Goal: Communication & Community: Answer question/provide support

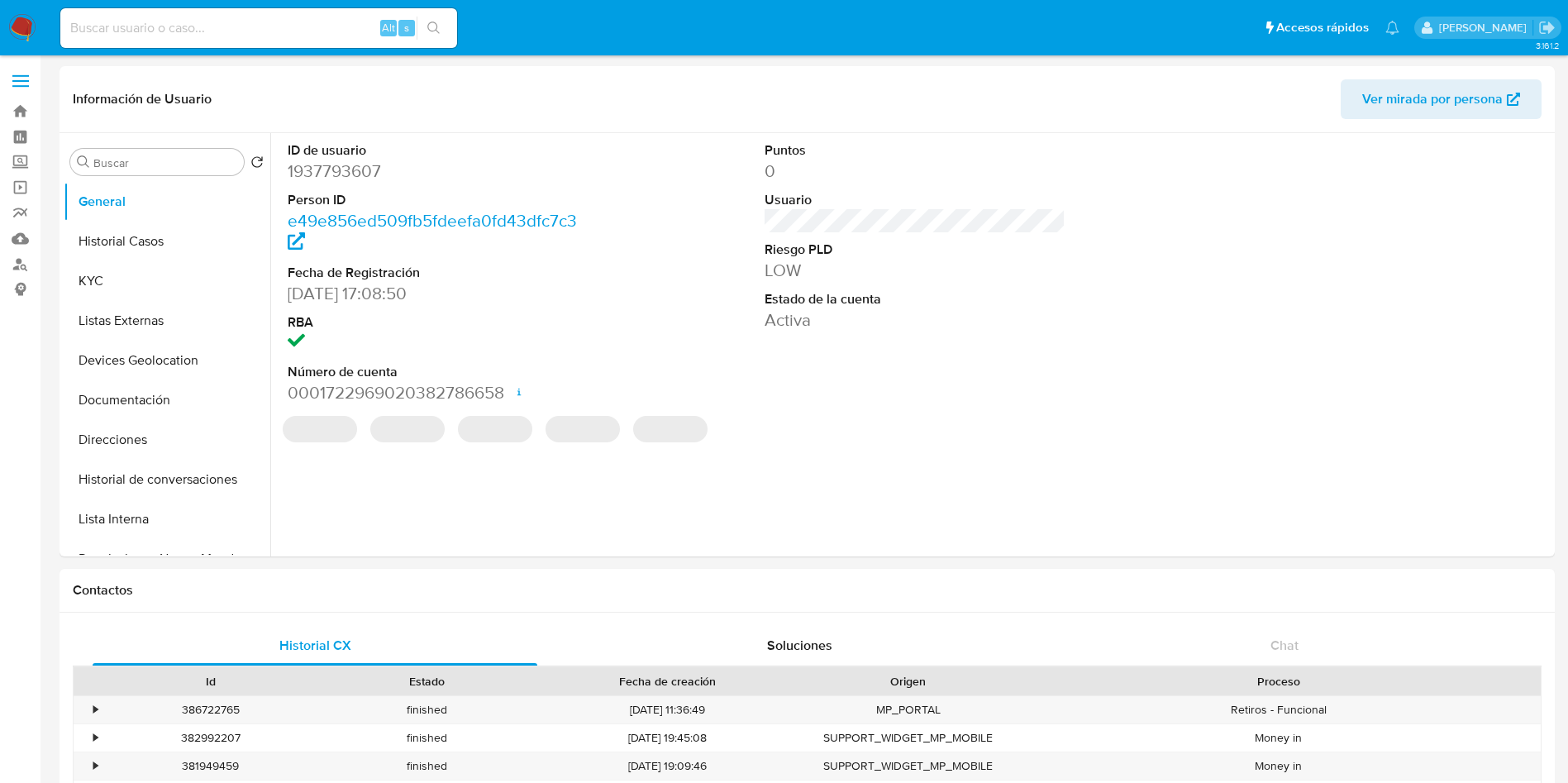
select select "10"
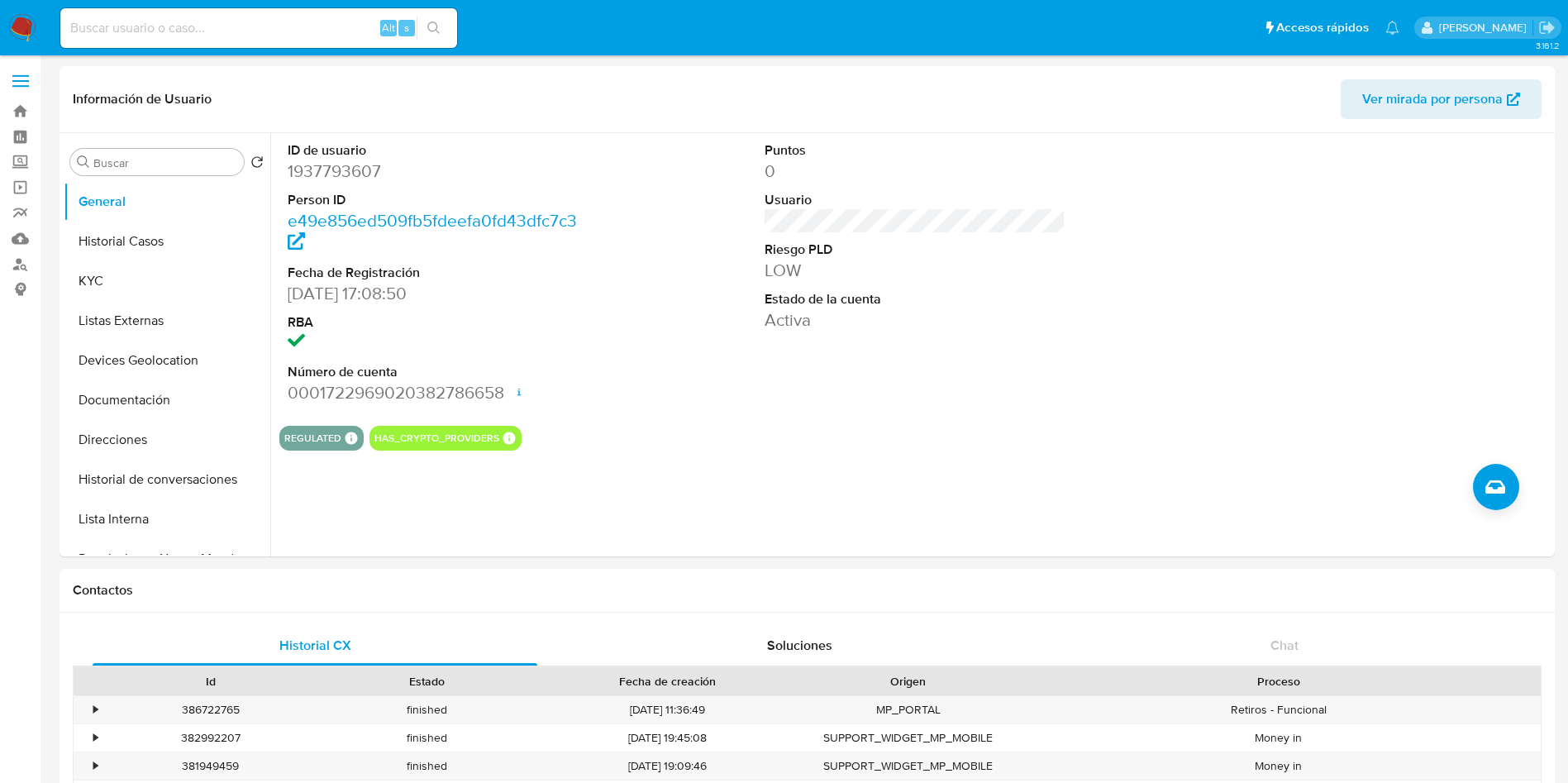
click at [26, 20] on img at bounding box center [22, 28] width 28 height 28
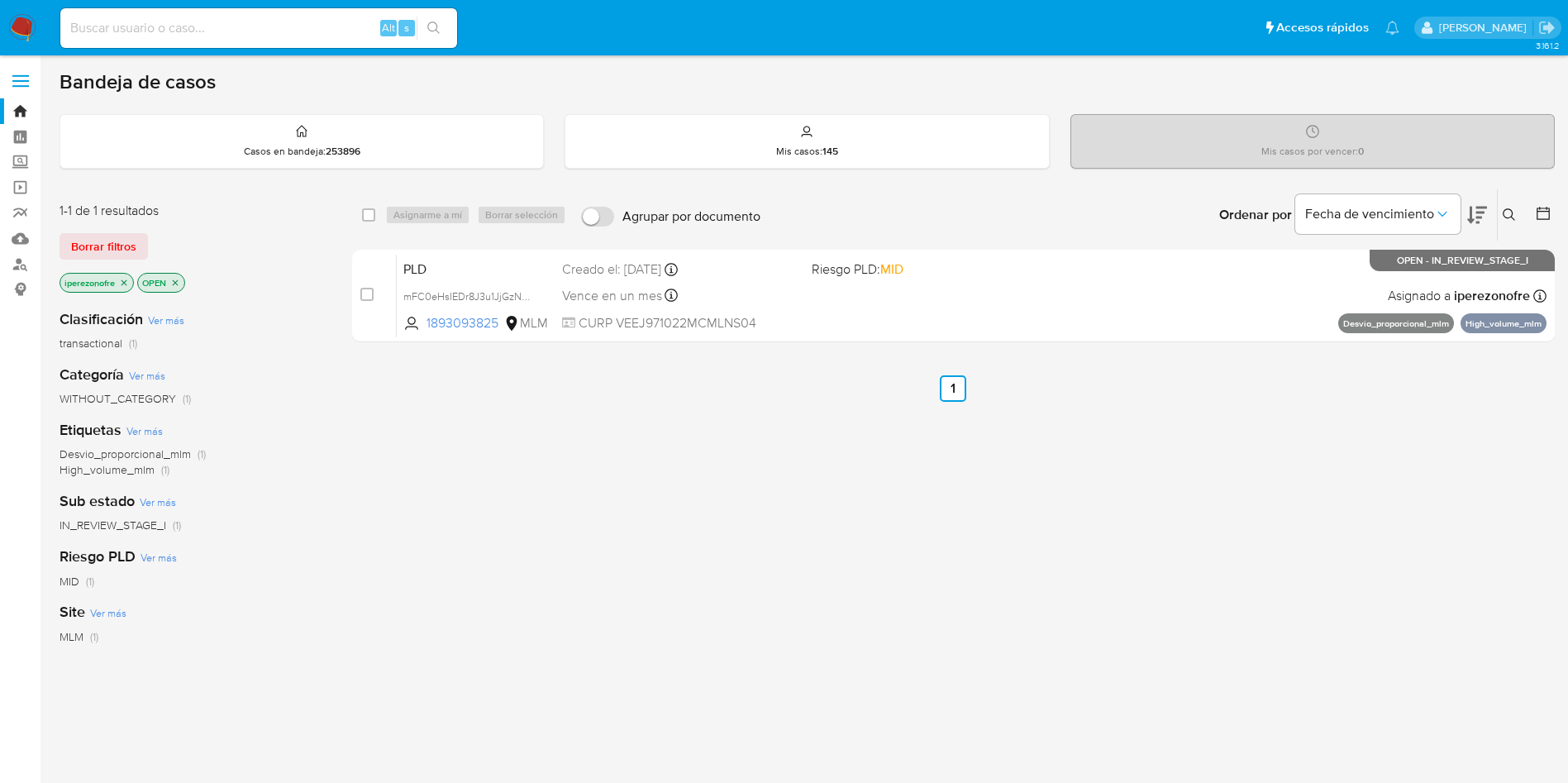
click at [1506, 219] on icon at bounding box center [1509, 215] width 13 height 13
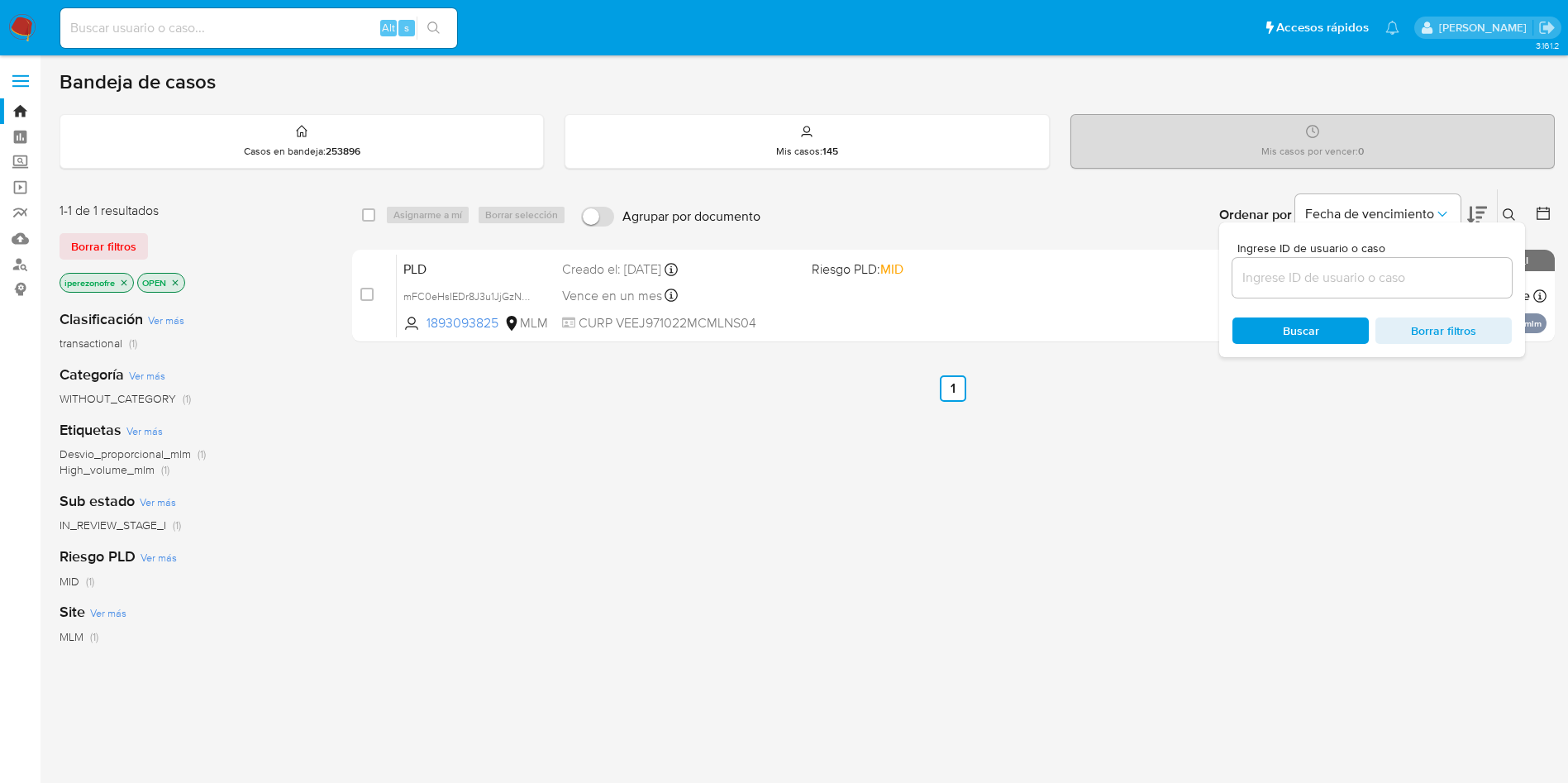
click at [1343, 275] on input at bounding box center [1372, 277] width 280 height 21
type input "1937793607"
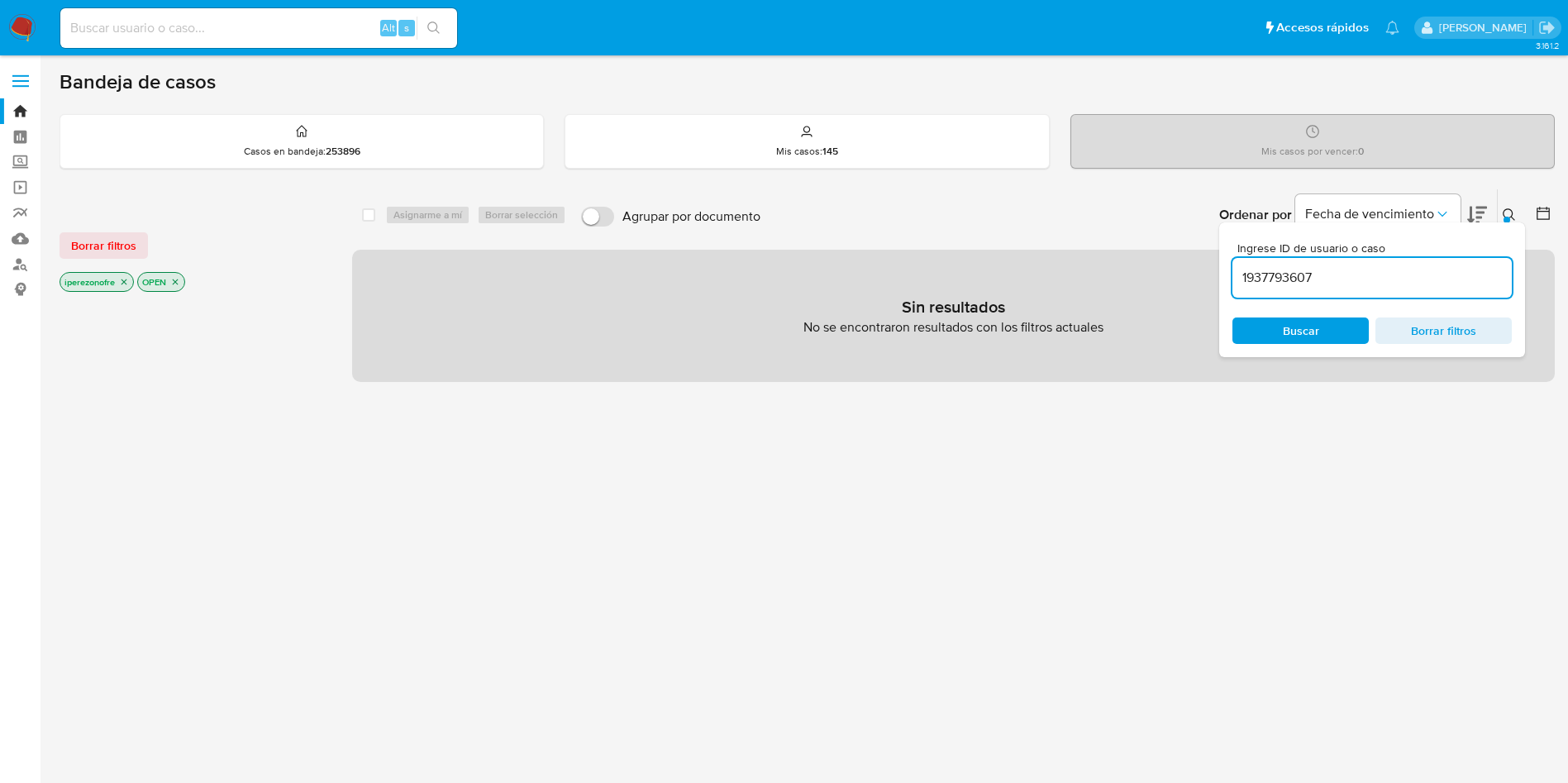
click at [122, 280] on icon "close-filter" at bounding box center [123, 282] width 10 height 10
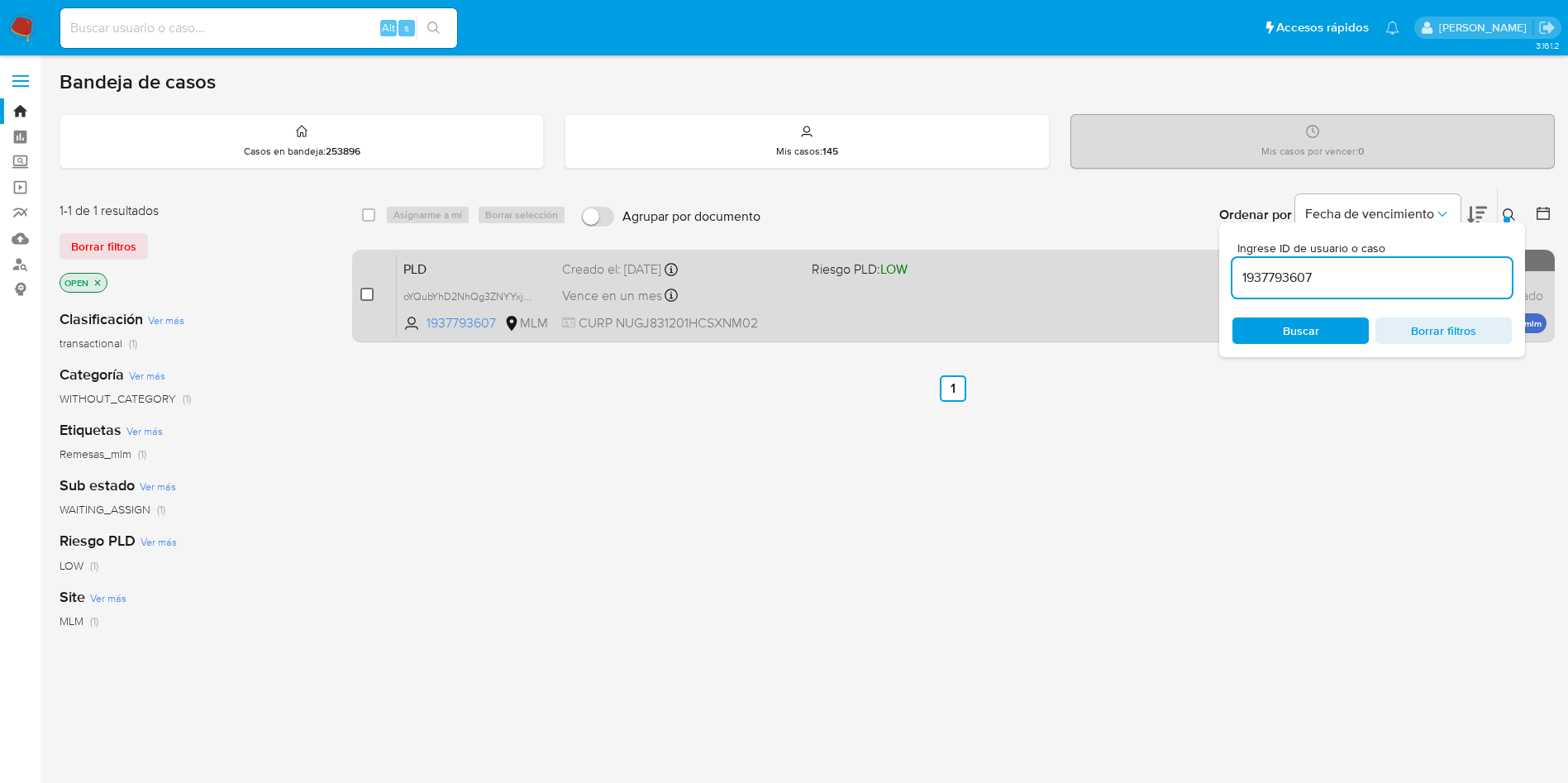
click at [367, 297] on input "checkbox" at bounding box center [367, 294] width 13 height 13
checkbox input "true"
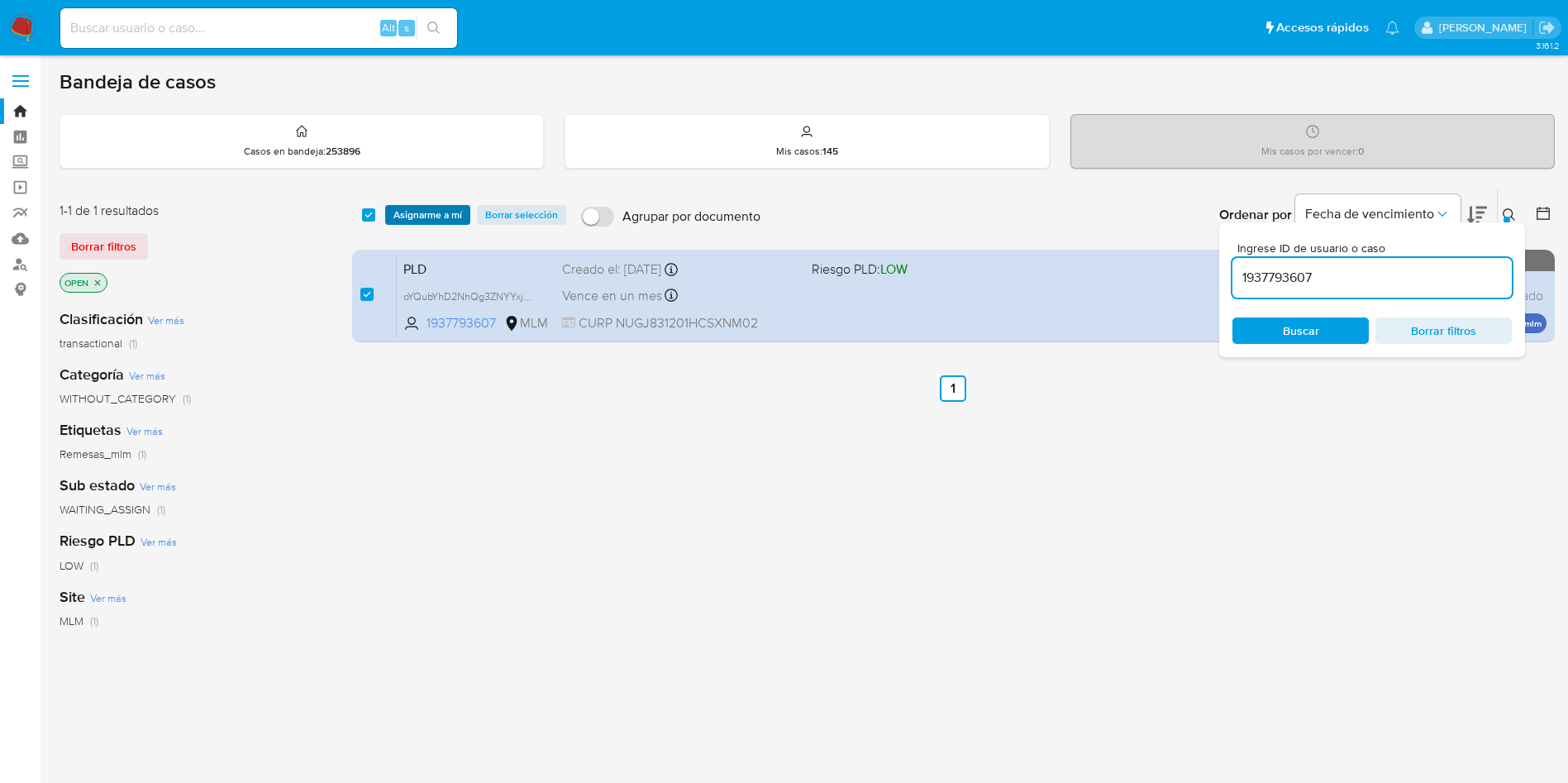
click at [433, 211] on span "Asignarme a mí" at bounding box center [428, 215] width 69 height 17
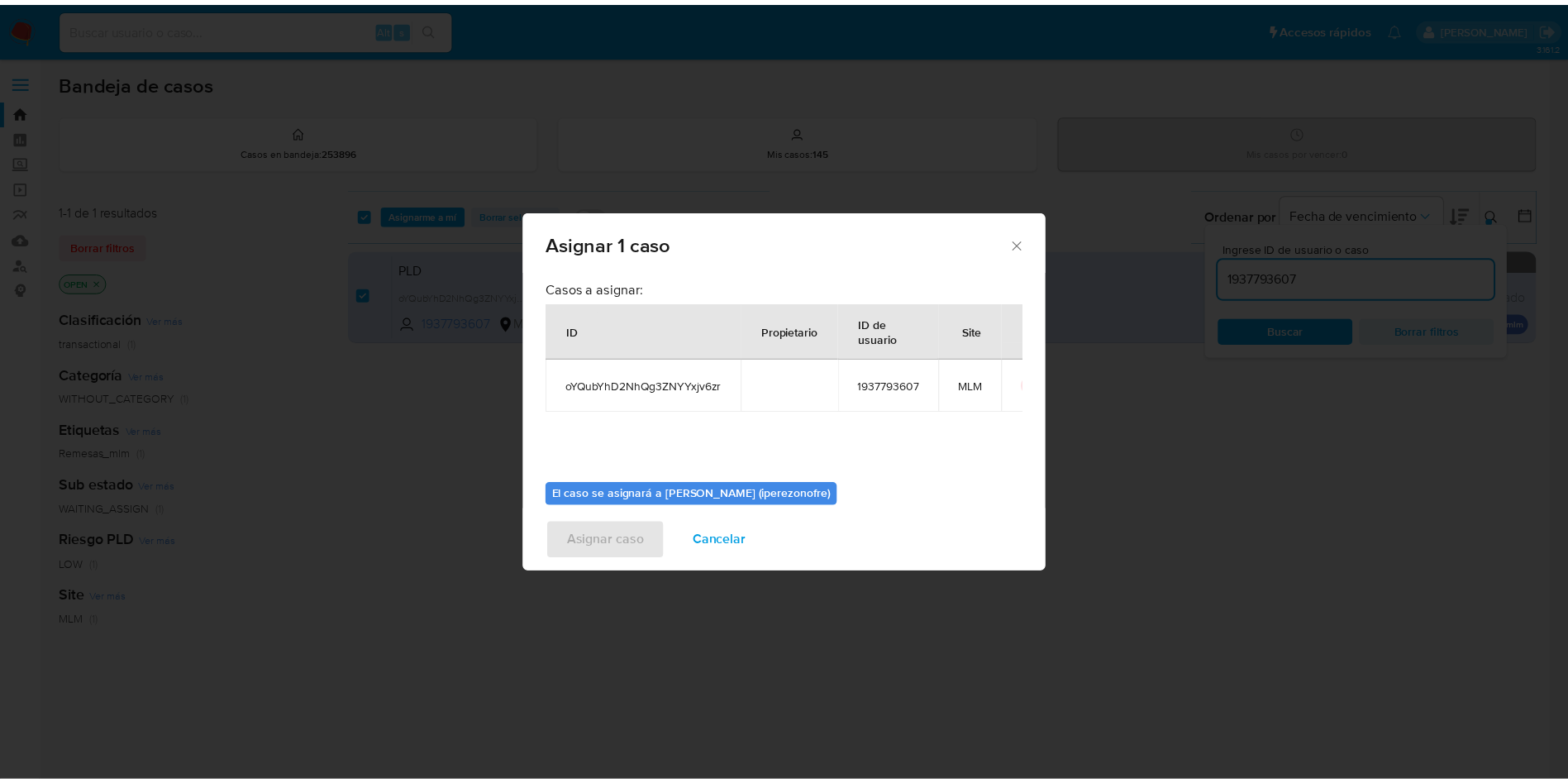
scroll to position [86, 0]
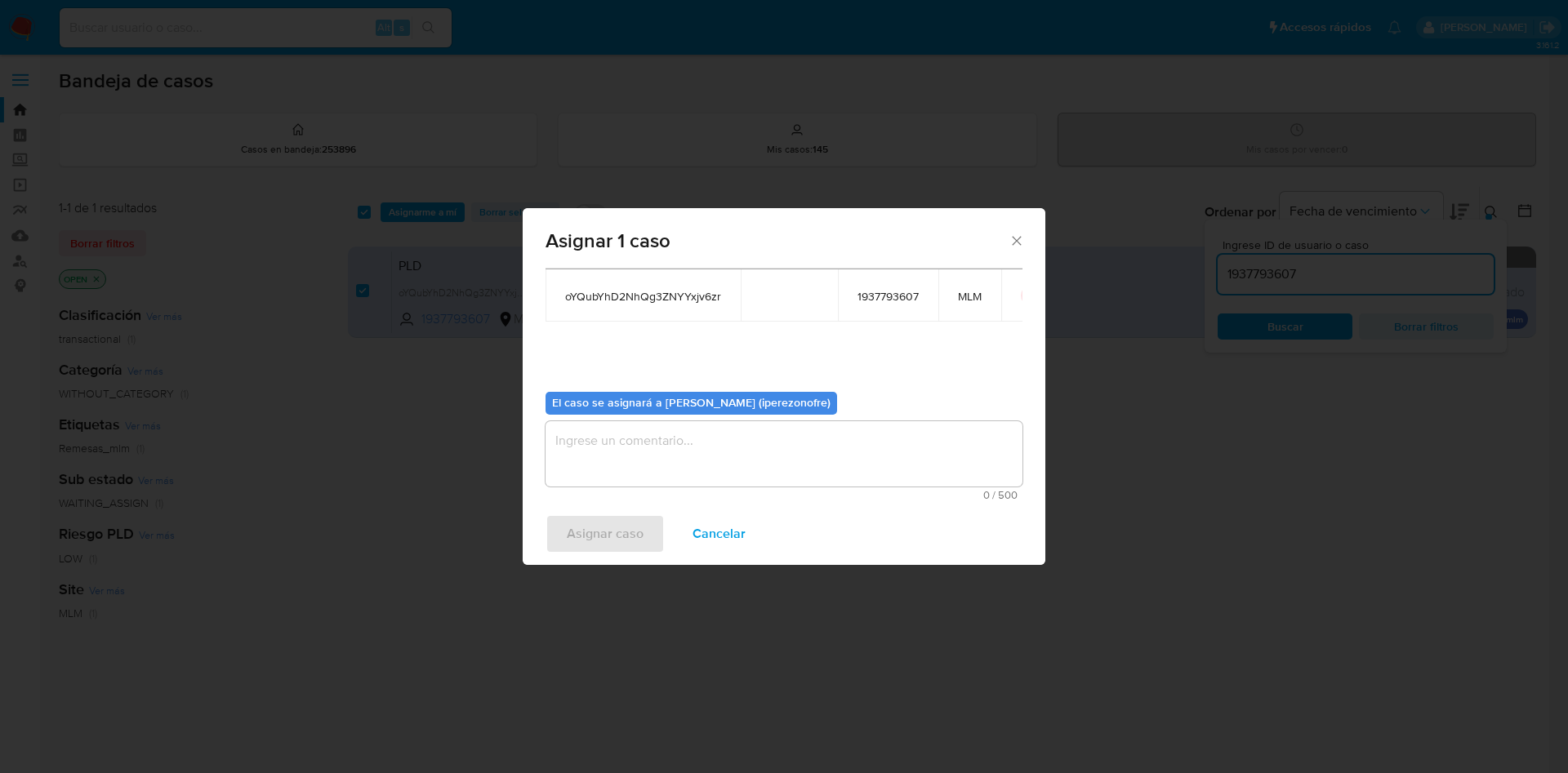
click at [795, 464] on textarea "assign-modal" at bounding box center [784, 453] width 477 height 65
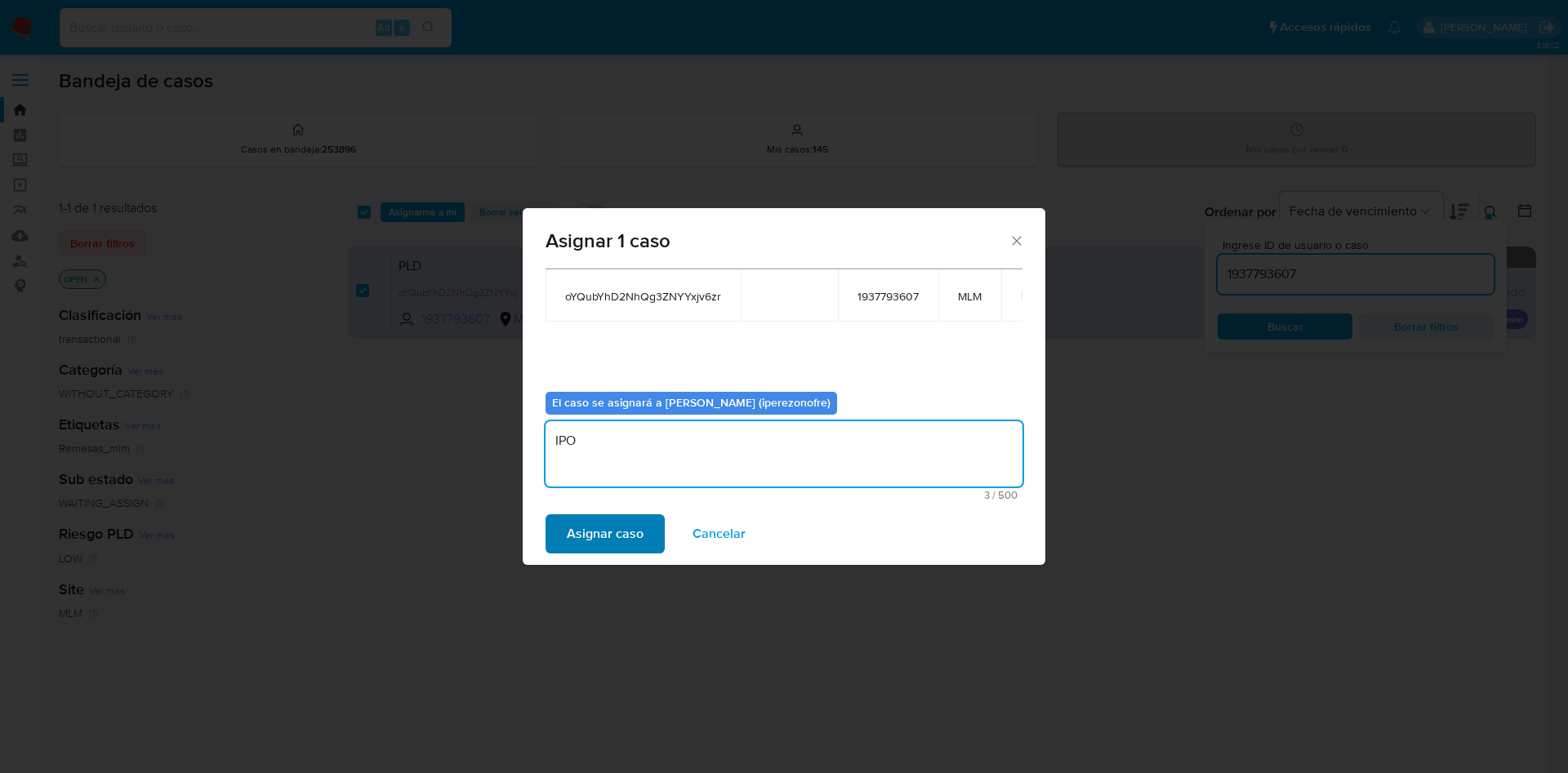
type textarea "IPO"
click at [626, 539] on span "Asignar caso" at bounding box center [605, 533] width 77 height 36
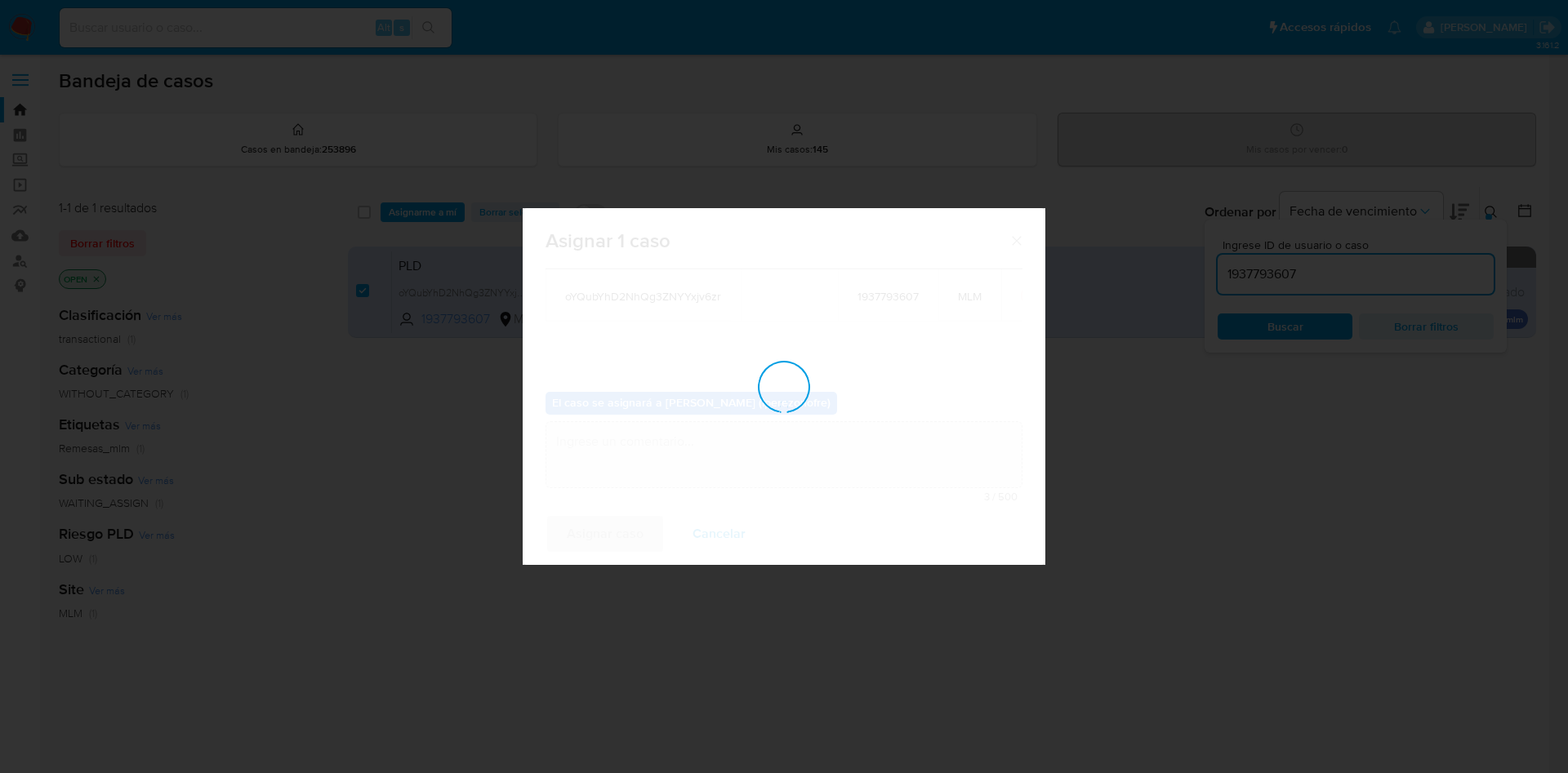
checkbox input "false"
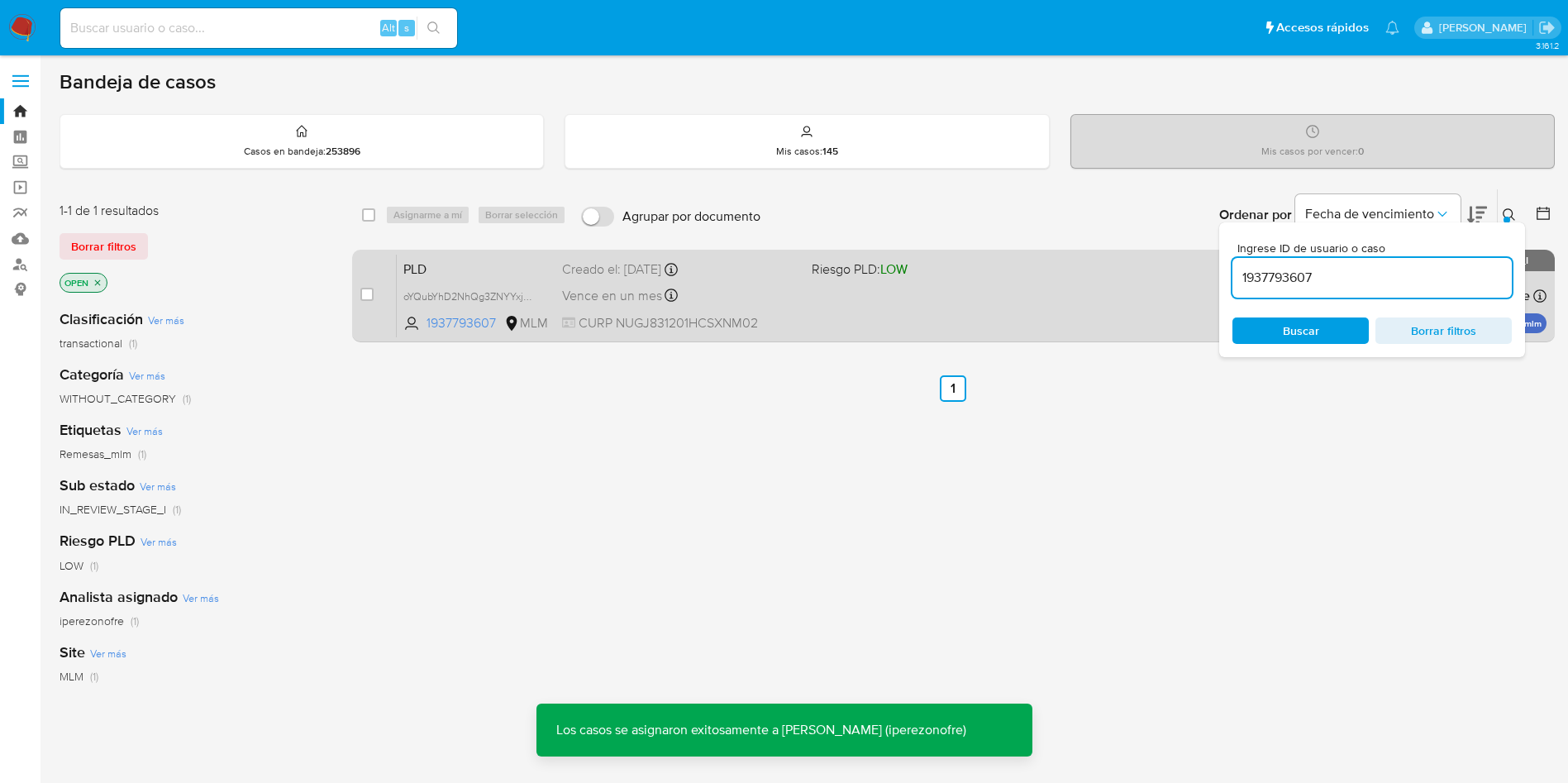
click at [838, 313] on div "PLD oYQubYhD2NhQg3ZNYYxjv6zr 1937793607 MLM Riesgo PLD: LOW Creado el: 12/09/20…" at bounding box center [971, 296] width 1149 height 83
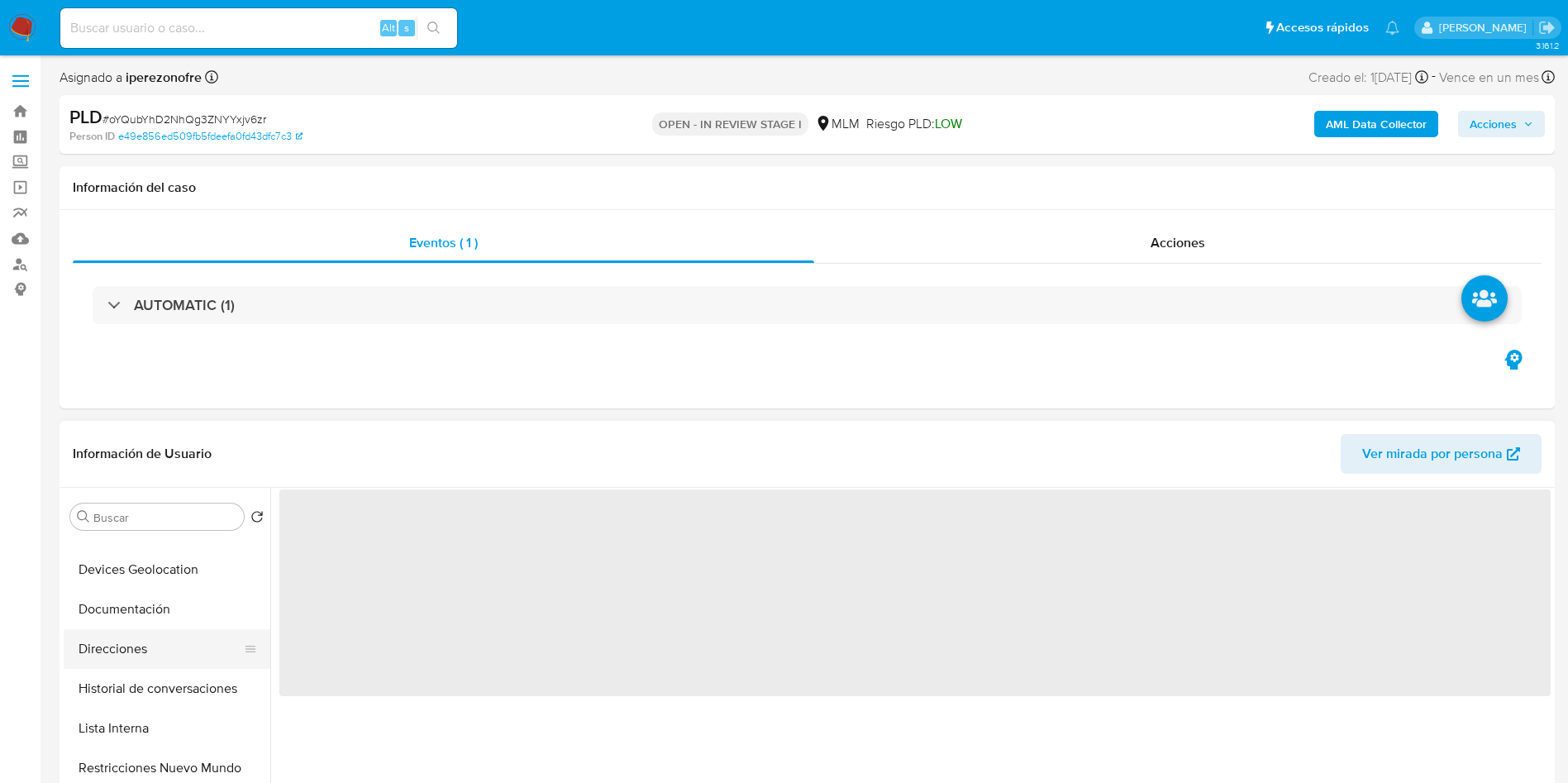
select select "10"
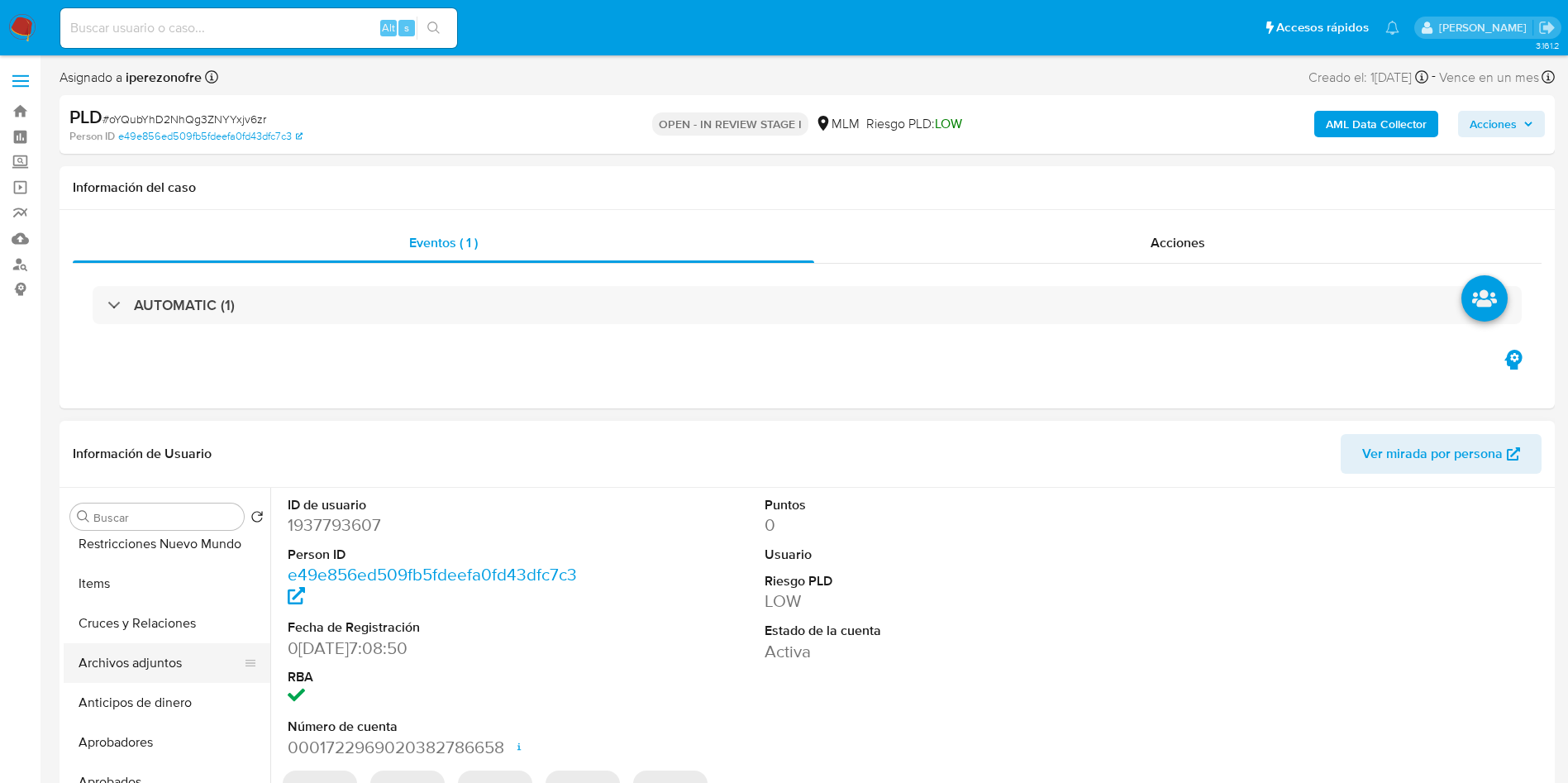
scroll to position [372, 0]
click at [178, 656] on button "Archivos adjuntos" at bounding box center [160, 660] width 194 height 40
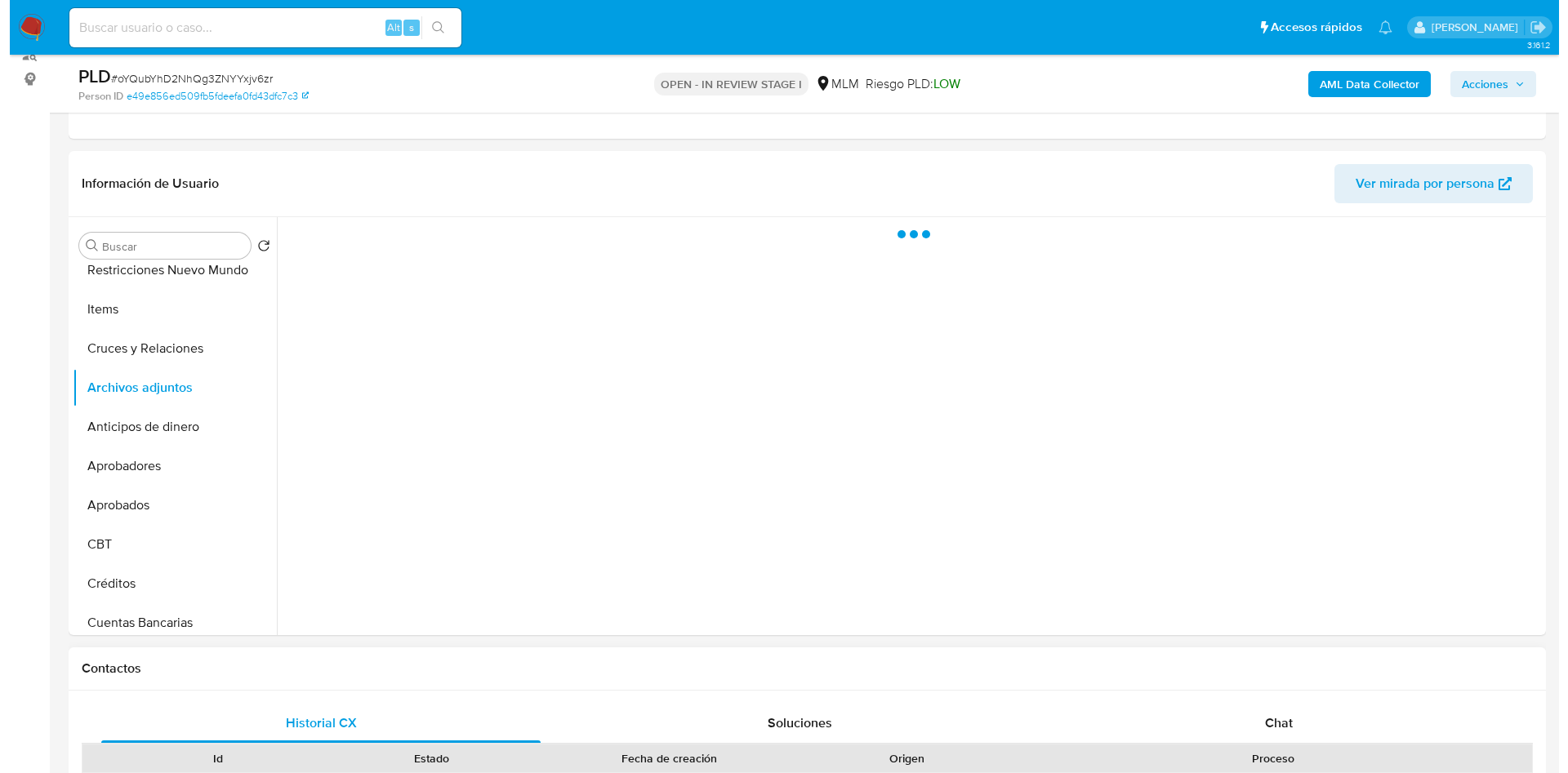
scroll to position [245, 0]
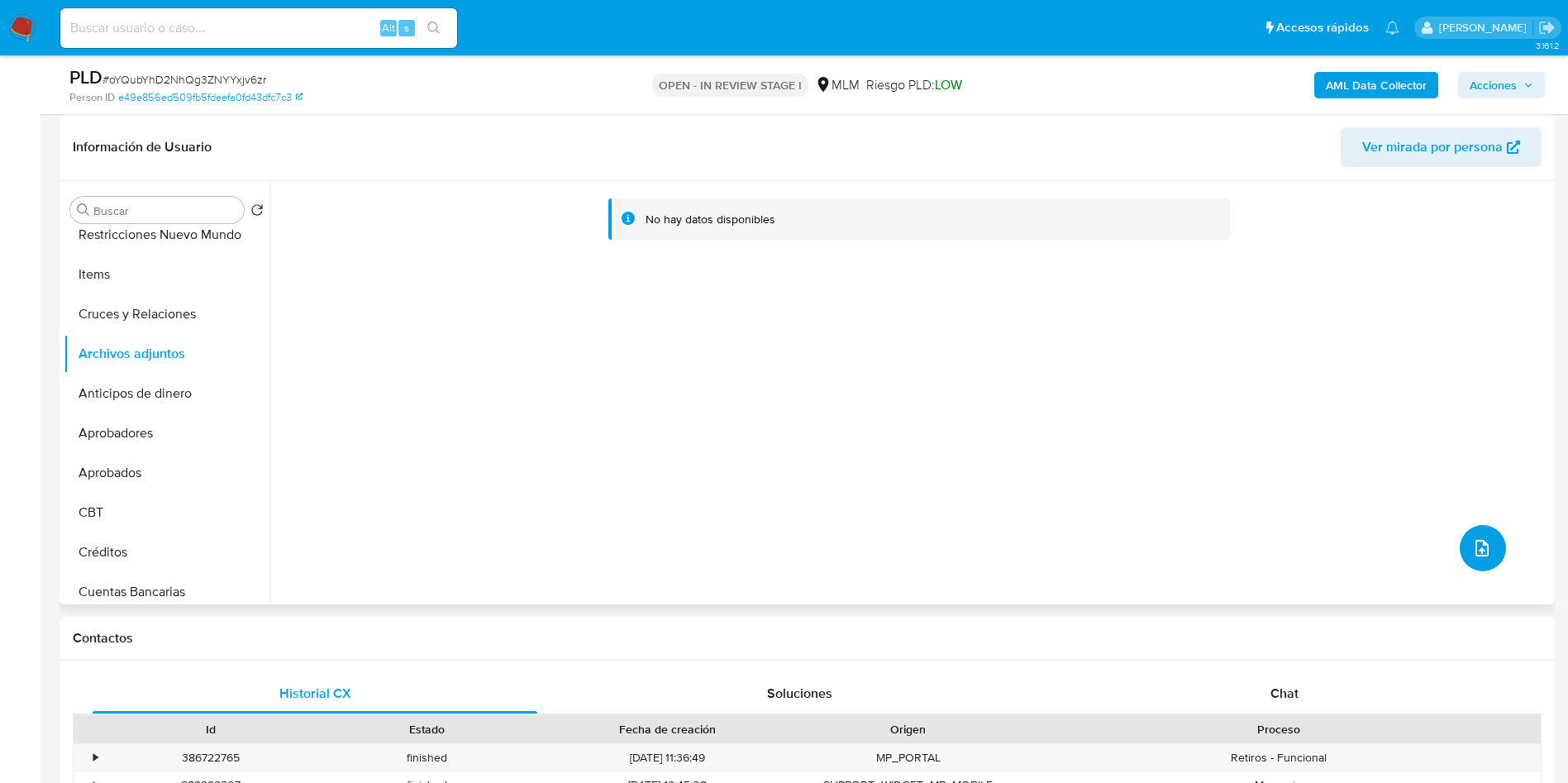
click at [1475, 528] on button "upload-file" at bounding box center [1483, 549] width 46 height 46
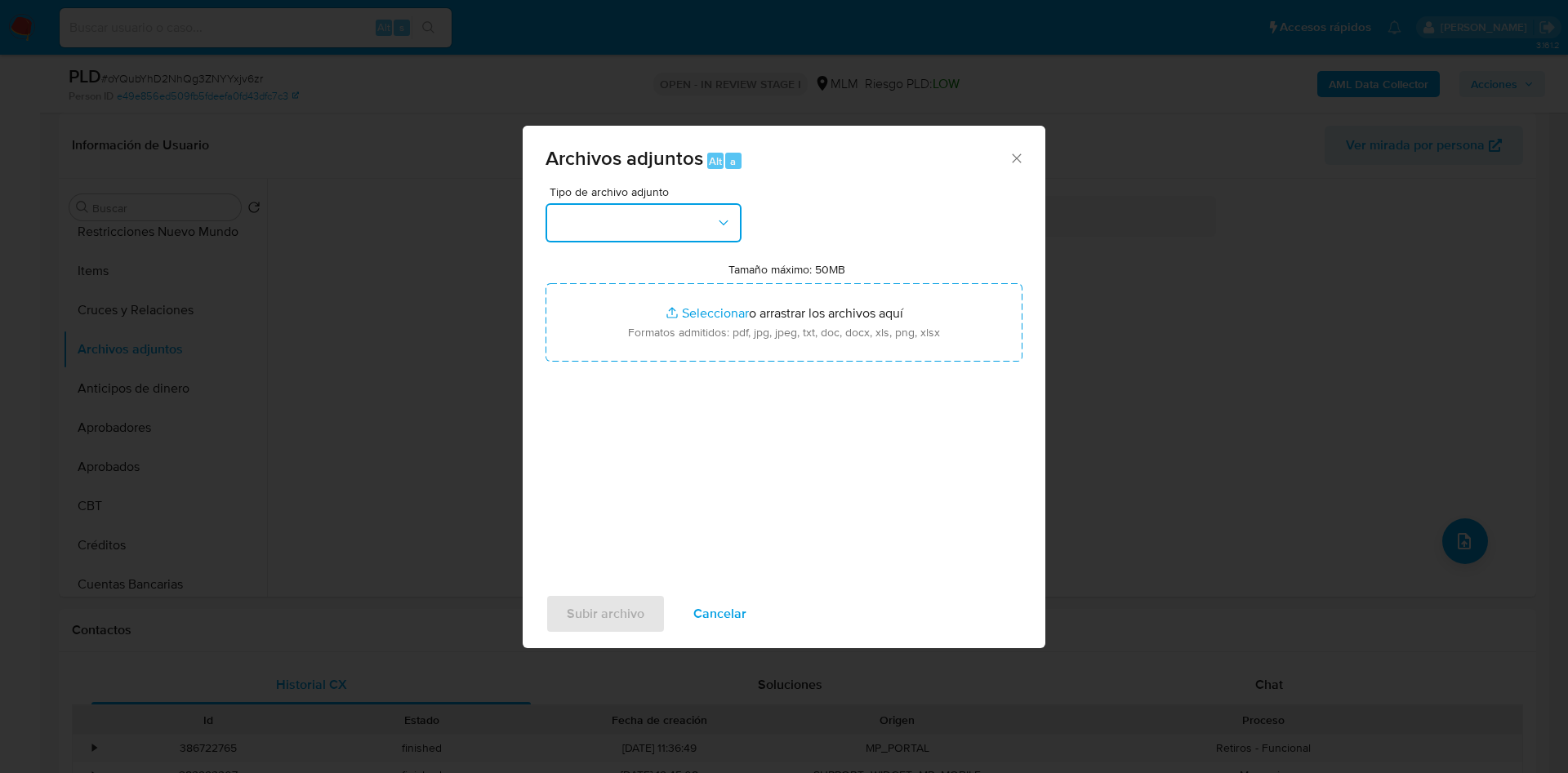
click at [738, 226] on button "button" at bounding box center [643, 222] width 196 height 39
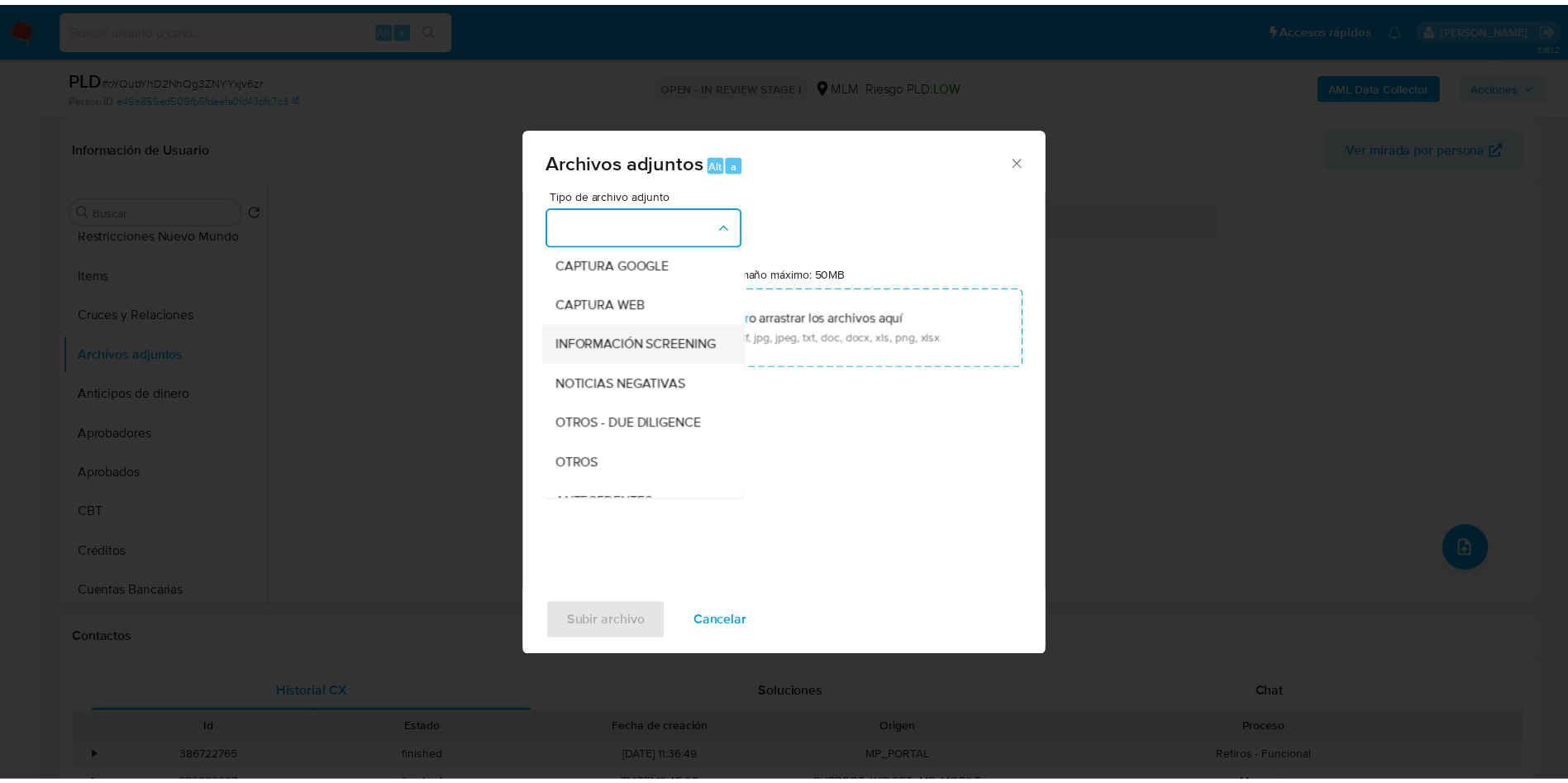
scroll to position [124, 0]
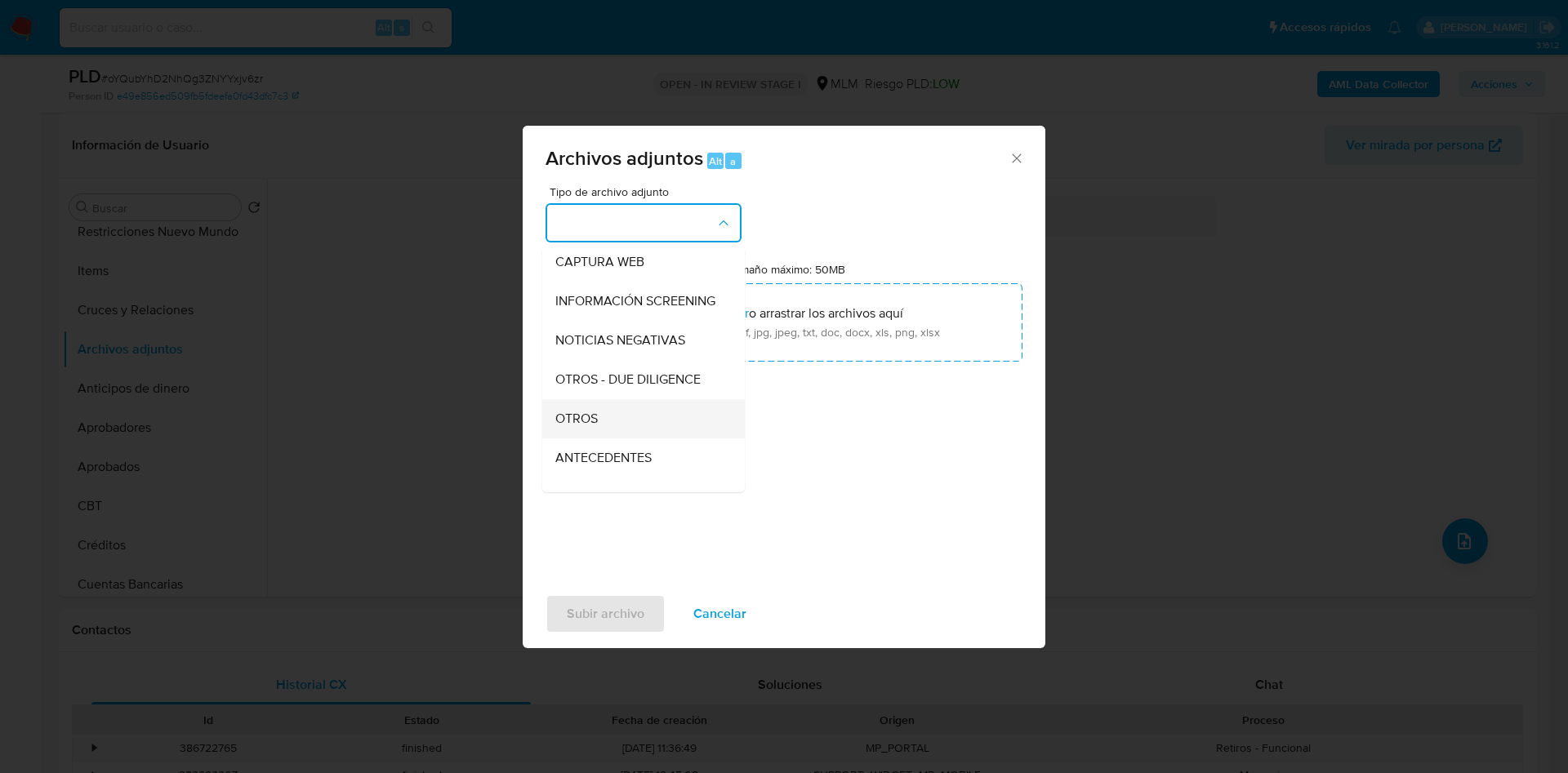
click at [644, 417] on div "OTROS" at bounding box center [639, 418] width 167 height 39
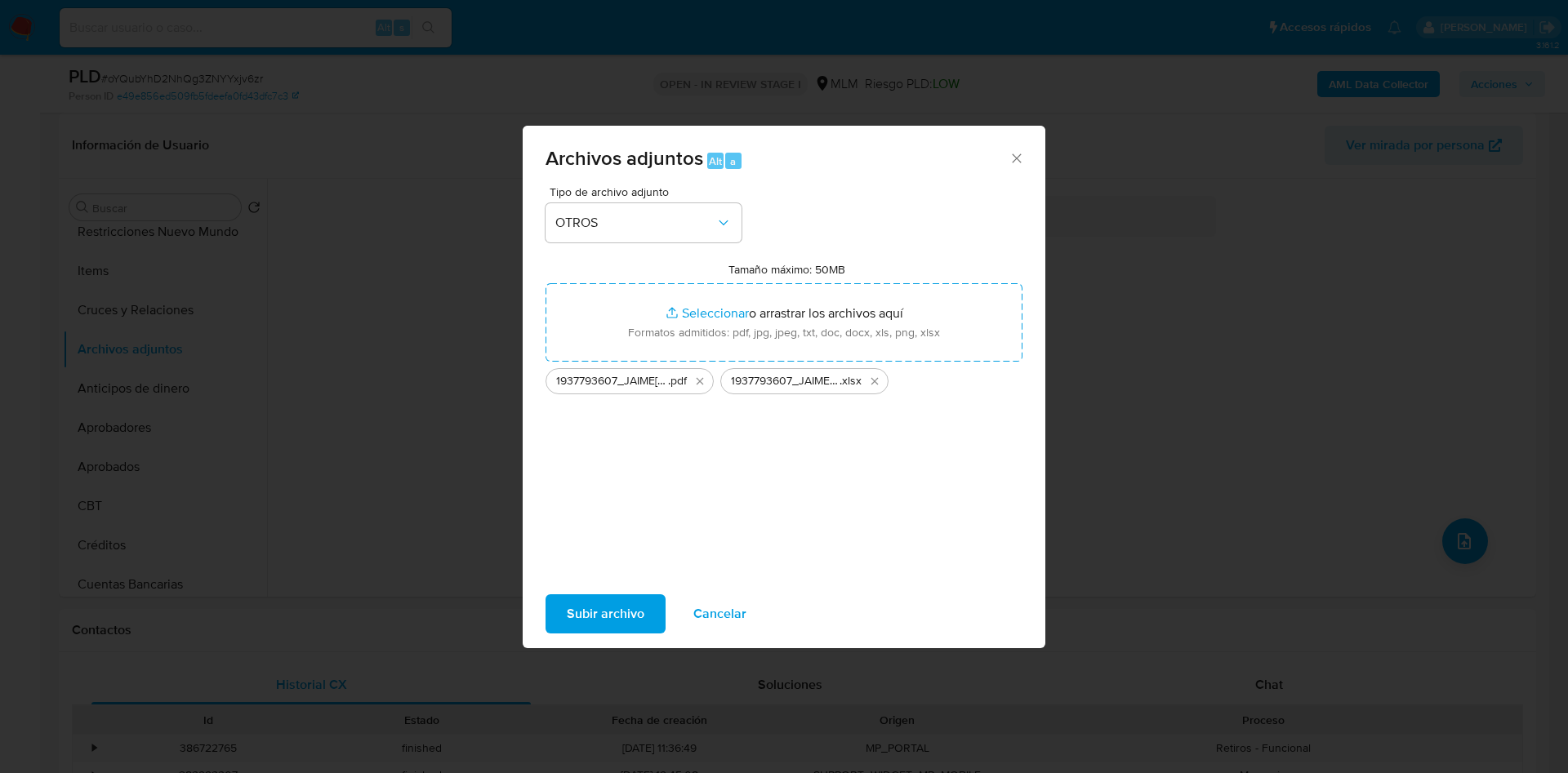
click at [592, 617] on span "Subir archivo" at bounding box center [605, 613] width 78 height 36
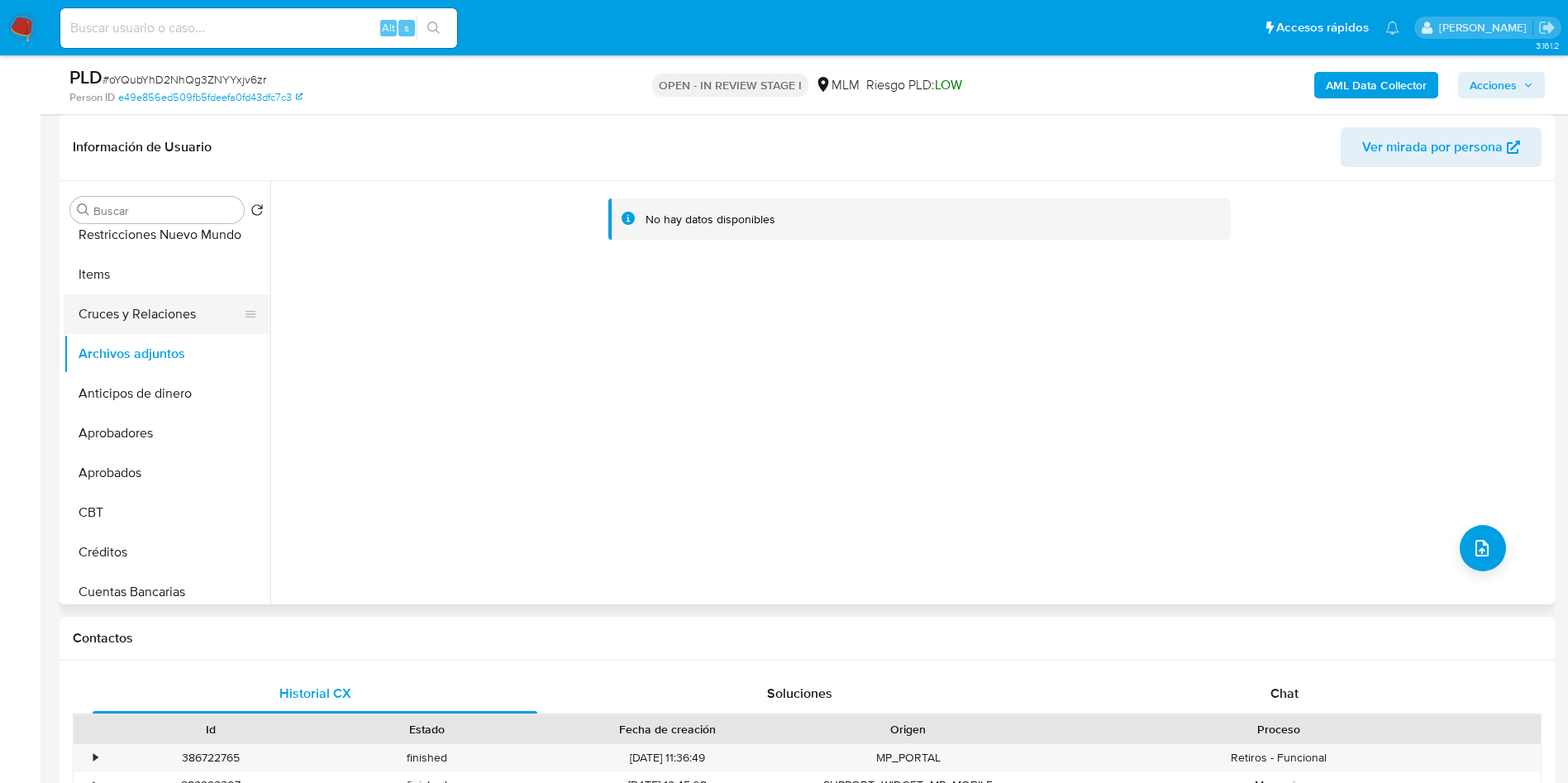
click at [149, 312] on button "Cruces y Relaciones" at bounding box center [160, 314] width 194 height 40
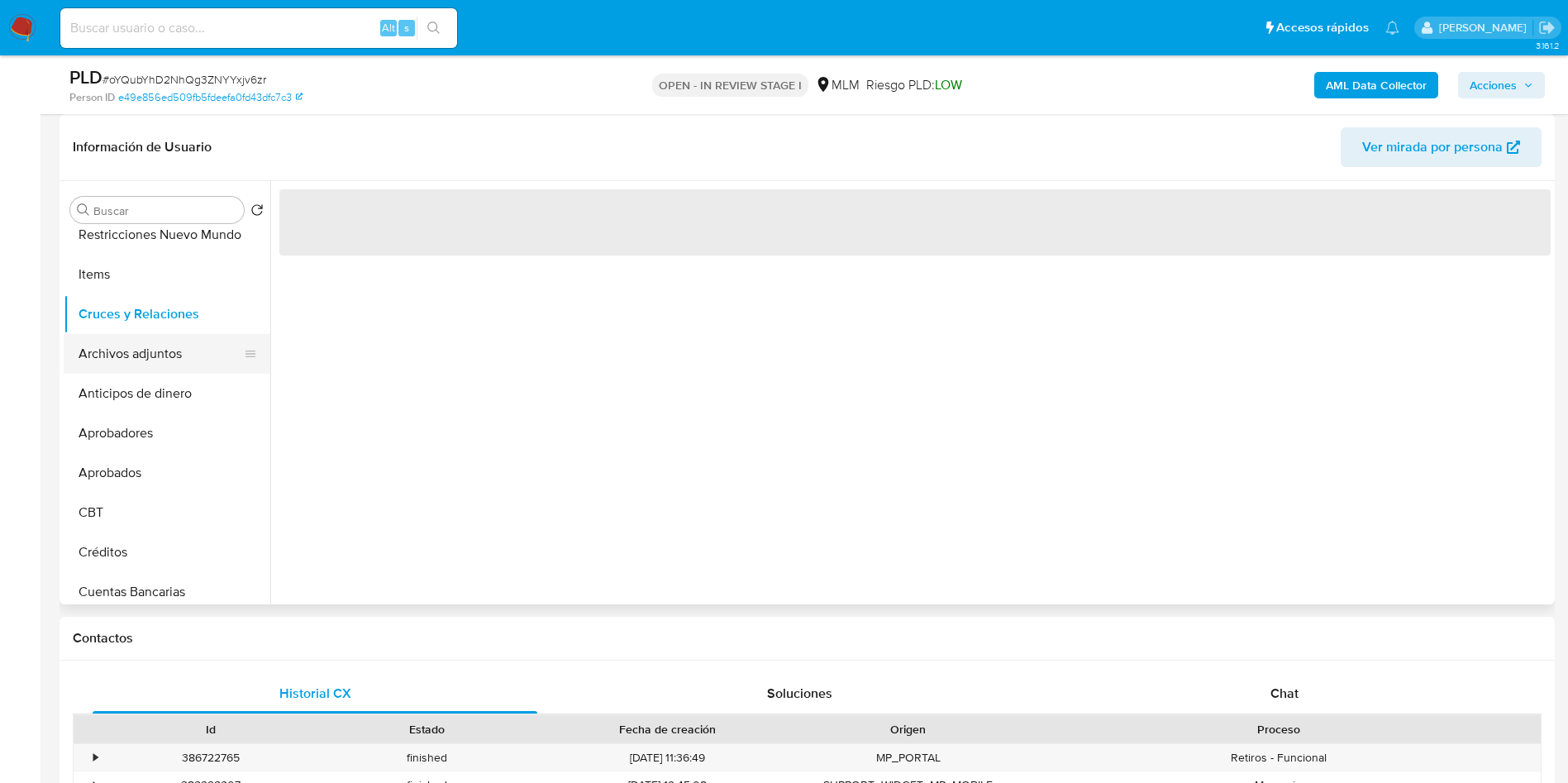
click at [148, 341] on button "Archivos adjuntos" at bounding box center [160, 353] width 194 height 40
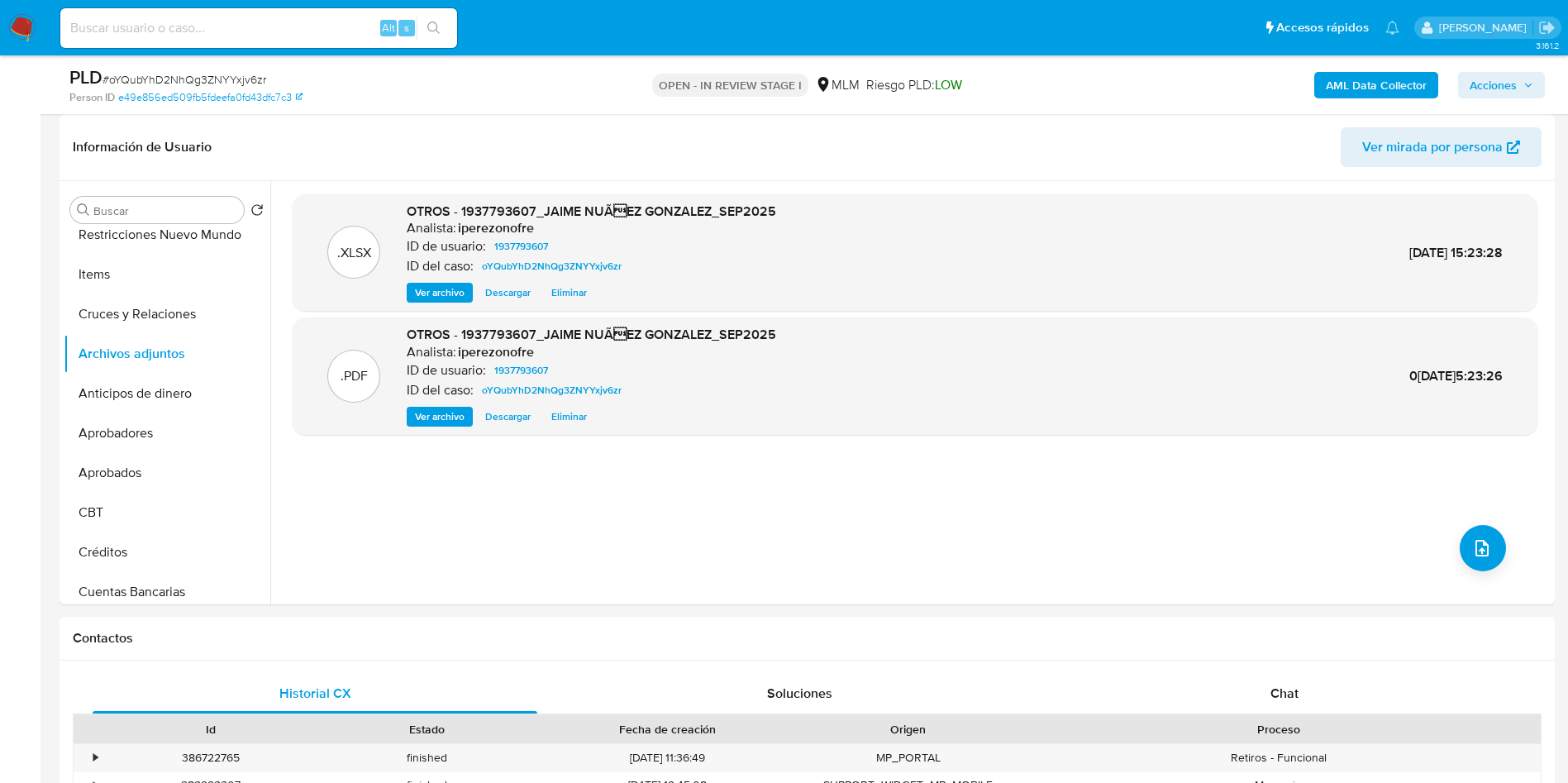
click at [1528, 82] on icon "button" at bounding box center [1527, 85] width 10 height 10
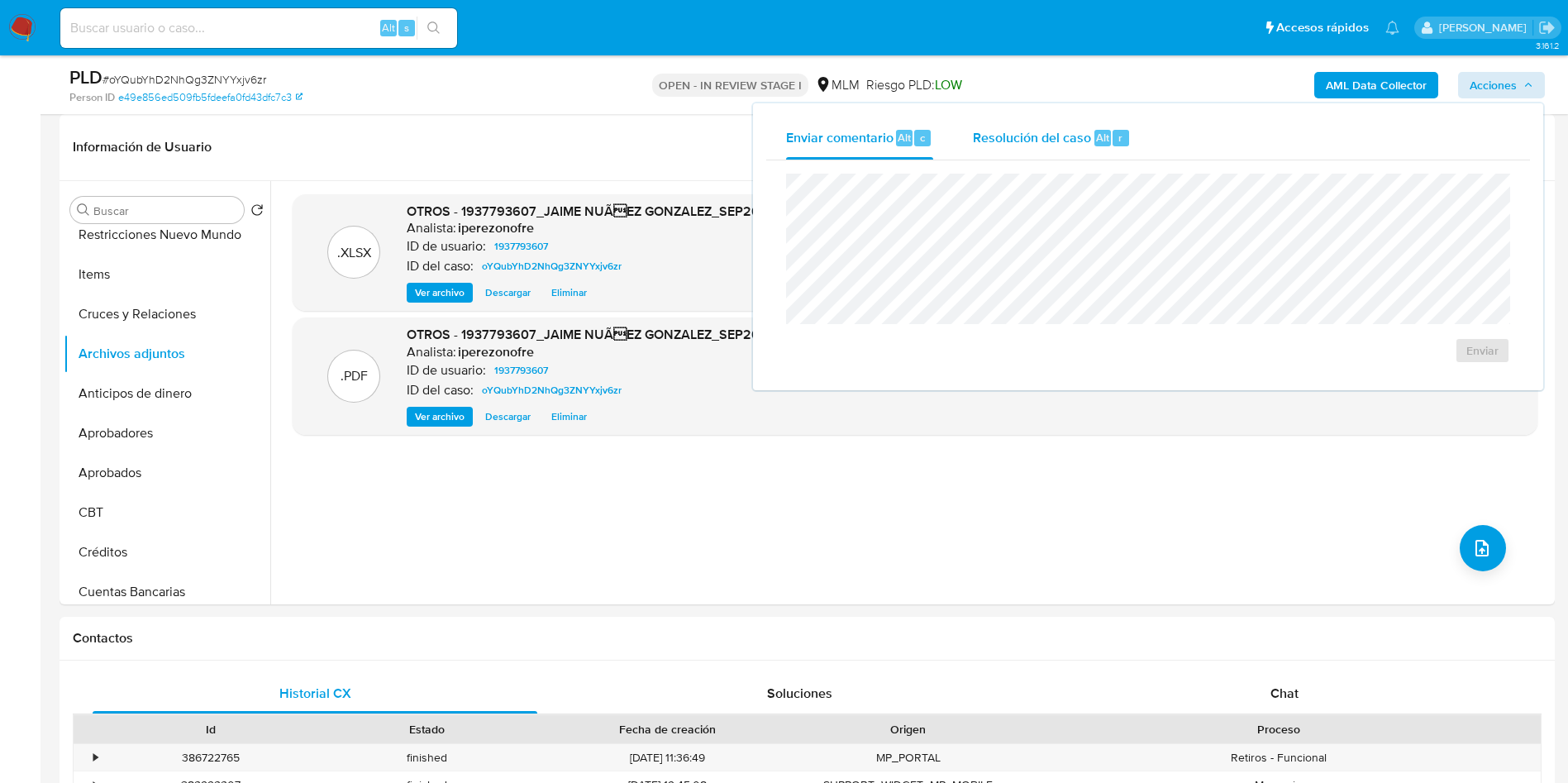
click at [1010, 120] on div "Resolución del caso Alt r" at bounding box center [1051, 138] width 157 height 43
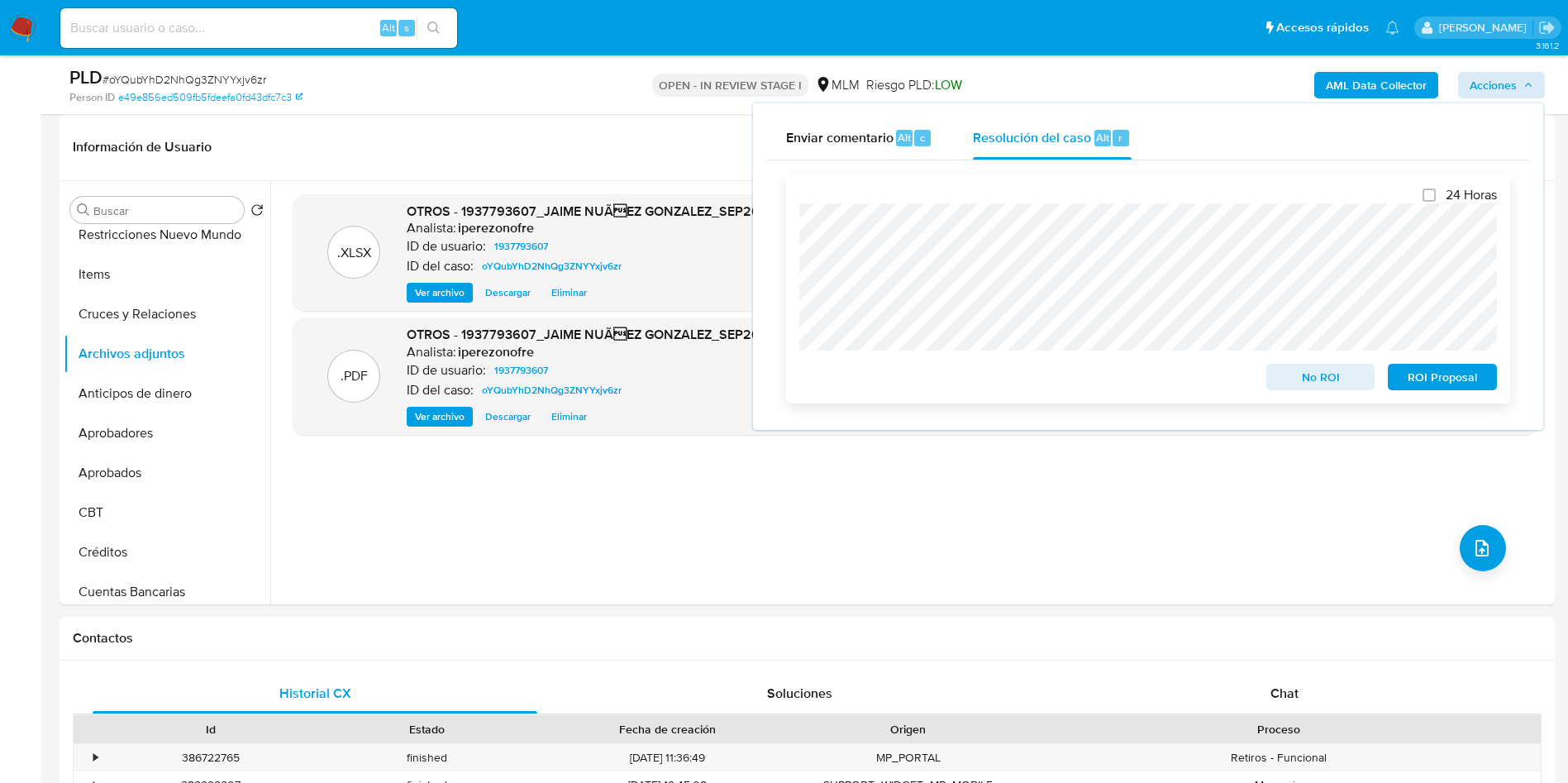
click at [1329, 382] on span "No ROI" at bounding box center [1320, 376] width 86 height 23
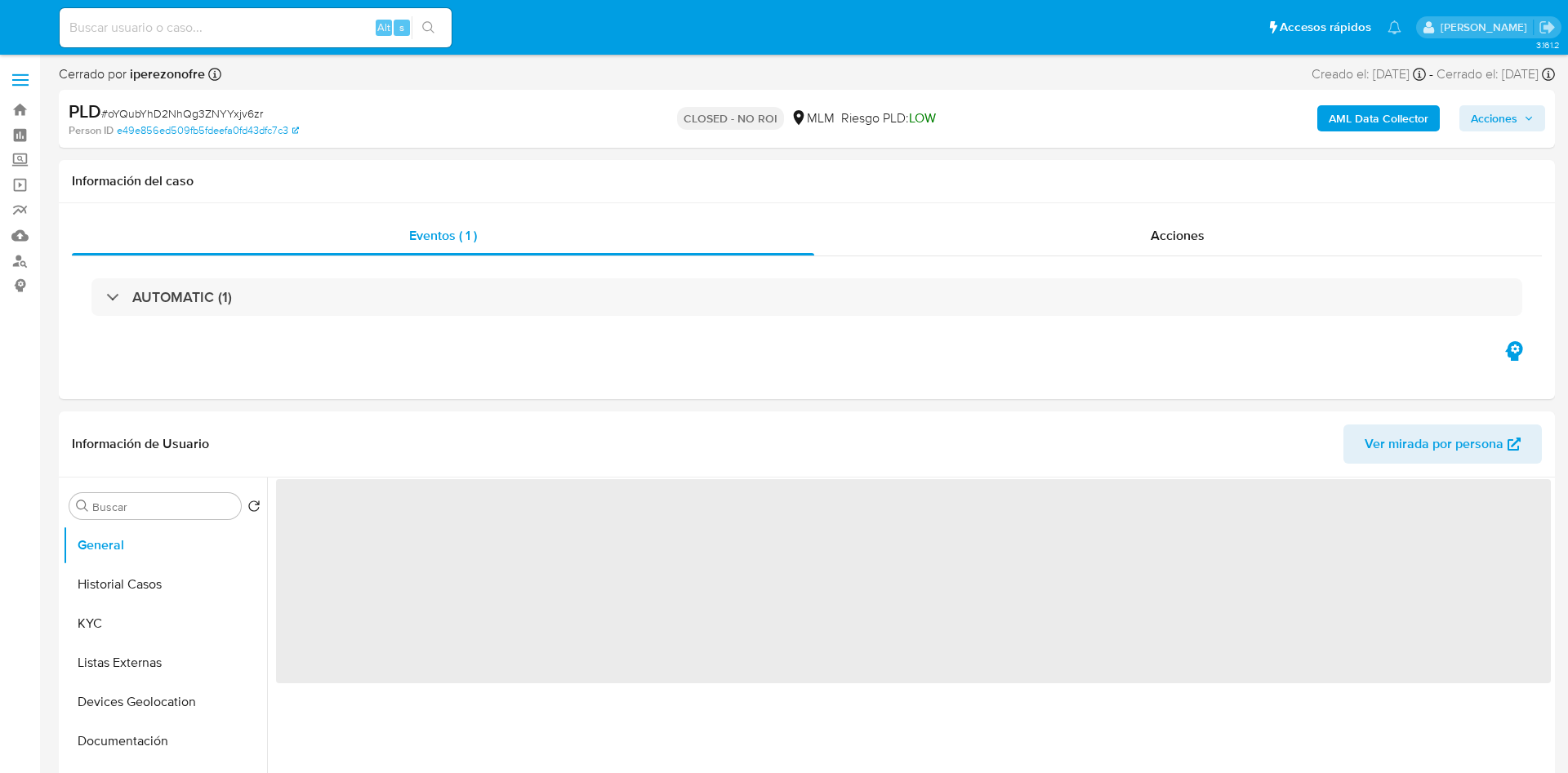
select select "10"
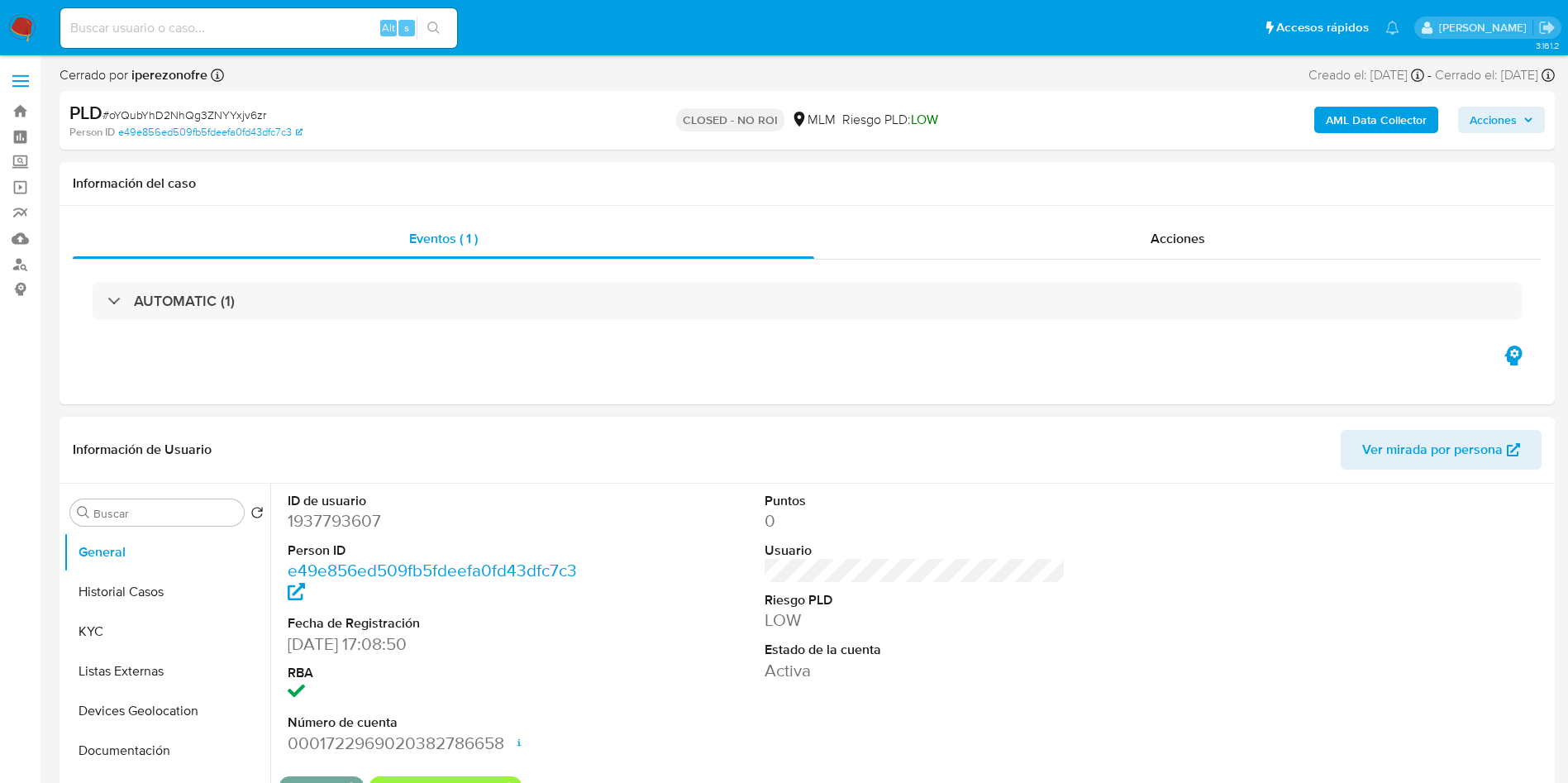
click at [992, 539] on dl "Puntos 0 Usuario Riesgo PLD LOW Estado de la cuenta Activa" at bounding box center [915, 587] width 302 height 190
click at [231, 32] on input at bounding box center [258, 28] width 396 height 21
click at [140, 590] on button "Historial Casos" at bounding box center [160, 591] width 194 height 40
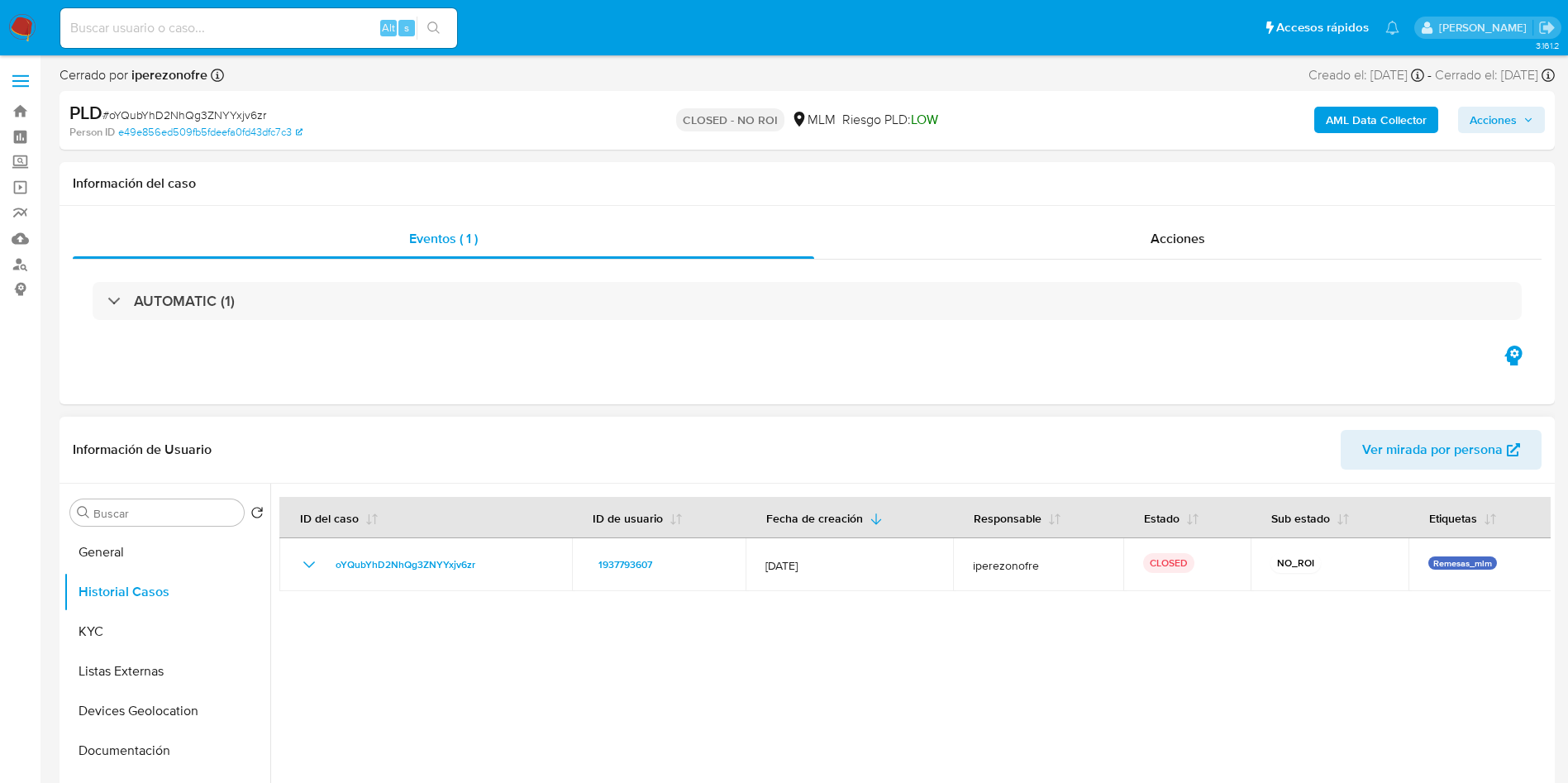
click at [968, 612] on div at bounding box center [910, 695] width 1280 height 423
click at [276, 32] on input at bounding box center [258, 28] width 396 height 21
paste input "1226105667"
type input "1226105667"
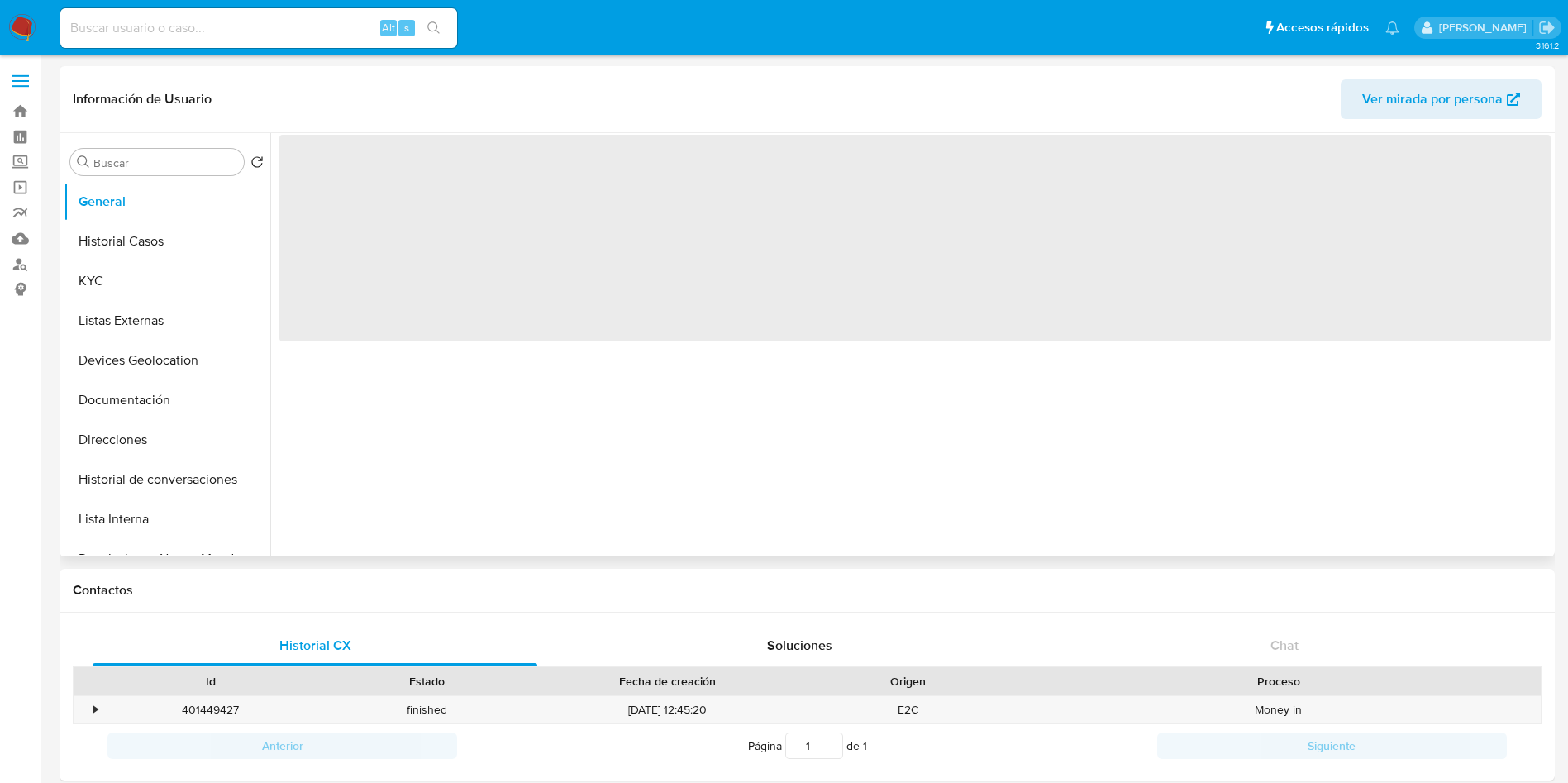
select select "10"
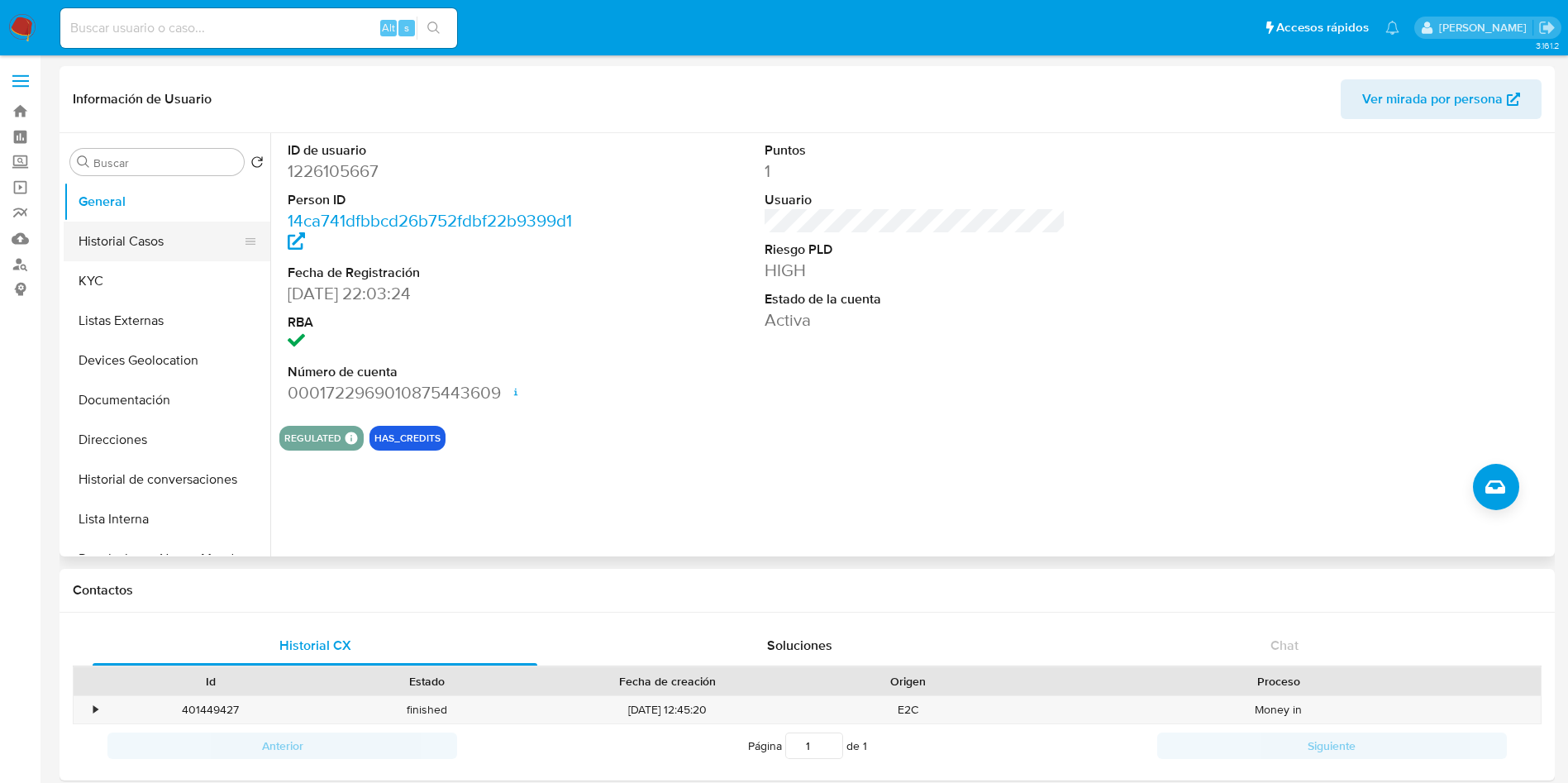
click at [157, 253] on button "Historial Casos" at bounding box center [160, 241] width 194 height 40
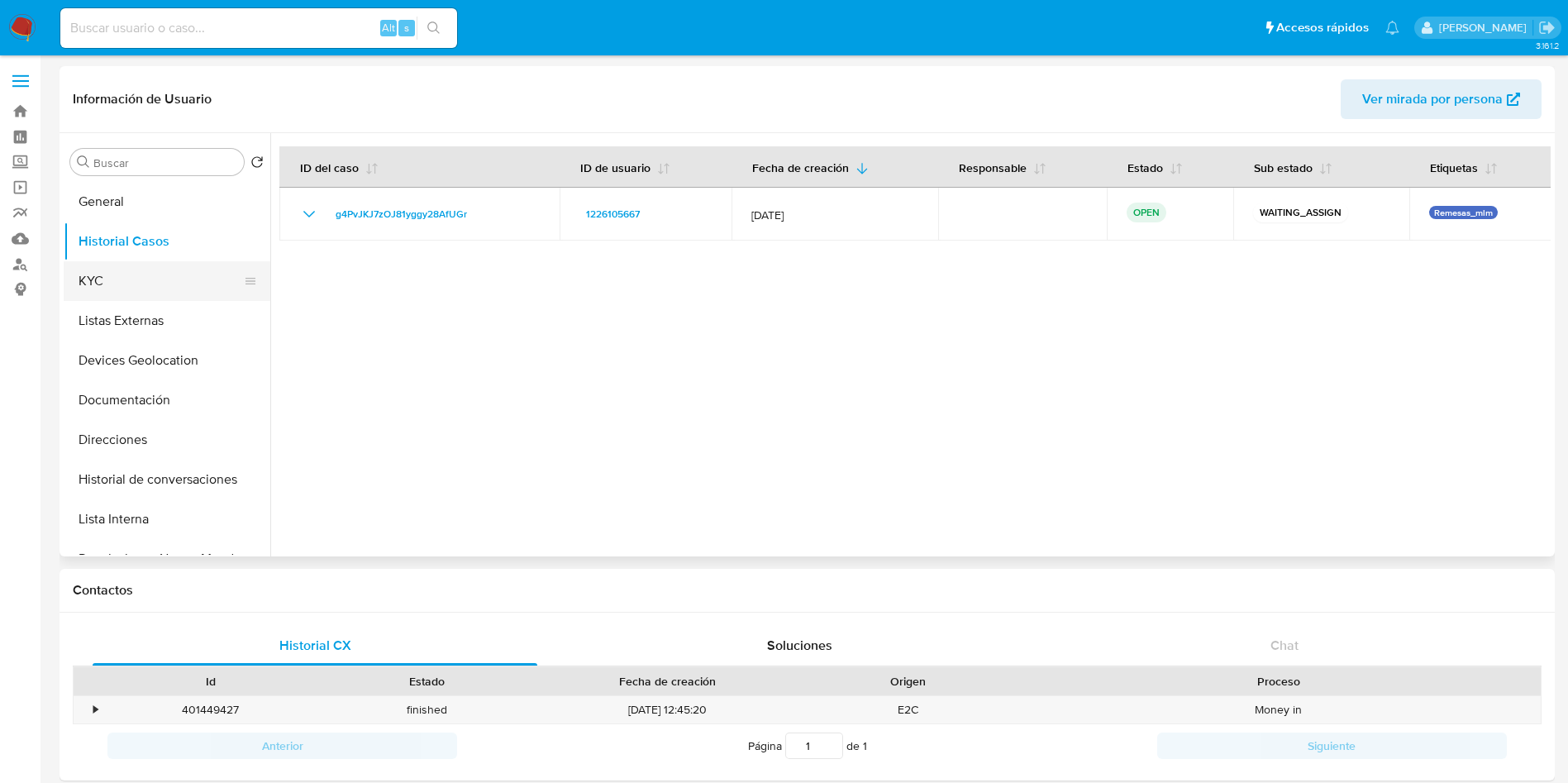
click at [133, 285] on button "KYC" at bounding box center [160, 281] width 194 height 40
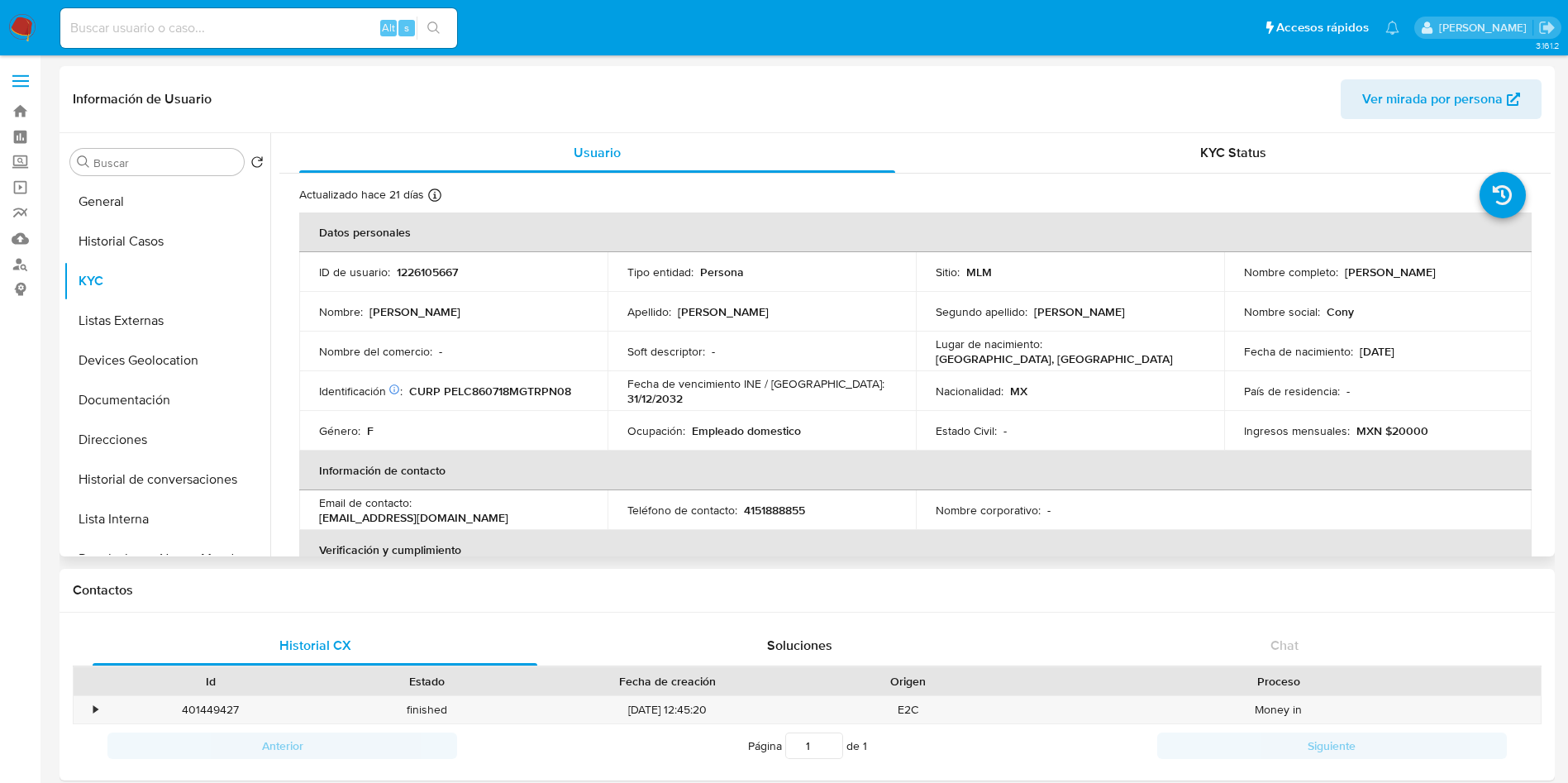
click at [775, 506] on p "4151888855" at bounding box center [774, 510] width 61 height 15
copy p "4151888855"
drag, startPoint x: 495, startPoint y: 518, endPoint x: 314, endPoint y: 511, distance: 181.1
click at [314, 511] on td "Email de contacto : conyperez18071986@gmail.com" at bounding box center [453, 510] width 308 height 40
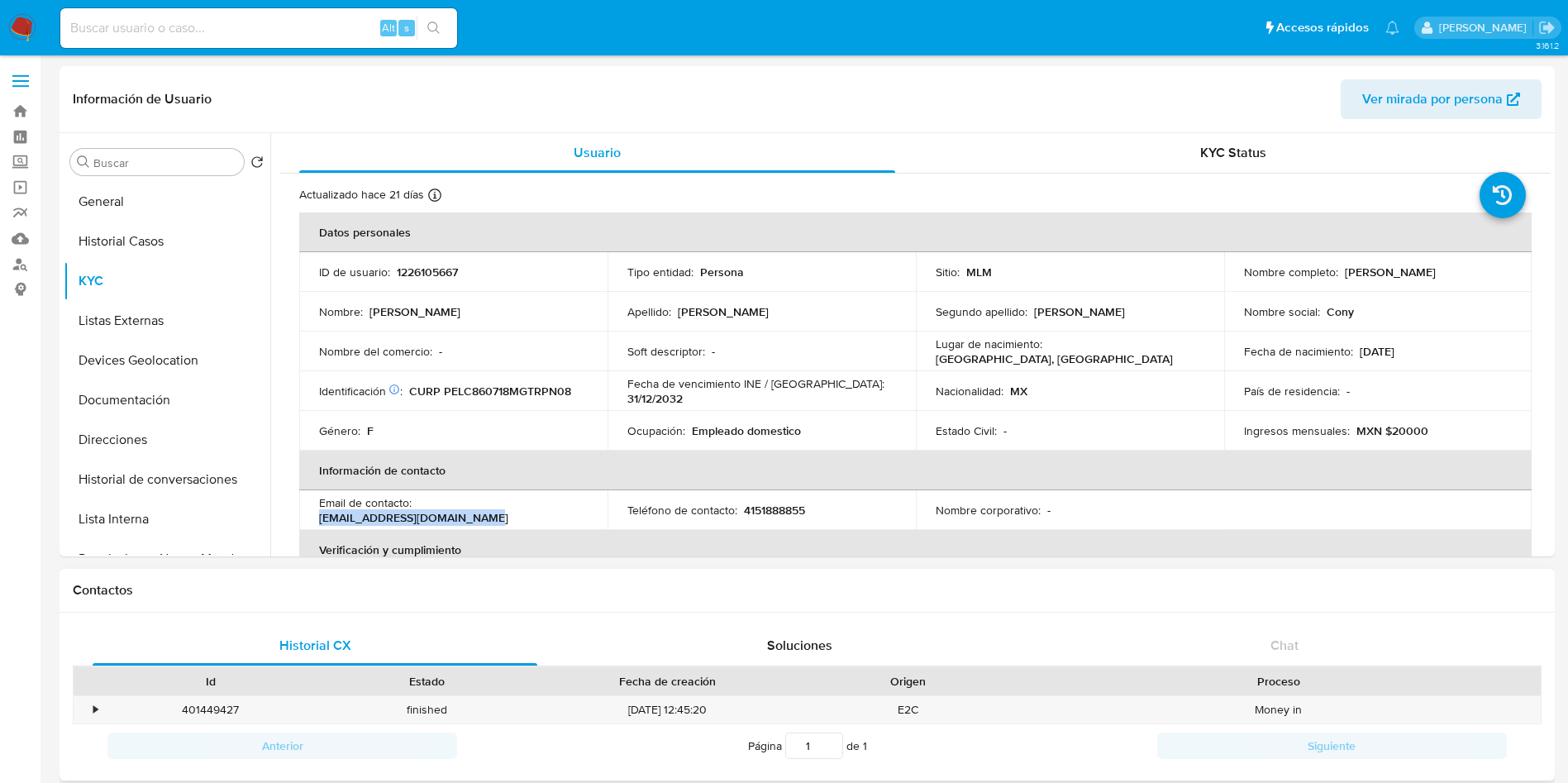
copy p "conyperez18071986@gmail.com"
drag, startPoint x: 601, startPoint y: 365, endPoint x: 568, endPoint y: 361, distance: 33.2
click at [601, 364] on td "Nombre del comercio : -" at bounding box center [453, 351] width 308 height 40
click at [1144, 499] on td "Nombre corporativo : -" at bounding box center [1070, 510] width 308 height 40
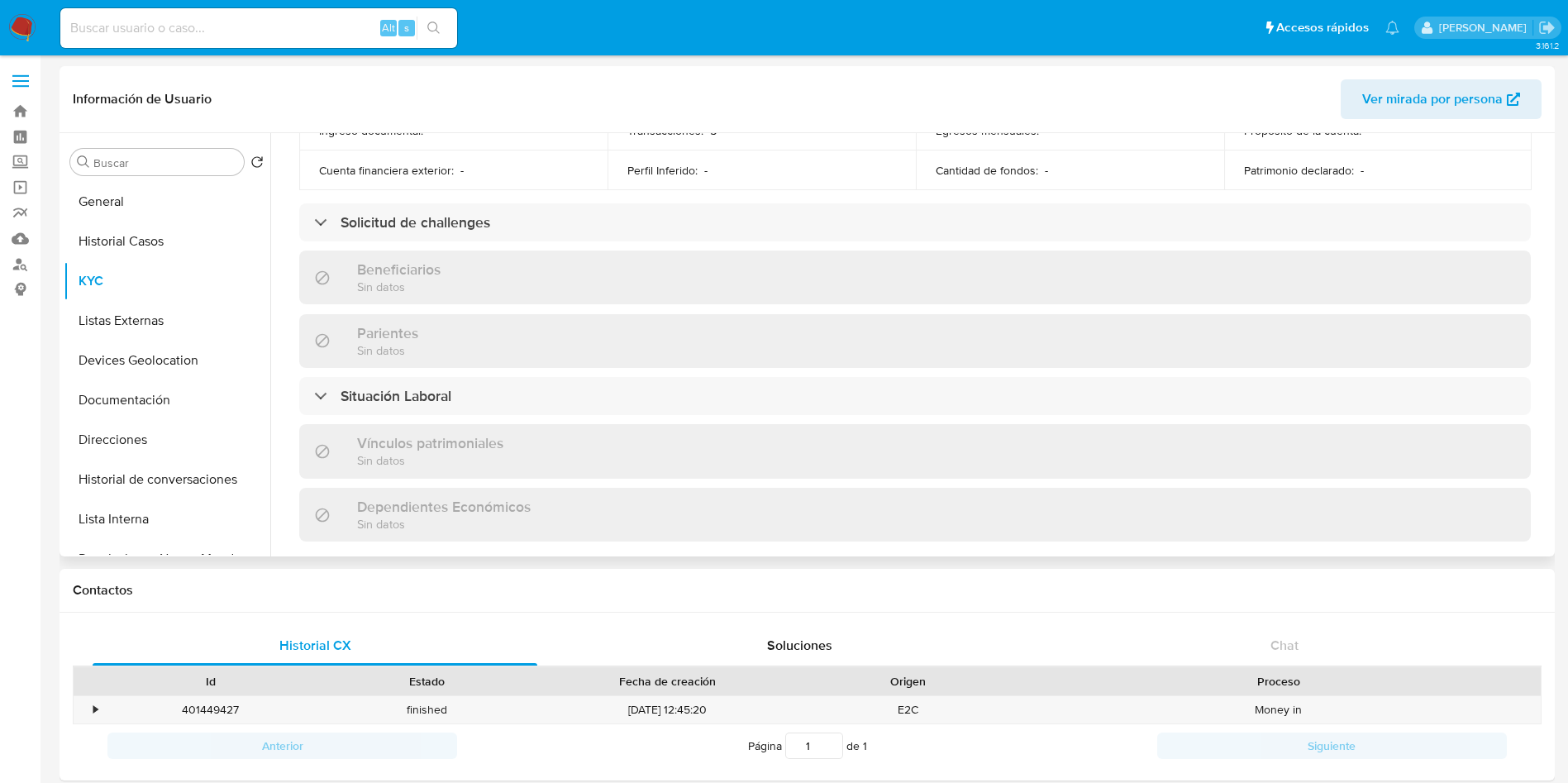
scroll to position [656, 0]
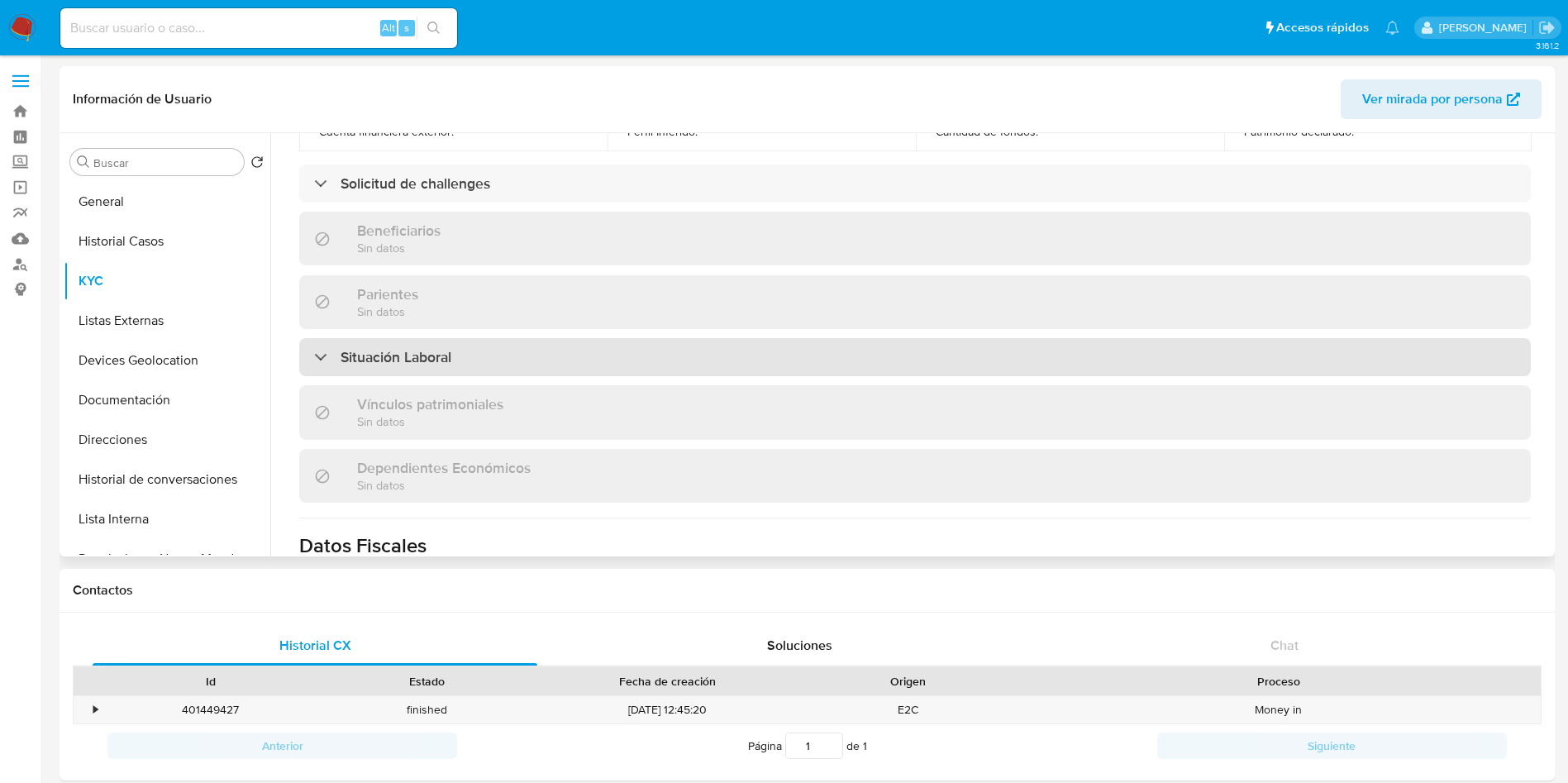
click at [735, 362] on div "Situación Laboral" at bounding box center [914, 357] width 1231 height 38
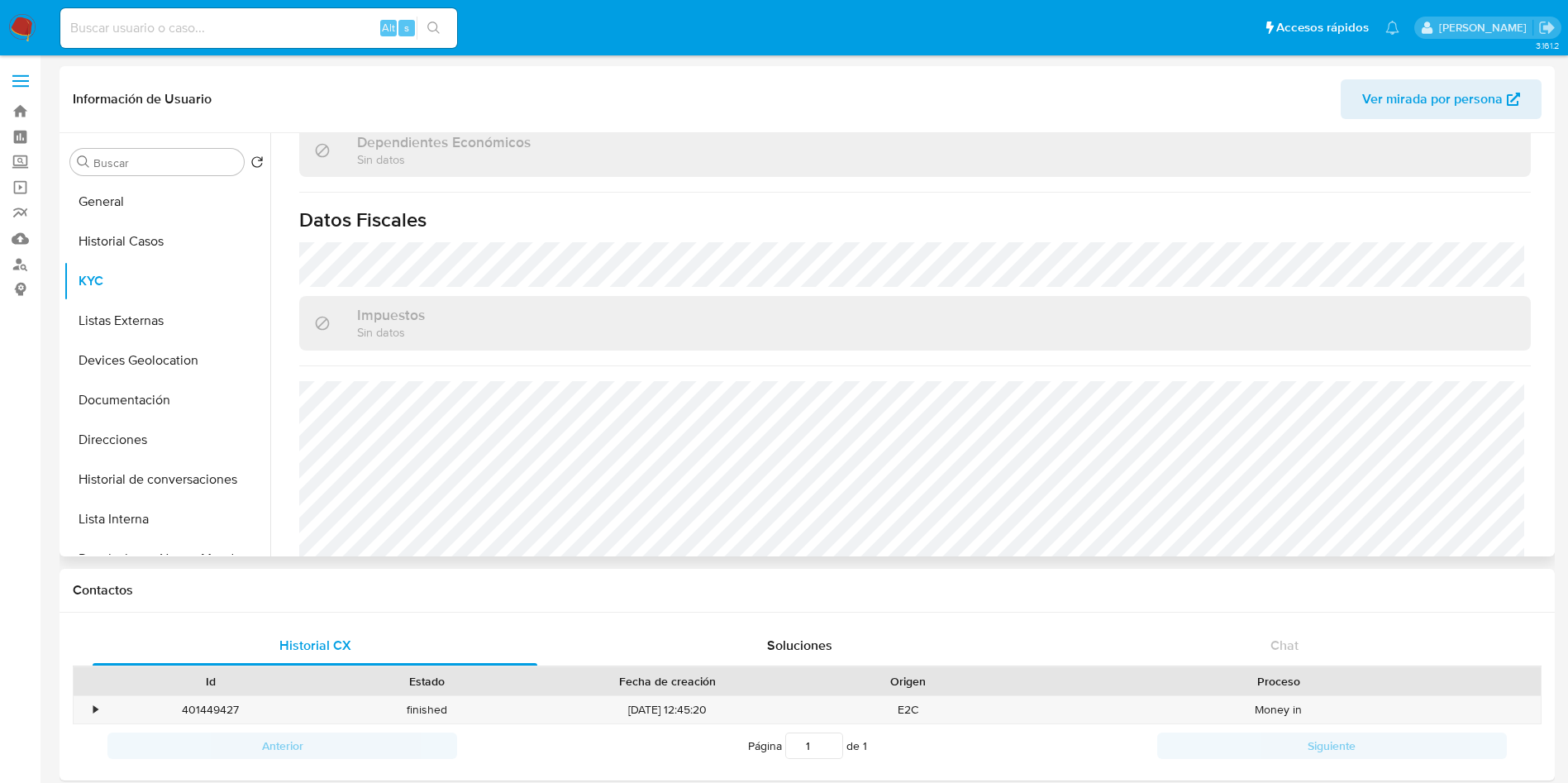
scroll to position [1246, 0]
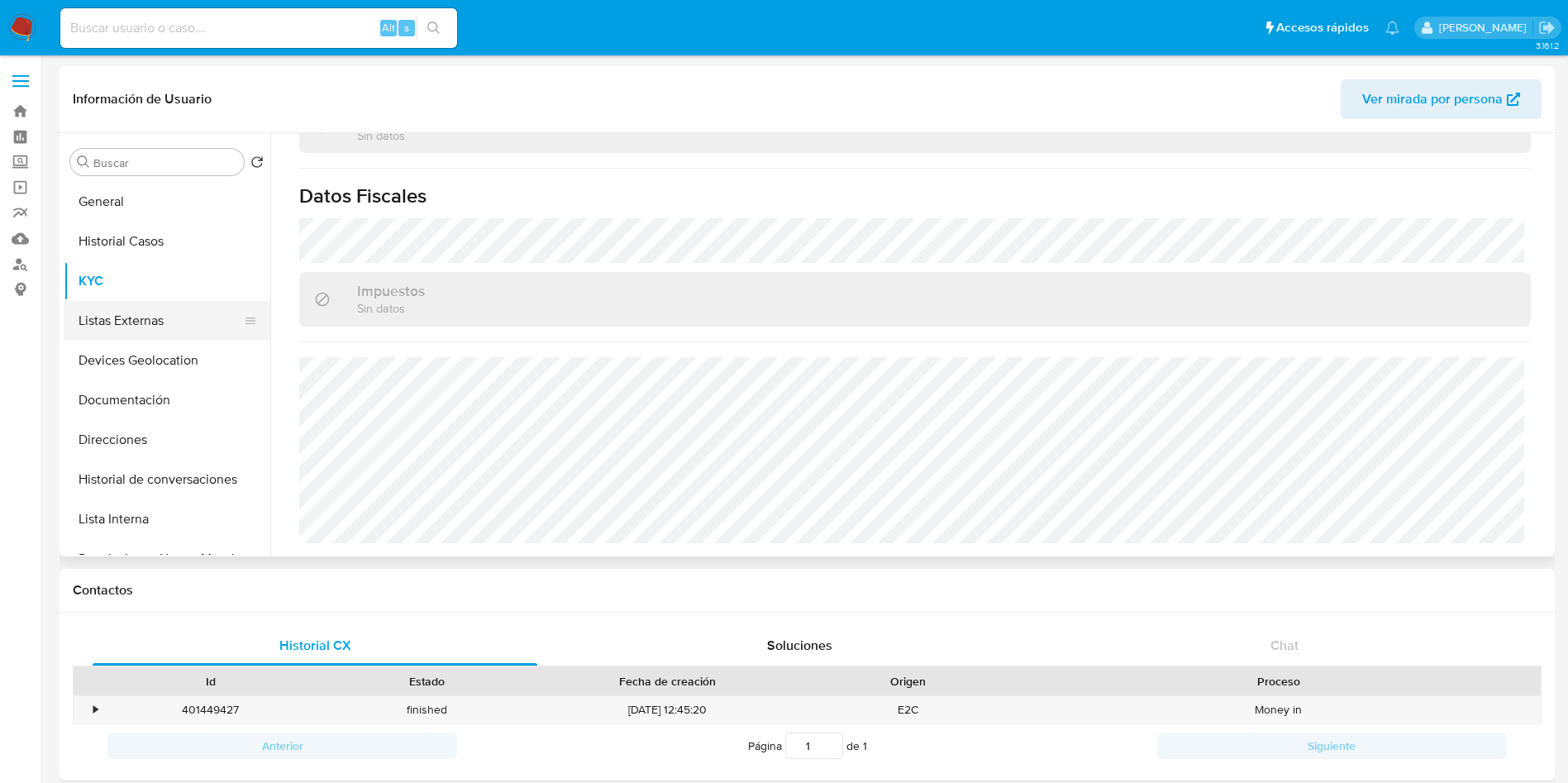
click at [161, 325] on button "Listas Externas" at bounding box center [160, 321] width 194 height 40
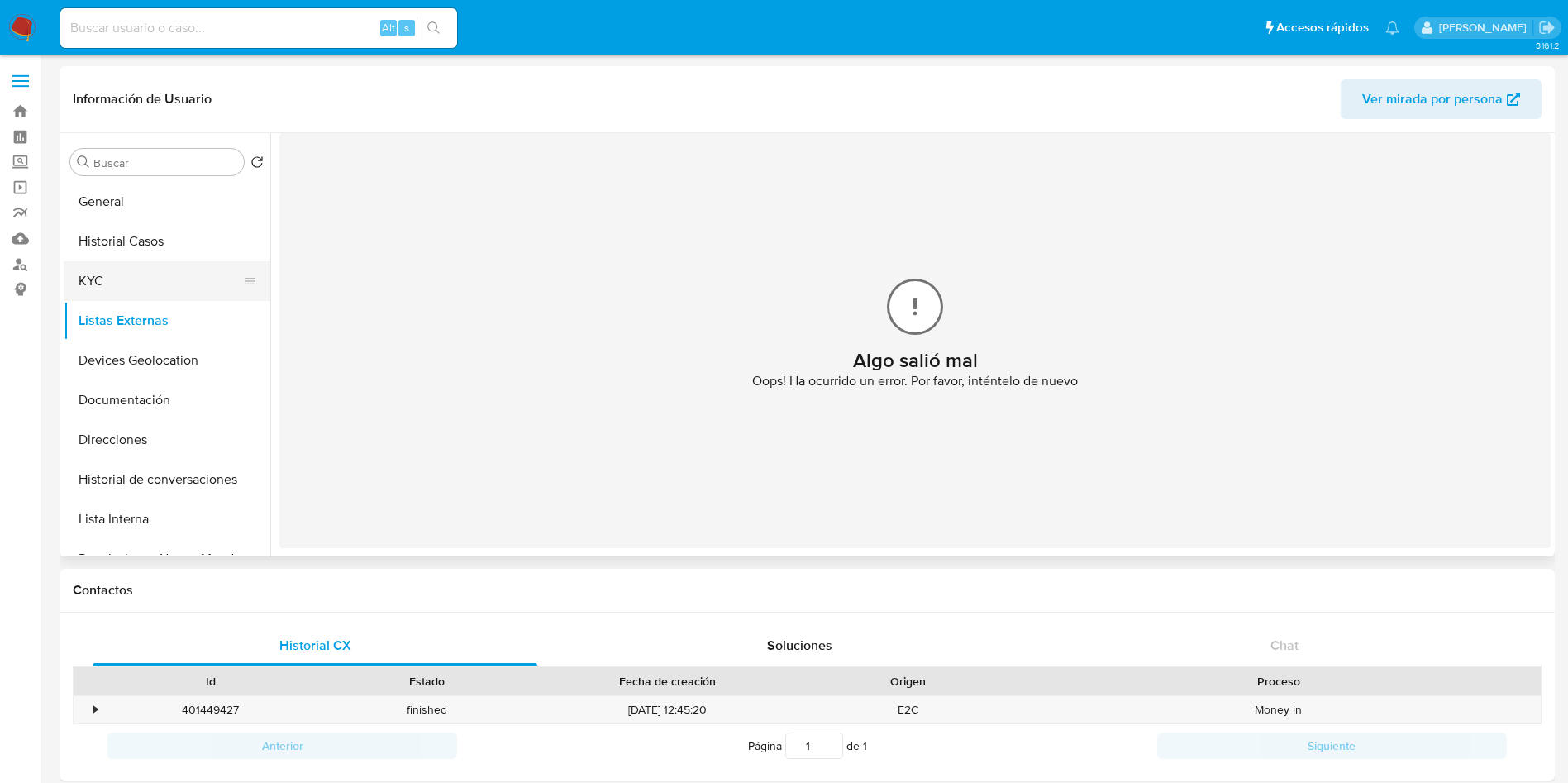
click at [127, 279] on button "KYC" at bounding box center [160, 281] width 194 height 40
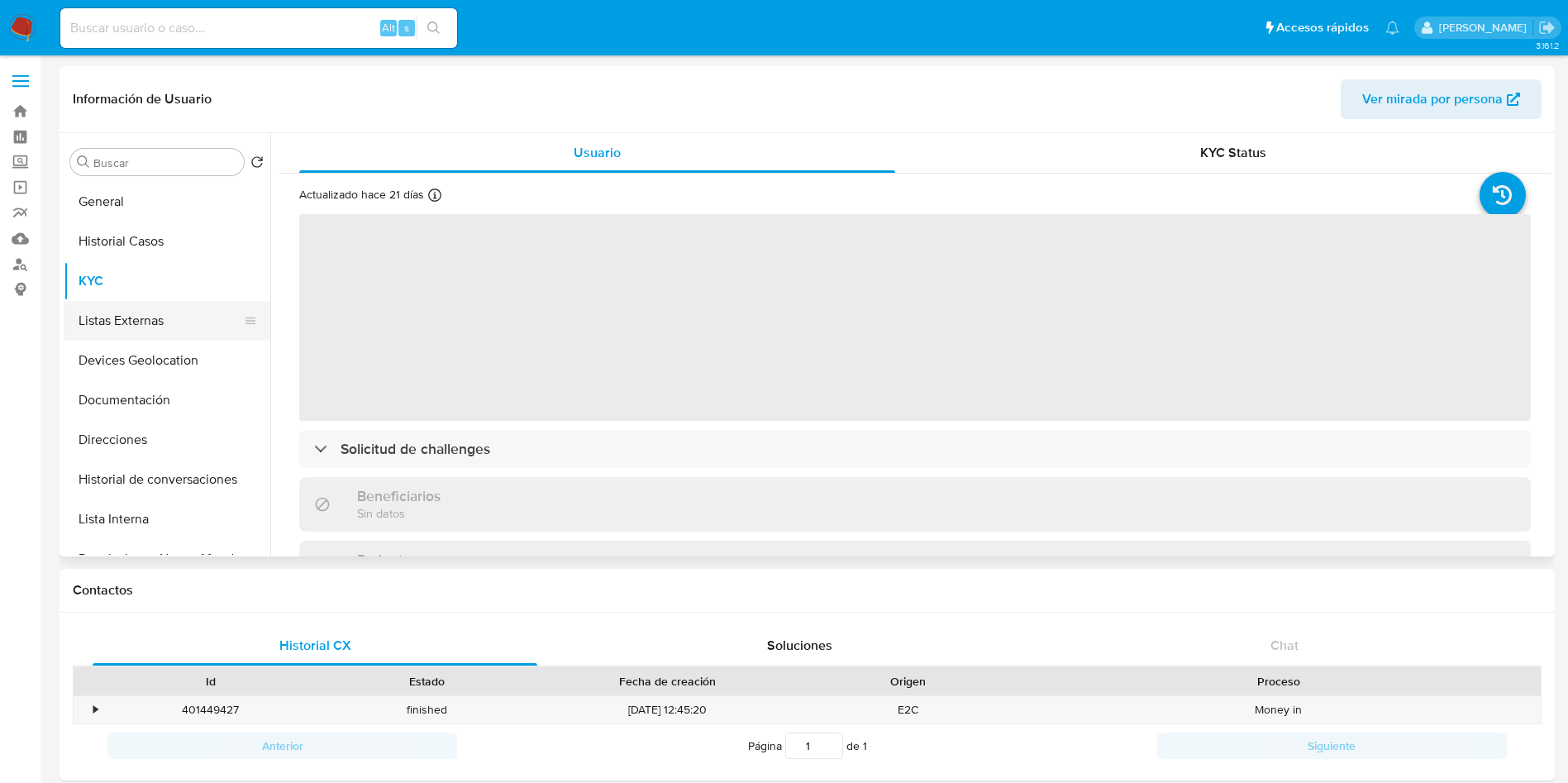
click at [138, 314] on button "Listas Externas" at bounding box center [160, 321] width 194 height 40
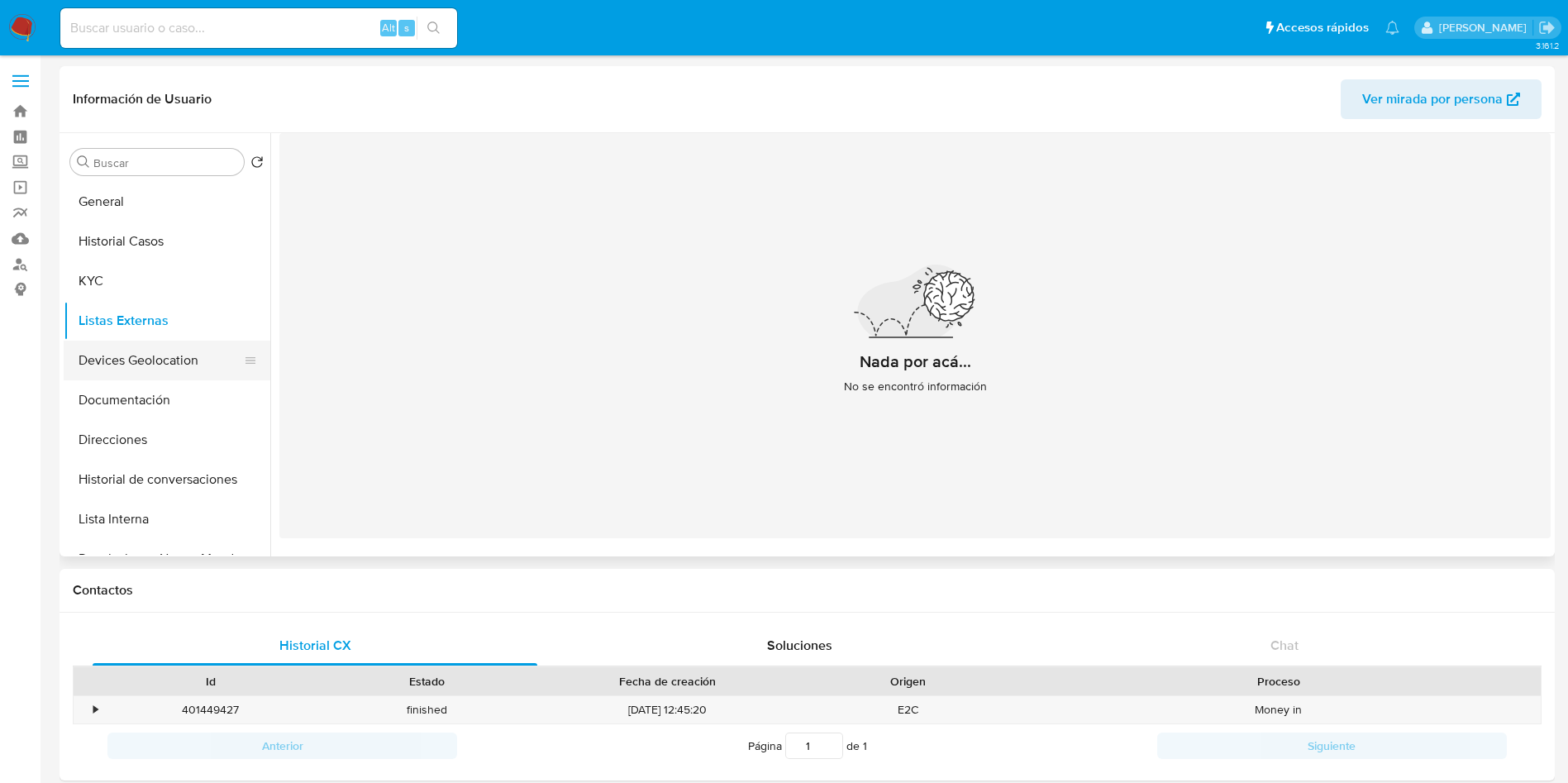
click at [117, 358] on button "Devices Geolocation" at bounding box center [160, 360] width 194 height 40
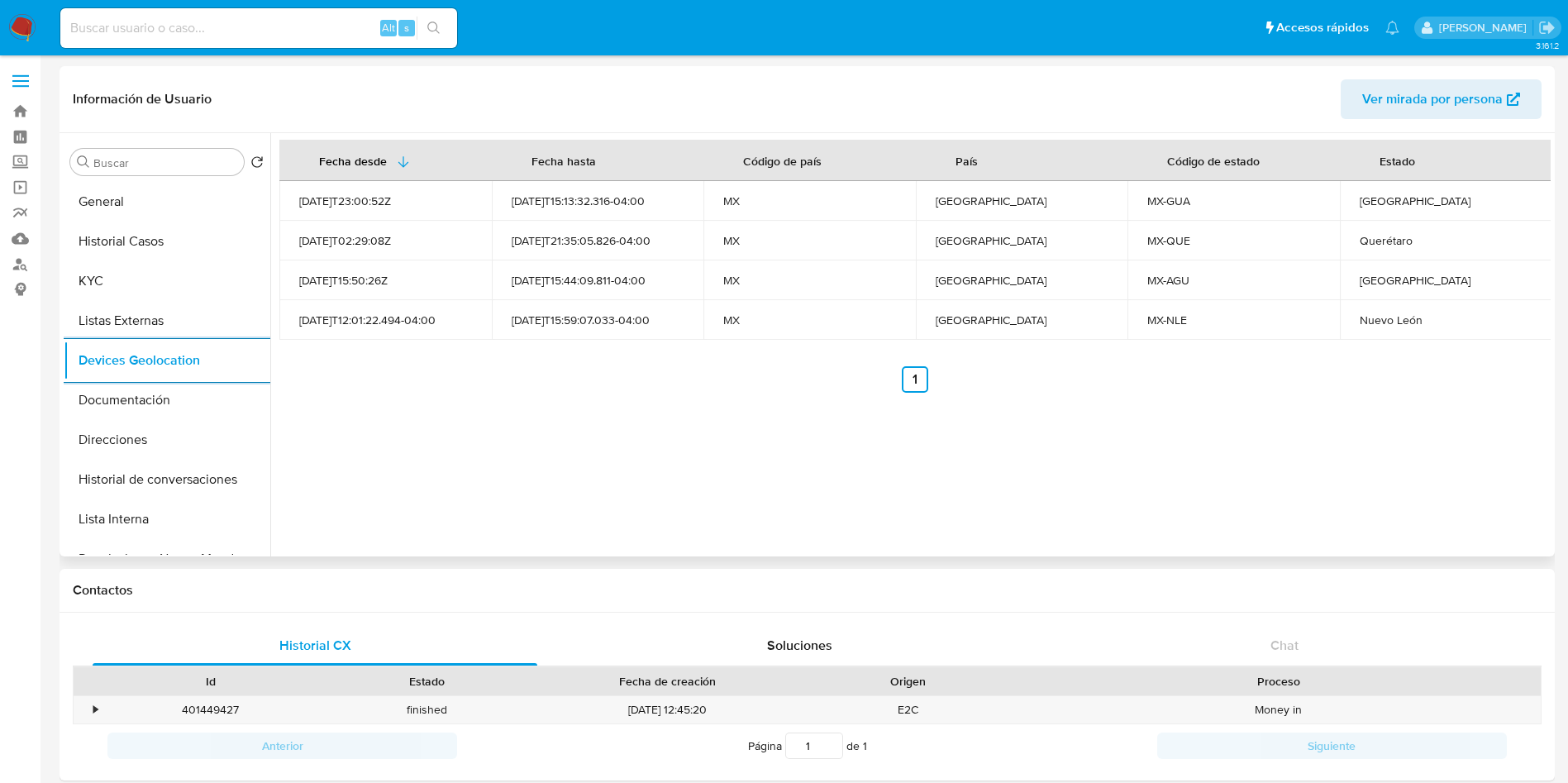
click at [1378, 200] on div "Guanajuato" at bounding box center [1446, 201] width 172 height 15
copy div "Guanajuato"
click at [1420, 267] on td "Aguascalientes" at bounding box center [1445, 280] width 212 height 40
click at [1411, 285] on div "Aguascalientes" at bounding box center [1446, 280] width 172 height 15
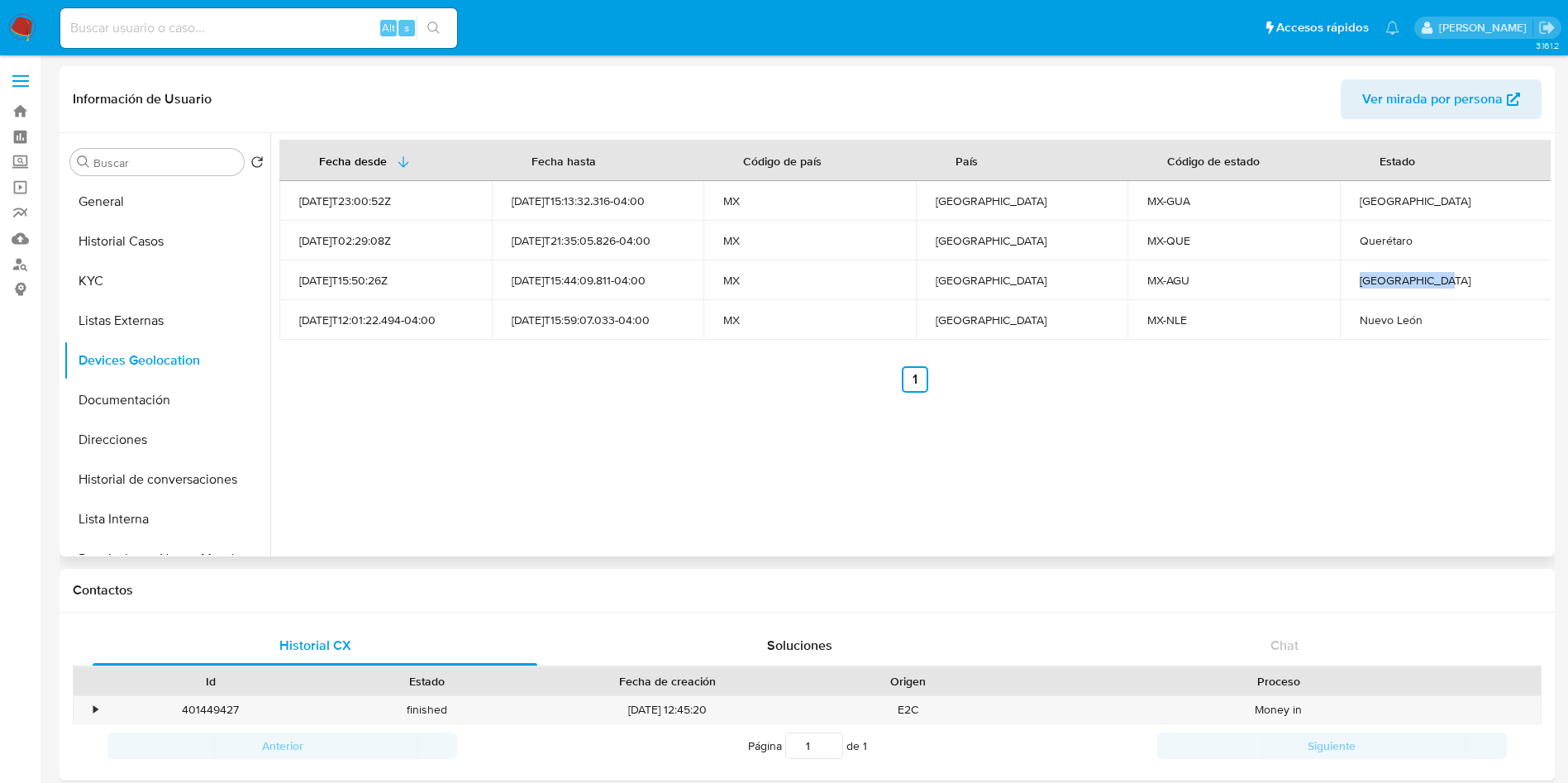
click at [1411, 285] on div "Aguascalientes" at bounding box center [1446, 280] width 172 height 15
copy div "Aguascalientes"
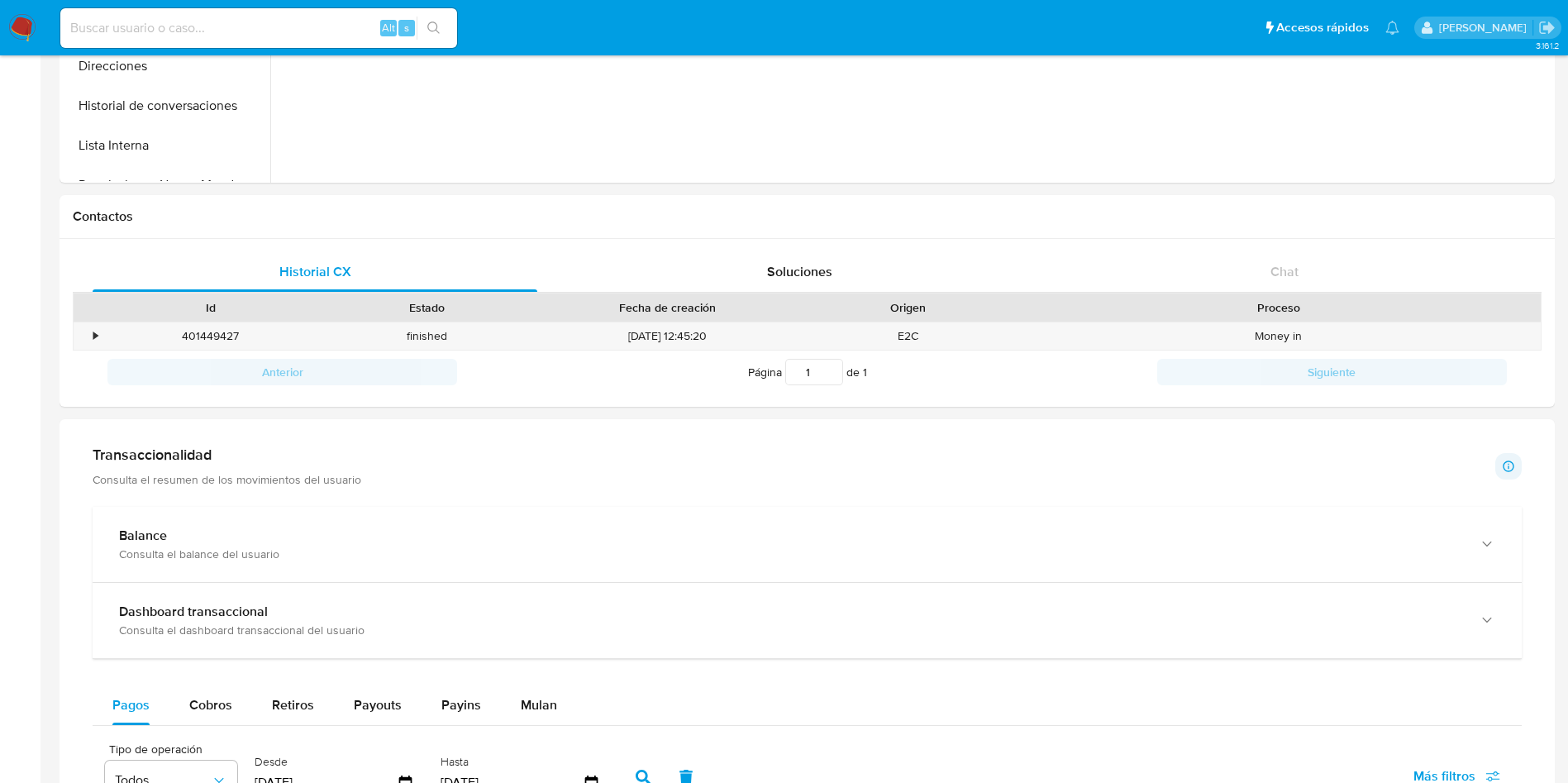
scroll to position [372, 0]
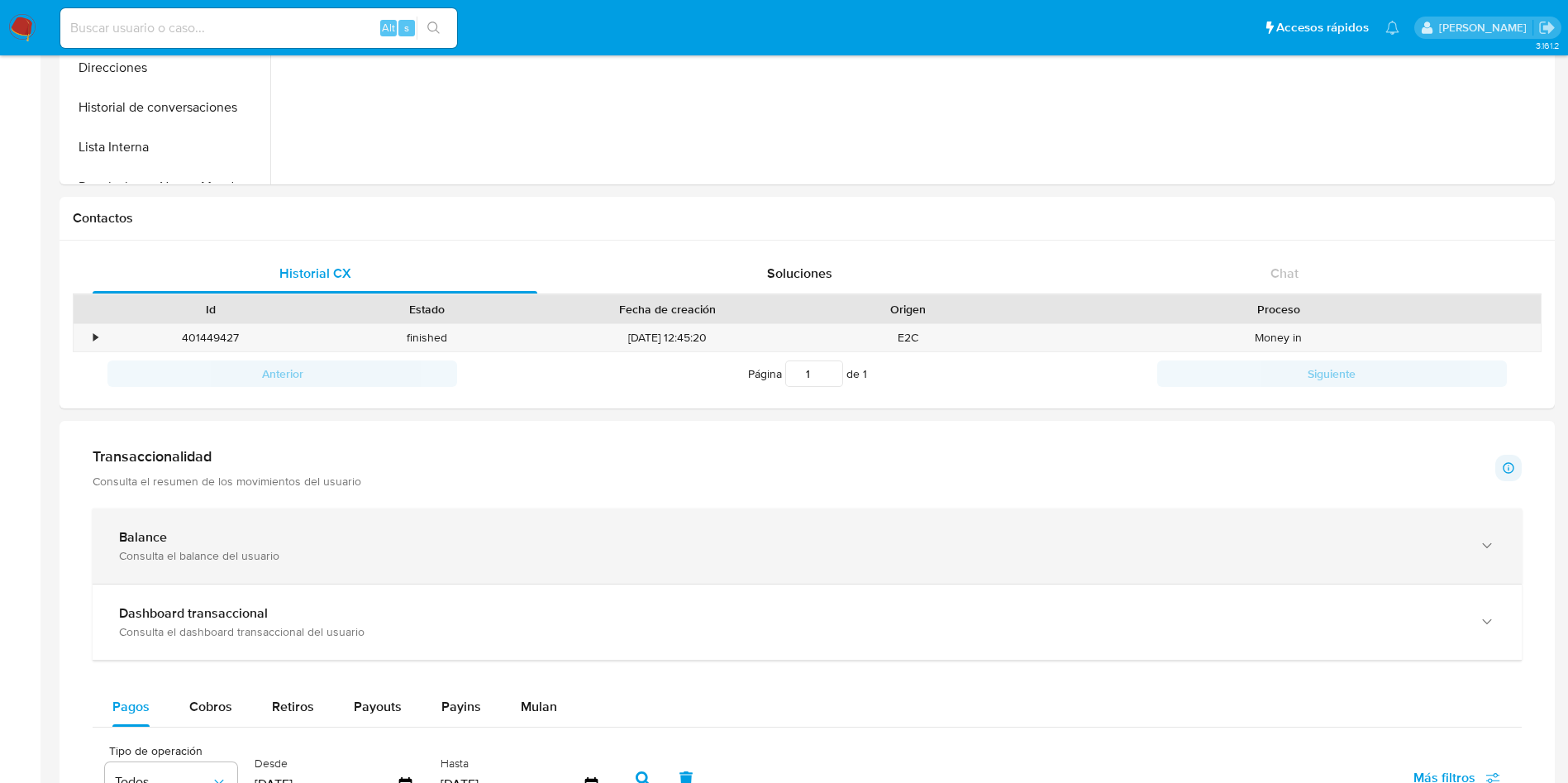
click at [334, 512] on div "Balance Consulta el balance del usuario" at bounding box center [807, 546] width 1429 height 75
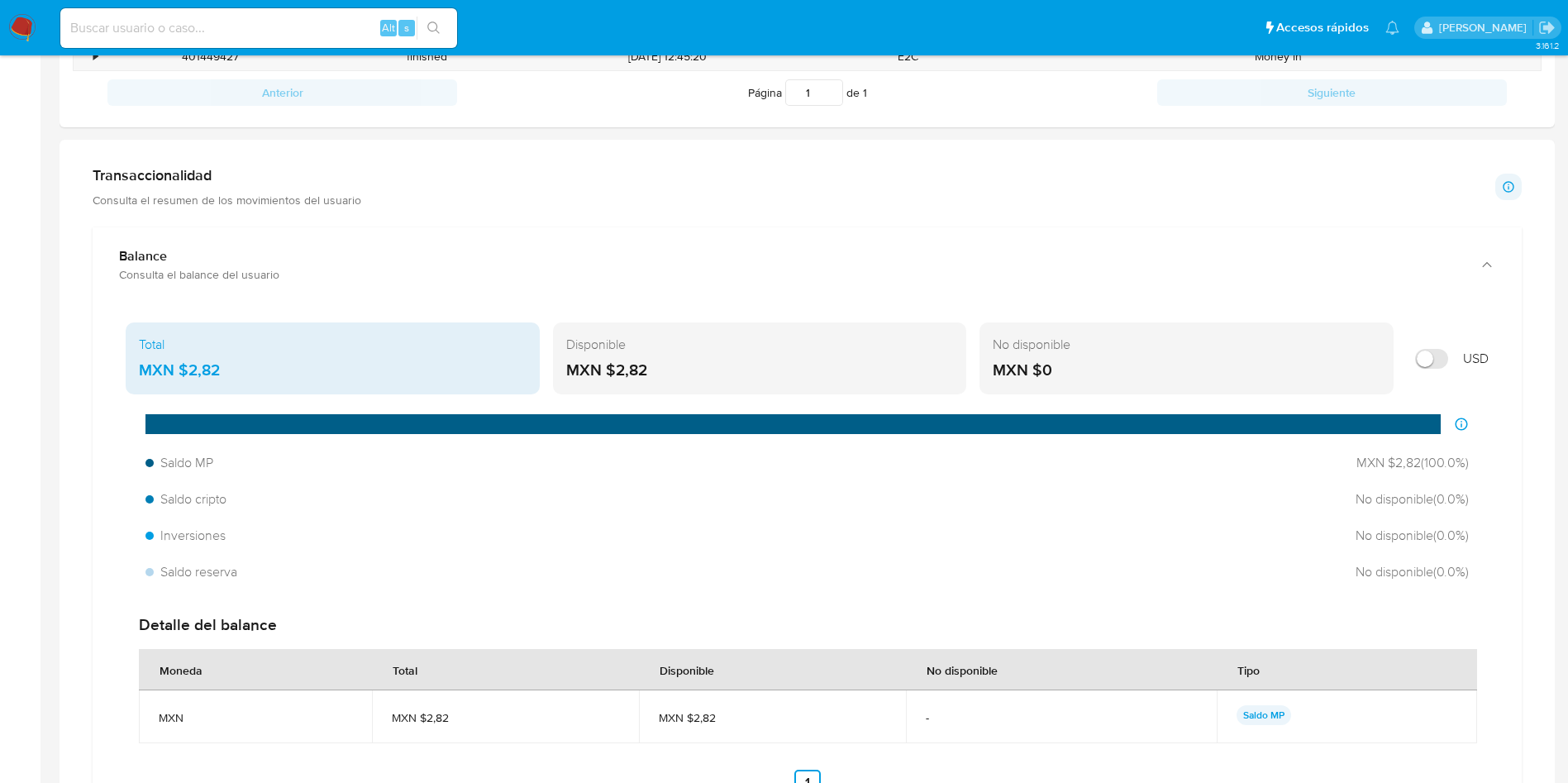
scroll to position [744, 0]
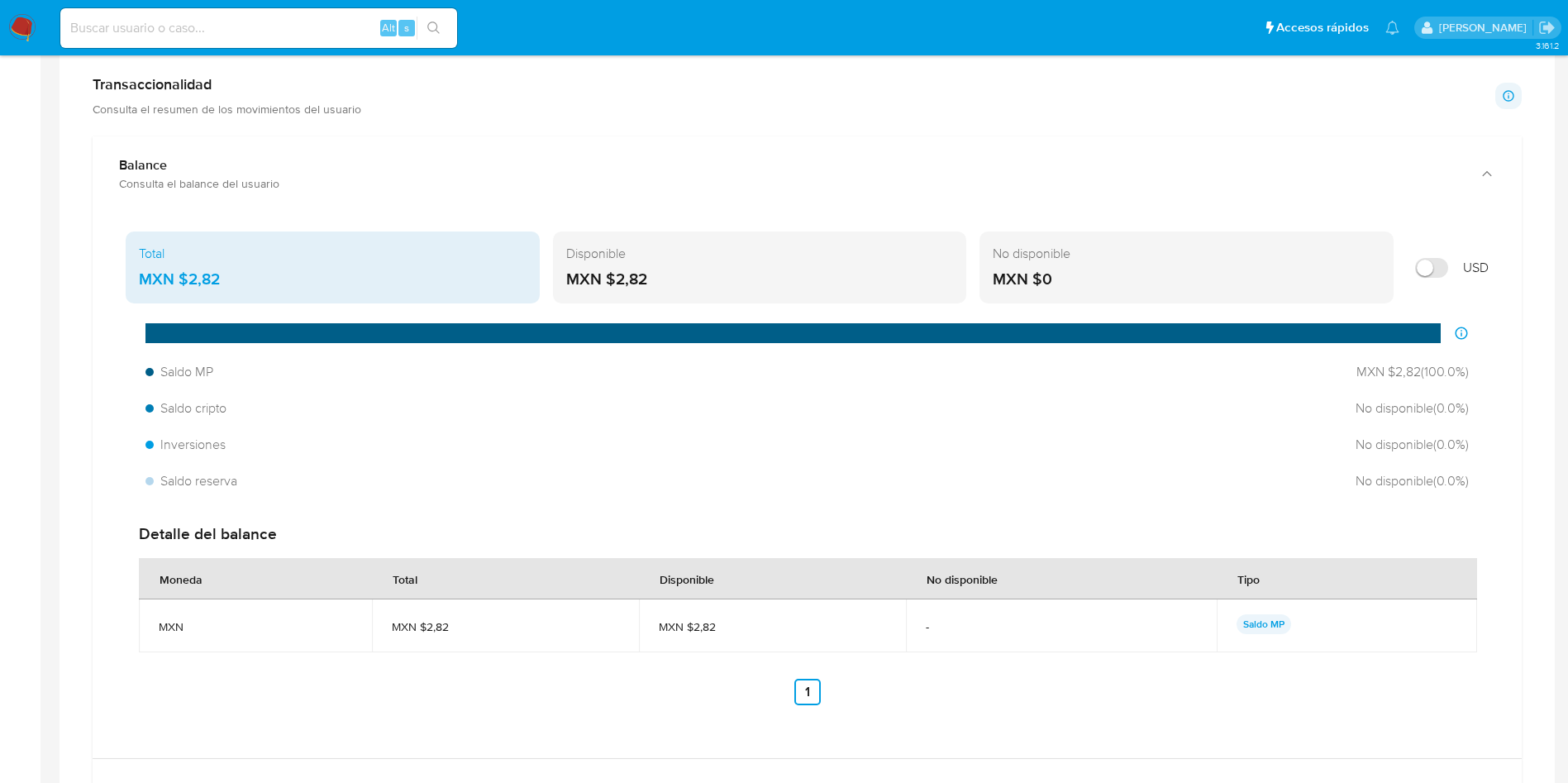
drag, startPoint x: 238, startPoint y: 280, endPoint x: 183, endPoint y: 278, distance: 55.0
click at [183, 278] on div "MXN $2,82" at bounding box center [332, 279] width 387 height 21
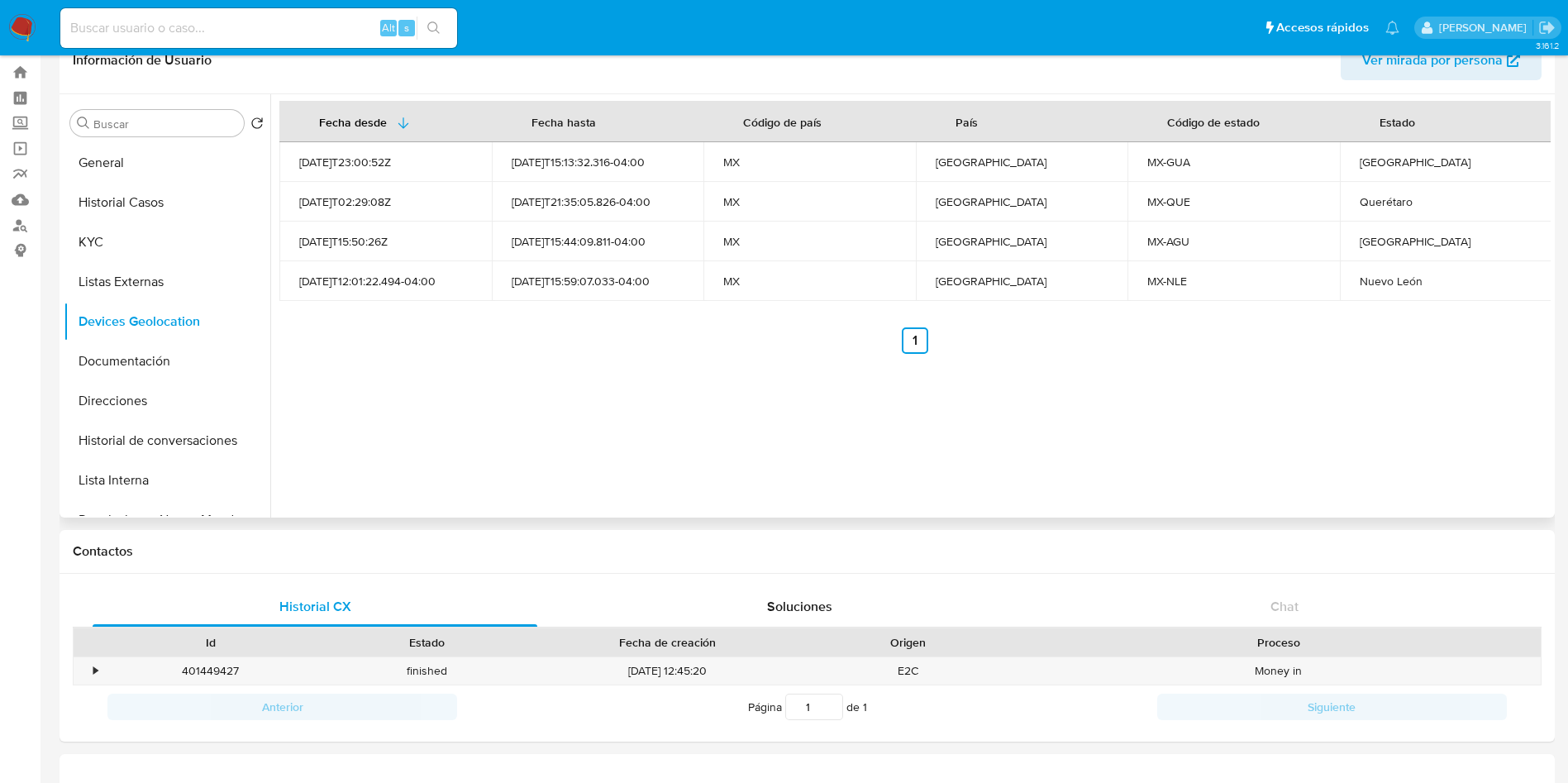
scroll to position [0, 0]
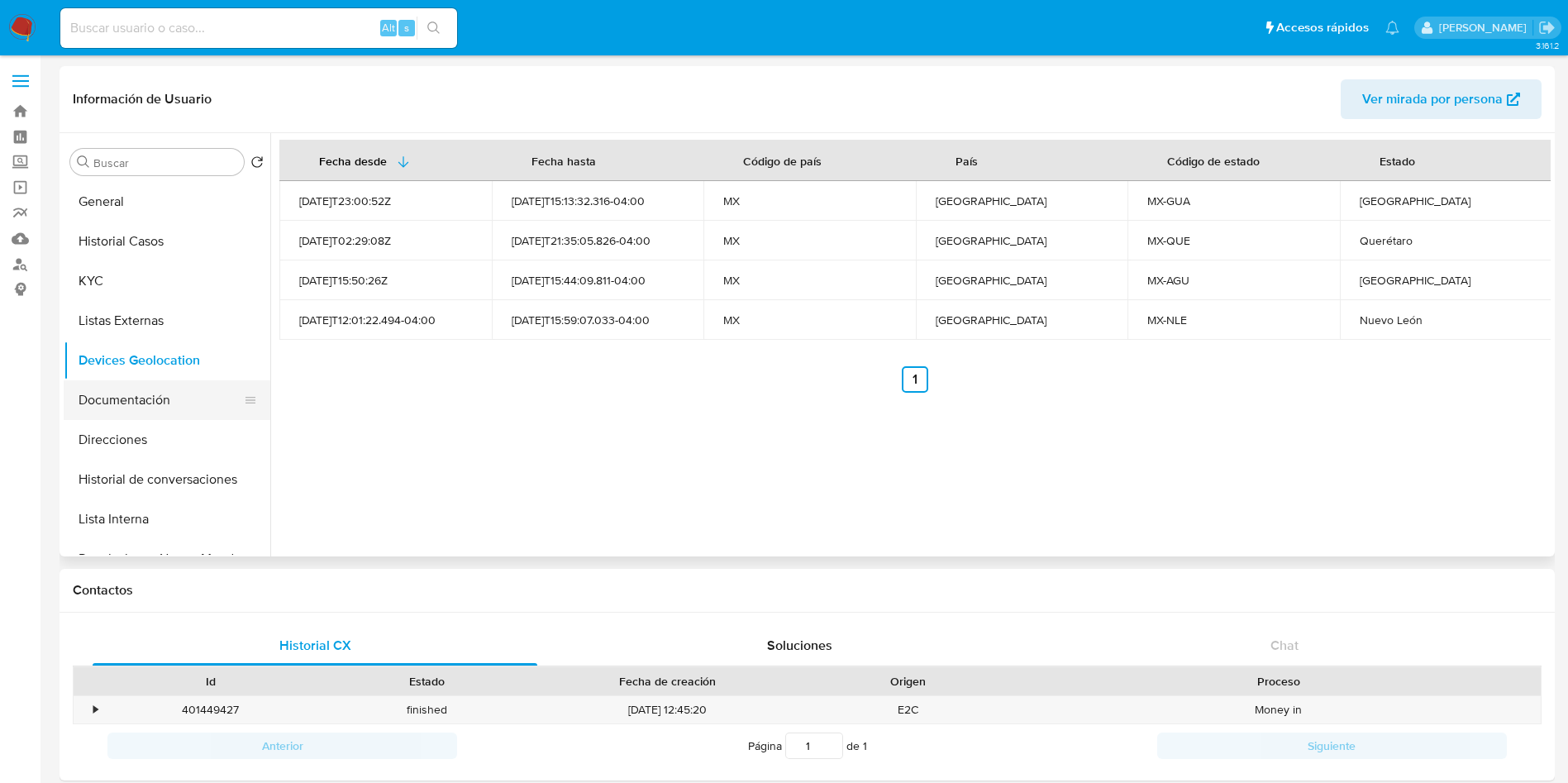
click at [163, 395] on button "Documentación" at bounding box center [160, 399] width 194 height 40
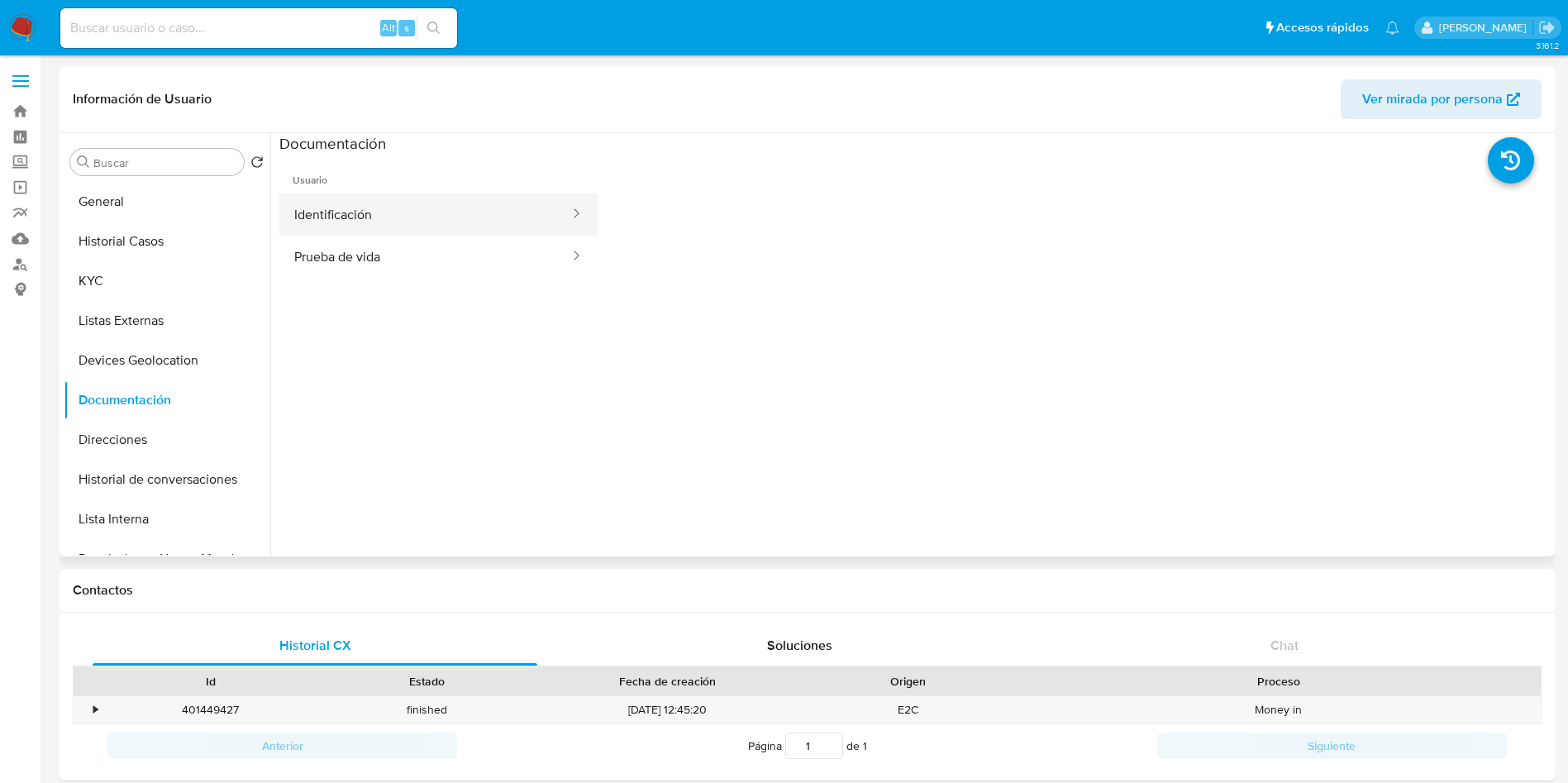
click at [383, 216] on button "Identificación" at bounding box center [425, 215] width 292 height 43
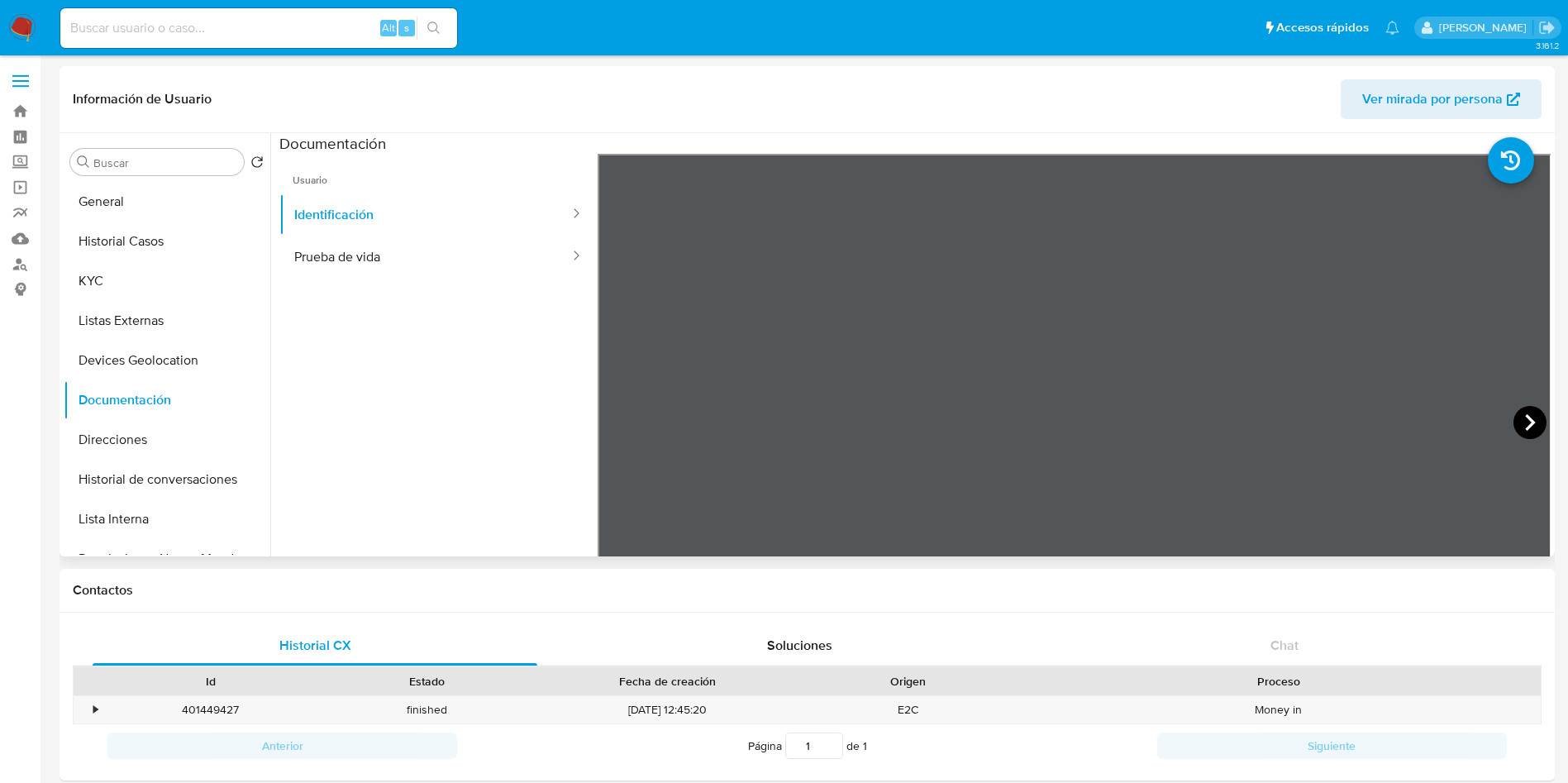
click at [1513, 424] on icon at bounding box center [1530, 423] width 33 height 33
click at [449, 259] on button "Prueba de vida" at bounding box center [425, 257] width 292 height 43
click at [169, 432] on button "Direcciones" at bounding box center [160, 439] width 194 height 40
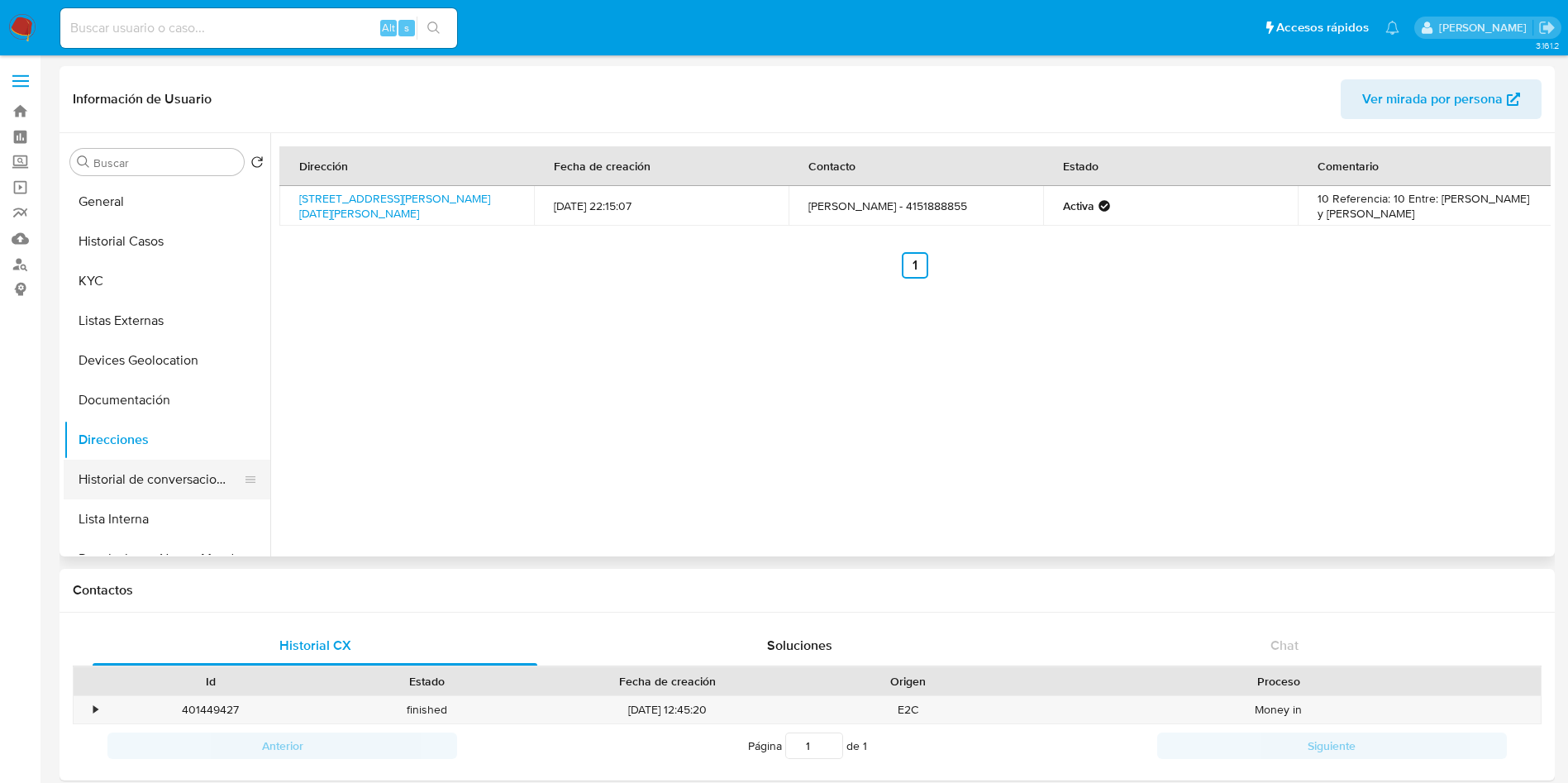
click at [169, 472] on button "Historial de conversaciones" at bounding box center [160, 479] width 194 height 40
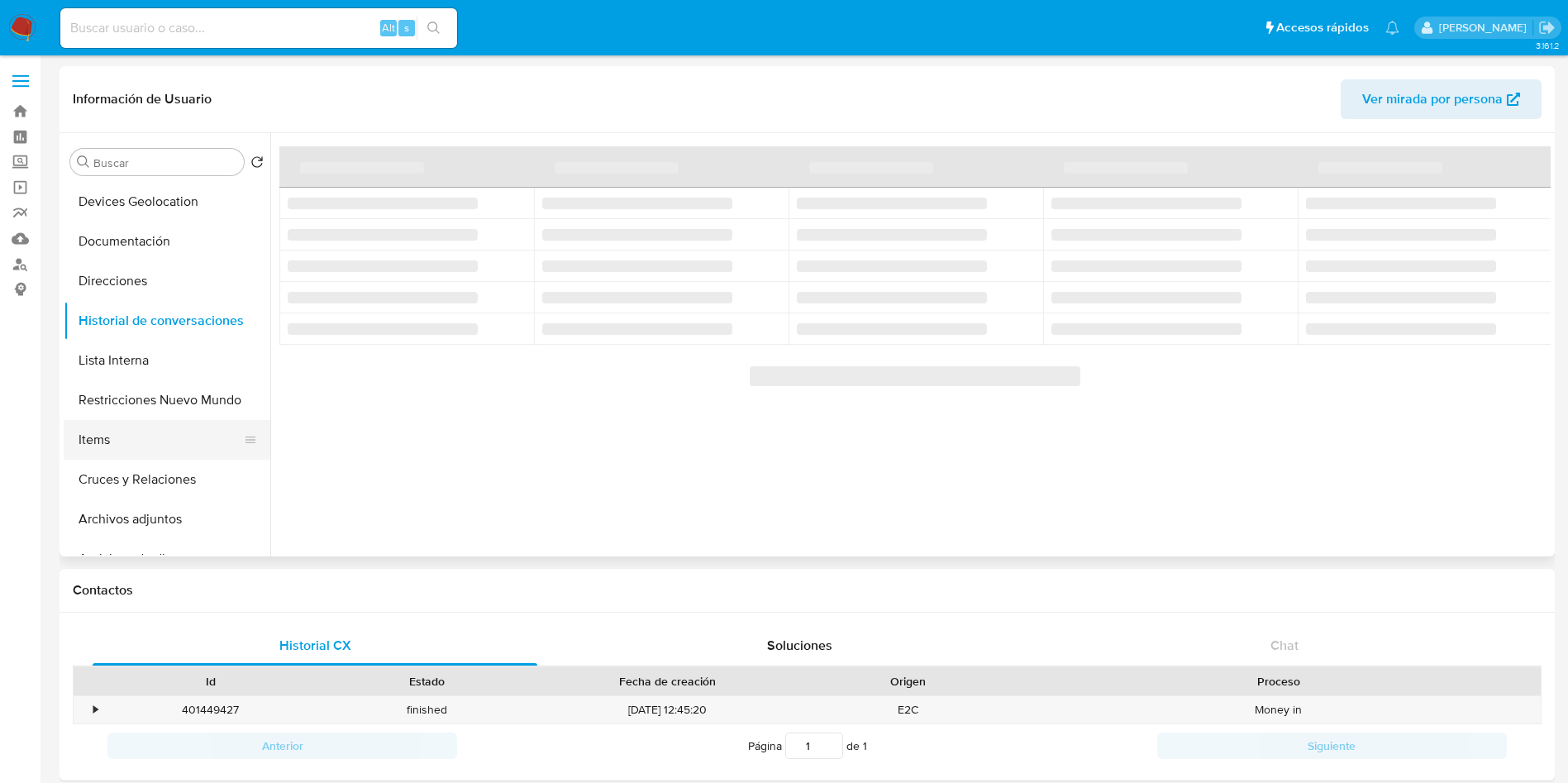
scroll to position [248, 0]
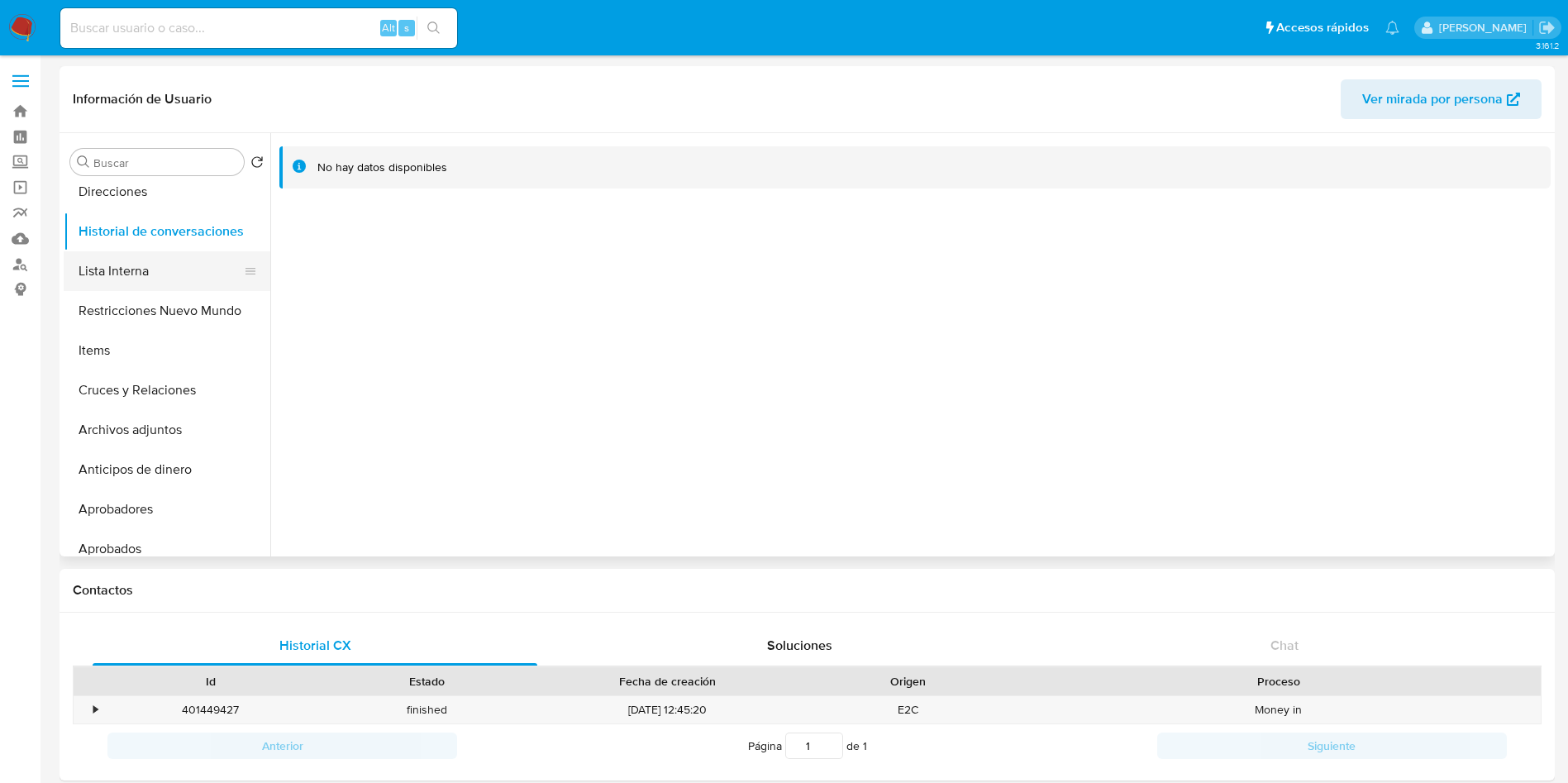
click at [114, 266] on button "Lista Interna" at bounding box center [160, 271] width 194 height 40
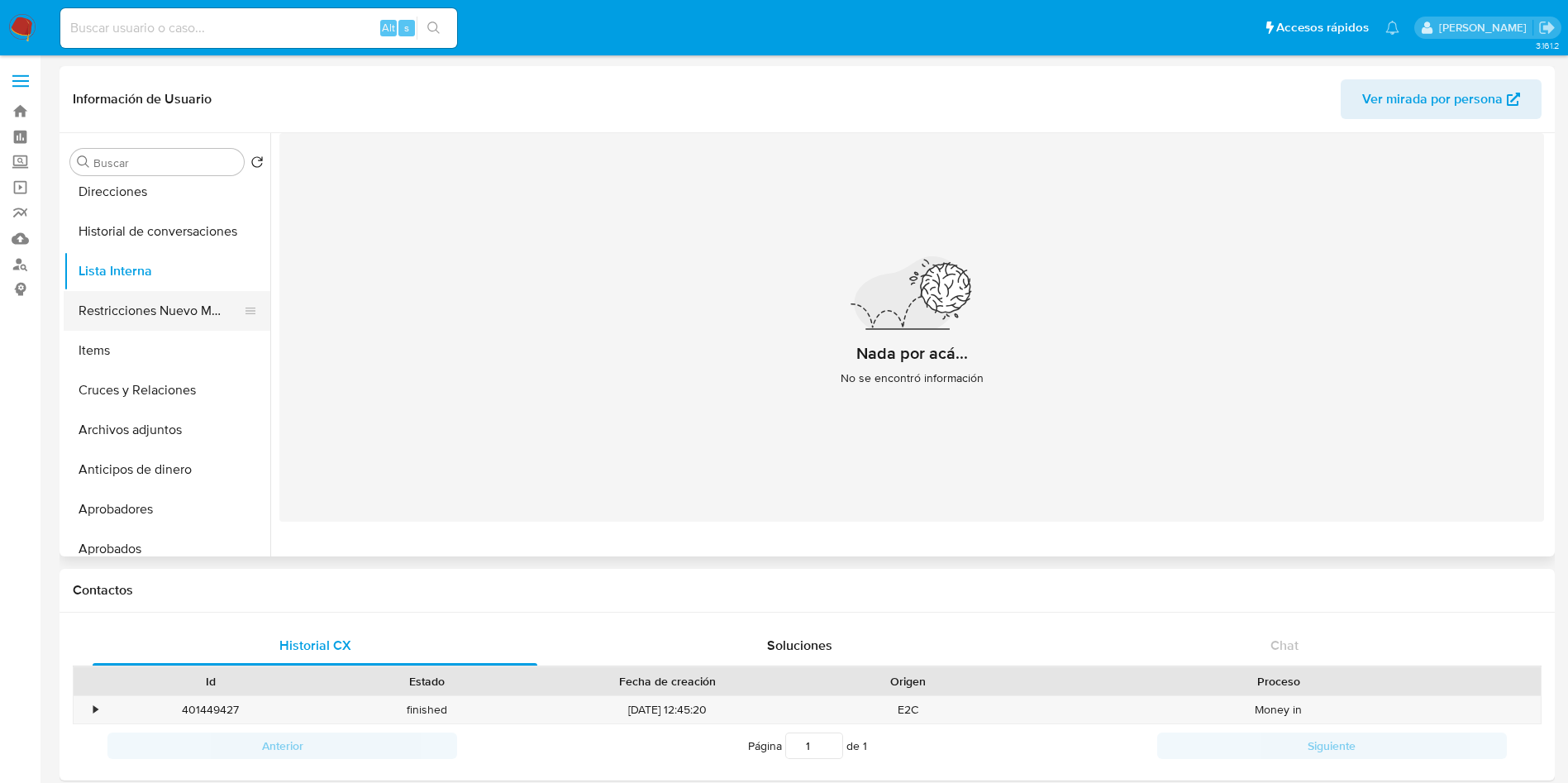
click at [132, 311] on button "Restricciones Nuevo Mundo" at bounding box center [160, 310] width 194 height 40
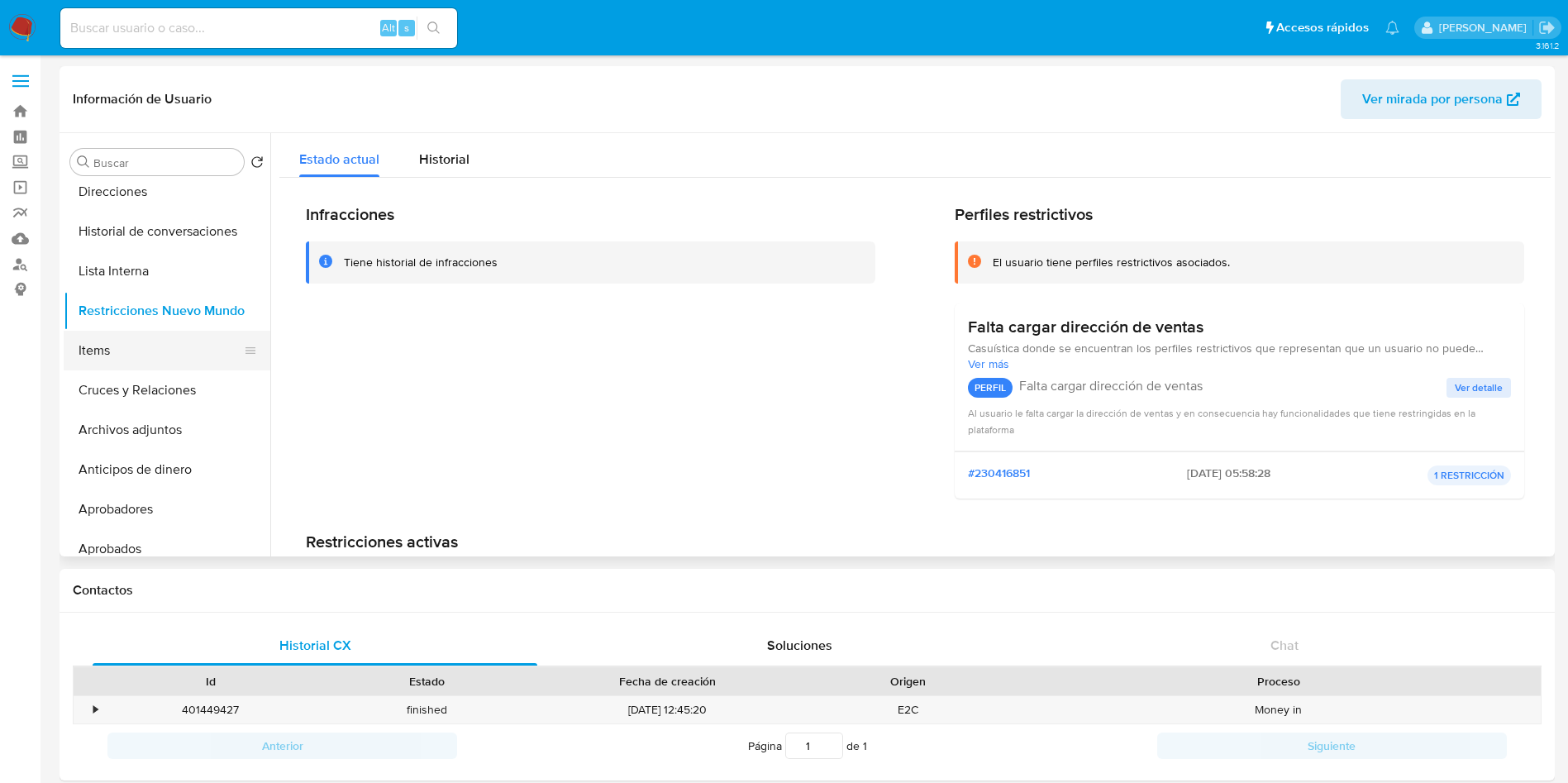
click at [134, 351] on button "Items" at bounding box center [160, 350] width 194 height 40
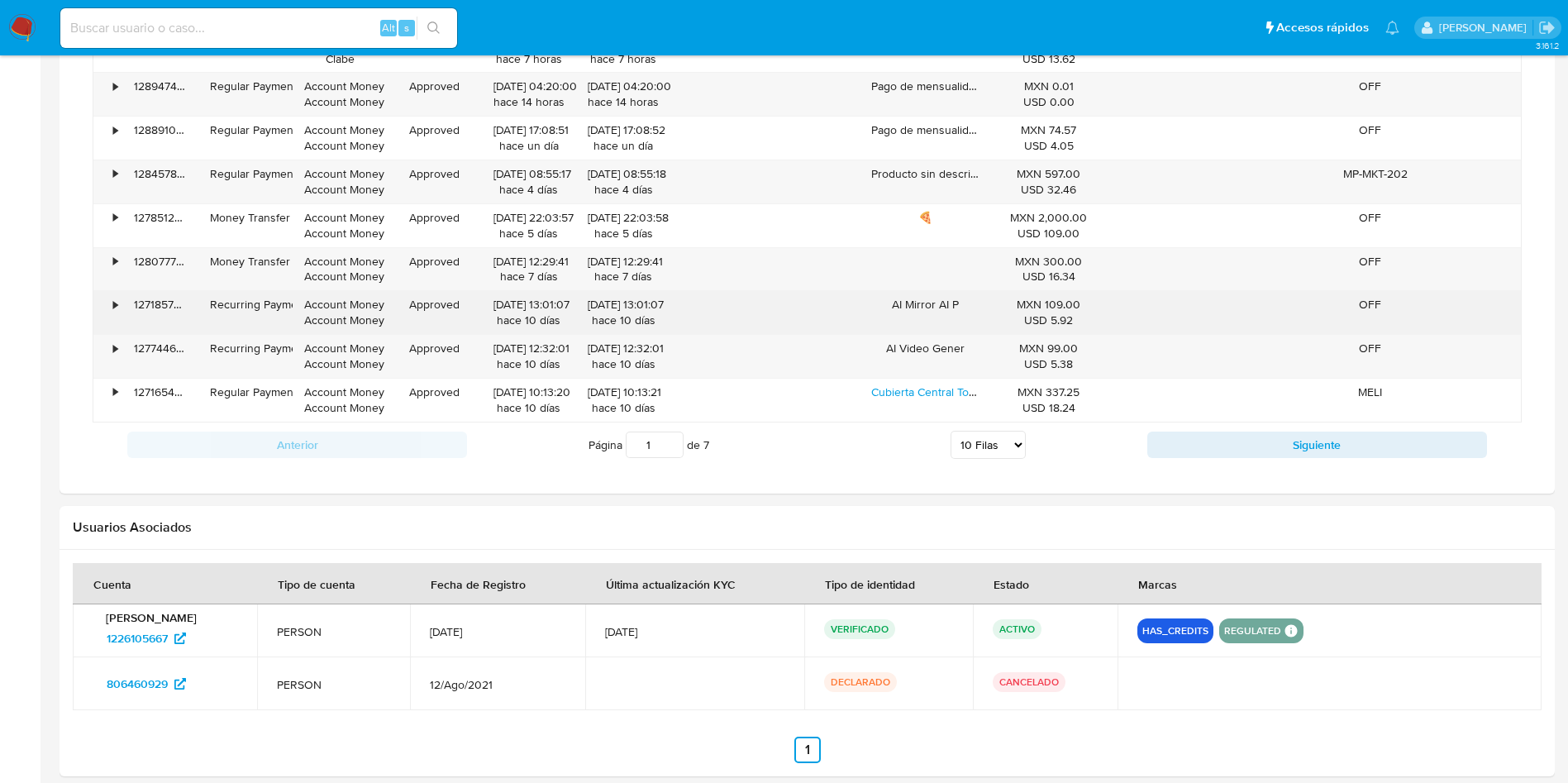
scroll to position [1240, 0]
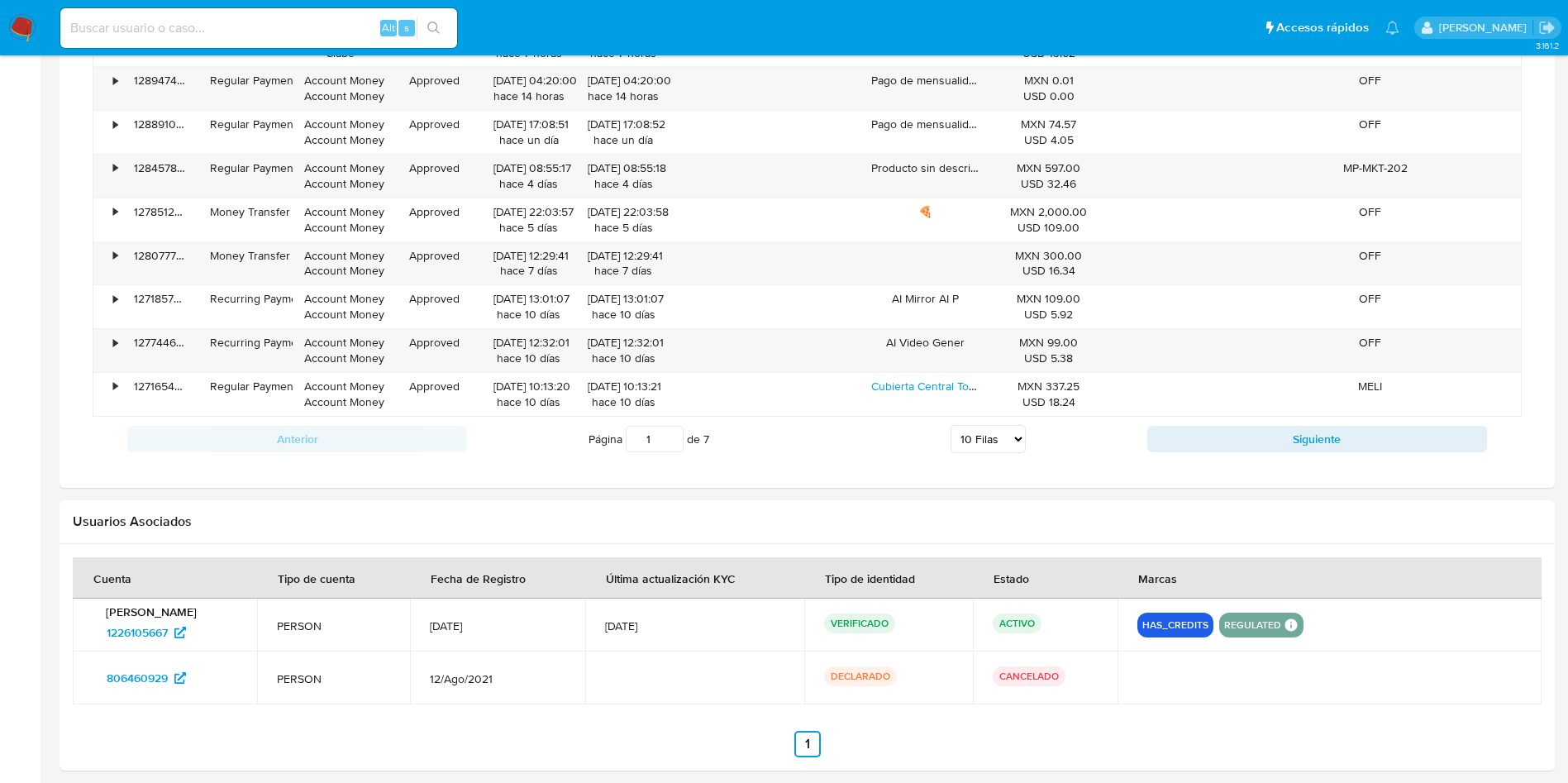
click at [1012, 432] on select "5 Filas 10 Filas 20 Filas 25 Filas 50 Filas 100 Filas" at bounding box center [987, 439] width 75 height 28
select select "100"
click at [950, 425] on select "5 Filas 10 Filas 20 Filas 25 Filas 50 Filas 100 Filas" at bounding box center [987, 439] width 75 height 28
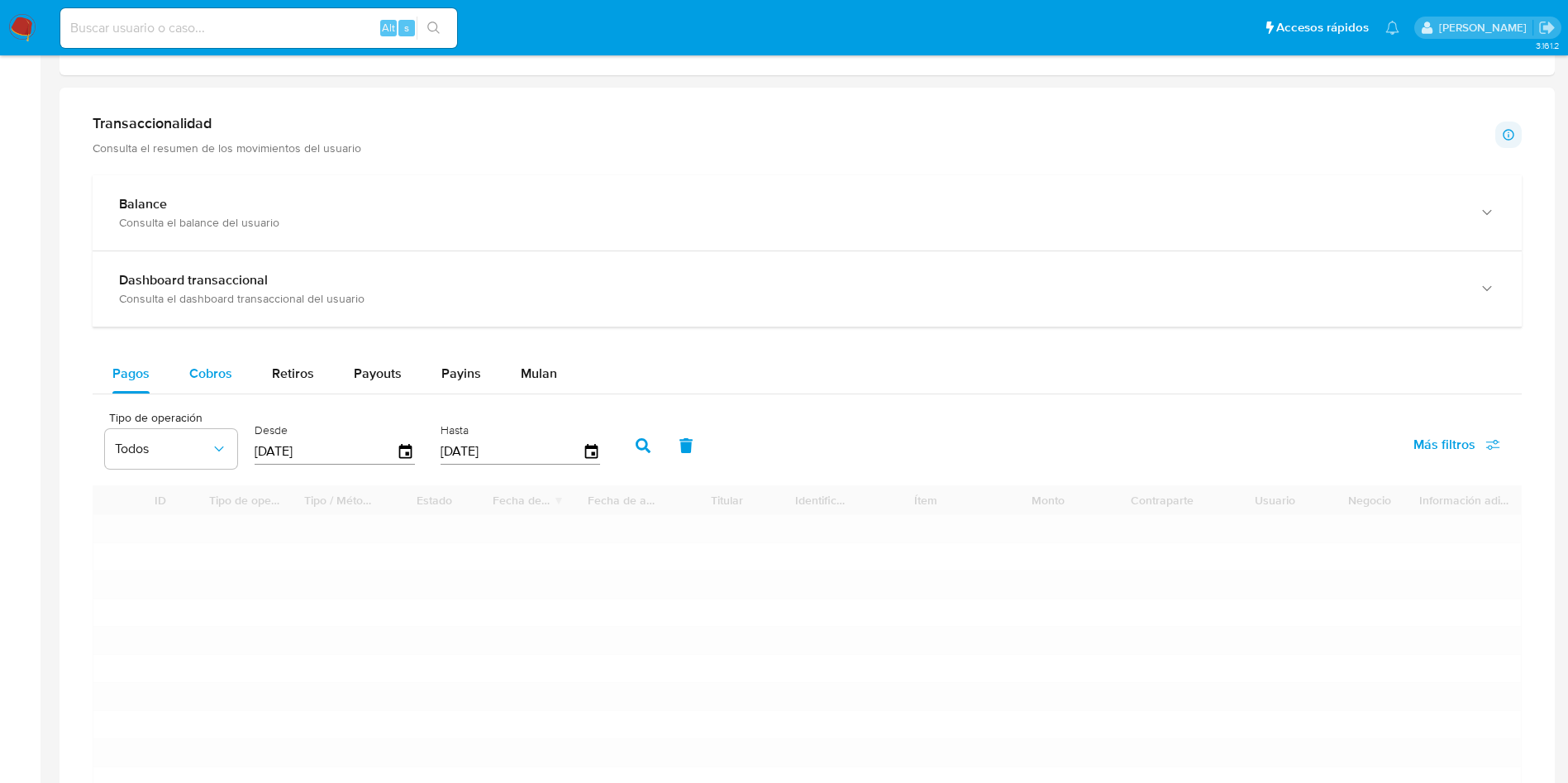
scroll to position [744, 0]
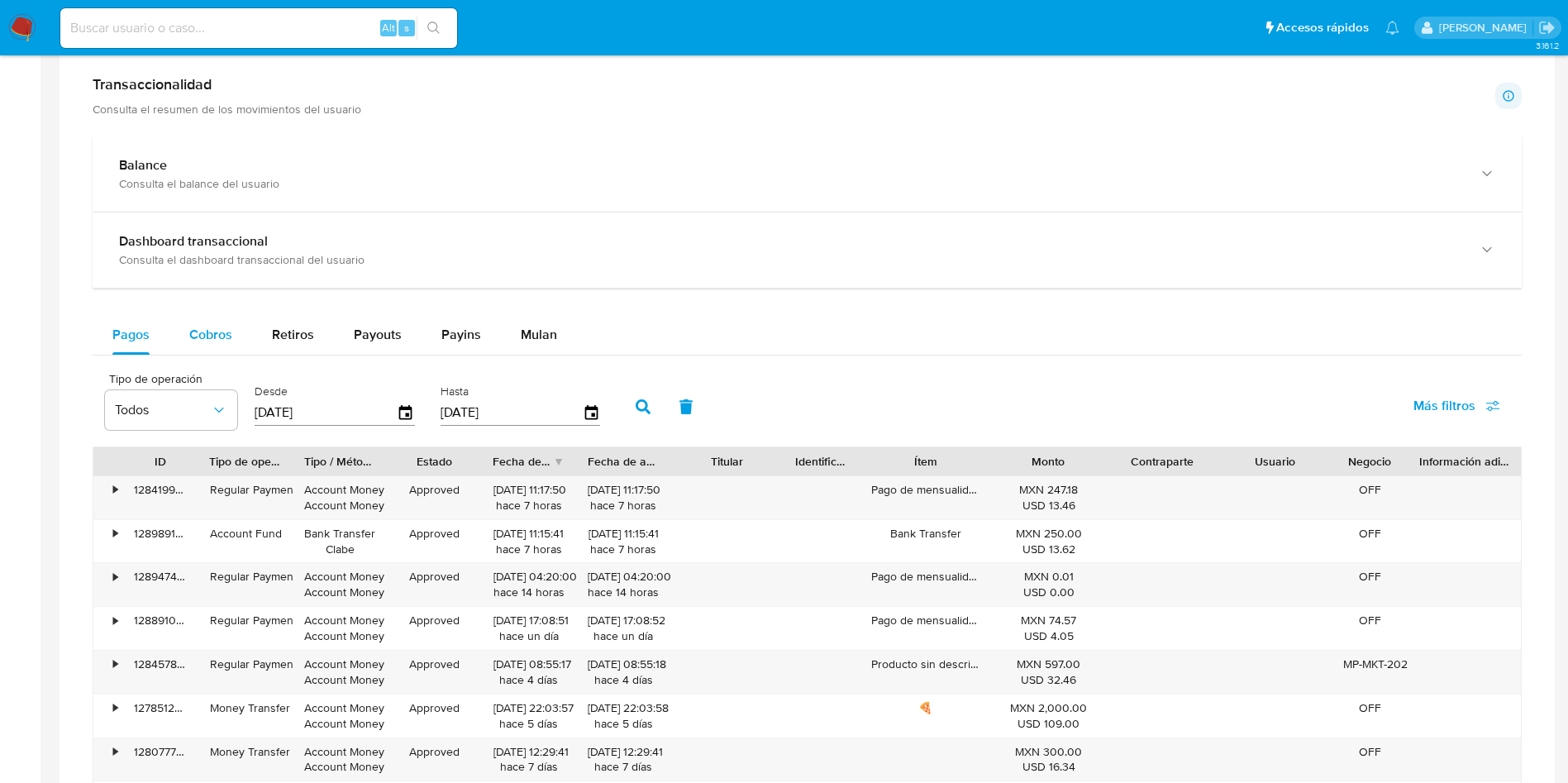
click at [199, 334] on span "Cobros" at bounding box center [210, 335] width 43 height 19
select select "10"
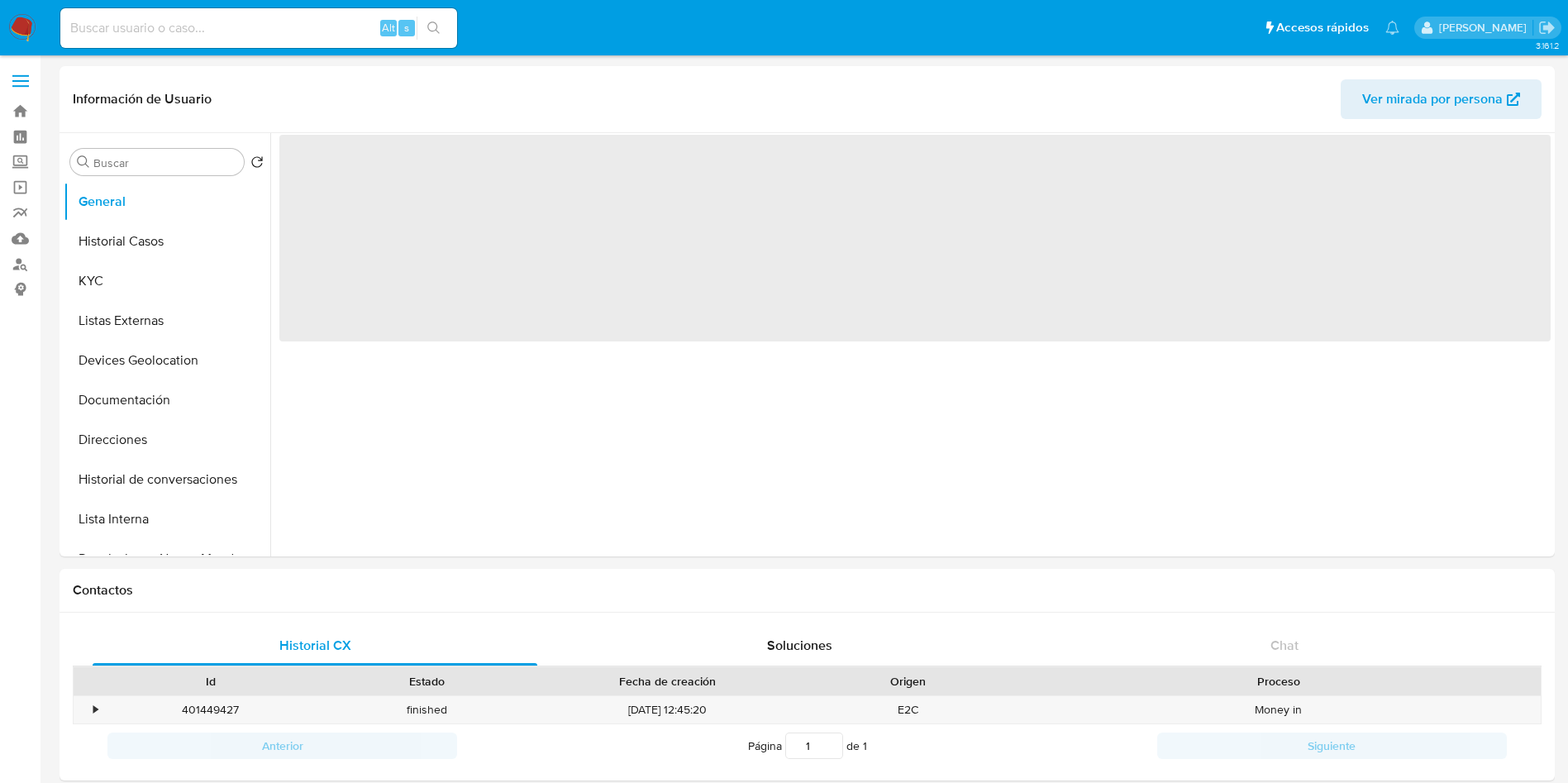
select select "10"
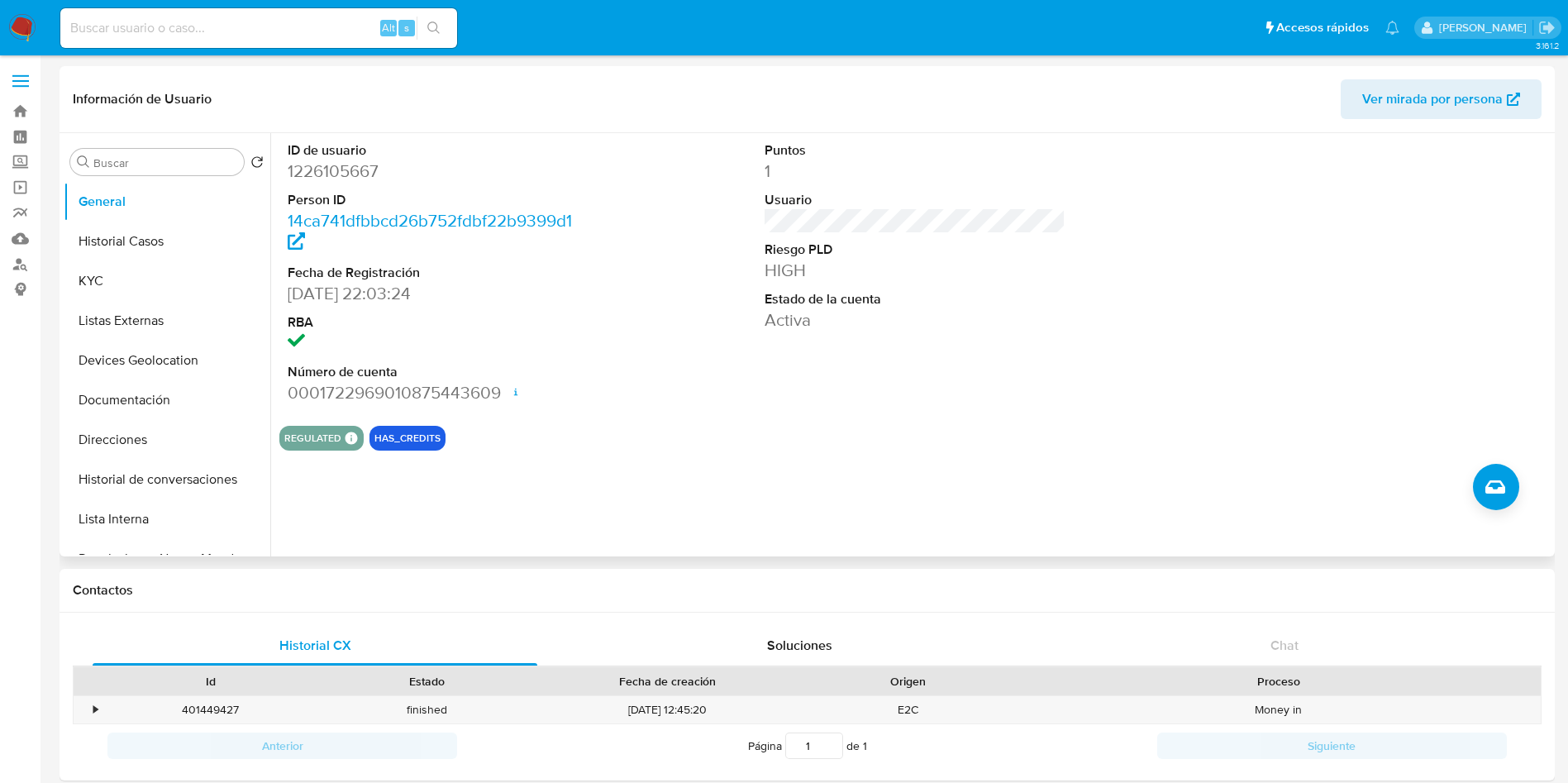
click at [778, 498] on div "ID de usuario 1226105667 Person ID 14ca741dfbbcd26b752fdbf22b9399d1 Fecha de Re…" at bounding box center [910, 345] width 1280 height 423
click at [18, 157] on label "Screening" at bounding box center [98, 162] width 196 height 26
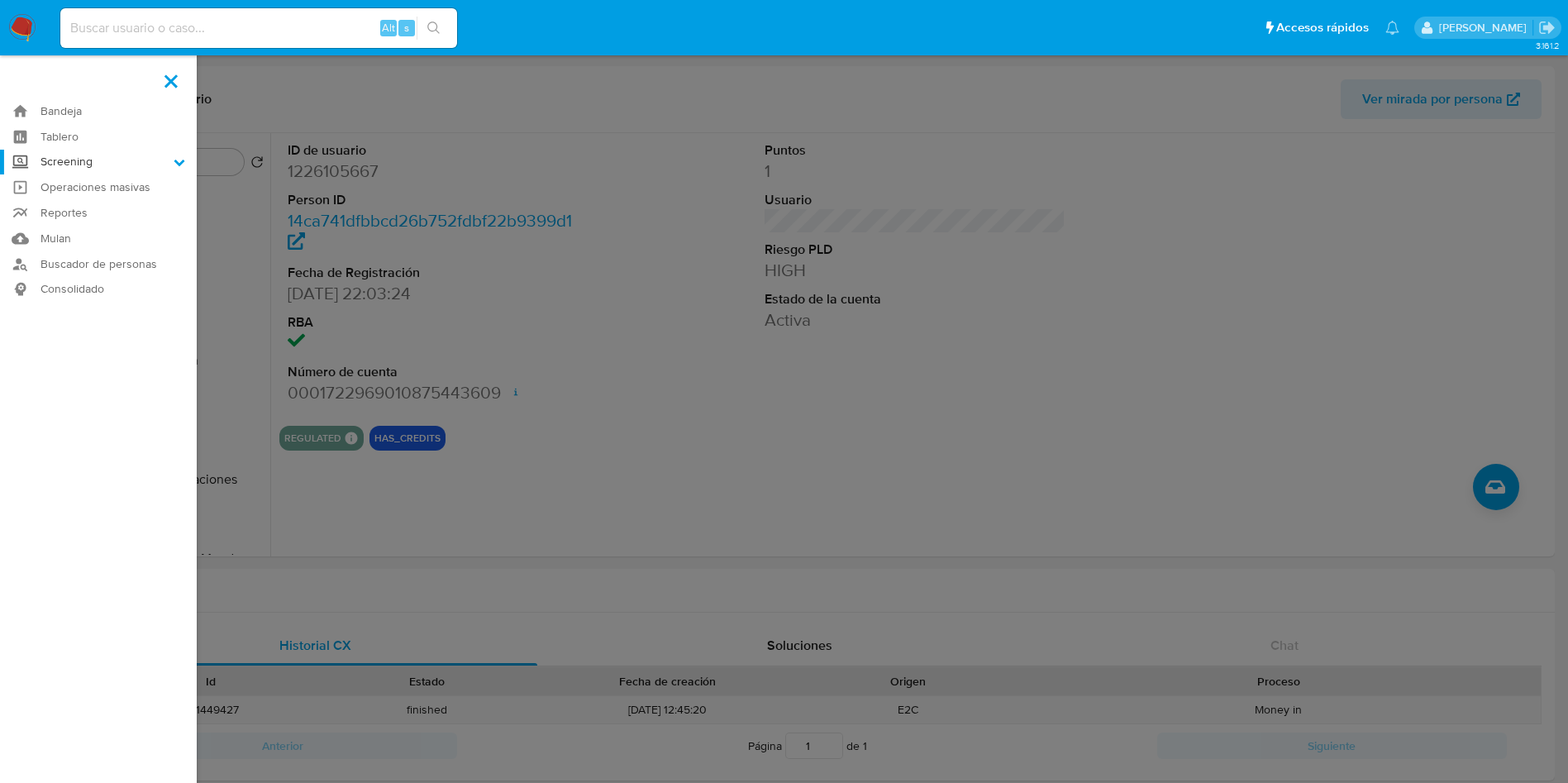
click at [0, 0] on input "Screening" at bounding box center [0, 0] width 0 height 0
click at [96, 228] on link "Herramientas" at bounding box center [98, 227] width 196 height 20
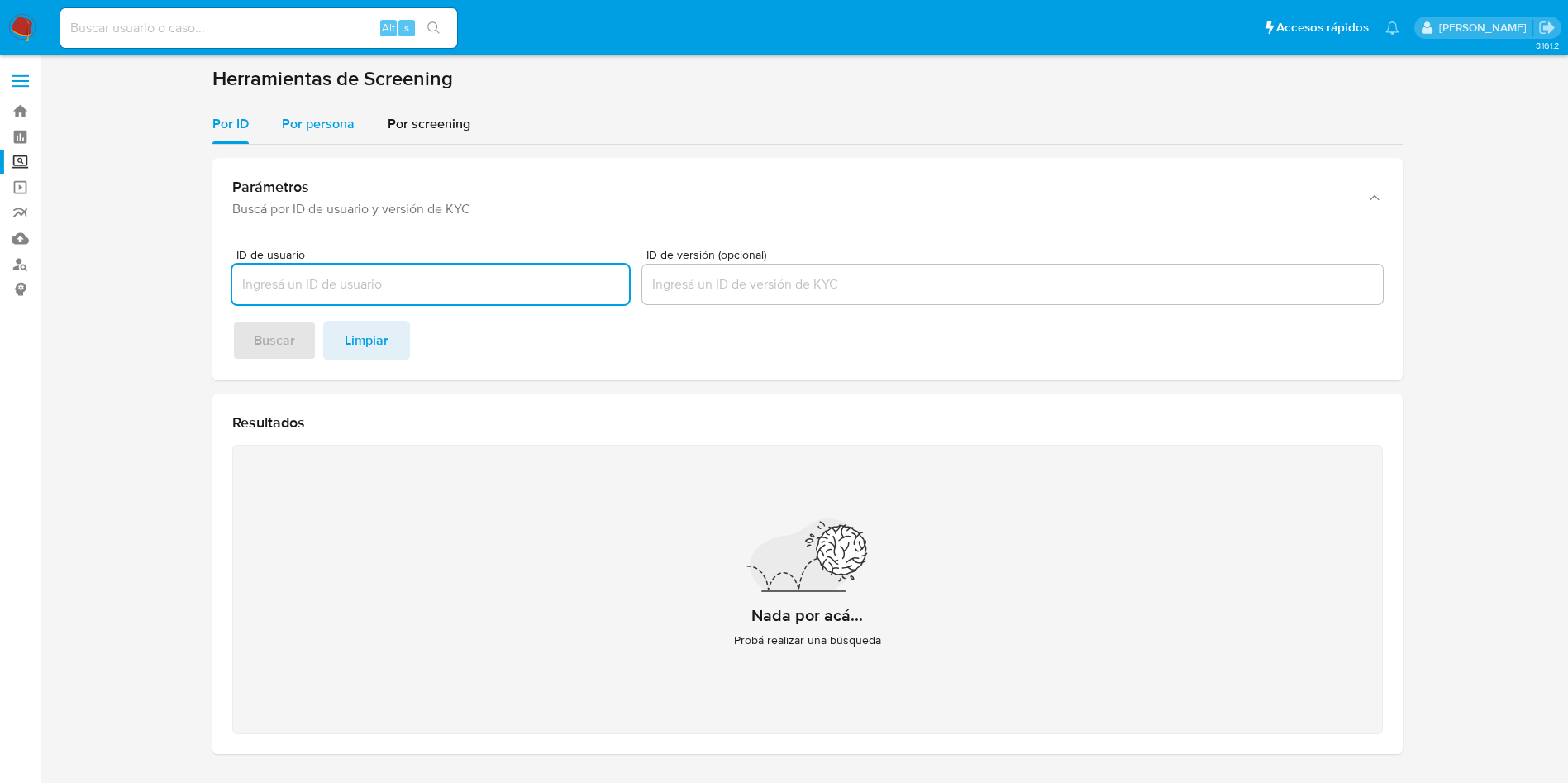
click at [348, 127] on span "Por persona" at bounding box center [318, 123] width 73 height 19
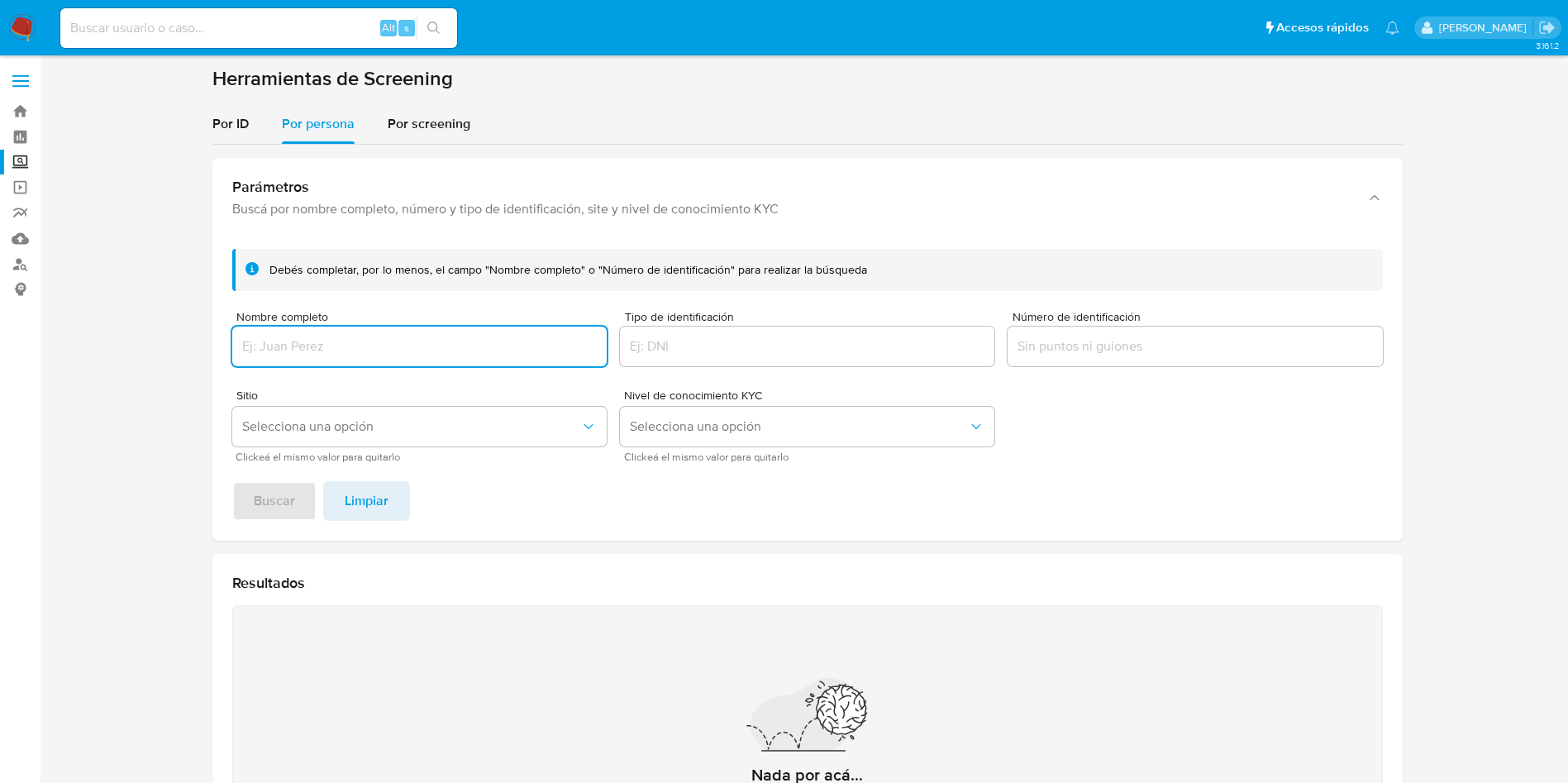
click at [367, 349] on input "Nombre completo" at bounding box center [420, 346] width 374 height 21
click at [232, 481] on button "Buscar" at bounding box center [274, 500] width 84 height 40
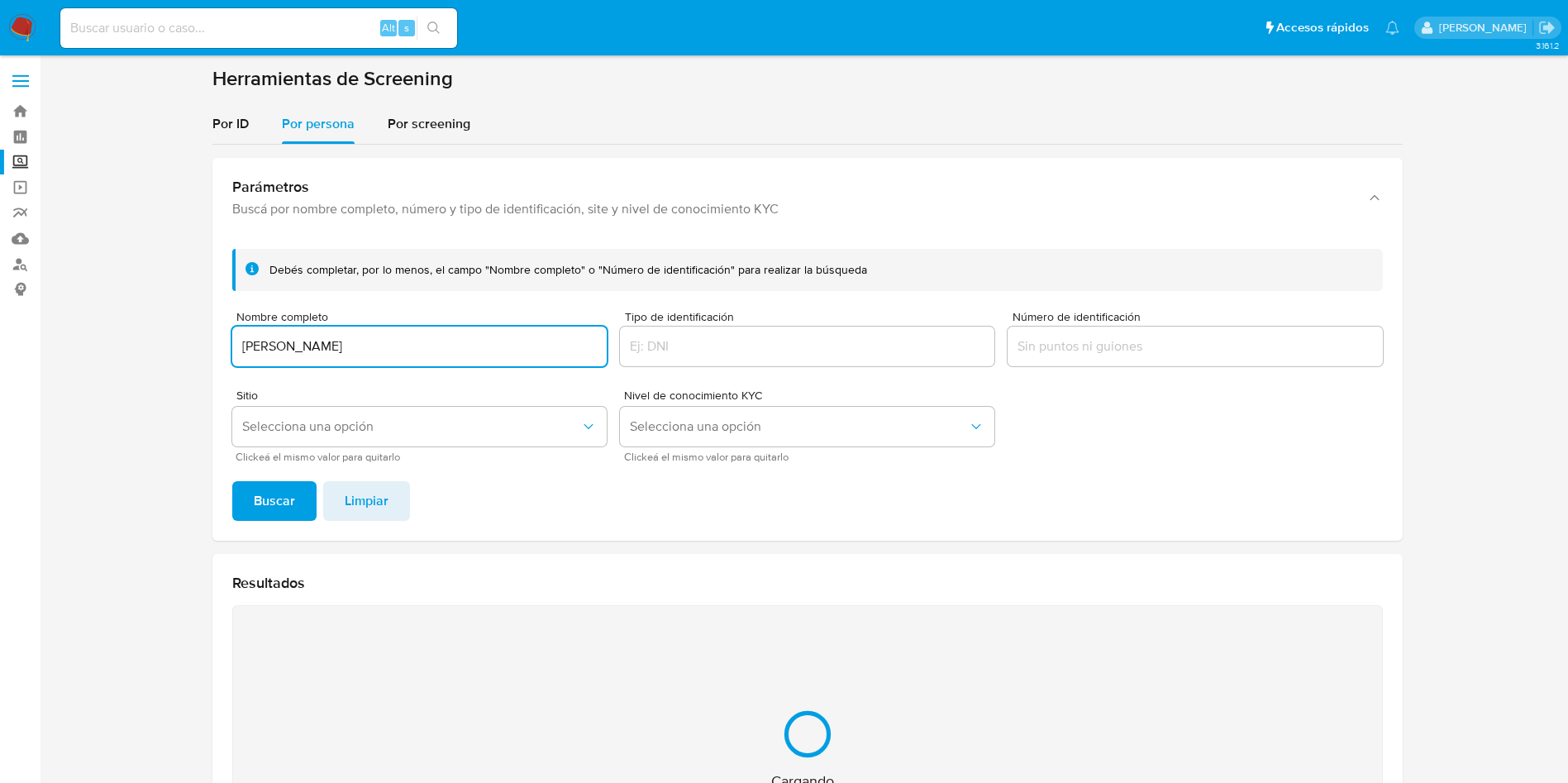
scroll to position [215, 0]
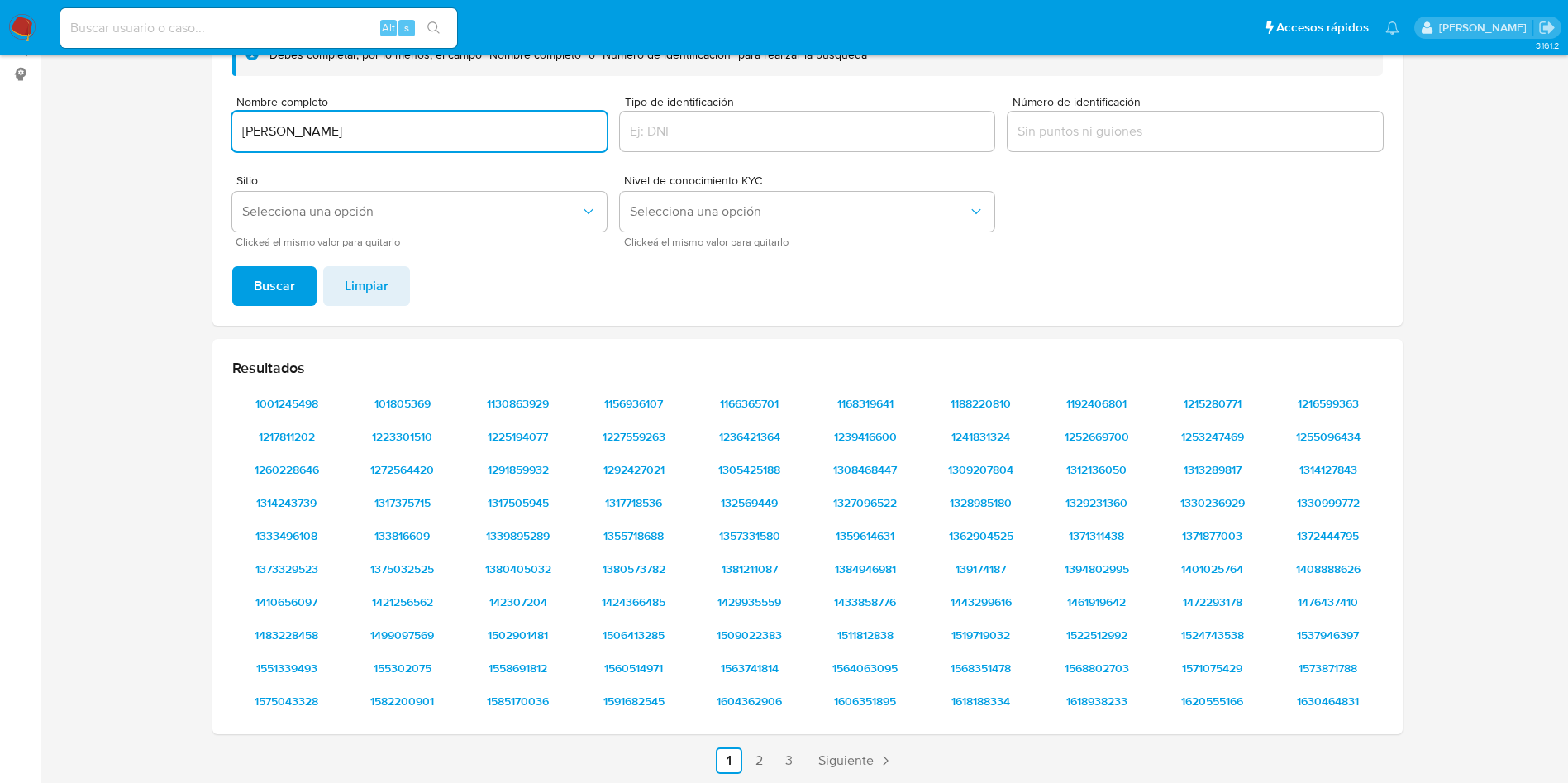
click at [418, 132] on input "LAZARO MARTINEZ" at bounding box center [420, 131] width 374 height 21
click at [531, 133] on input "LAZARO MARTINEZ" at bounding box center [420, 131] width 374 height 21
drag, startPoint x: 133, startPoint y: 92, endPoint x: 430, endPoint y: 96, distance: 297.0
click at [129, 89] on section at bounding box center [807, 319] width 1495 height 936
click at [442, 128] on input "LAZARO MARTINEZ" at bounding box center [420, 131] width 374 height 21
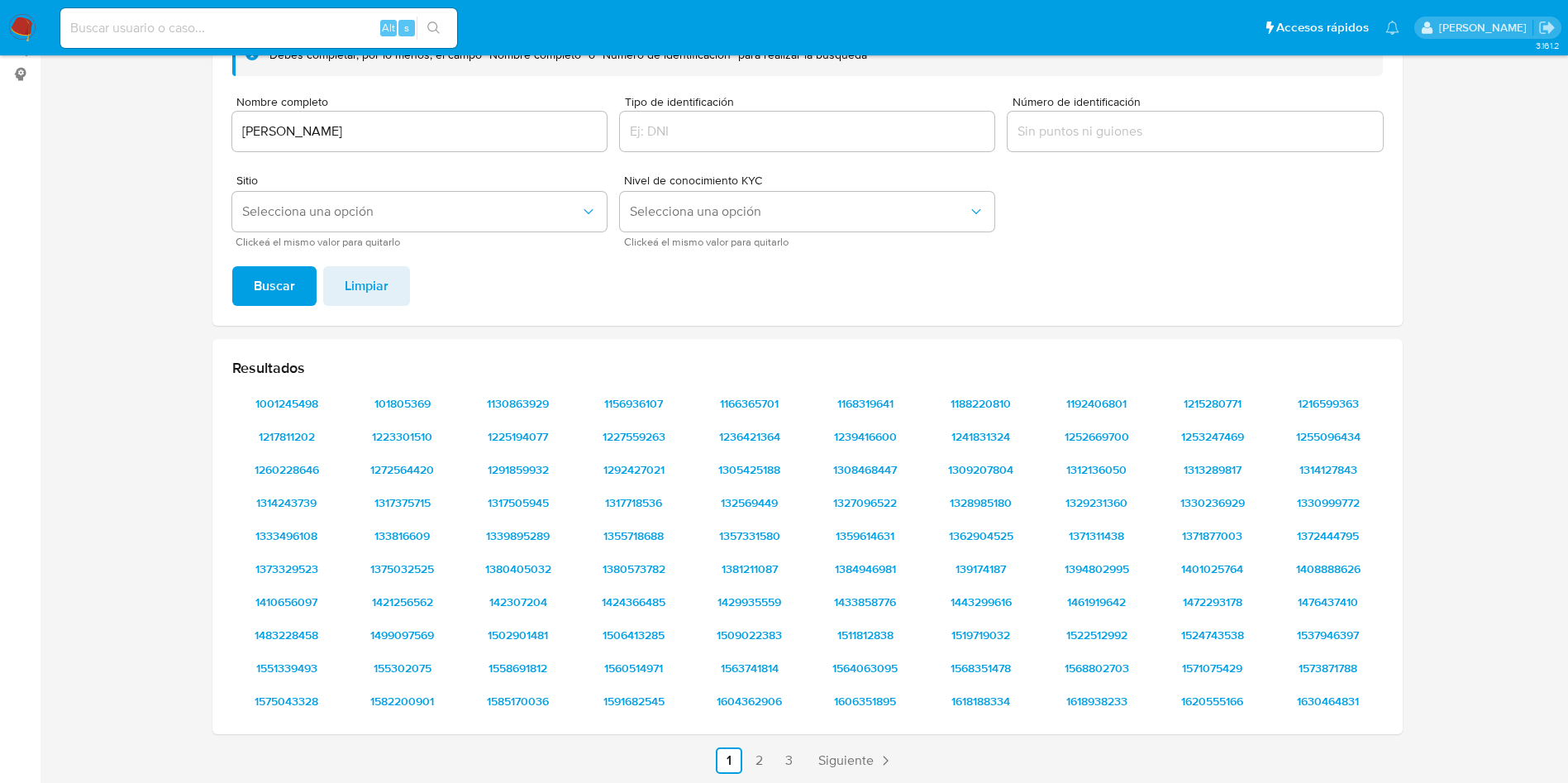
click at [442, 128] on input "LAZARO MARTINEZ" at bounding box center [420, 131] width 374 height 21
type input "L"
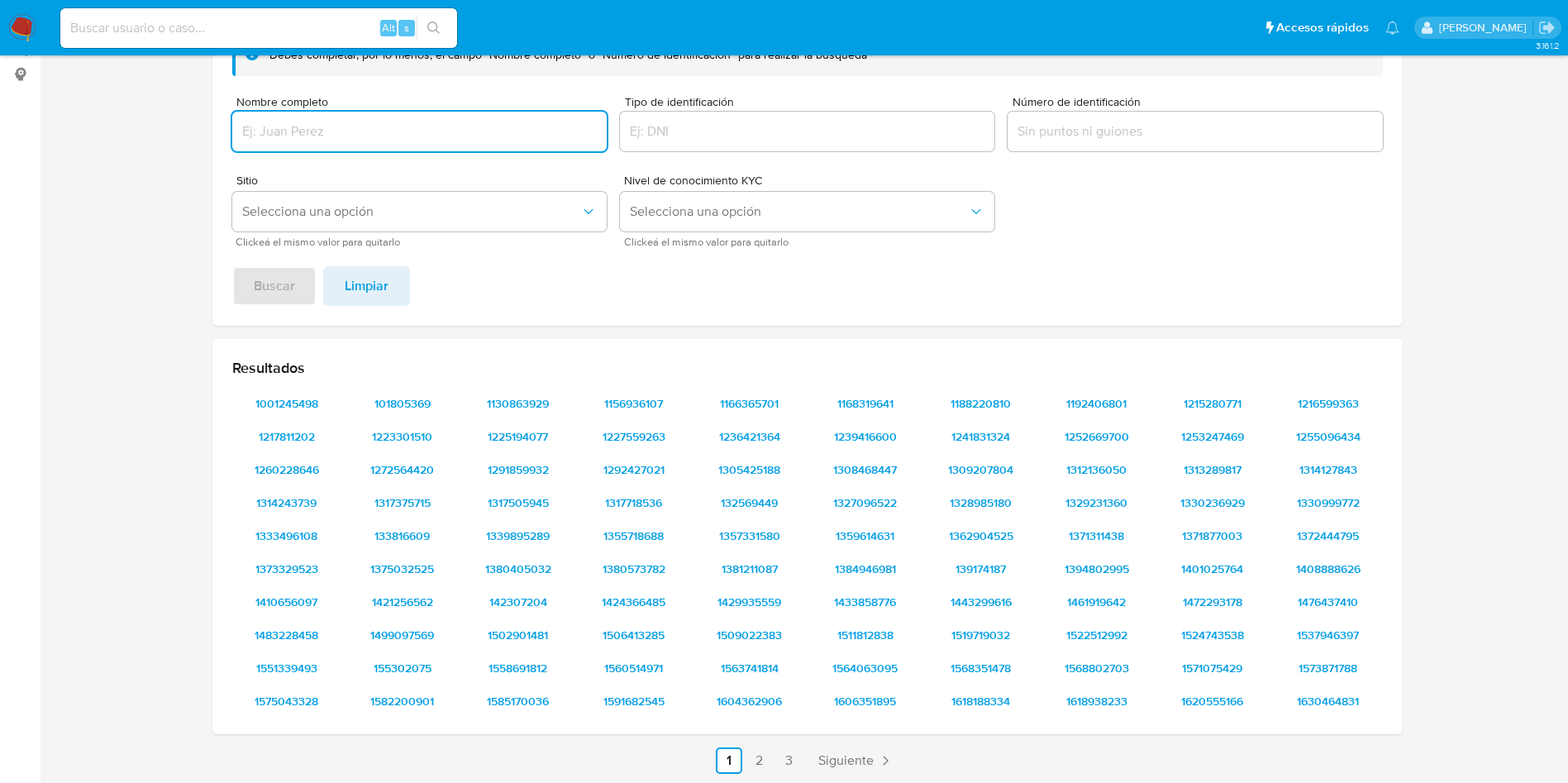
paste input "JESUS EMILIANO MARTINEZ PEREZ"
click at [232, 266] on button "Buscar" at bounding box center [274, 285] width 84 height 40
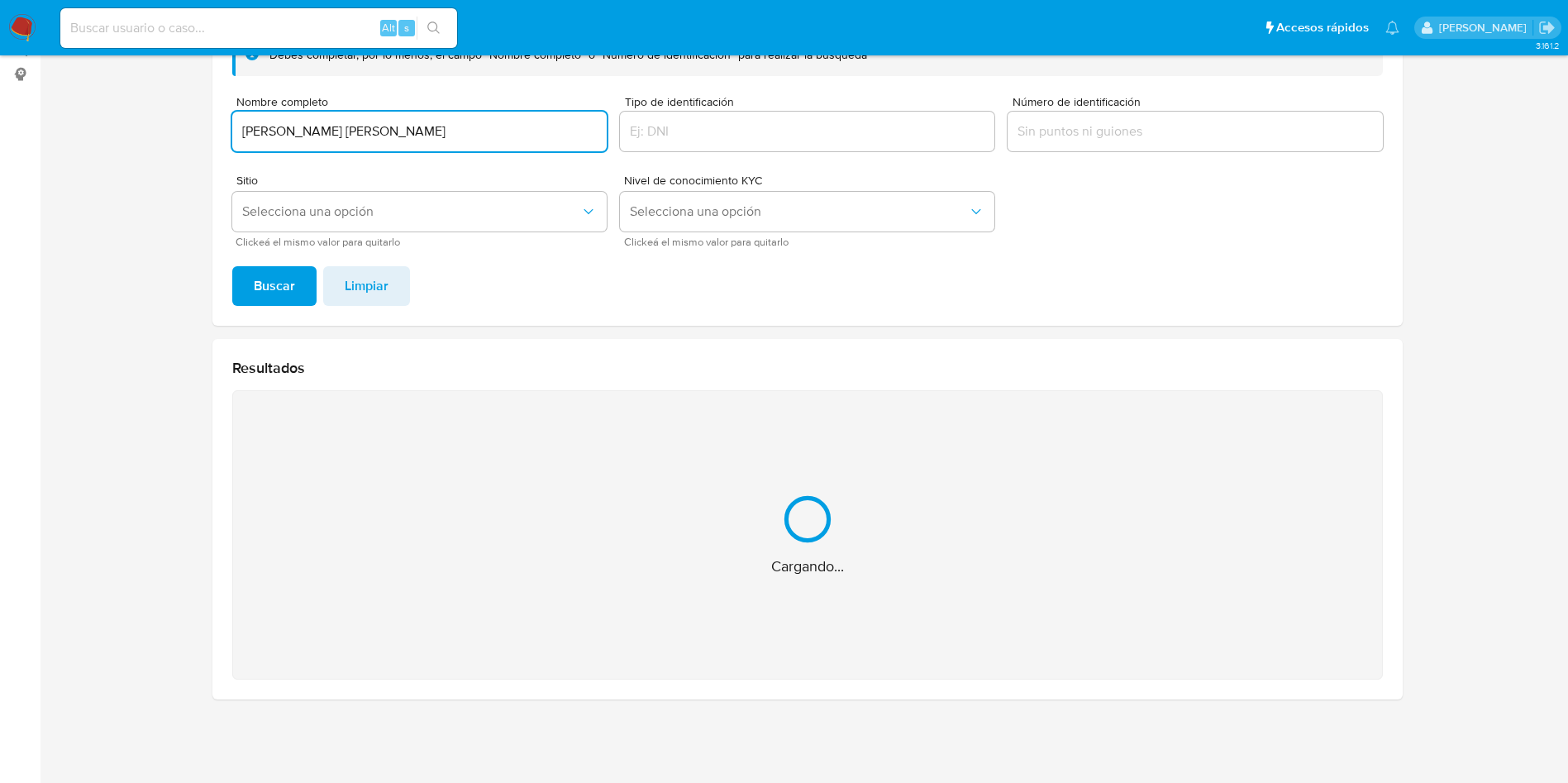
scroll to position [0, 0]
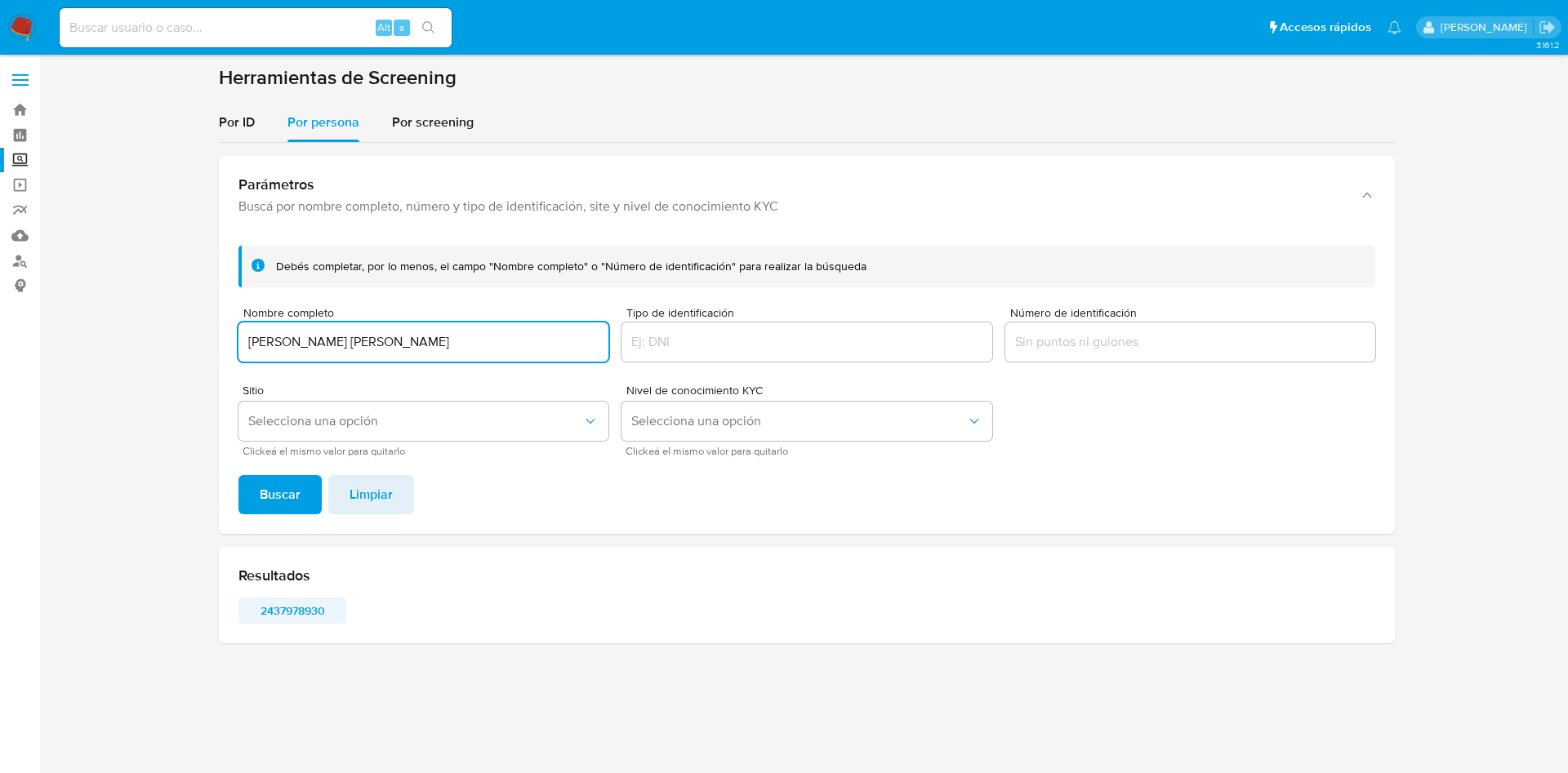
click at [276, 600] on span "2437978930" at bounding box center [292, 610] width 85 height 23
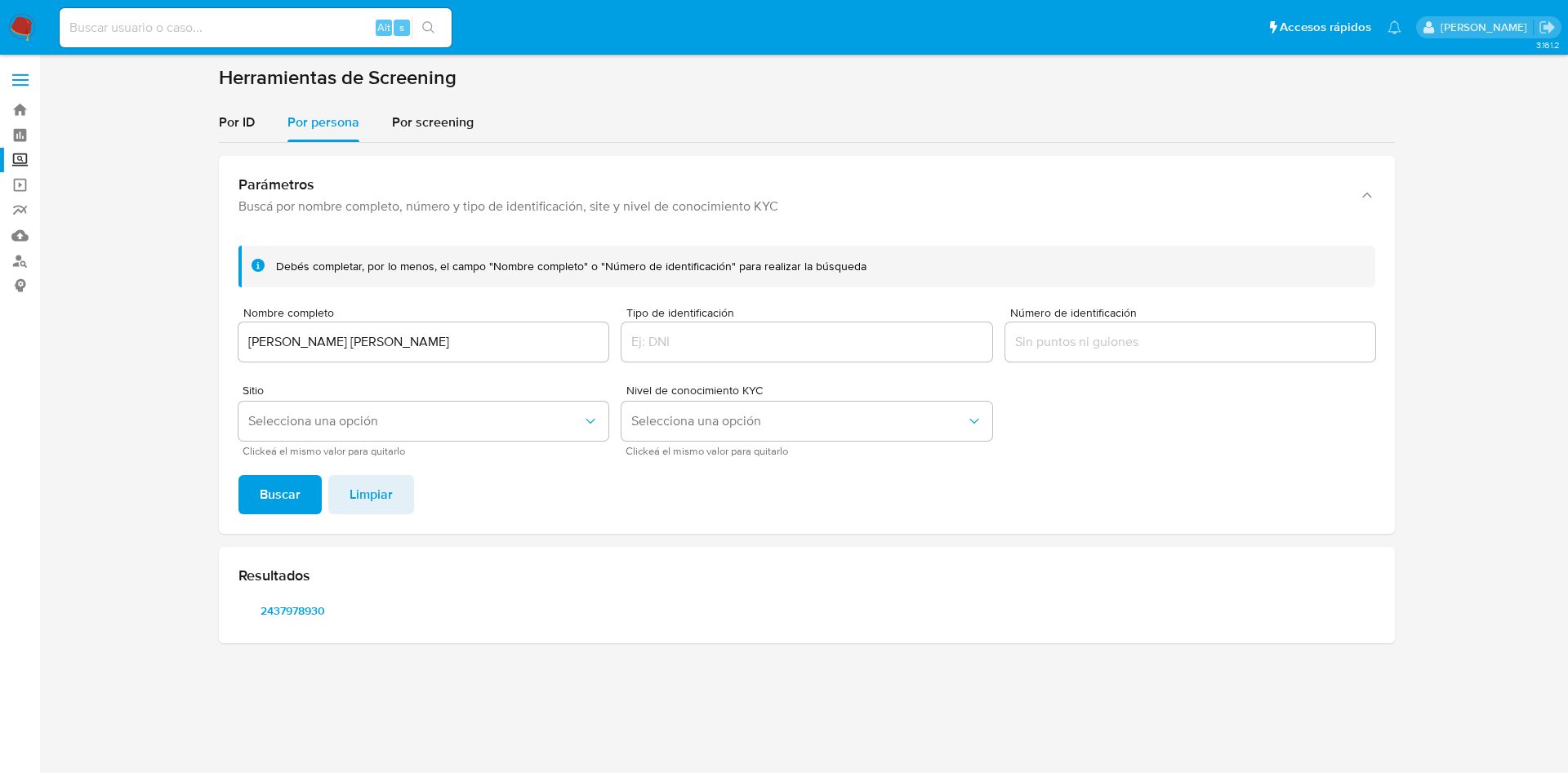
click at [428, 346] on input "JESUS EMILIANO MARTINEZ PEREZ" at bounding box center [424, 341] width 370 height 21
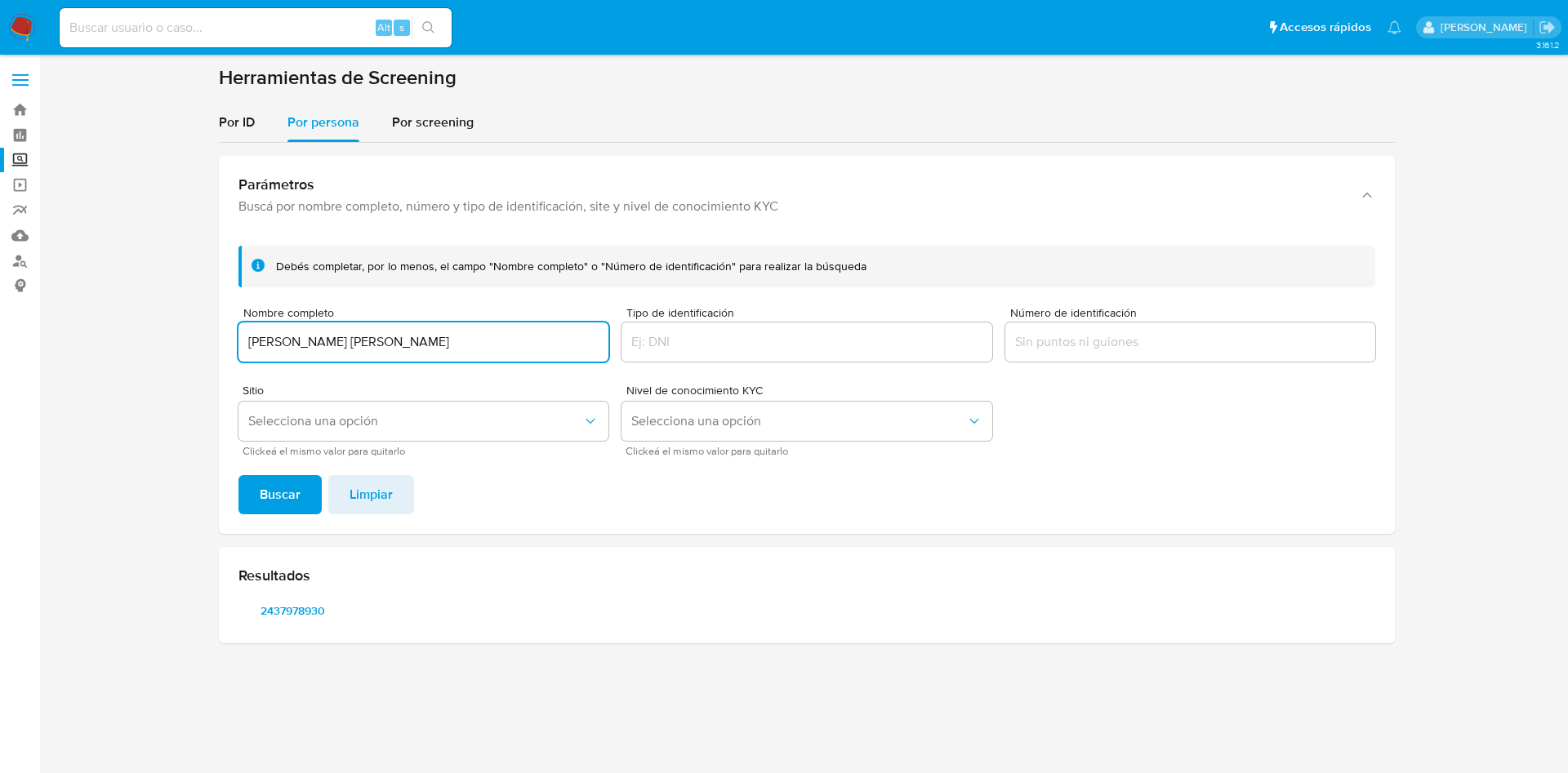
click at [506, 344] on input "JESUS EMILIANO MARTINEZ PEREZ" at bounding box center [424, 341] width 370 height 21
click at [0, 248] on section "Bandeja Tablero Screening Búsqueda en Listas Watchlist Herramientas Operaciones…" at bounding box center [784, 386] width 1568 height 773
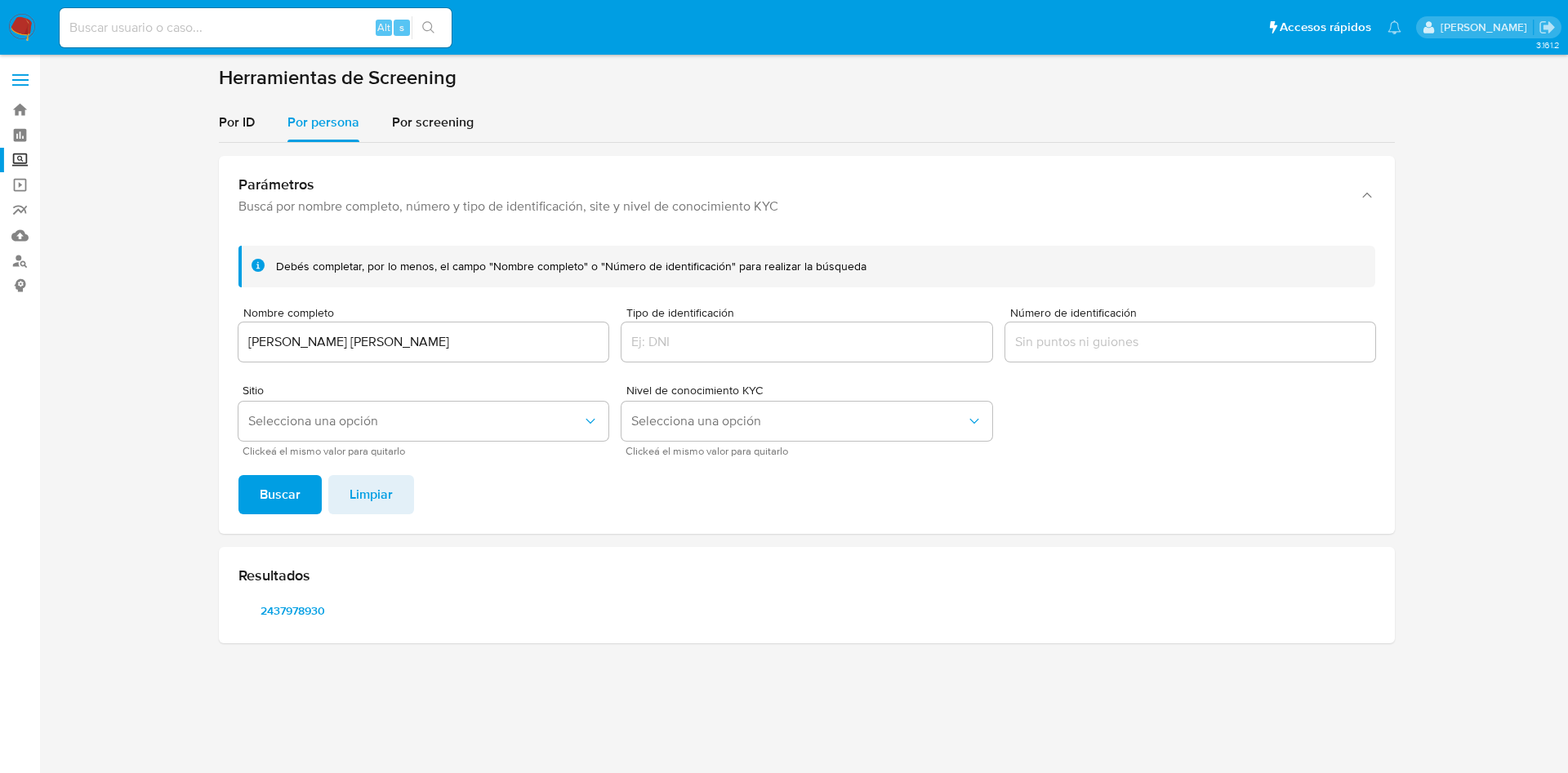
click at [452, 349] on input "JESUS EMILIANO MARTINEZ PEREZ" at bounding box center [424, 341] width 370 height 21
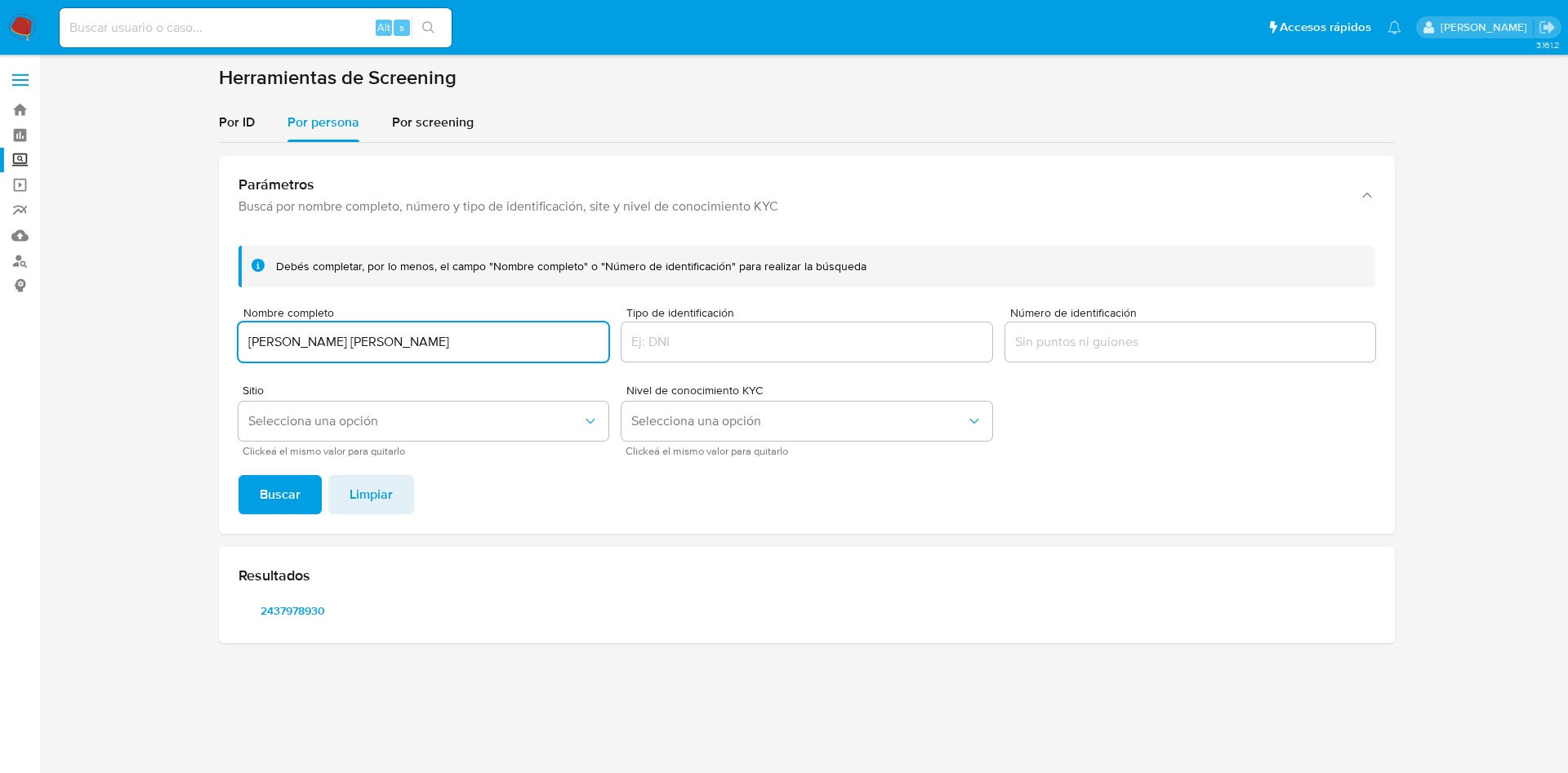
drag, startPoint x: 478, startPoint y: 349, endPoint x: 96, endPoint y: 329, distance: 382.5
click at [96, 329] on section at bounding box center [806, 360] width 1497 height 591
paste input "FRANCISCO MARTIN"
type input "FRANCISCO MARTINEZ"
click at [239, 475] on button "Buscar" at bounding box center [280, 494] width 83 height 39
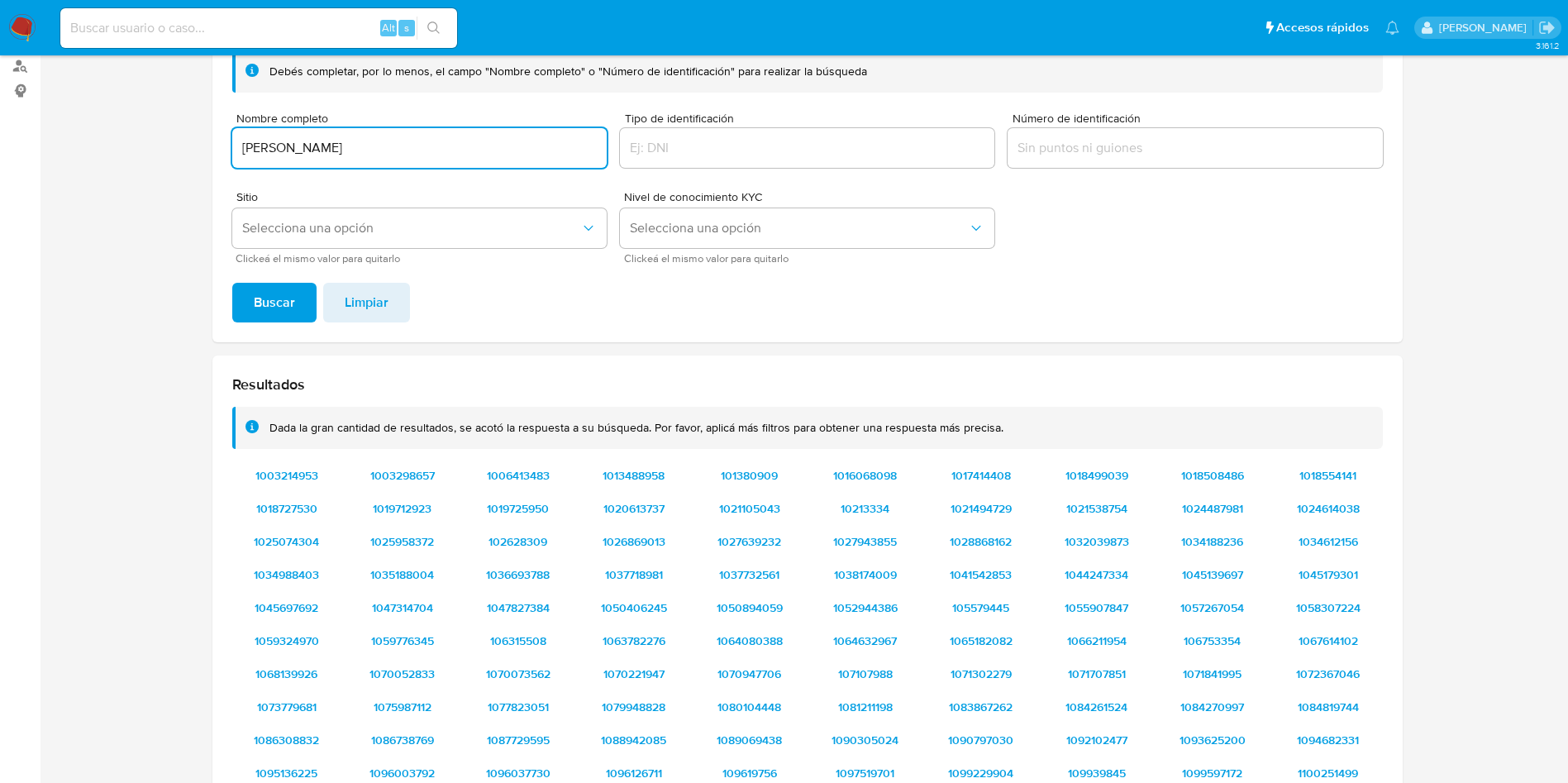
scroll to position [248, 0]
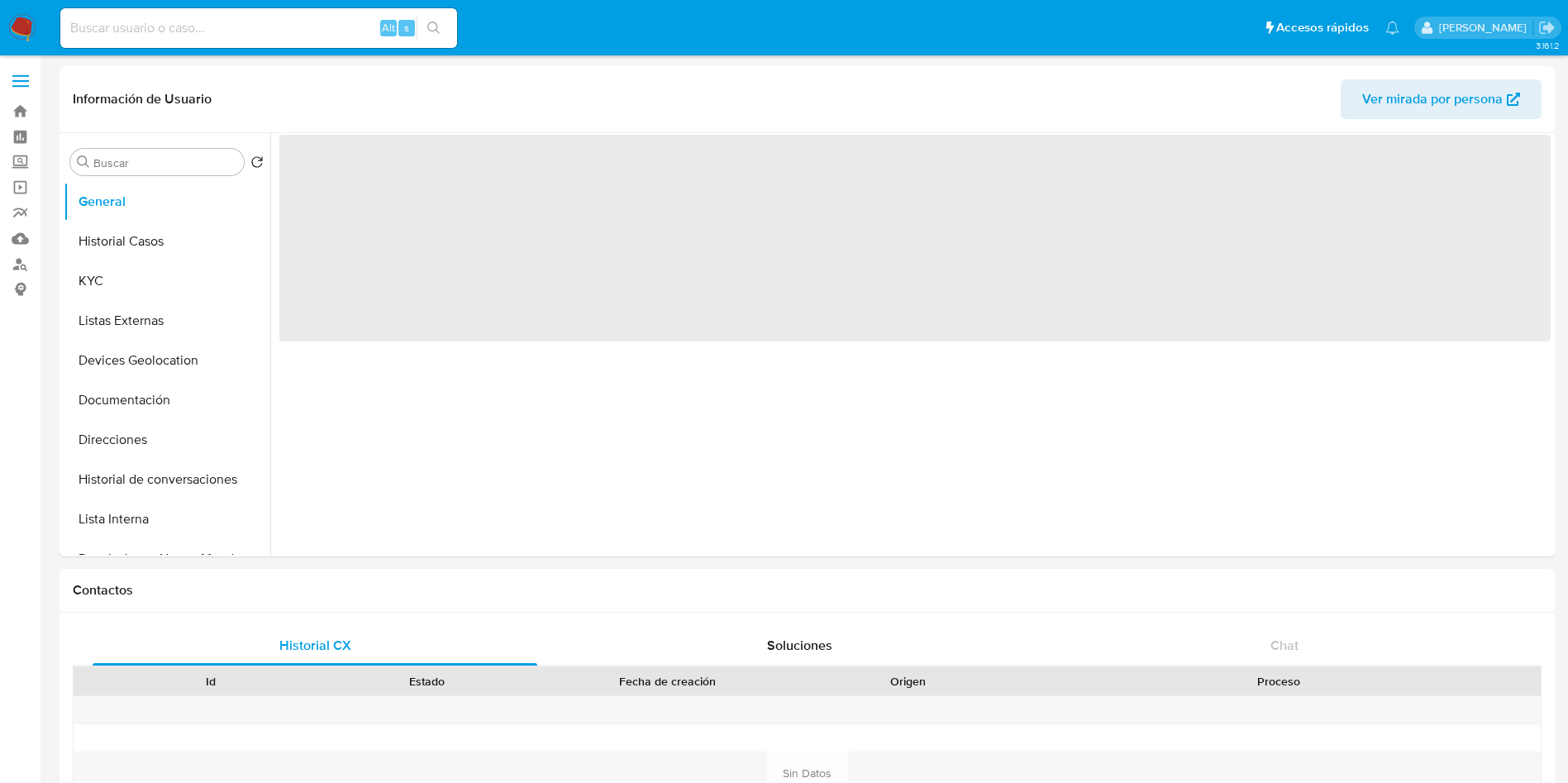
select select "10"
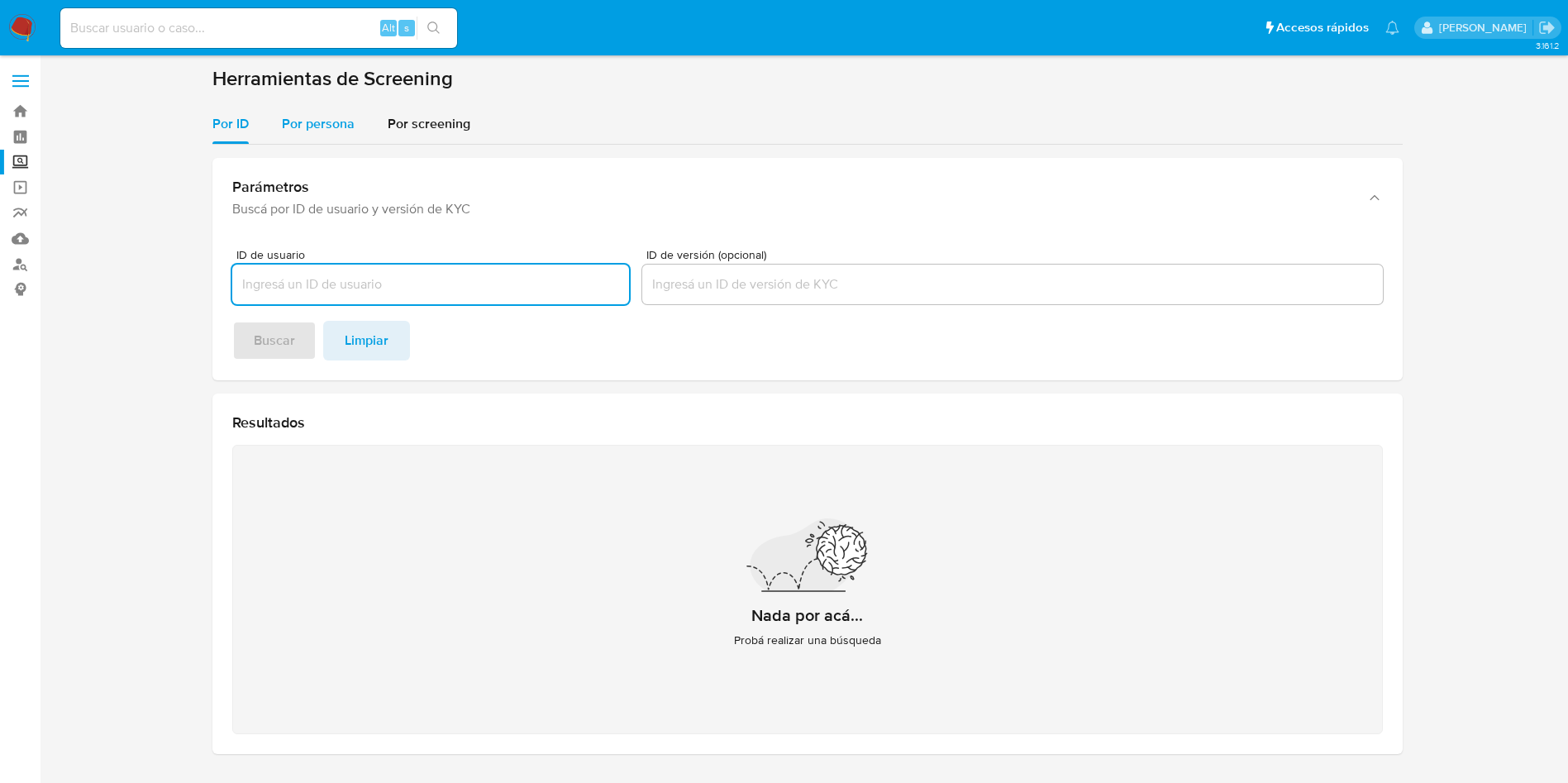
click at [295, 133] on div "Por persona" at bounding box center [318, 123] width 73 height 40
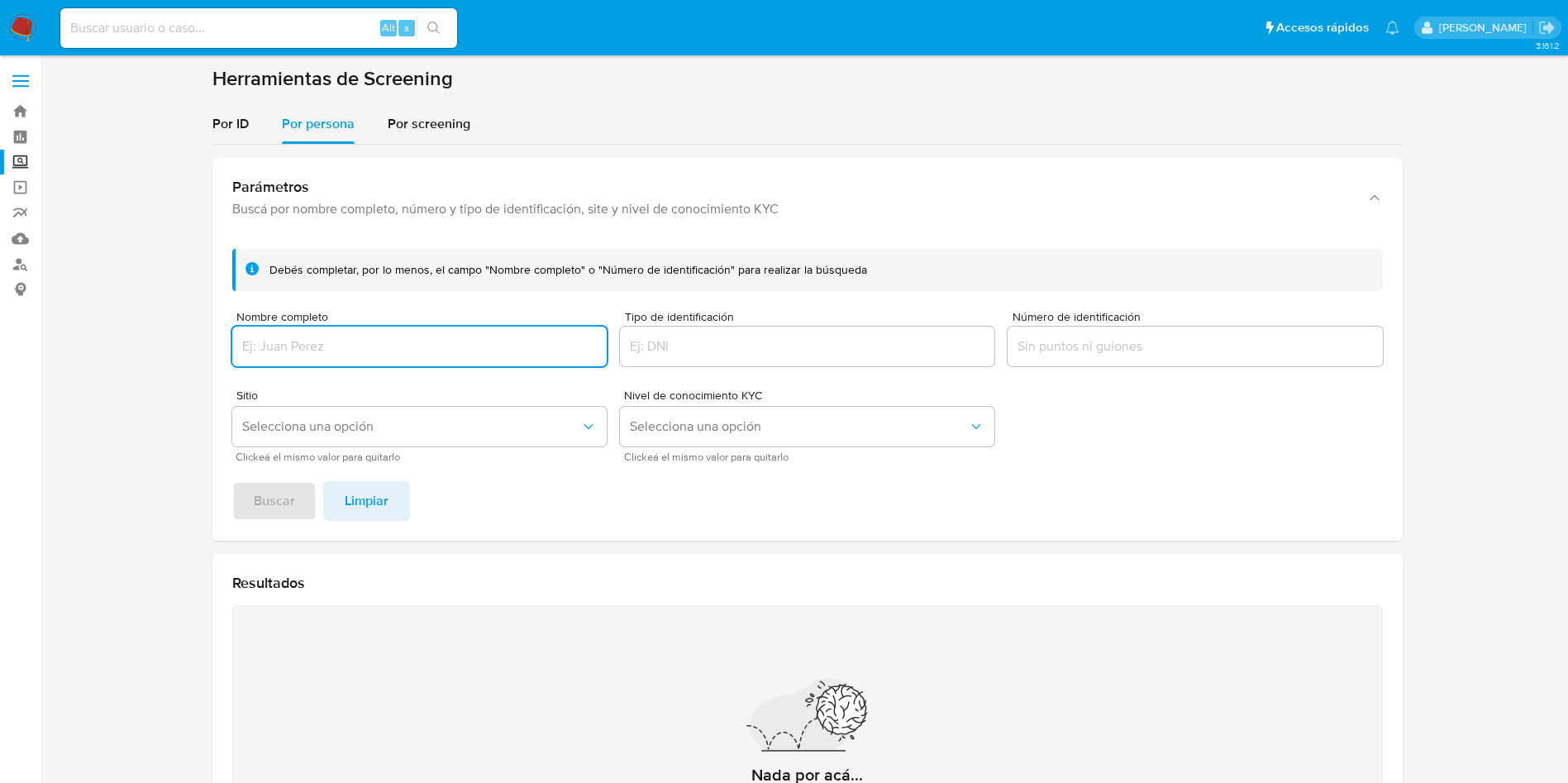
click at [355, 349] on input "Nombre completo" at bounding box center [420, 346] width 374 height 21
type input "[PERSON_NAME]"
click at [232, 481] on button "Buscar" at bounding box center [274, 500] width 84 height 40
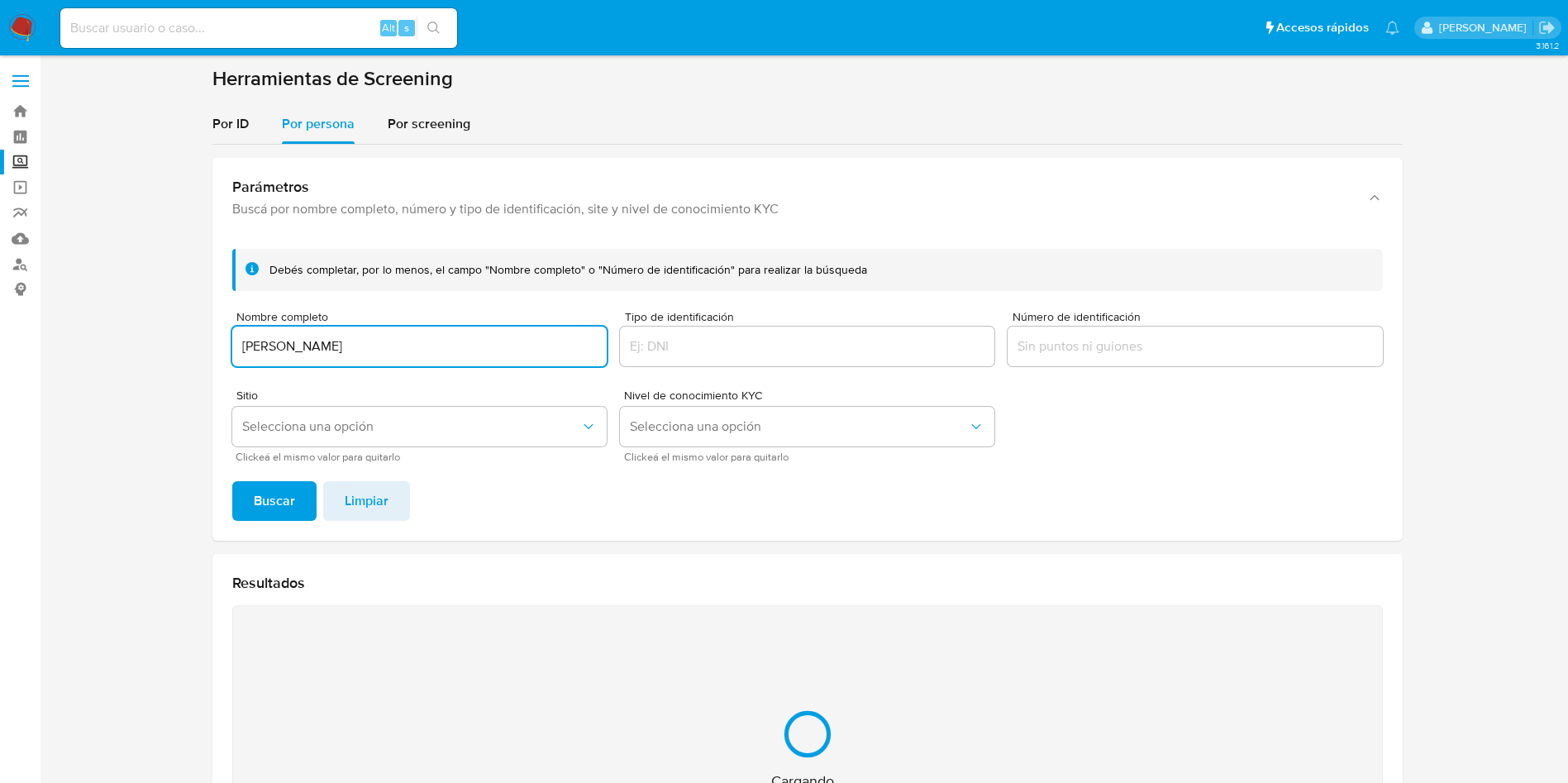
scroll to position [215, 0]
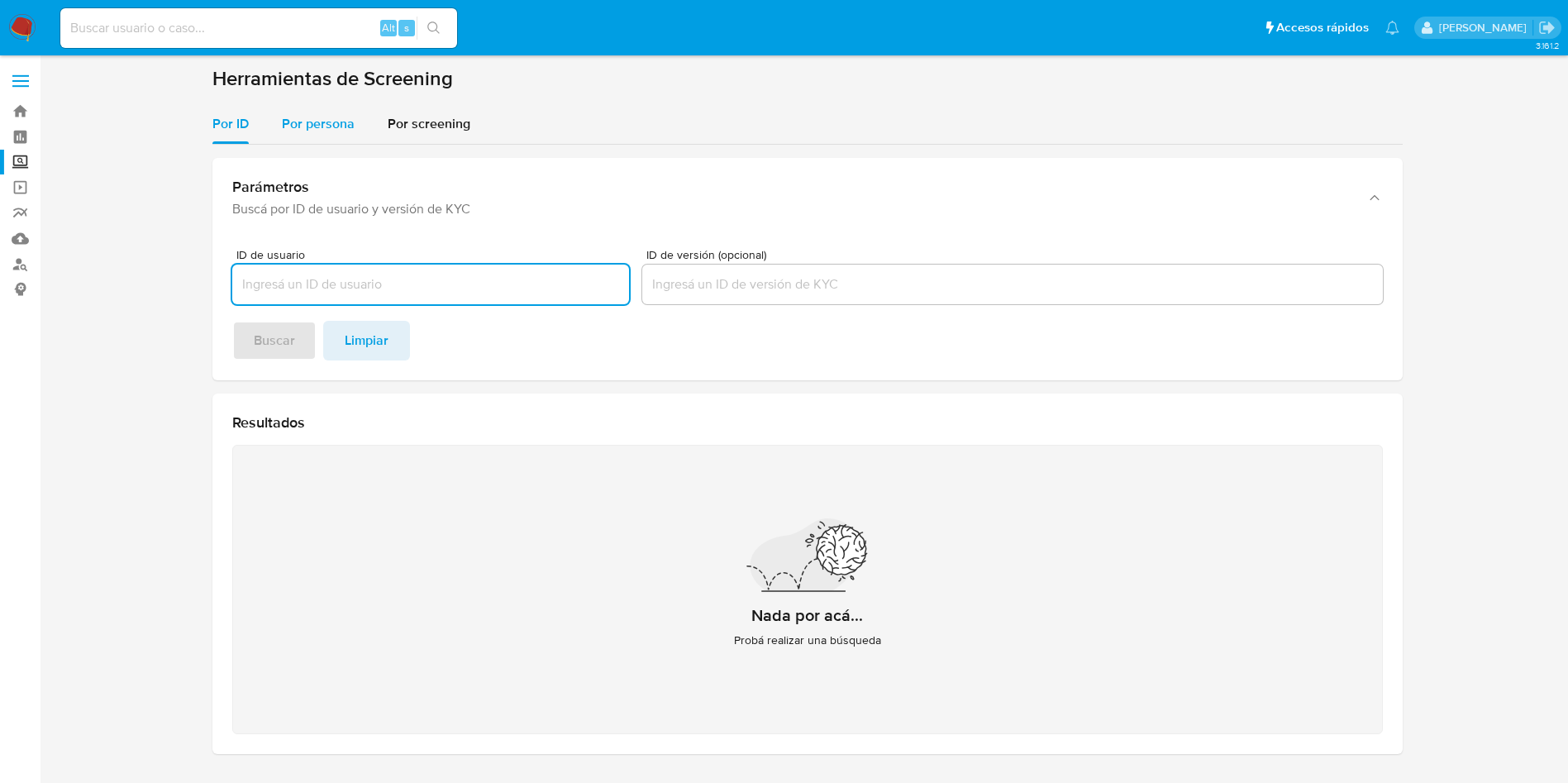
click at [310, 116] on span "Por persona" at bounding box center [318, 123] width 73 height 19
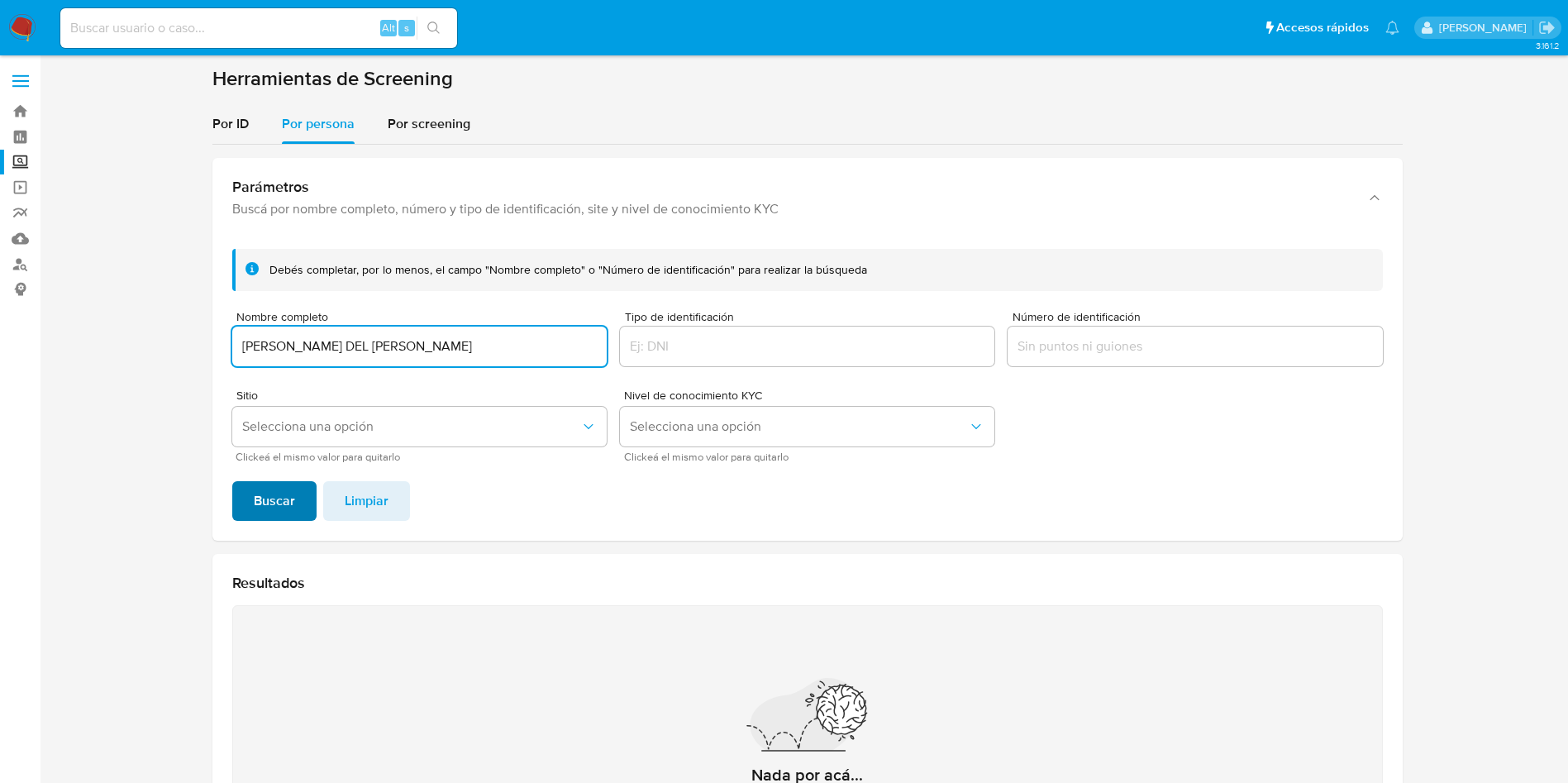
type input "MARIA DEL CARMEN ROMERO ARTEAGA"
click at [280, 499] on span "Buscar" at bounding box center [274, 500] width 42 height 36
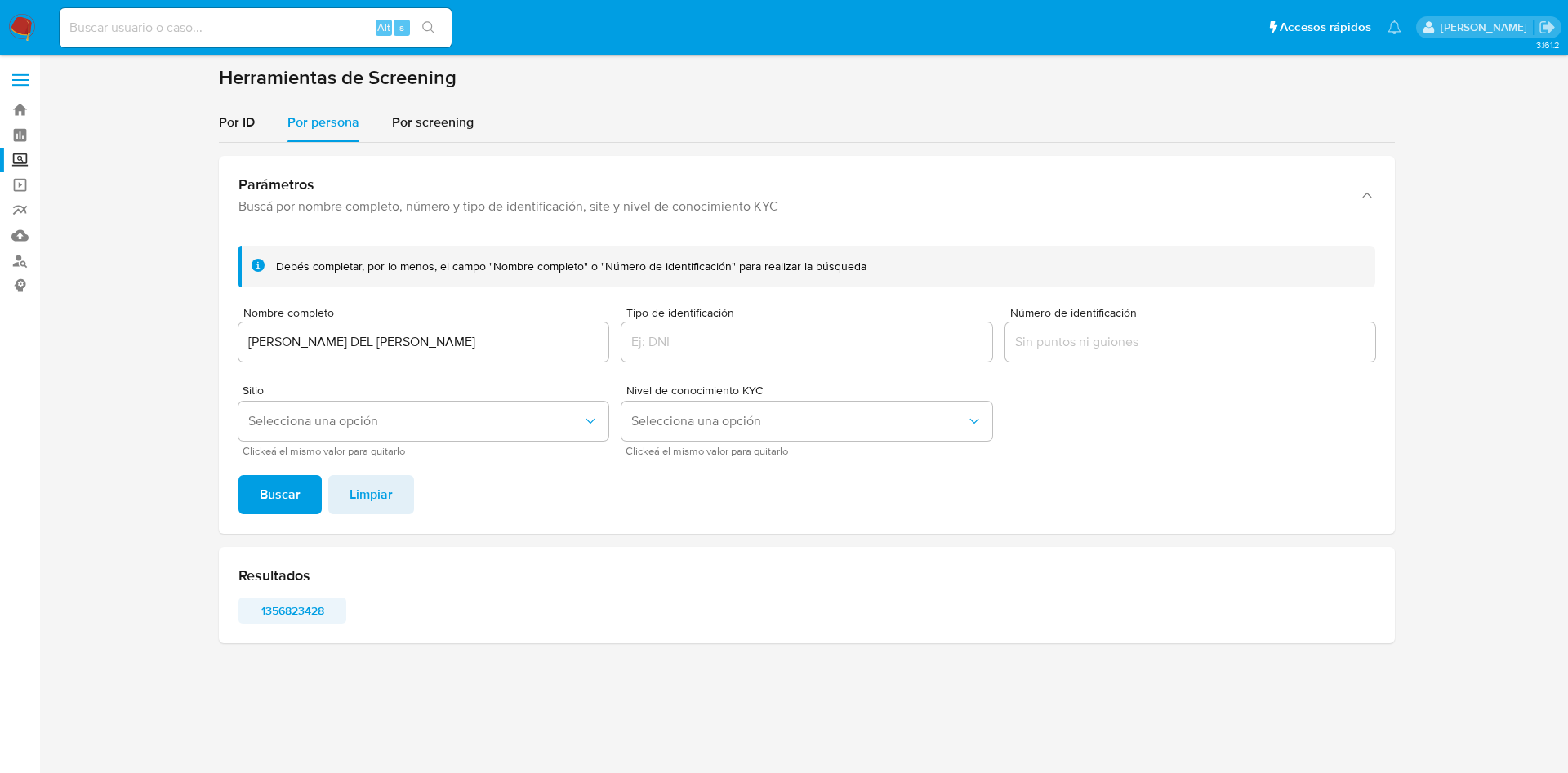
click at [307, 608] on span "1356823428" at bounding box center [292, 610] width 85 height 23
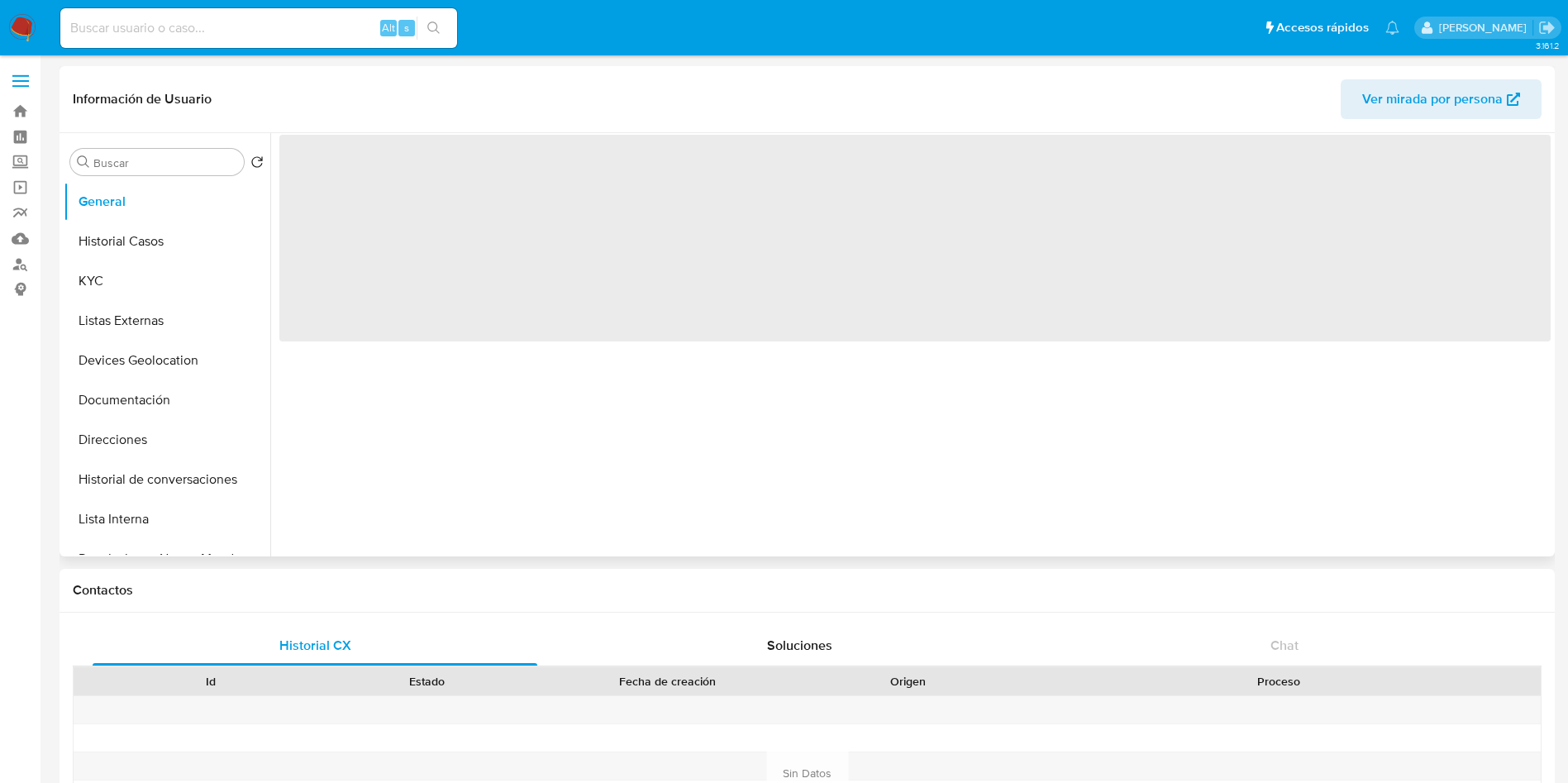
select select "10"
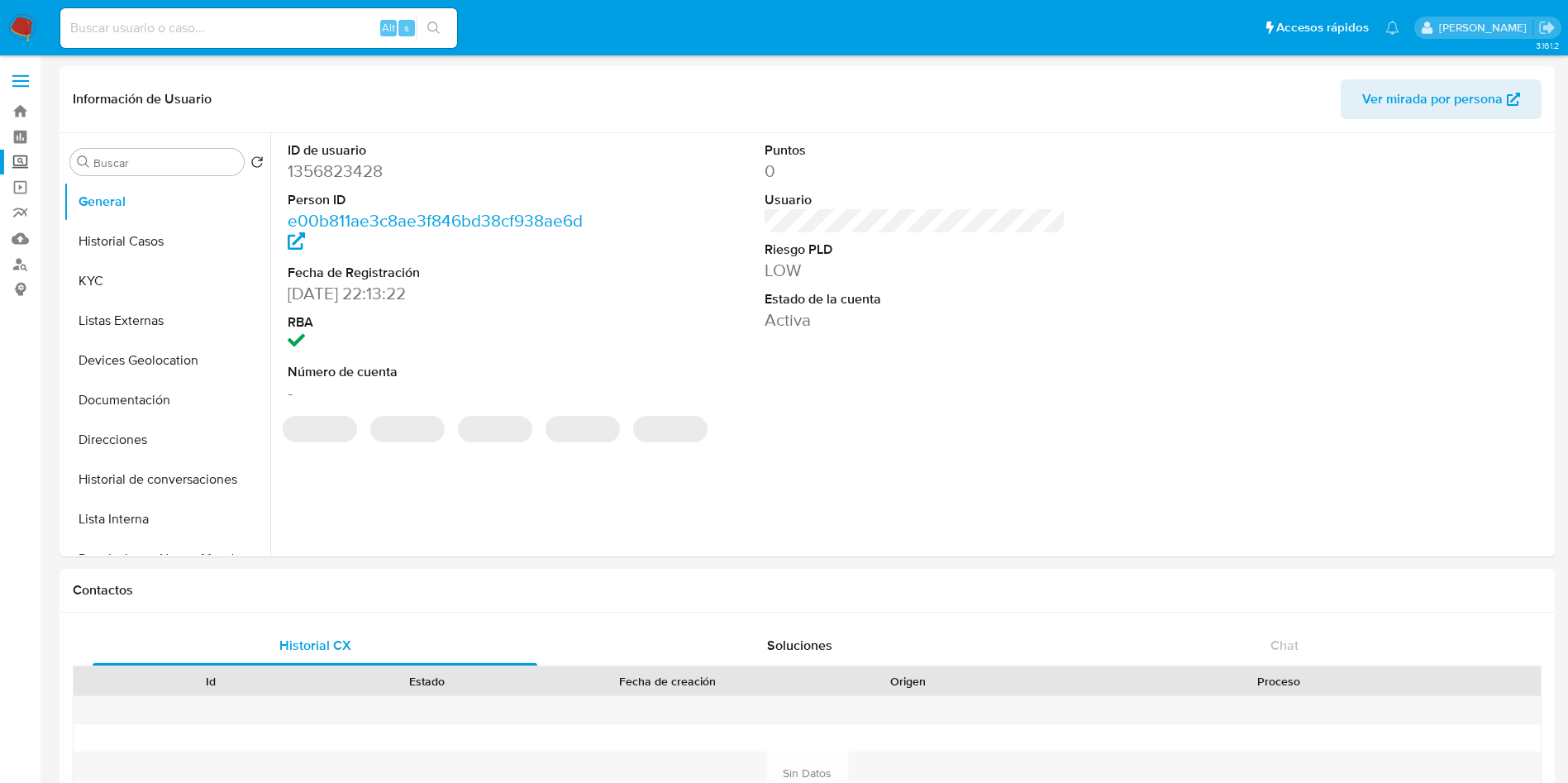
click at [19, 158] on label "Screening" at bounding box center [98, 162] width 196 height 26
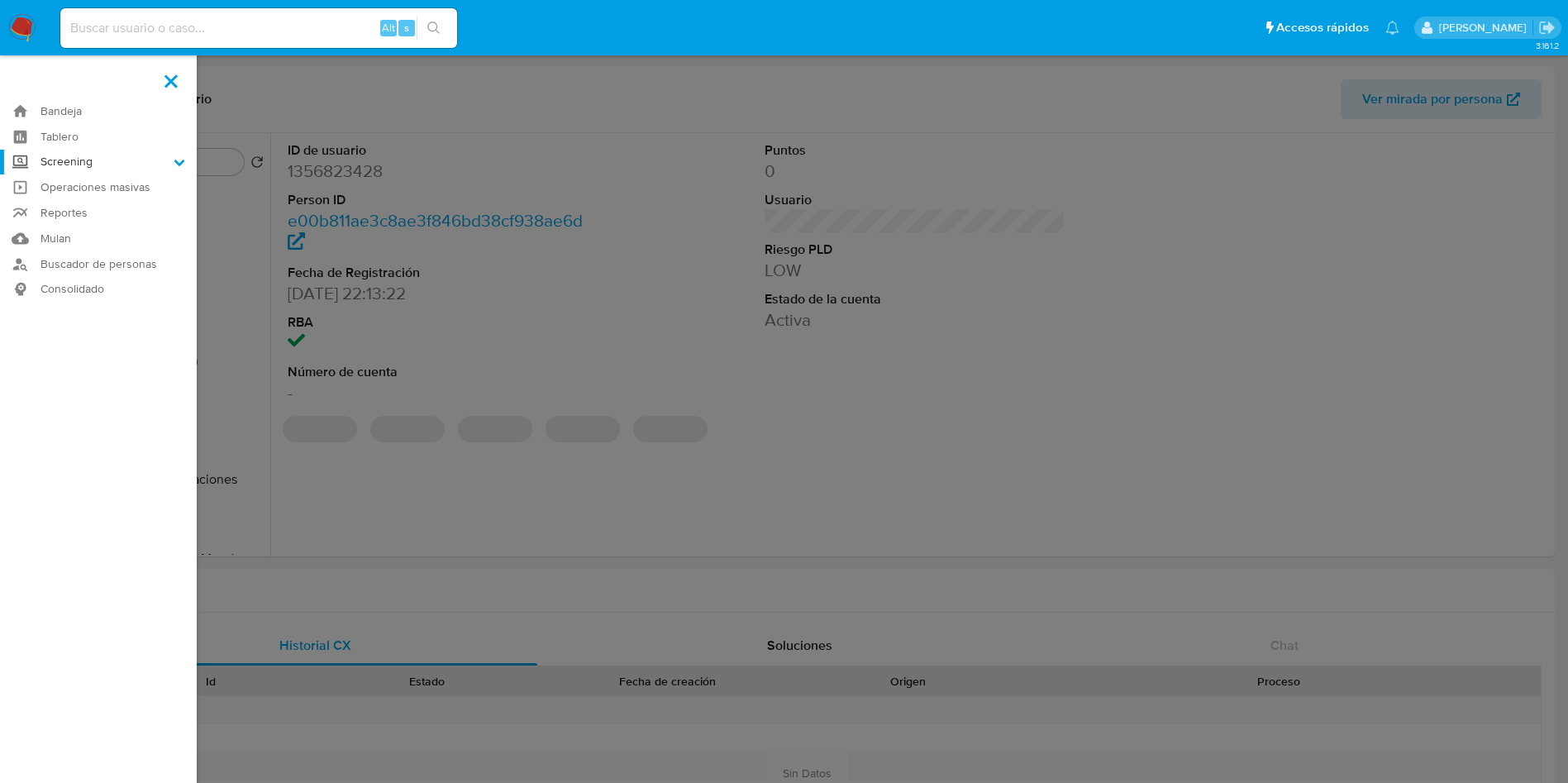
click at [0, 0] on input "Screening" at bounding box center [0, 0] width 0 height 0
click at [94, 226] on link "Herramientas" at bounding box center [98, 227] width 196 height 20
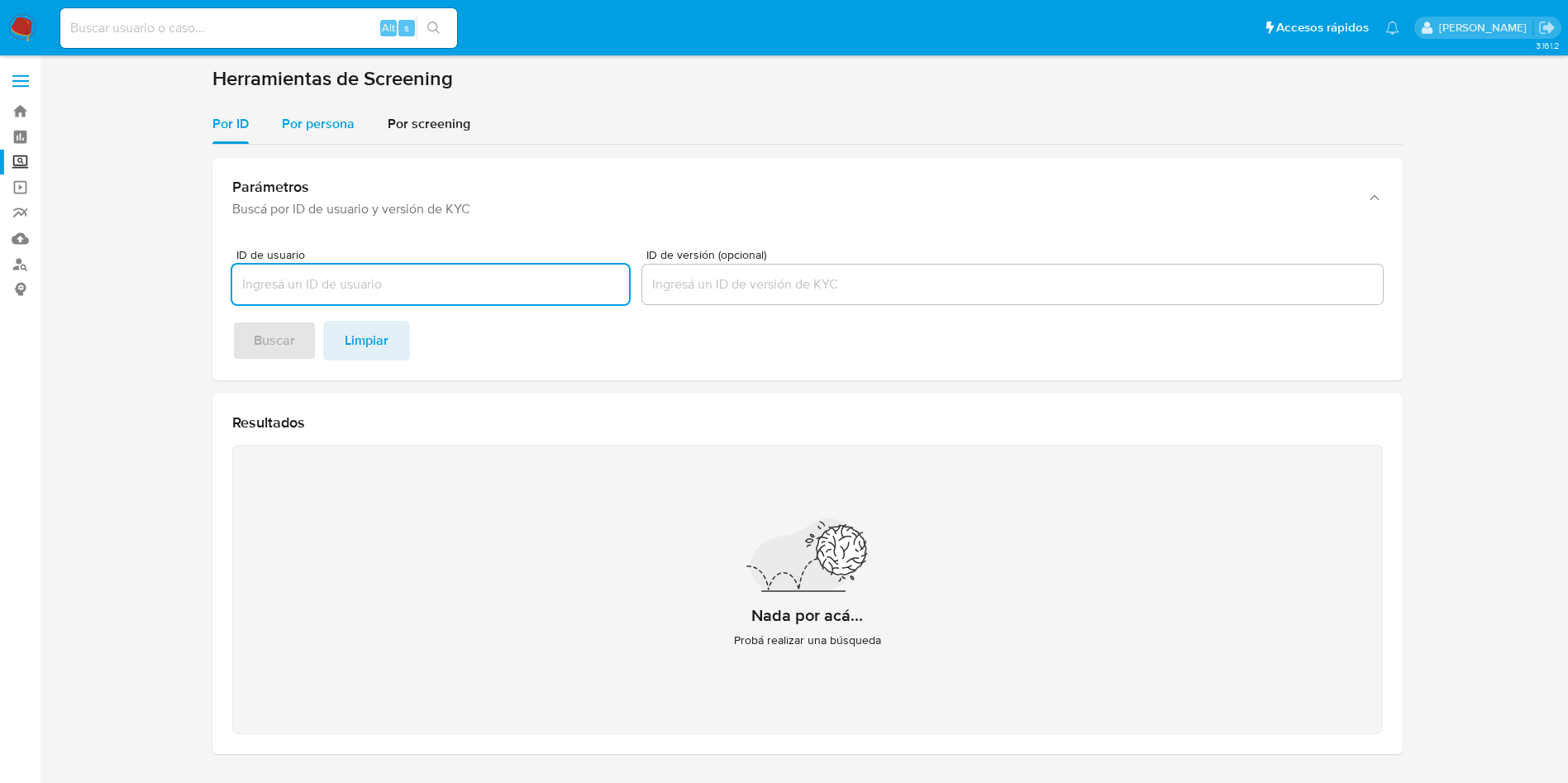
click at [331, 121] on span "Por persona" at bounding box center [318, 123] width 73 height 19
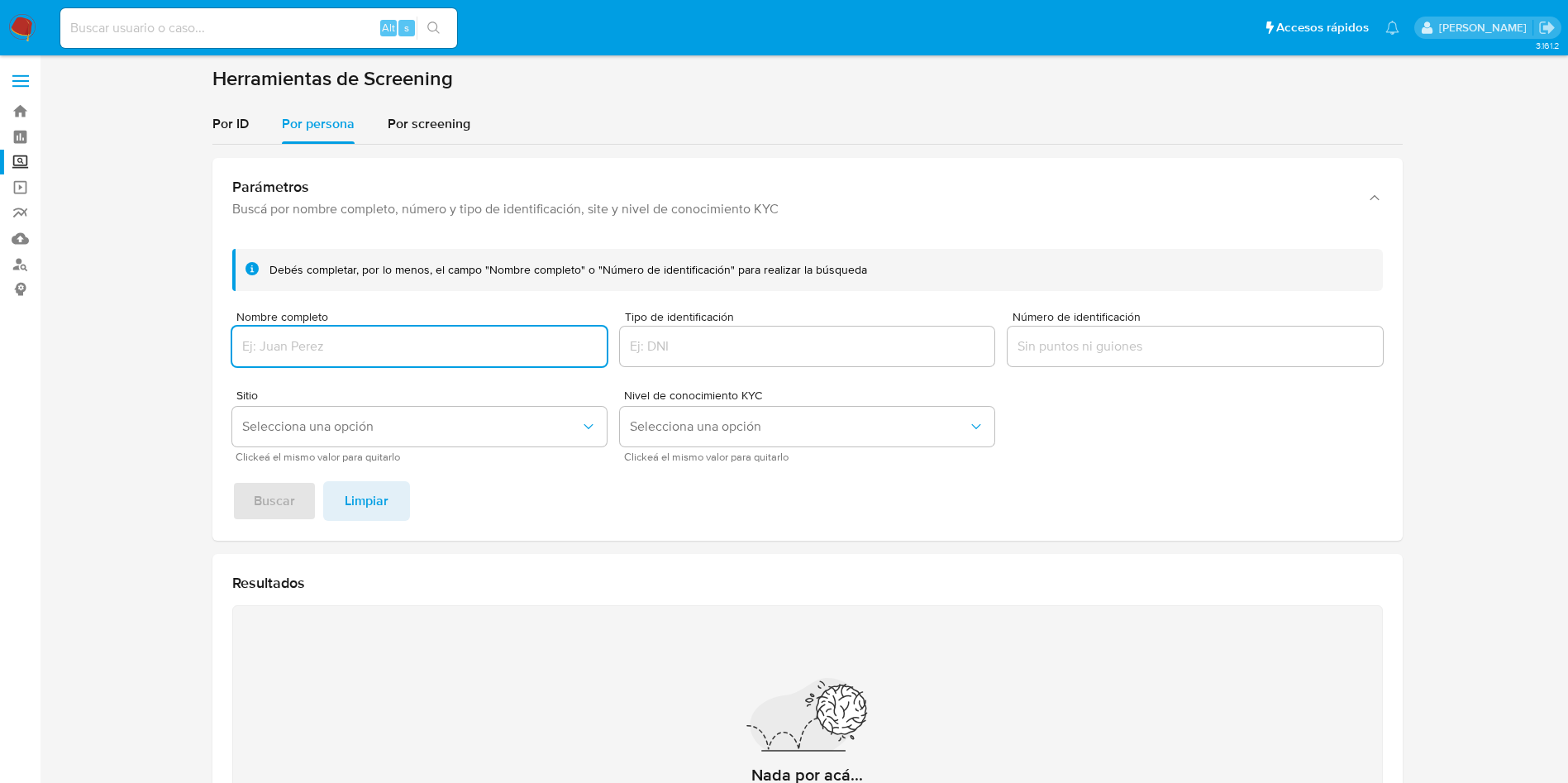
click at [351, 349] on input "Nombre completo" at bounding box center [420, 346] width 374 height 21
type input "HIVER [PERSON_NAME]"
click at [232, 481] on button "Buscar" at bounding box center [274, 500] width 84 height 40
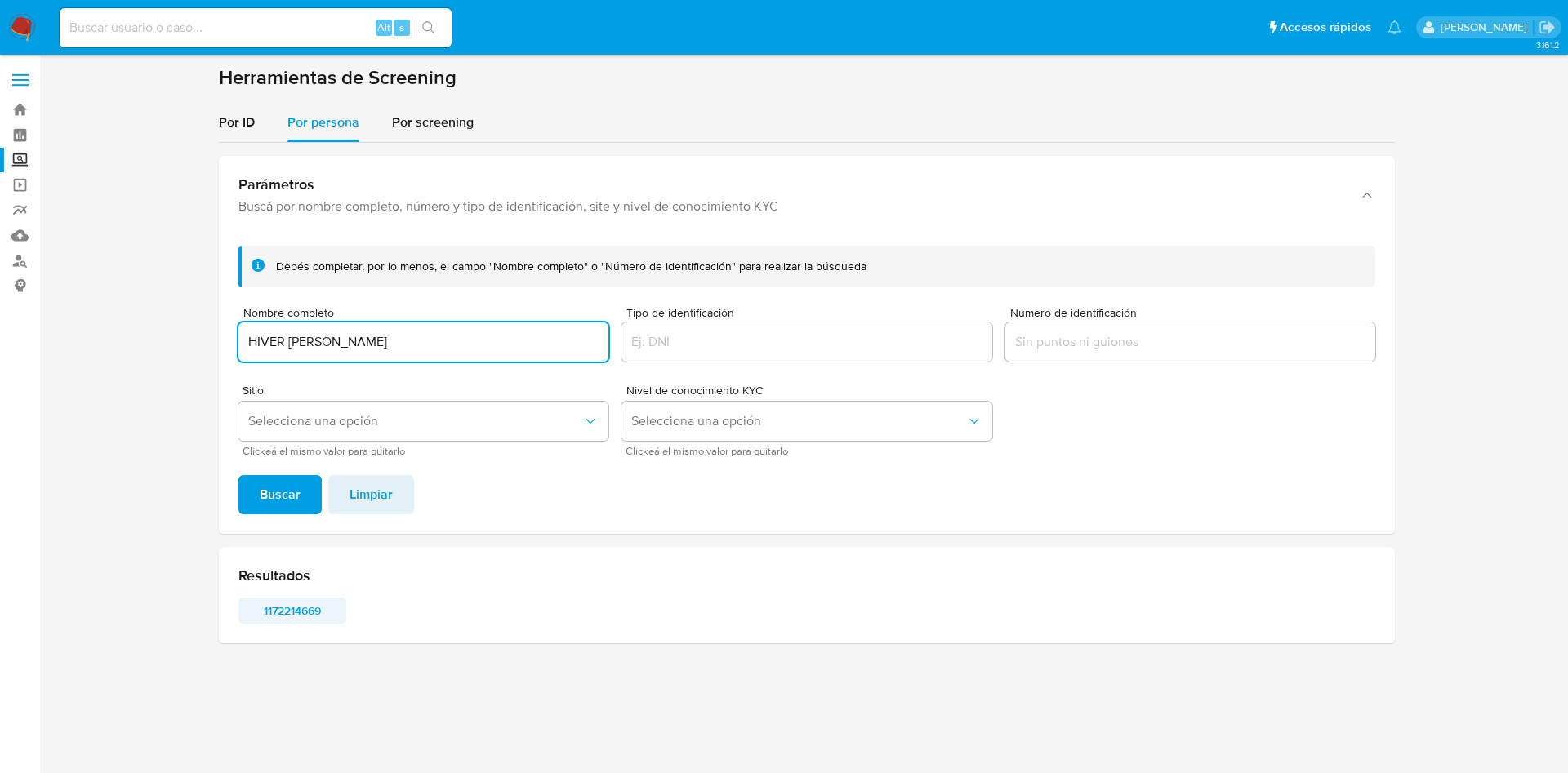
click at [320, 605] on span "1172214669" at bounding box center [292, 610] width 85 height 23
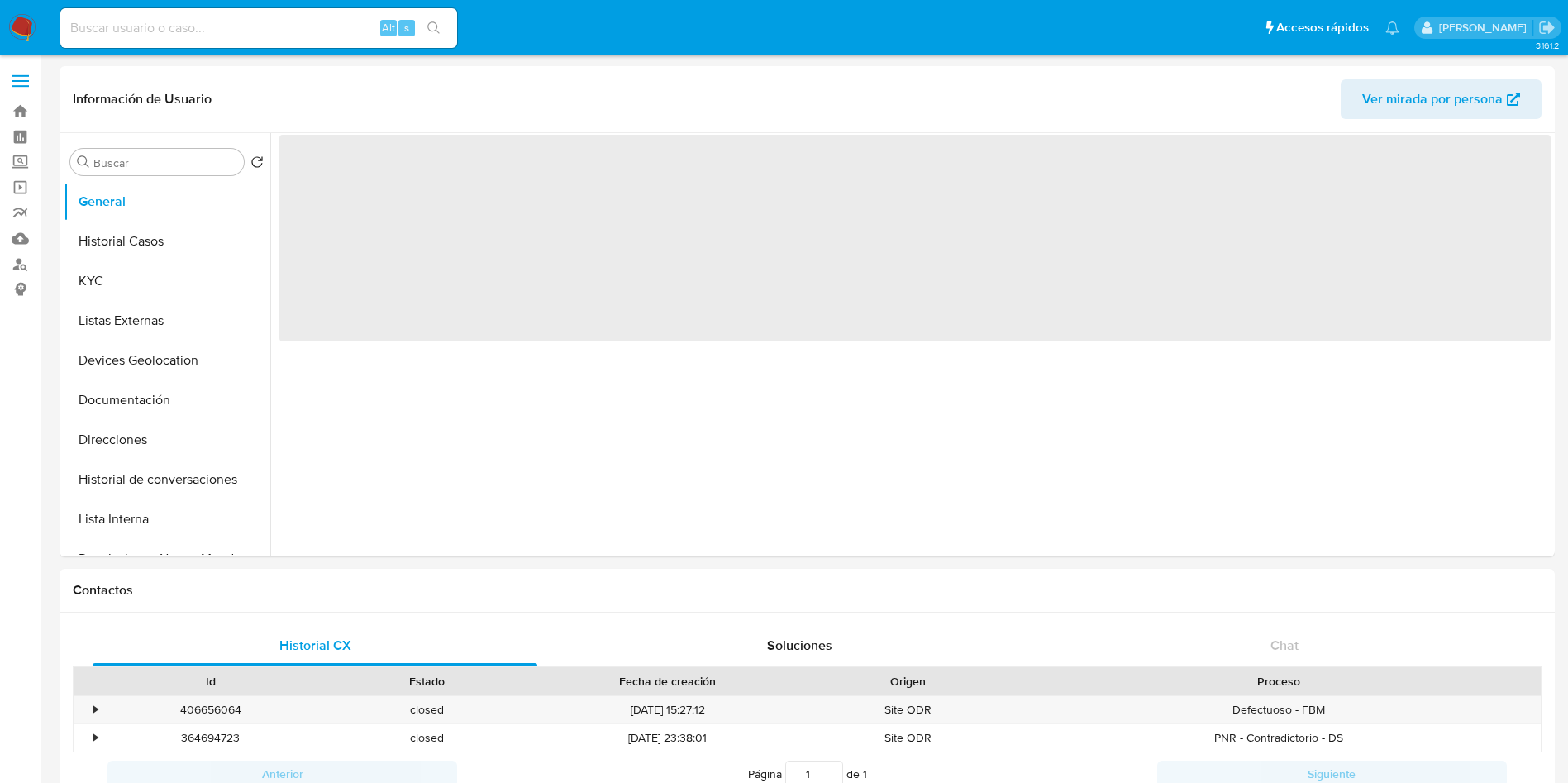
select select "10"
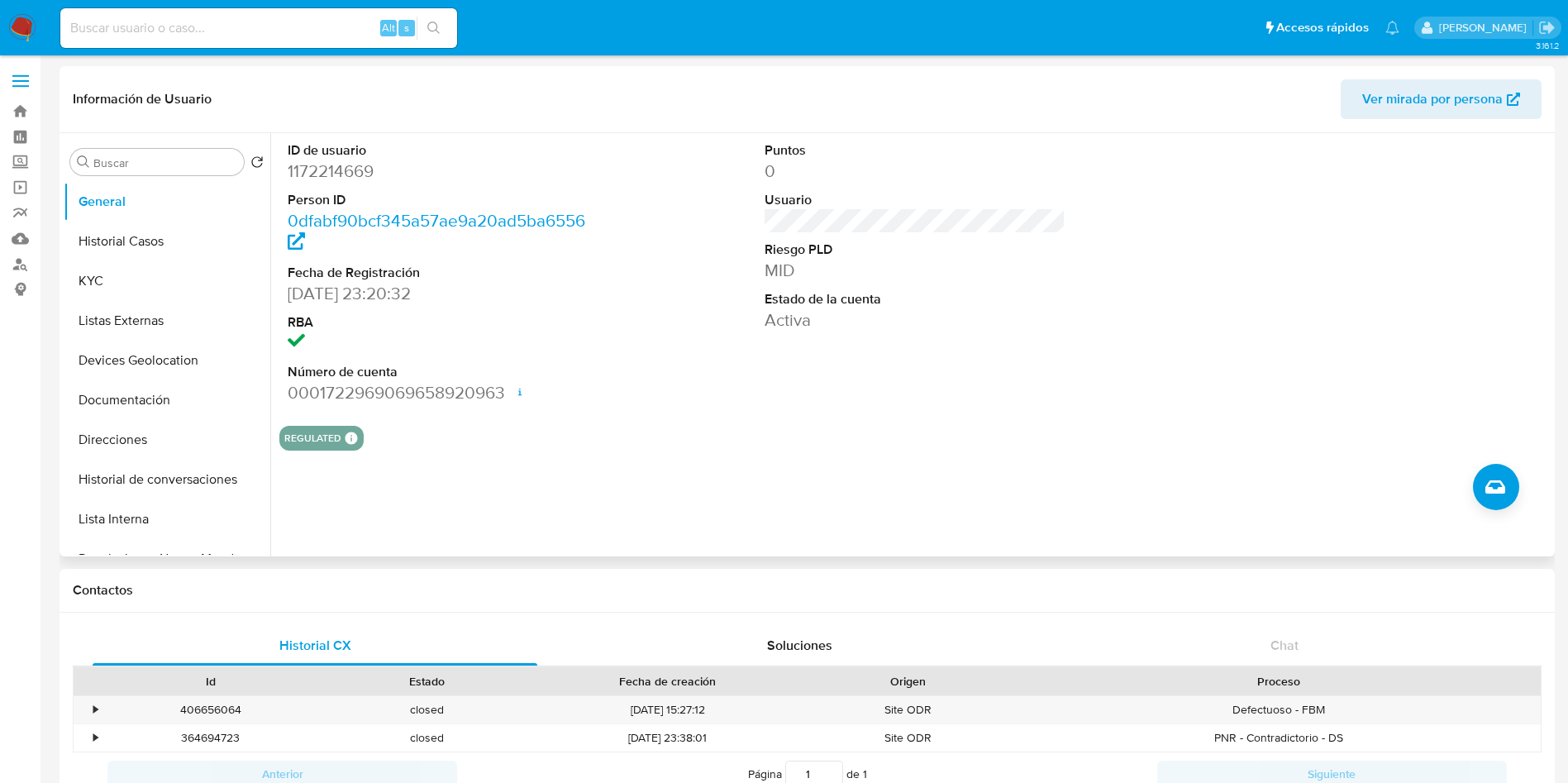
click at [349, 165] on dd "1172214669" at bounding box center [438, 170] width 302 height 23
copy dd "1172214669"
click at [864, 502] on div "ID de usuario 1172214669 Person ID 0dfabf90bcf345a57ae9a20ad5ba6556 Fecha de Re…" at bounding box center [910, 345] width 1280 height 423
click at [94, 236] on button "Historial Casos" at bounding box center [160, 241] width 194 height 40
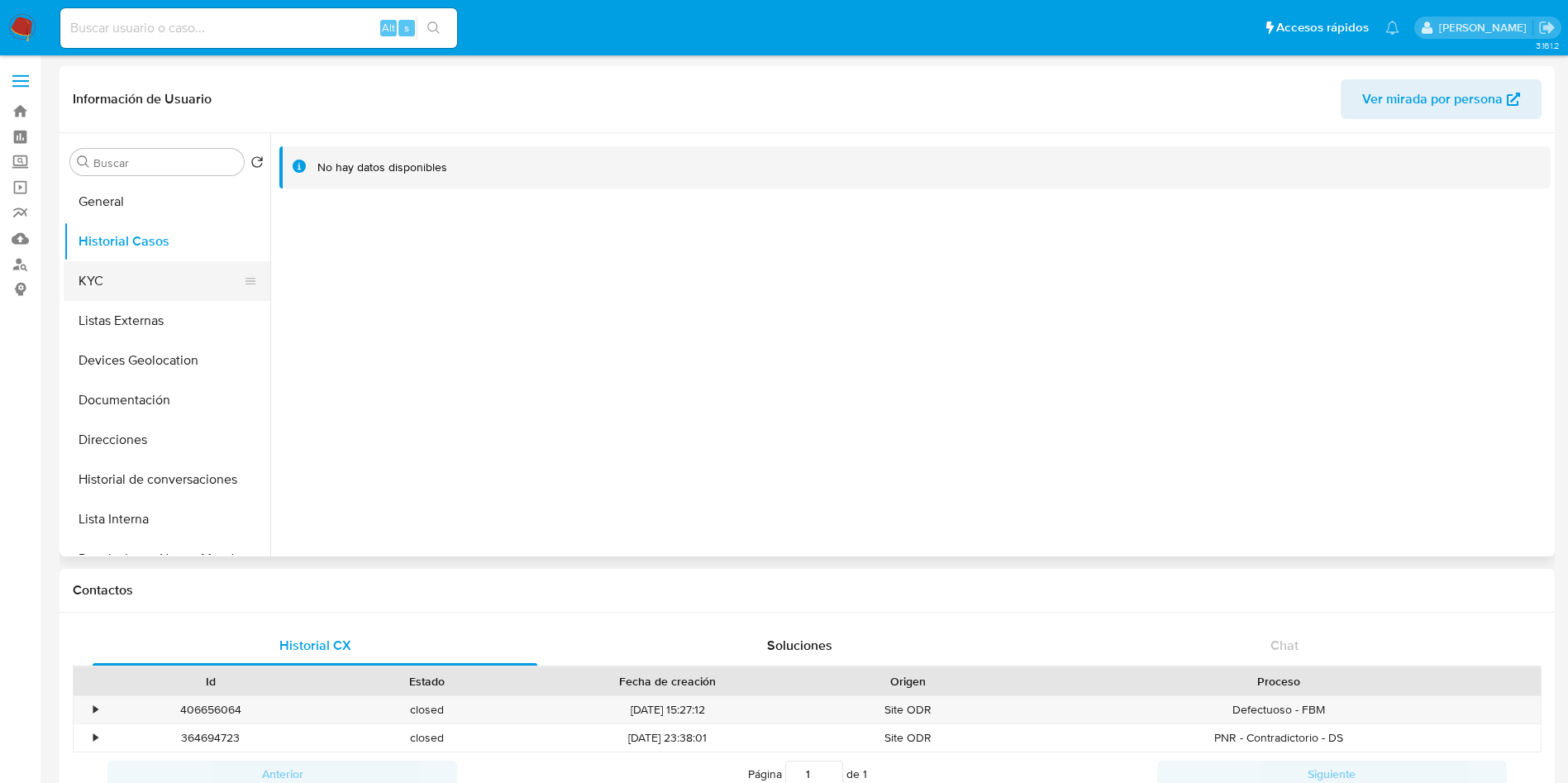
click at [91, 284] on button "KYC" at bounding box center [160, 281] width 194 height 40
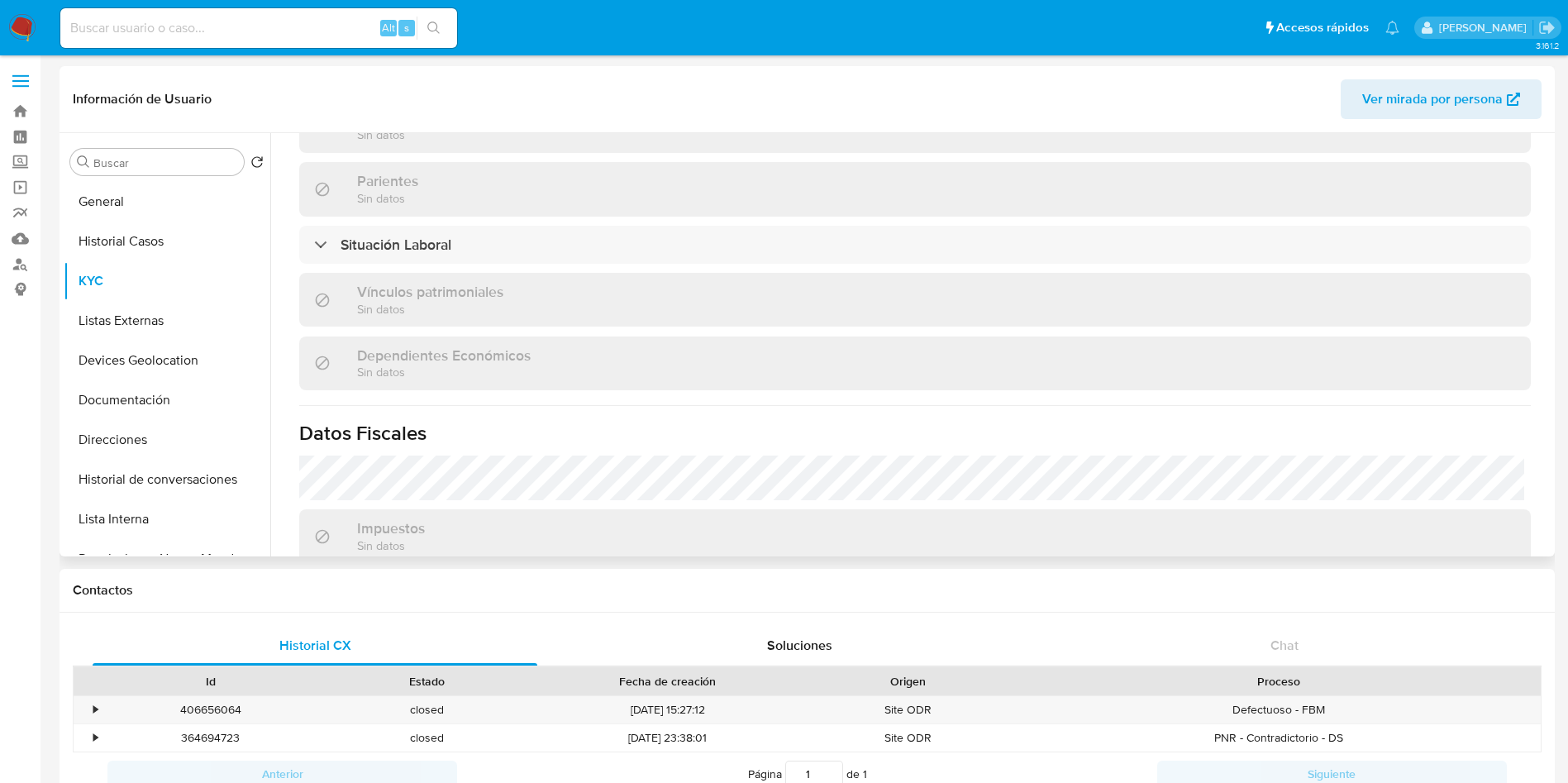
scroll to position [788, 0]
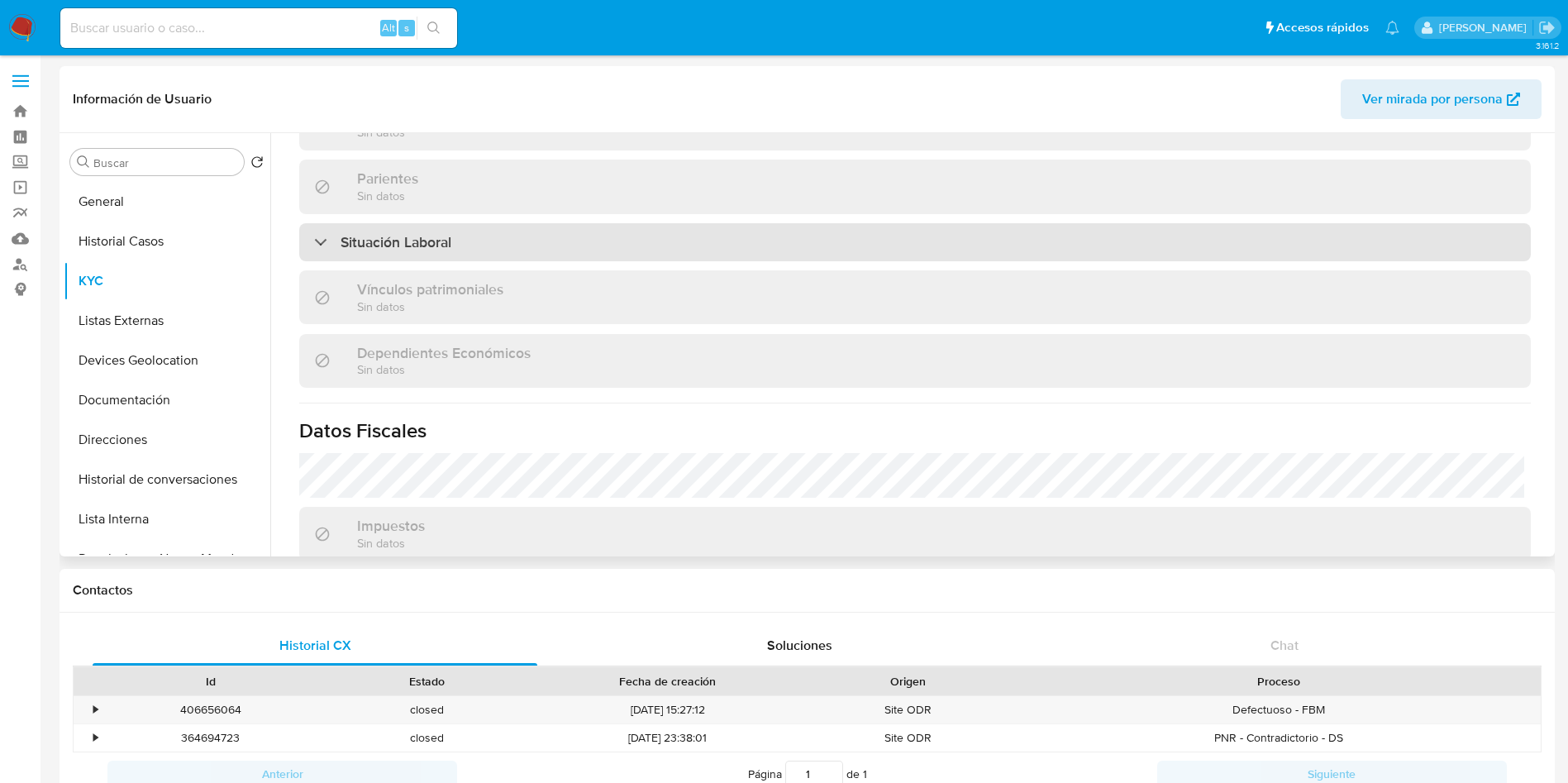
click at [583, 239] on div "Situación Laboral" at bounding box center [914, 242] width 1231 height 38
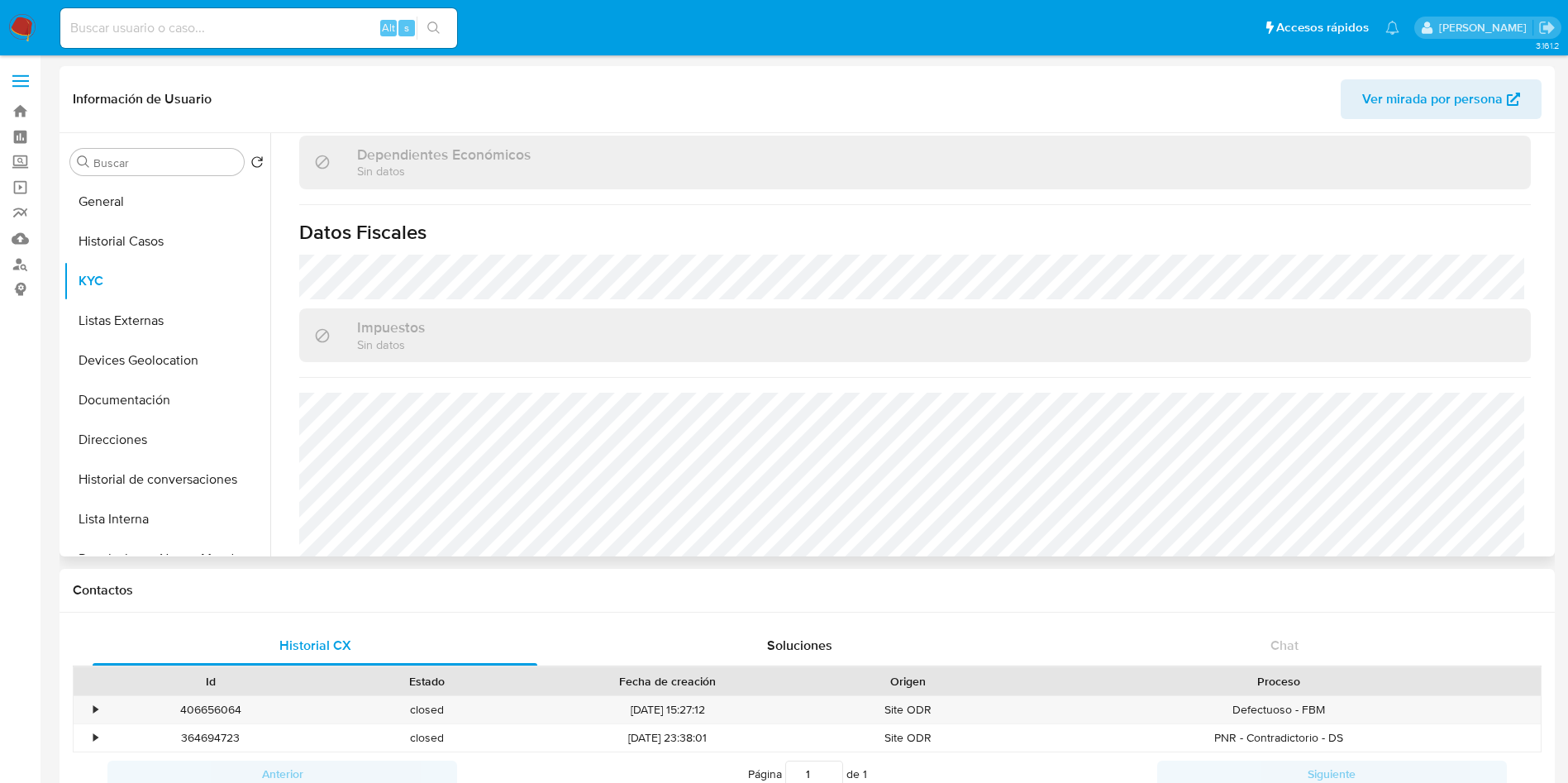
scroll to position [1262, 0]
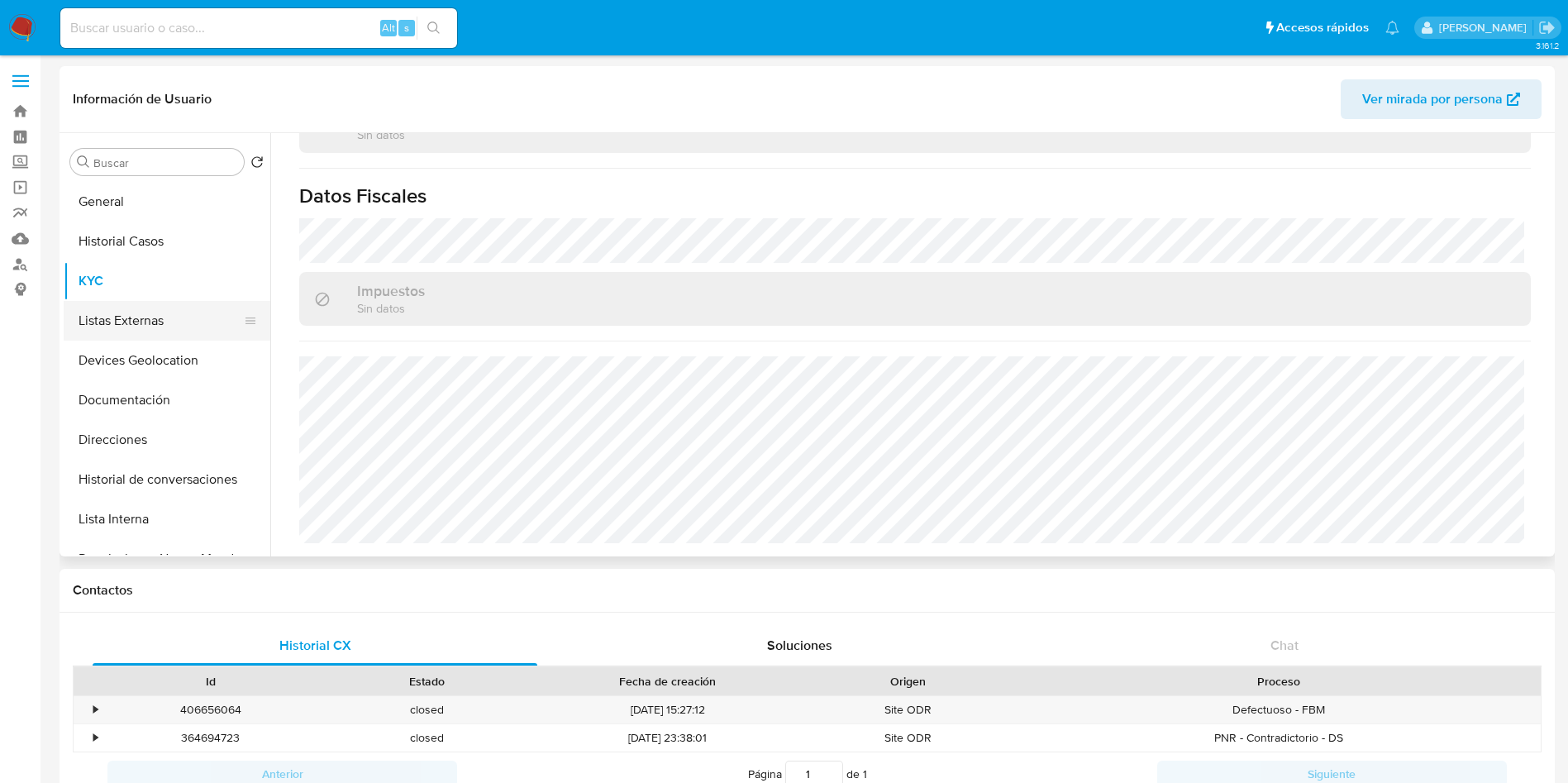
click at [129, 334] on button "Listas Externas" at bounding box center [160, 321] width 194 height 40
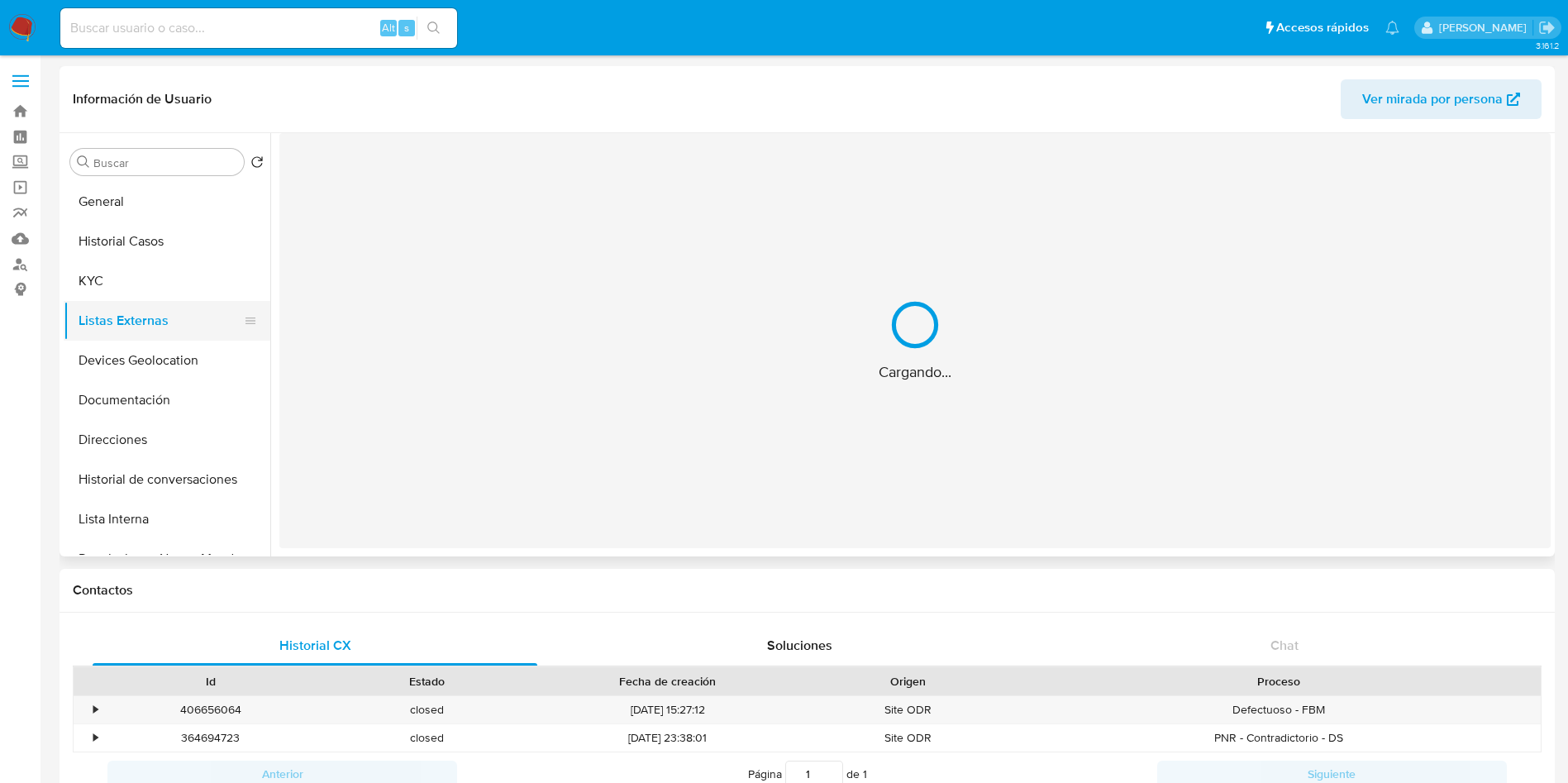
scroll to position [0, 0]
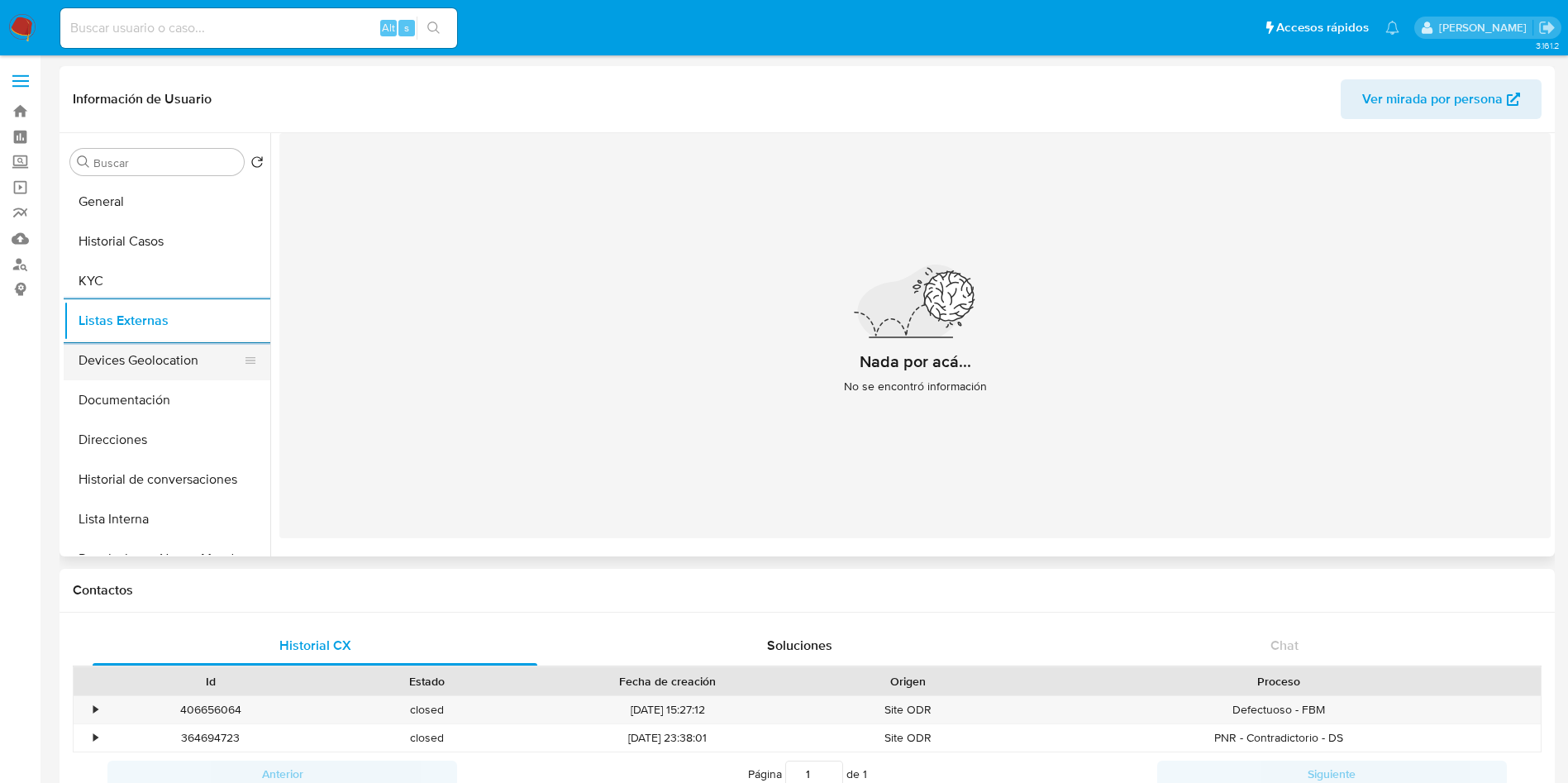
click at [111, 356] on button "Devices Geolocation" at bounding box center [160, 360] width 194 height 40
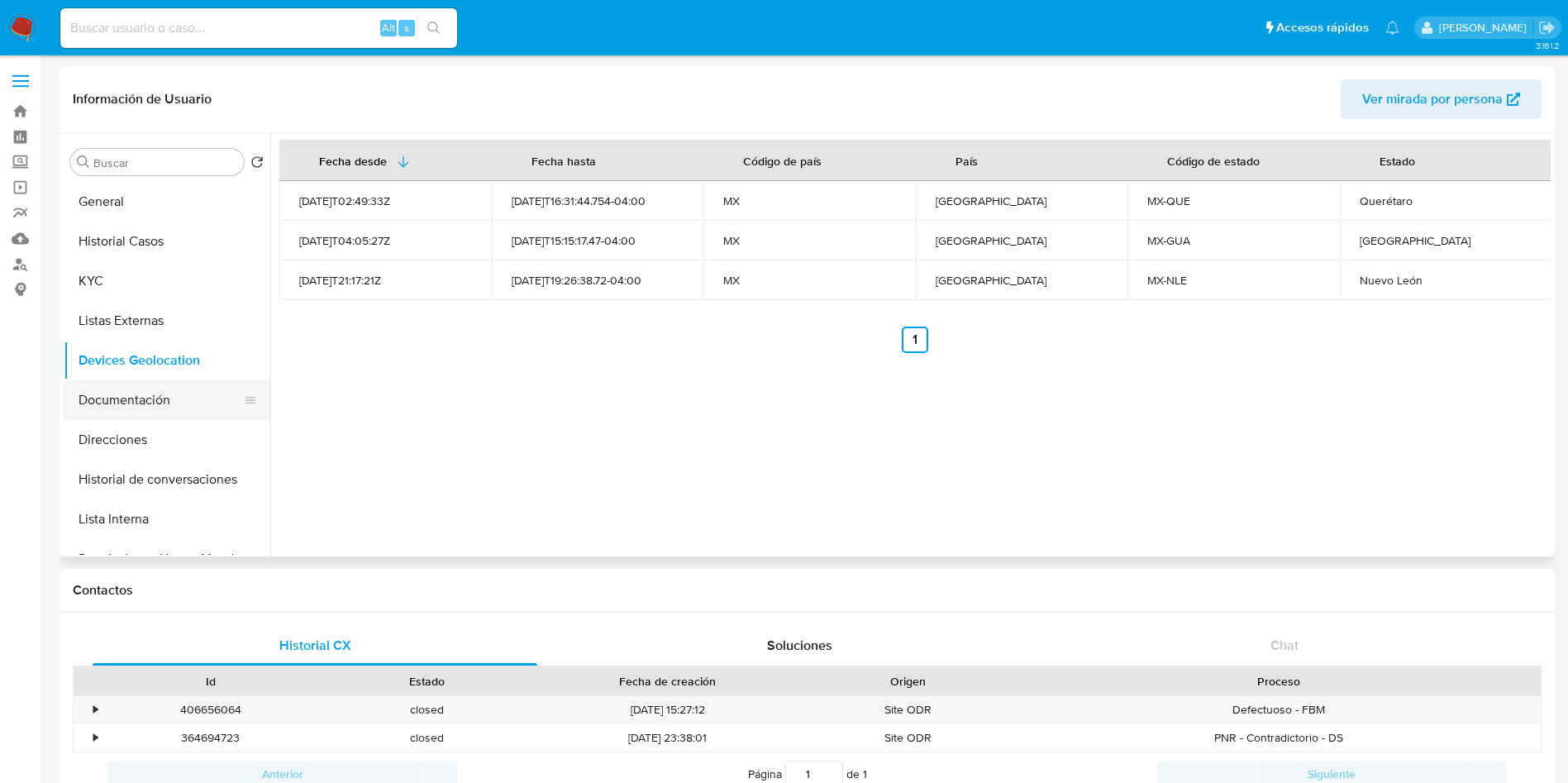
click at [131, 400] on button "Documentación" at bounding box center [160, 399] width 194 height 40
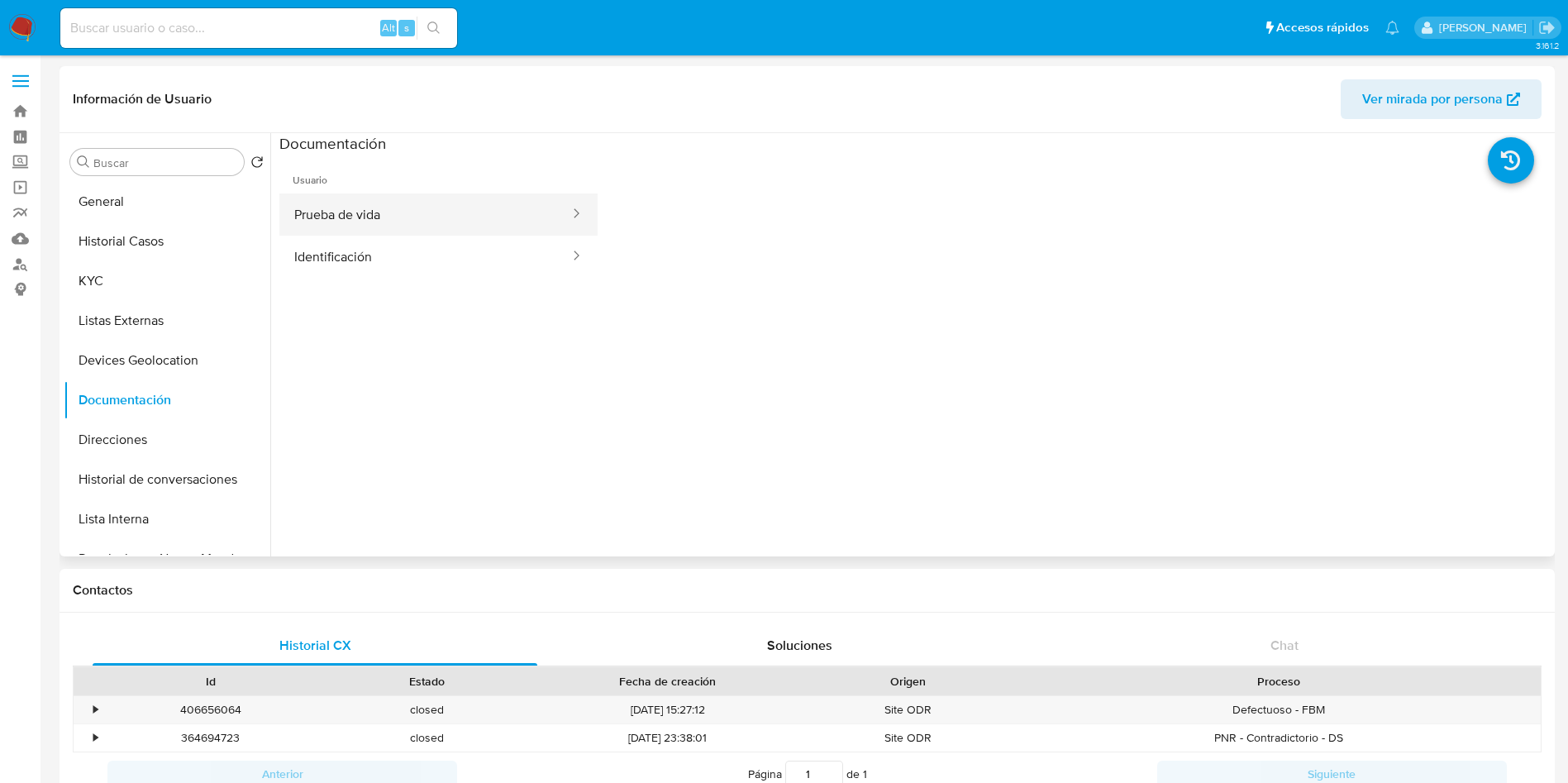
click at [425, 221] on button "Prueba de vida" at bounding box center [425, 215] width 292 height 43
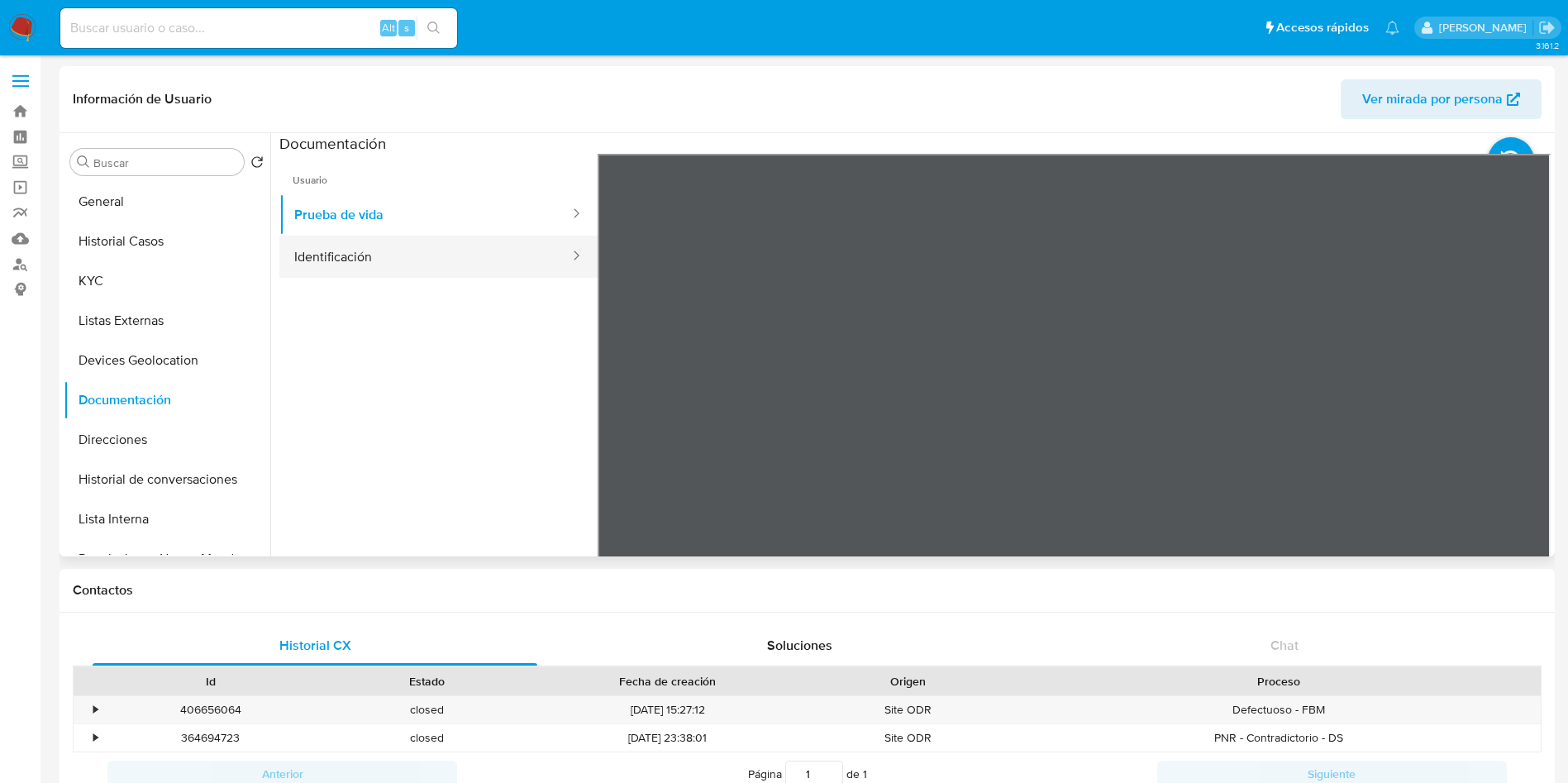
click at [362, 250] on button "Identificación" at bounding box center [425, 257] width 292 height 43
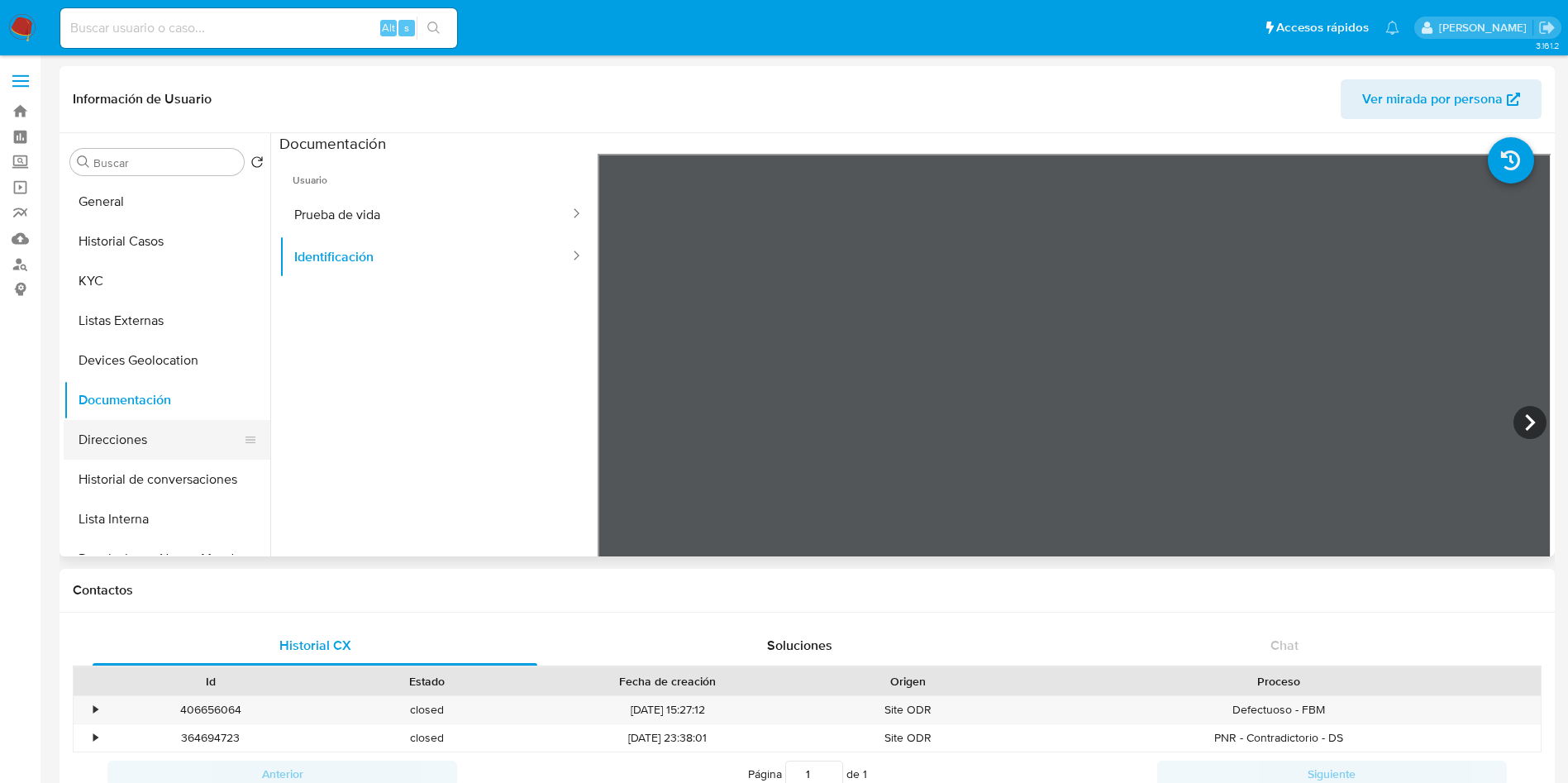
click at [169, 448] on button "Direcciones" at bounding box center [160, 439] width 194 height 40
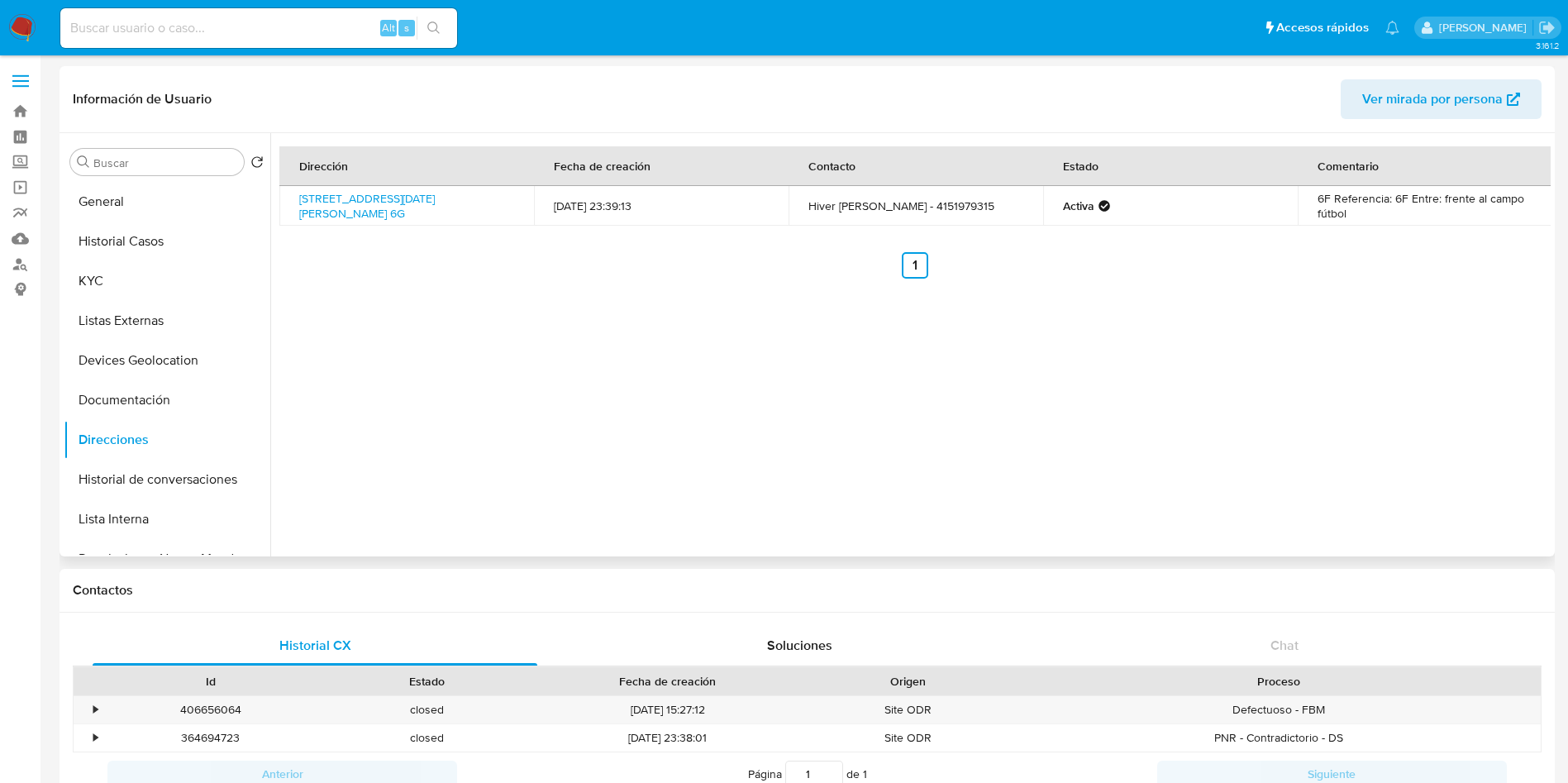
click at [997, 470] on div "Dirección Fecha de creación Contacto Estado Comentario Calle Guadalupe 6g, San …" at bounding box center [910, 345] width 1280 height 423
click at [148, 470] on button "Historial de conversaciones" at bounding box center [160, 479] width 194 height 40
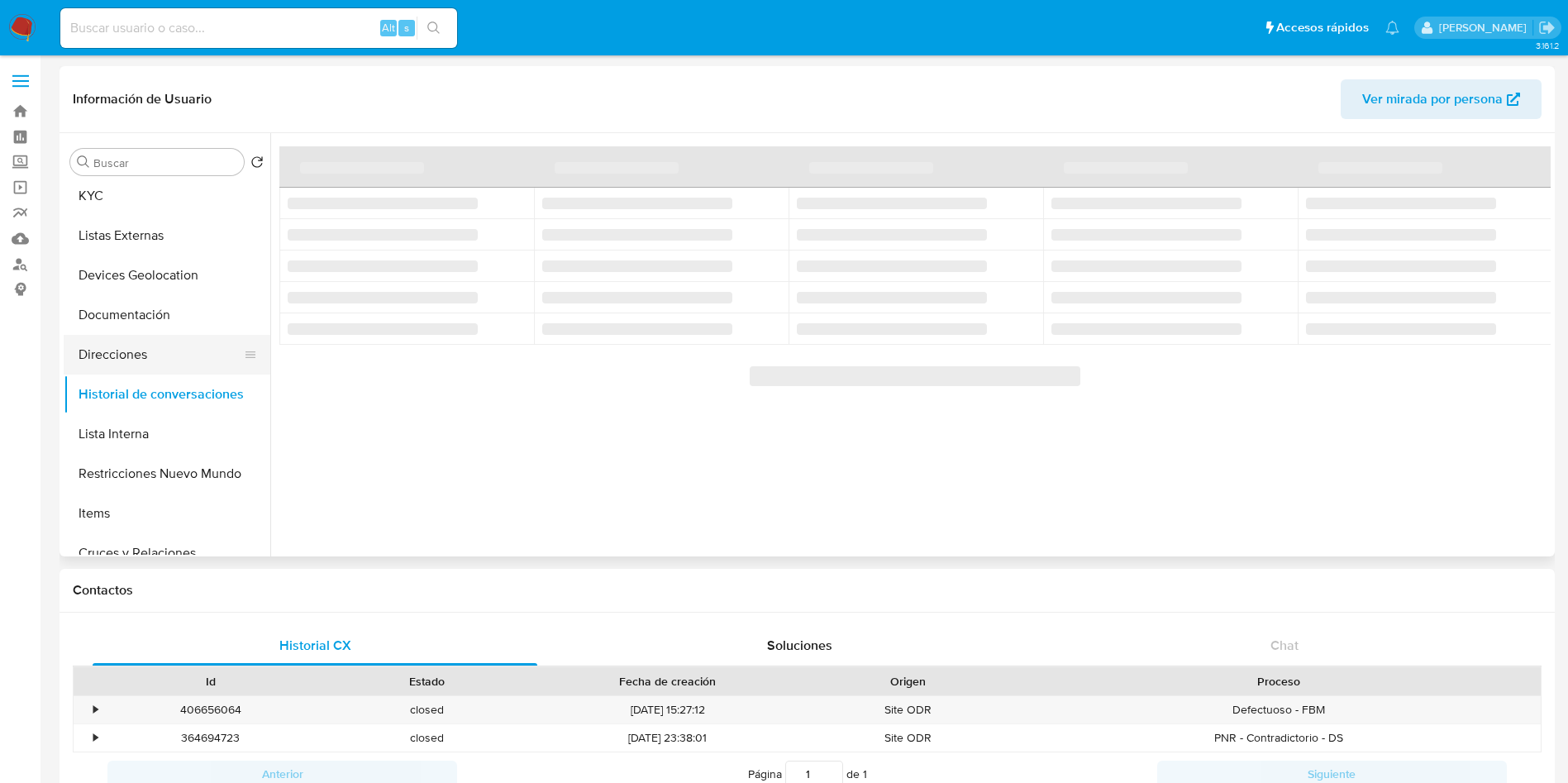
scroll to position [124, 0]
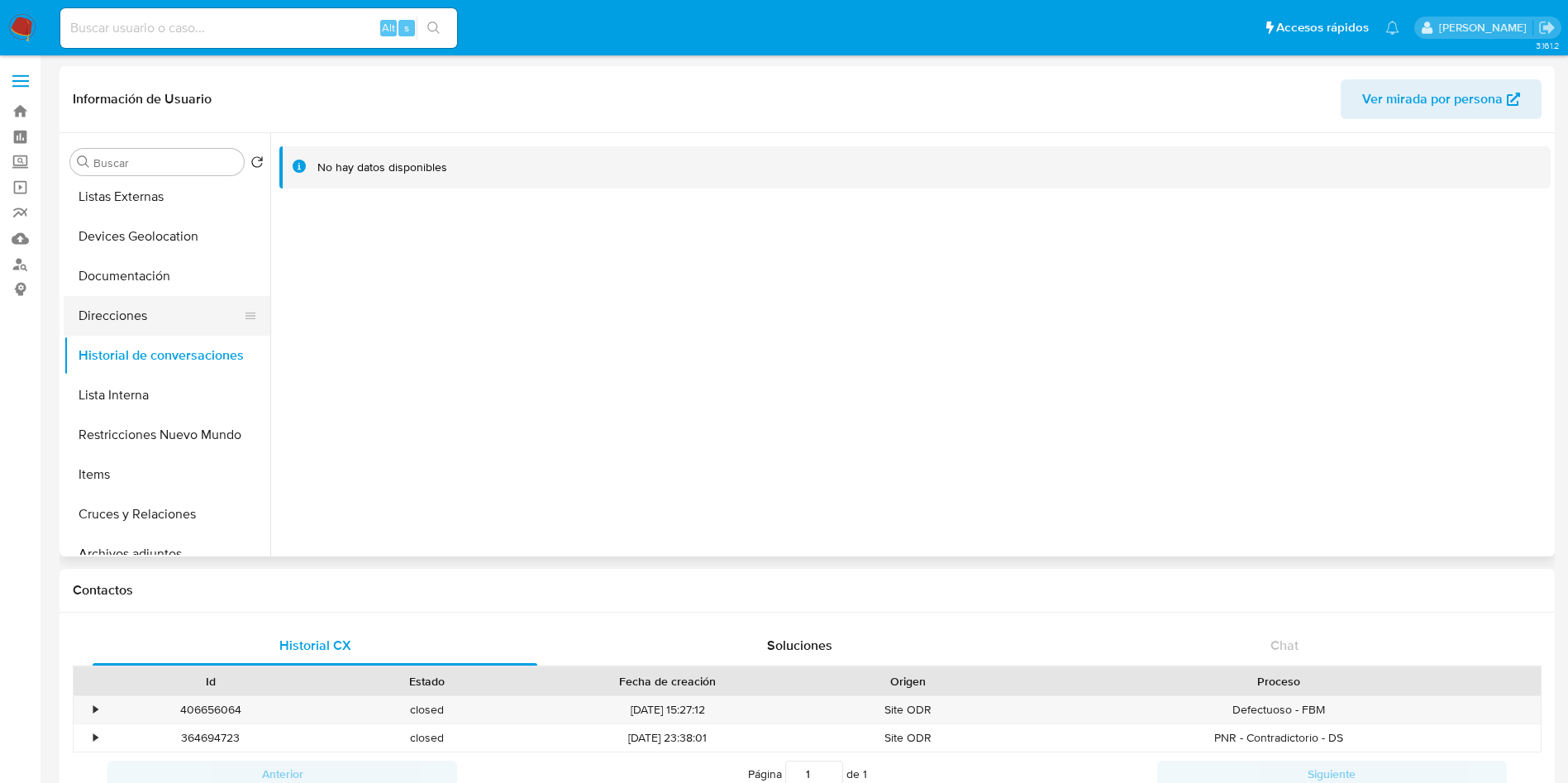
click at [168, 425] on button "Restricciones Nuevo Mundo" at bounding box center [167, 435] width 207 height 40
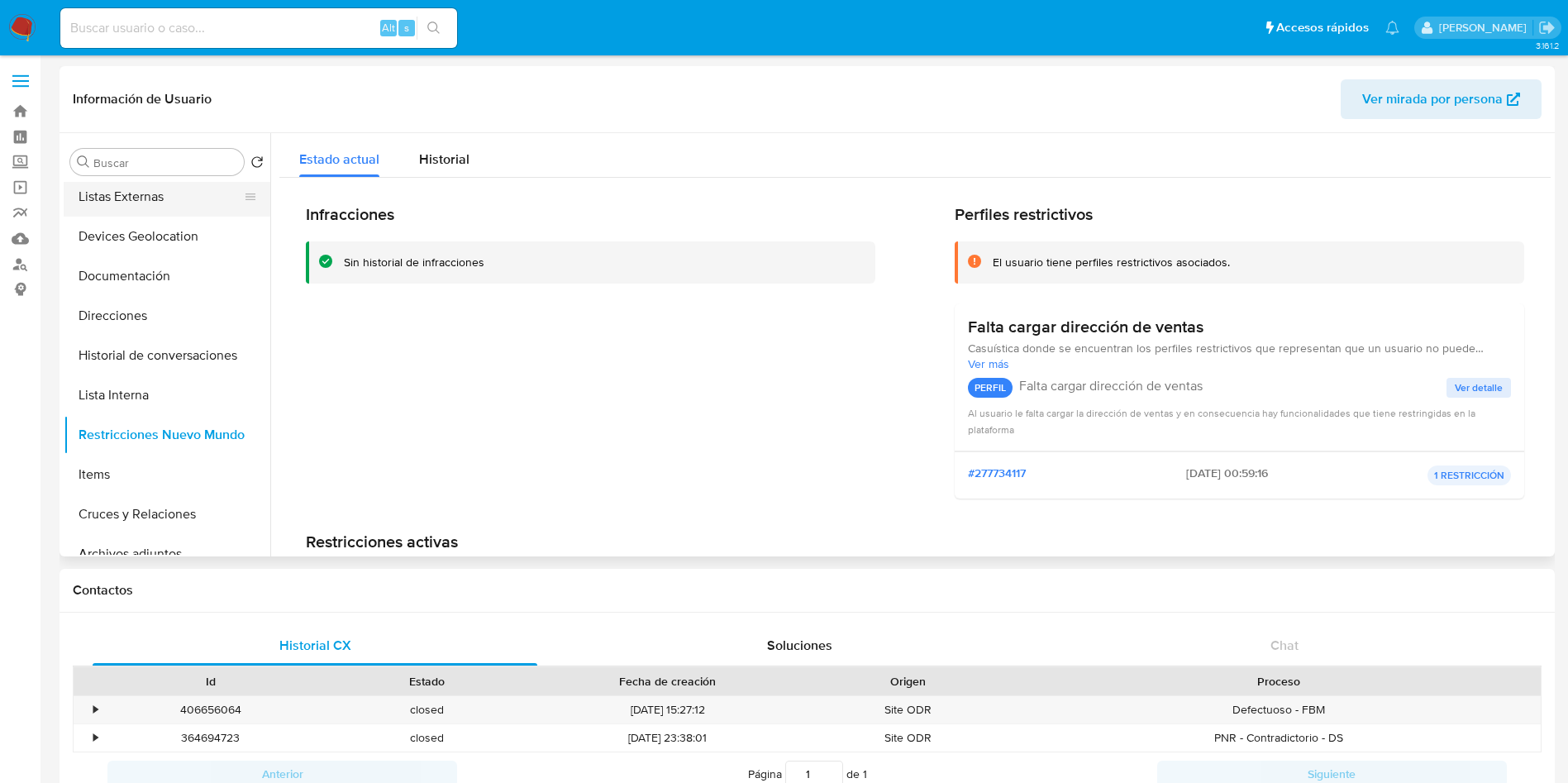
click at [127, 204] on button "Listas Externas" at bounding box center [160, 196] width 194 height 40
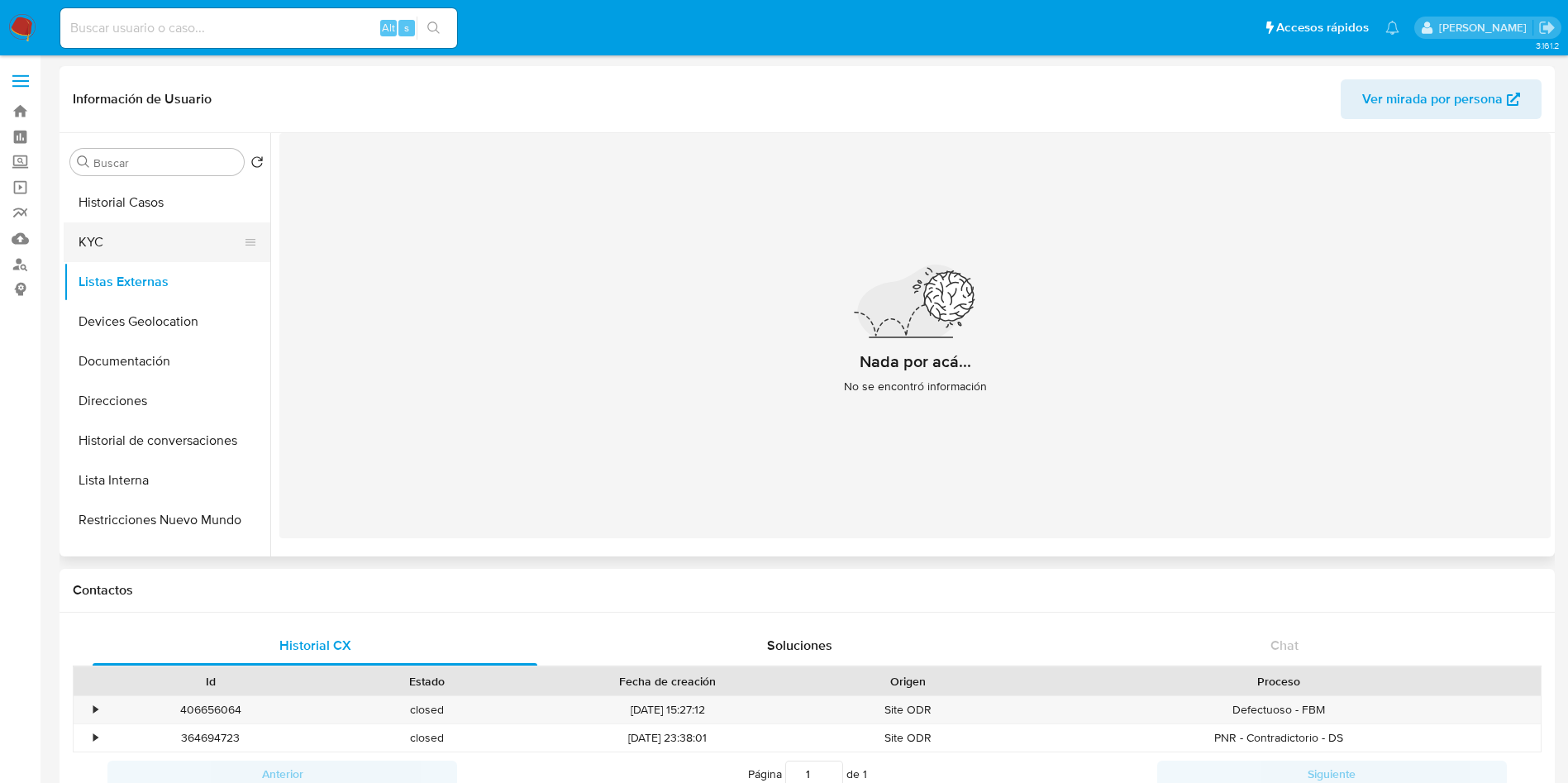
scroll to position [0, 0]
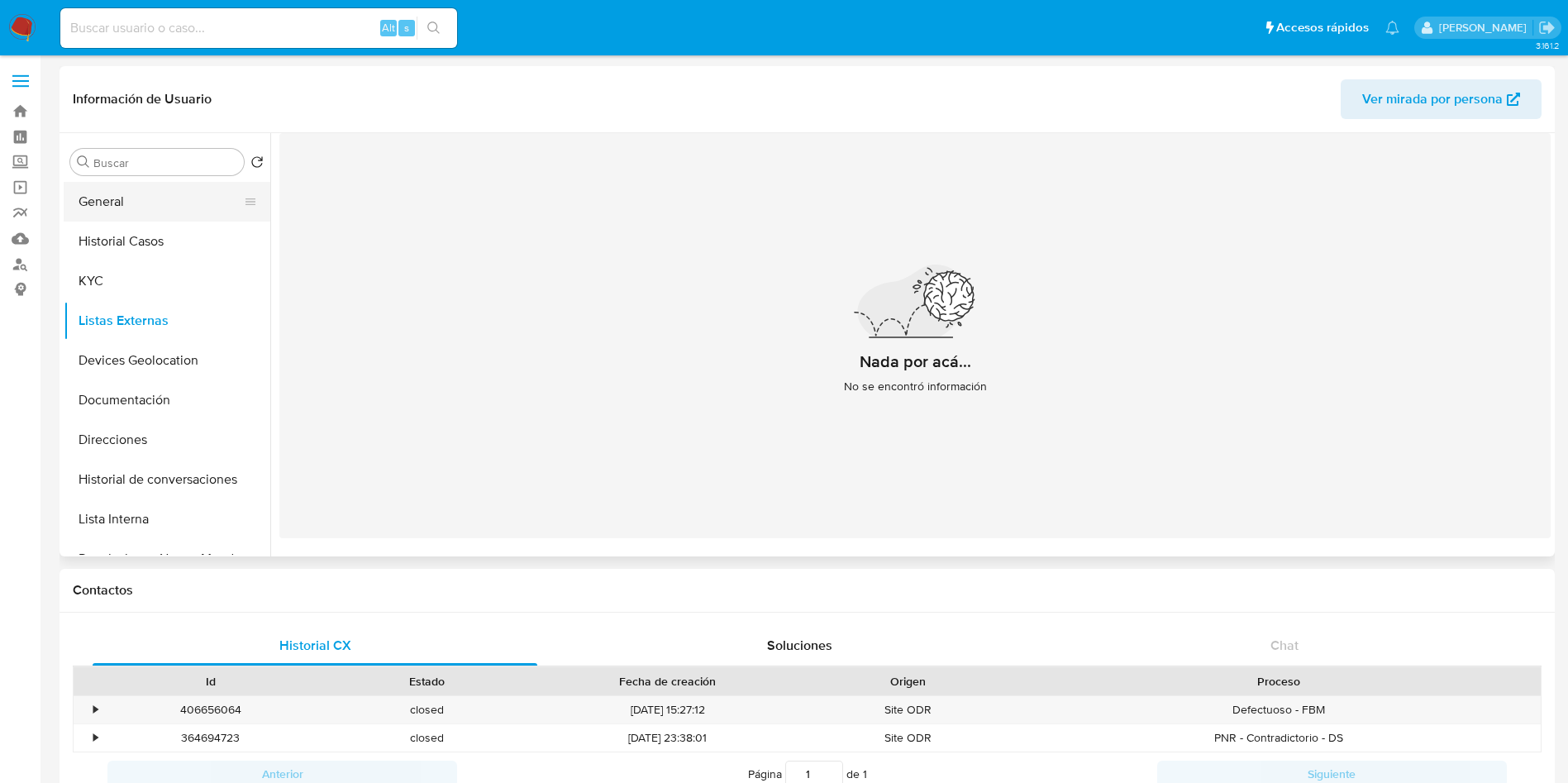
click at [145, 186] on button "General" at bounding box center [160, 201] width 194 height 40
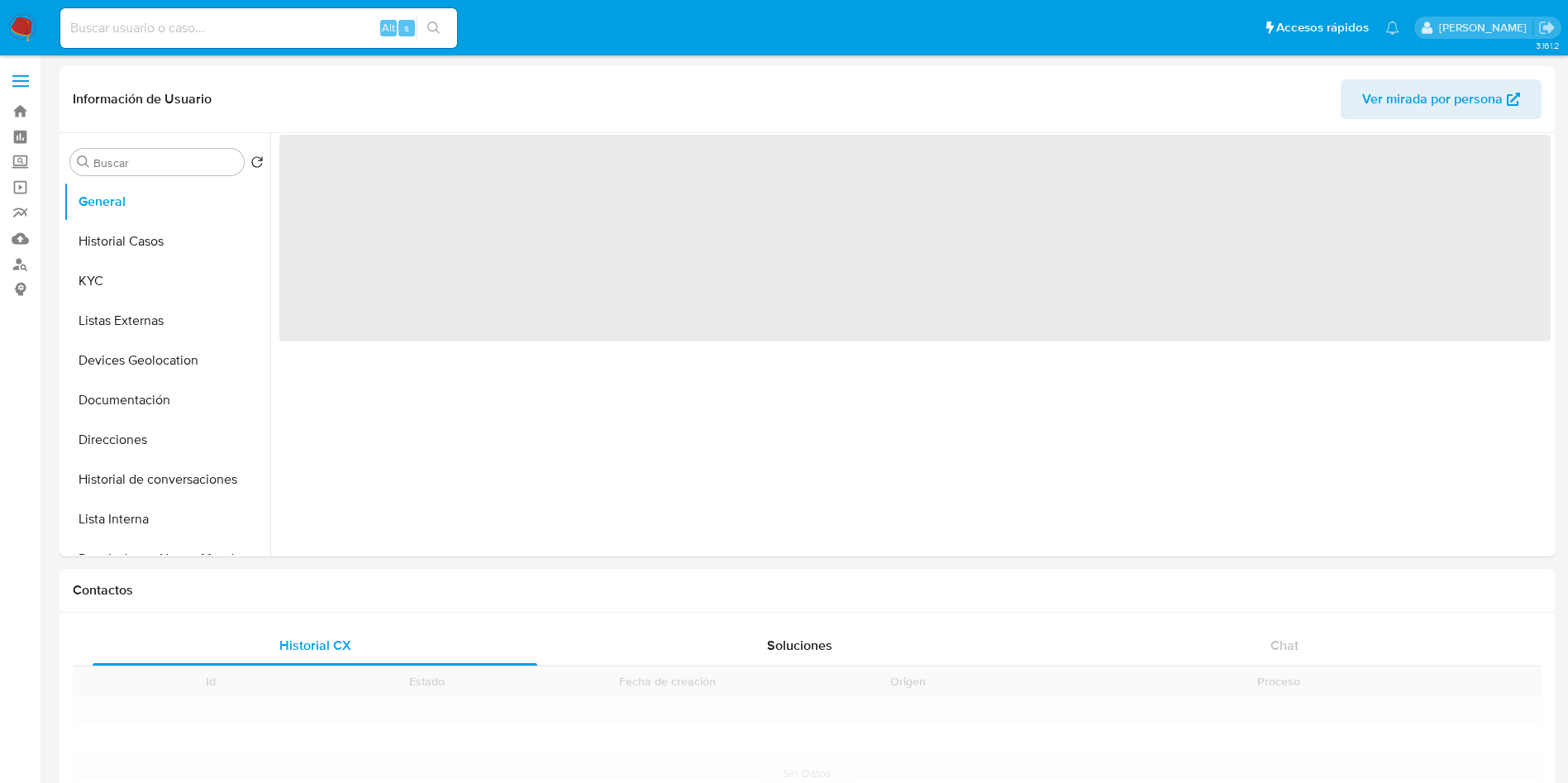
click at [29, 29] on img at bounding box center [22, 28] width 28 height 28
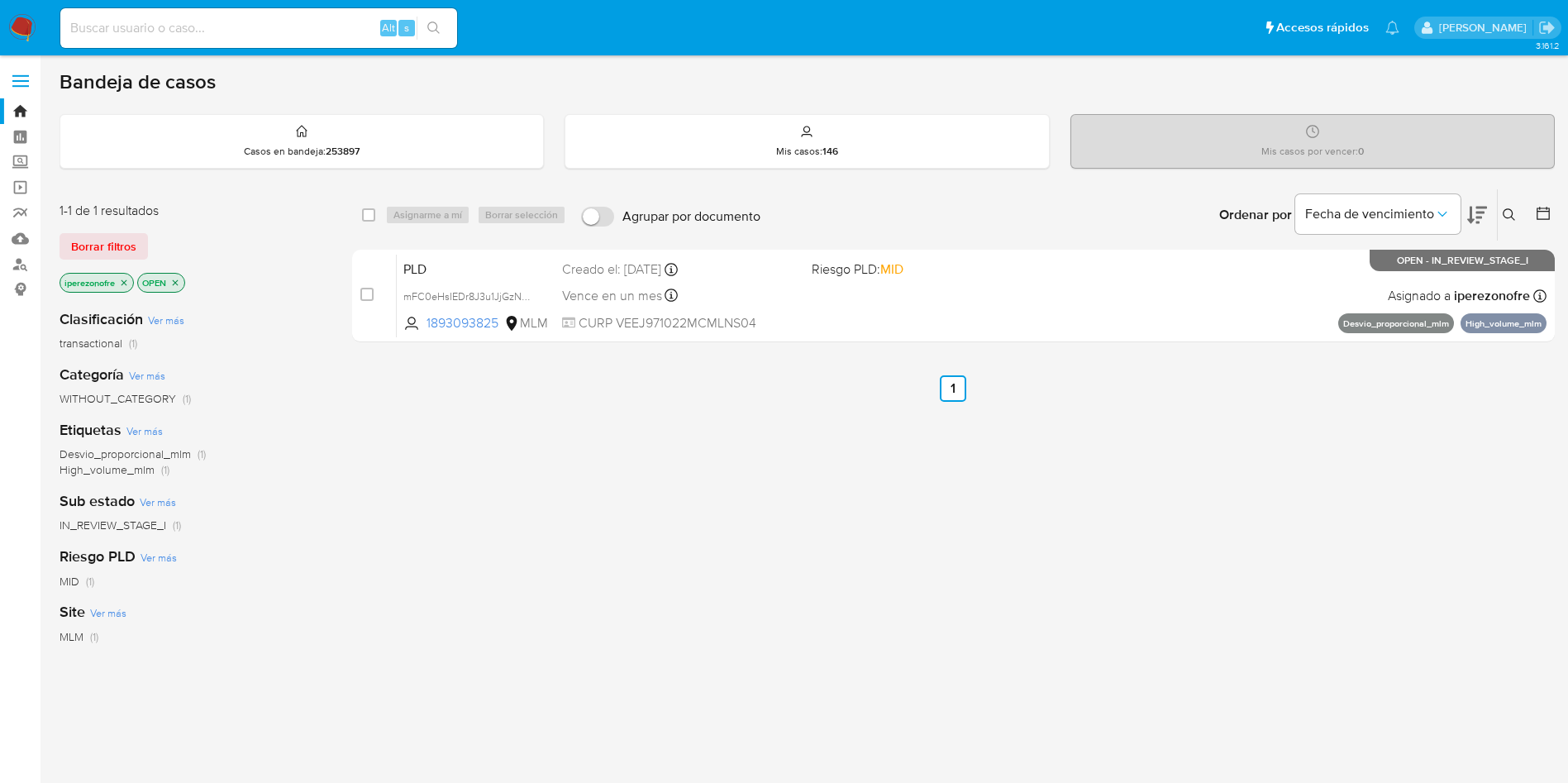
click at [1509, 208] on icon at bounding box center [1508, 214] width 12 height 12
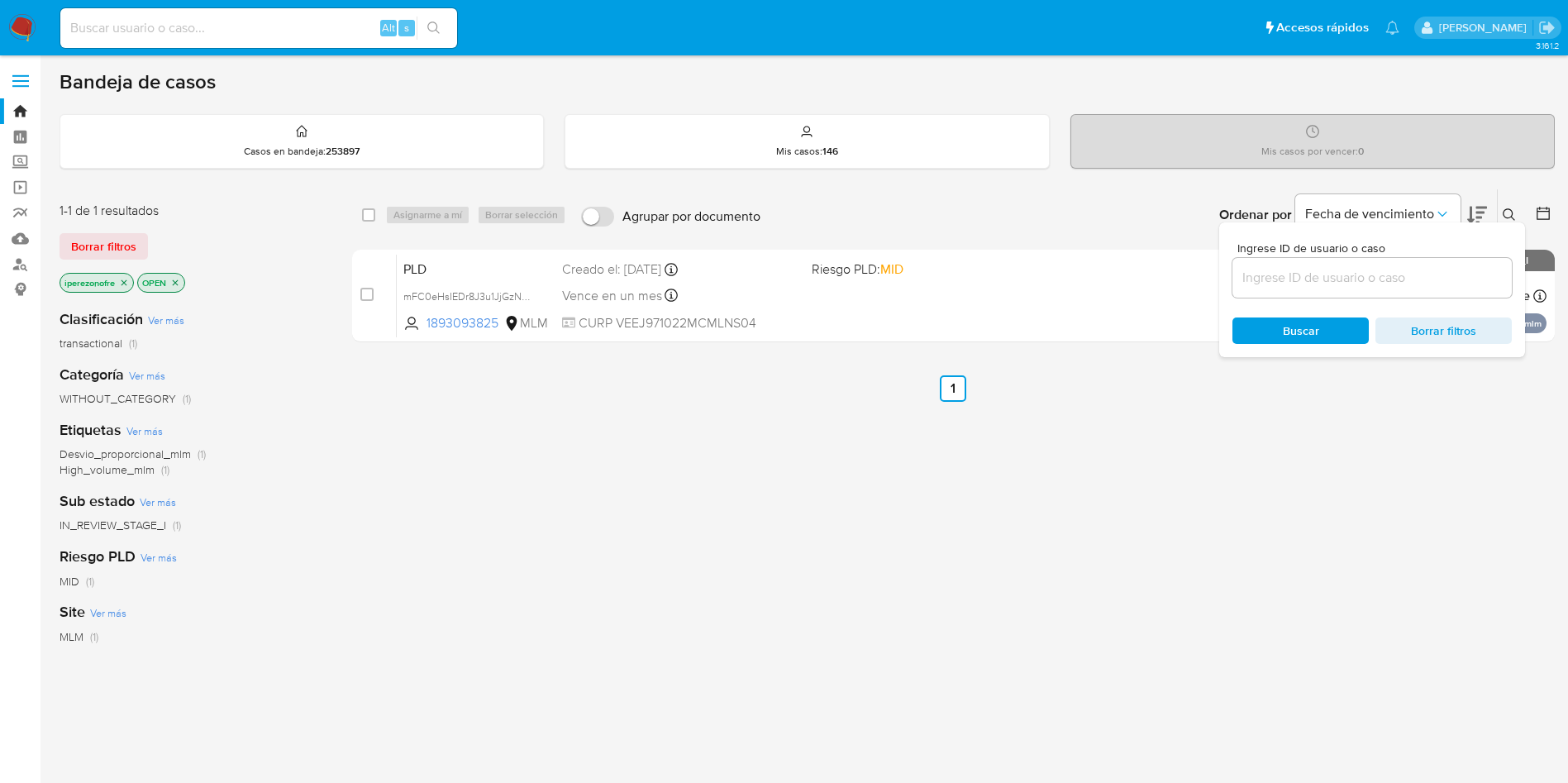
click at [1324, 285] on input at bounding box center [1372, 277] width 280 height 21
type input "1226105667"
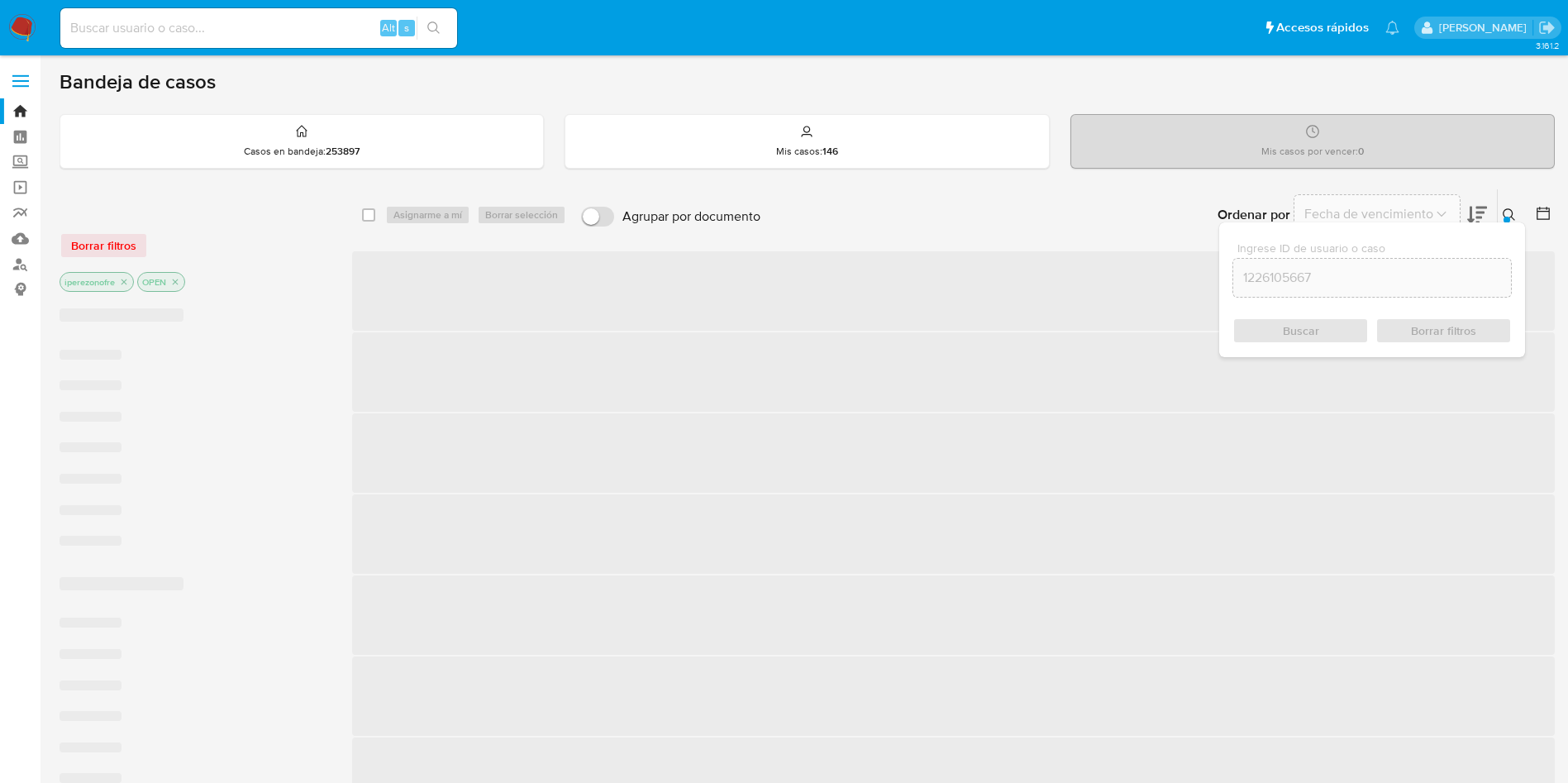
click at [1313, 322] on div "Buscar Borrar filtros" at bounding box center [1372, 331] width 280 height 27
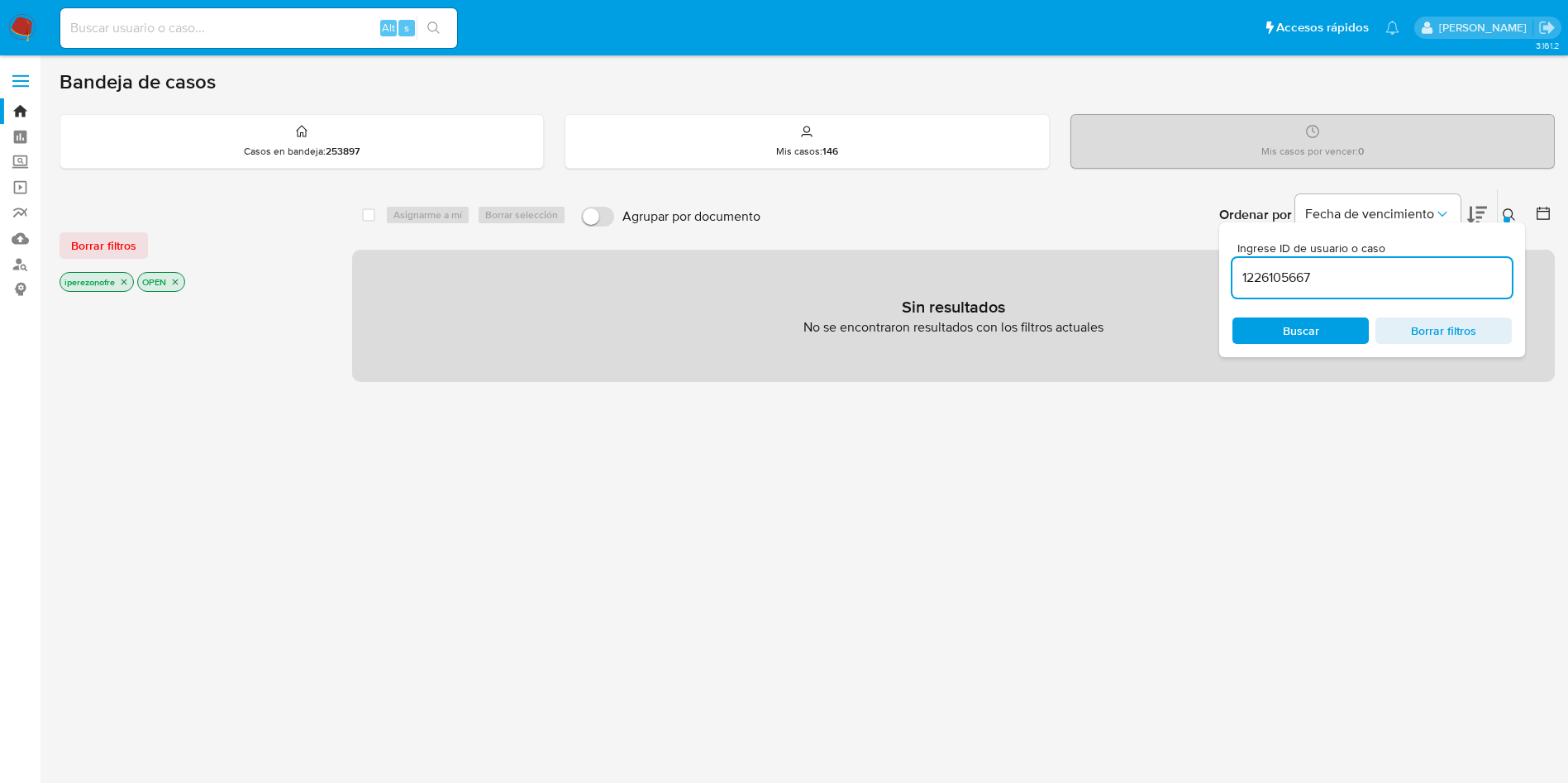
click at [126, 279] on icon "close-filter" at bounding box center [123, 282] width 10 height 10
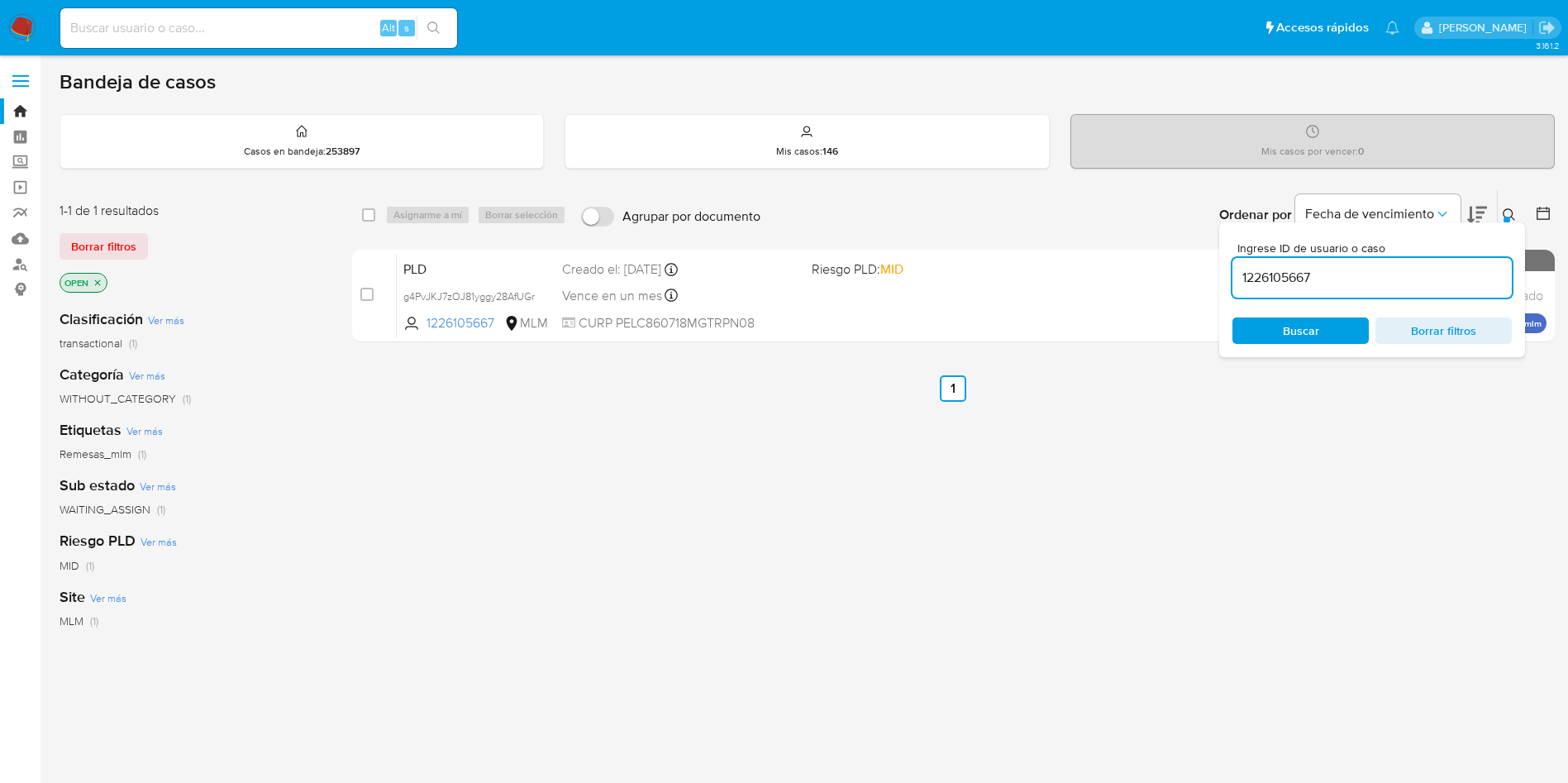
click at [1284, 336] on span "Buscar" at bounding box center [1300, 331] width 36 height 27
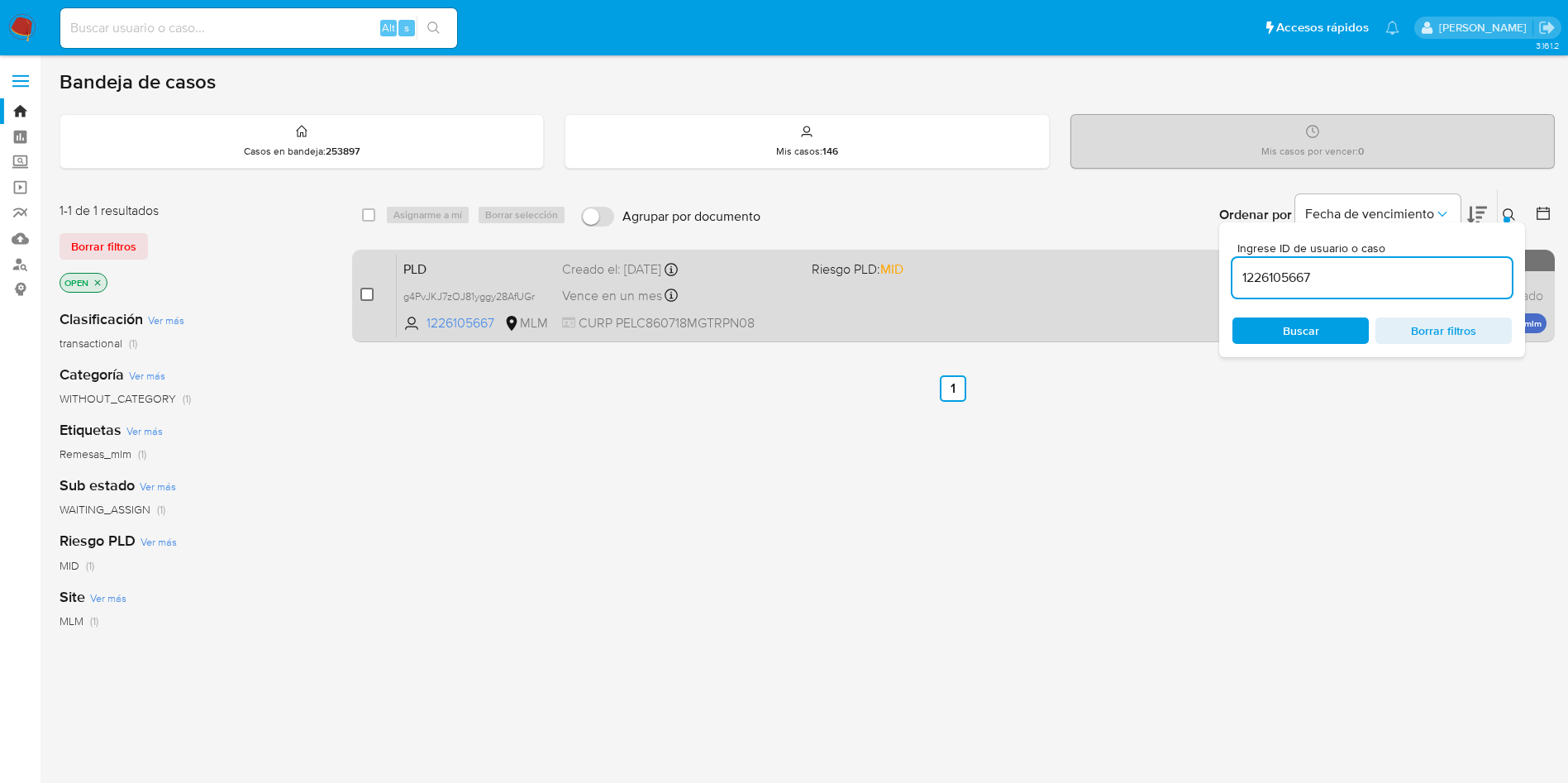
click at [363, 287] on input "checkbox" at bounding box center [367, 294] width 13 height 13
checkbox input "true"
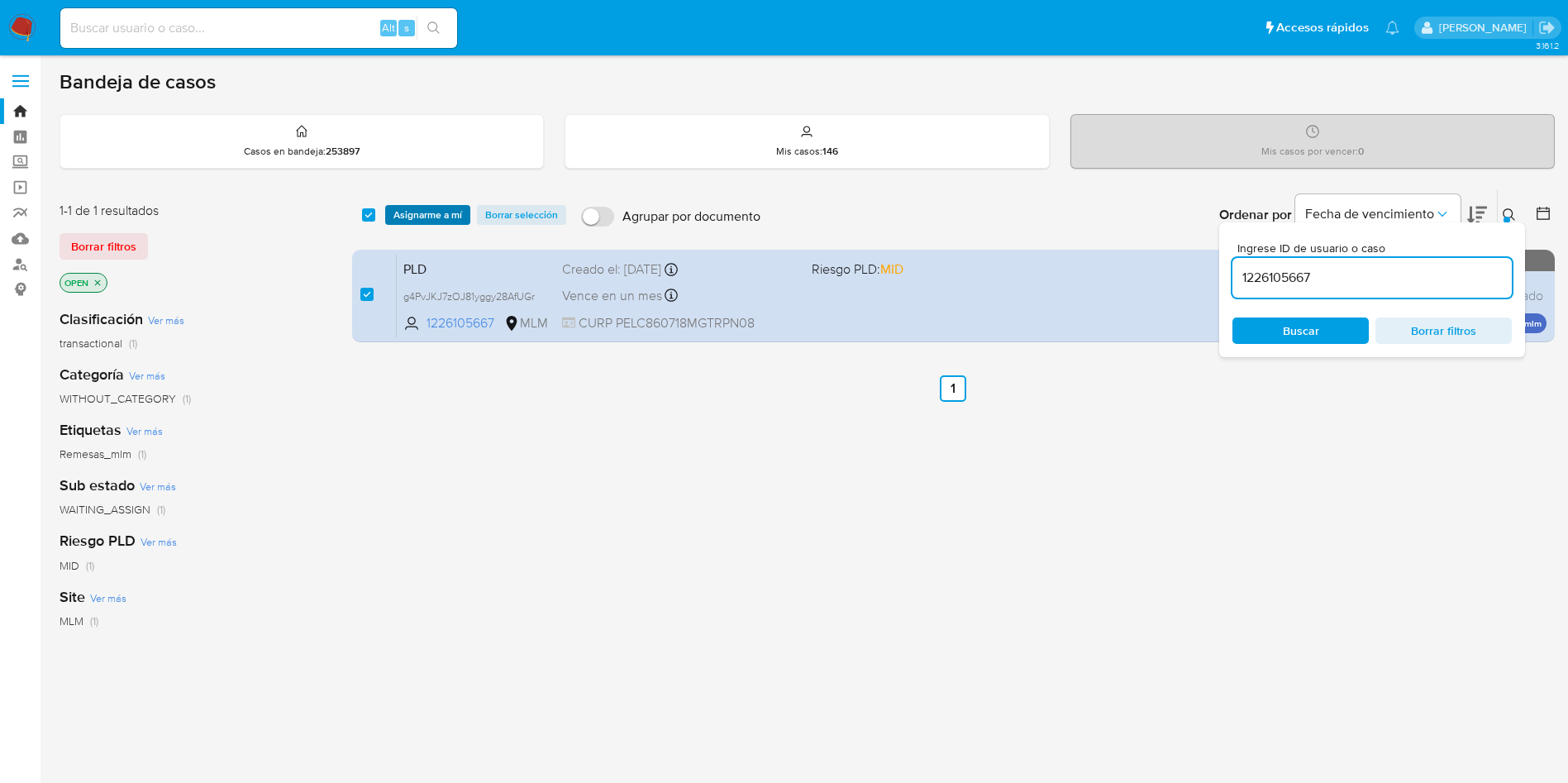
click at [427, 214] on span "Asignarme a mí" at bounding box center [428, 215] width 69 height 17
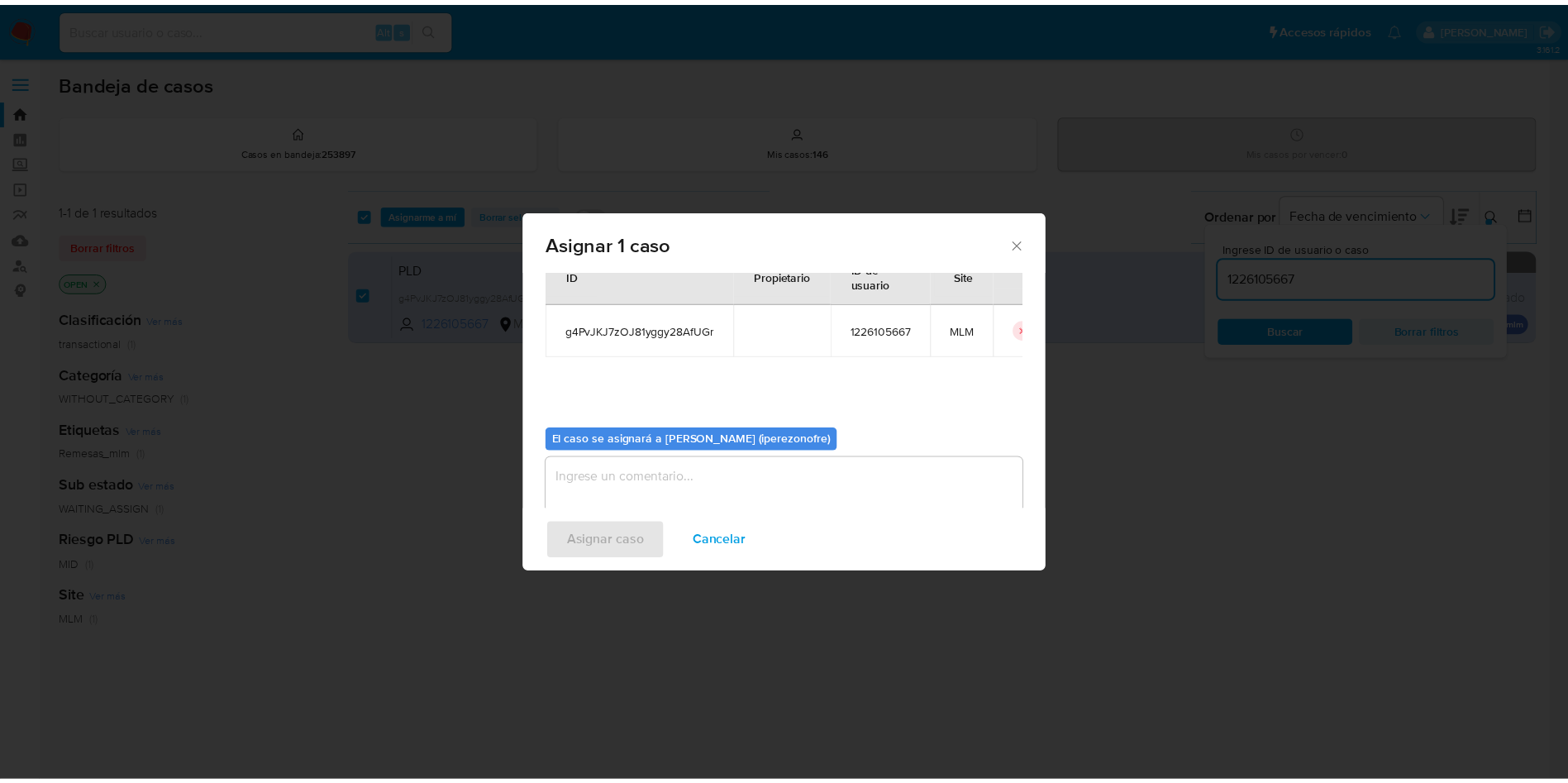
scroll to position [86, 0]
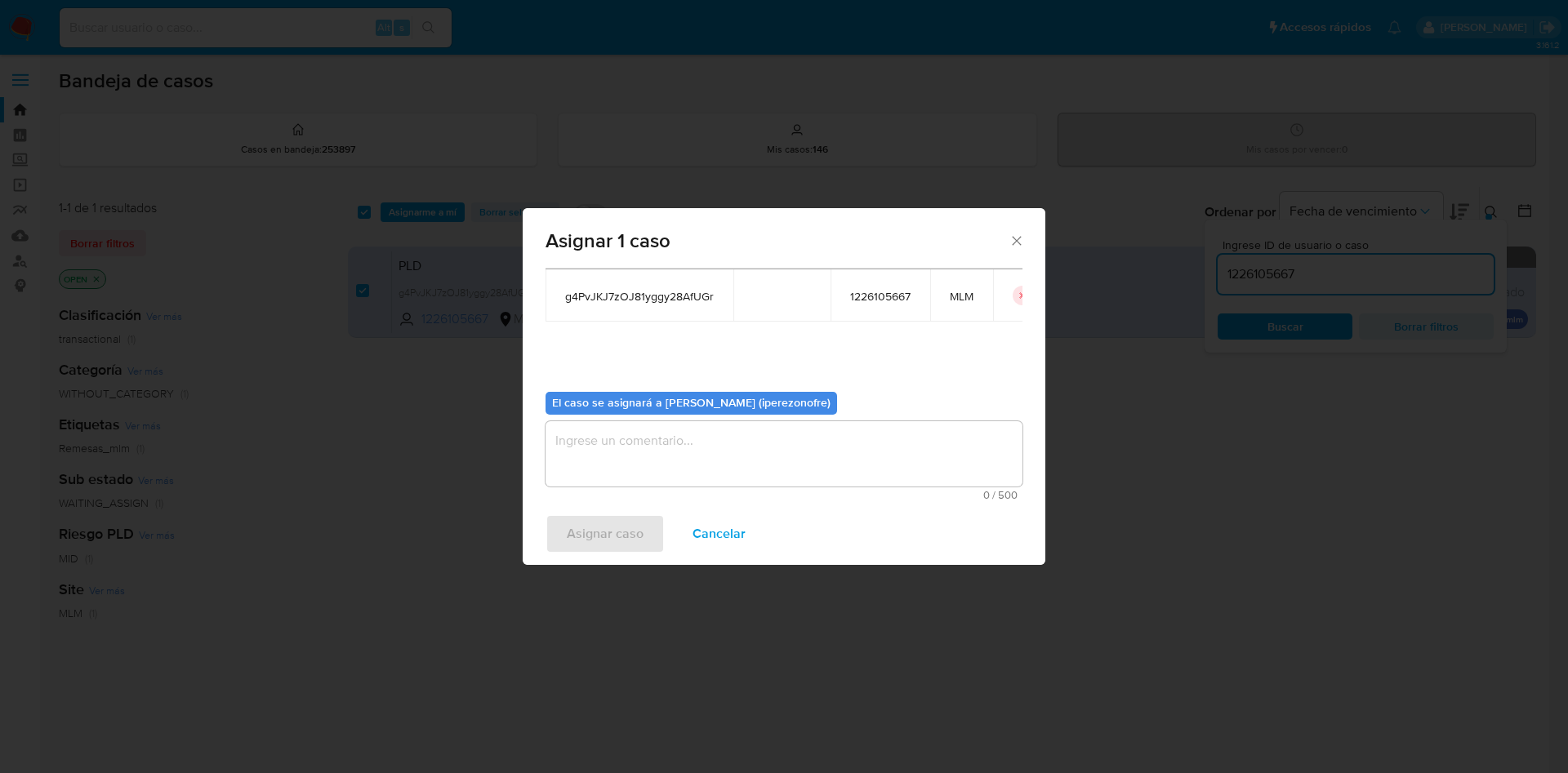
click at [718, 465] on textarea "assign-modal" at bounding box center [784, 453] width 477 height 65
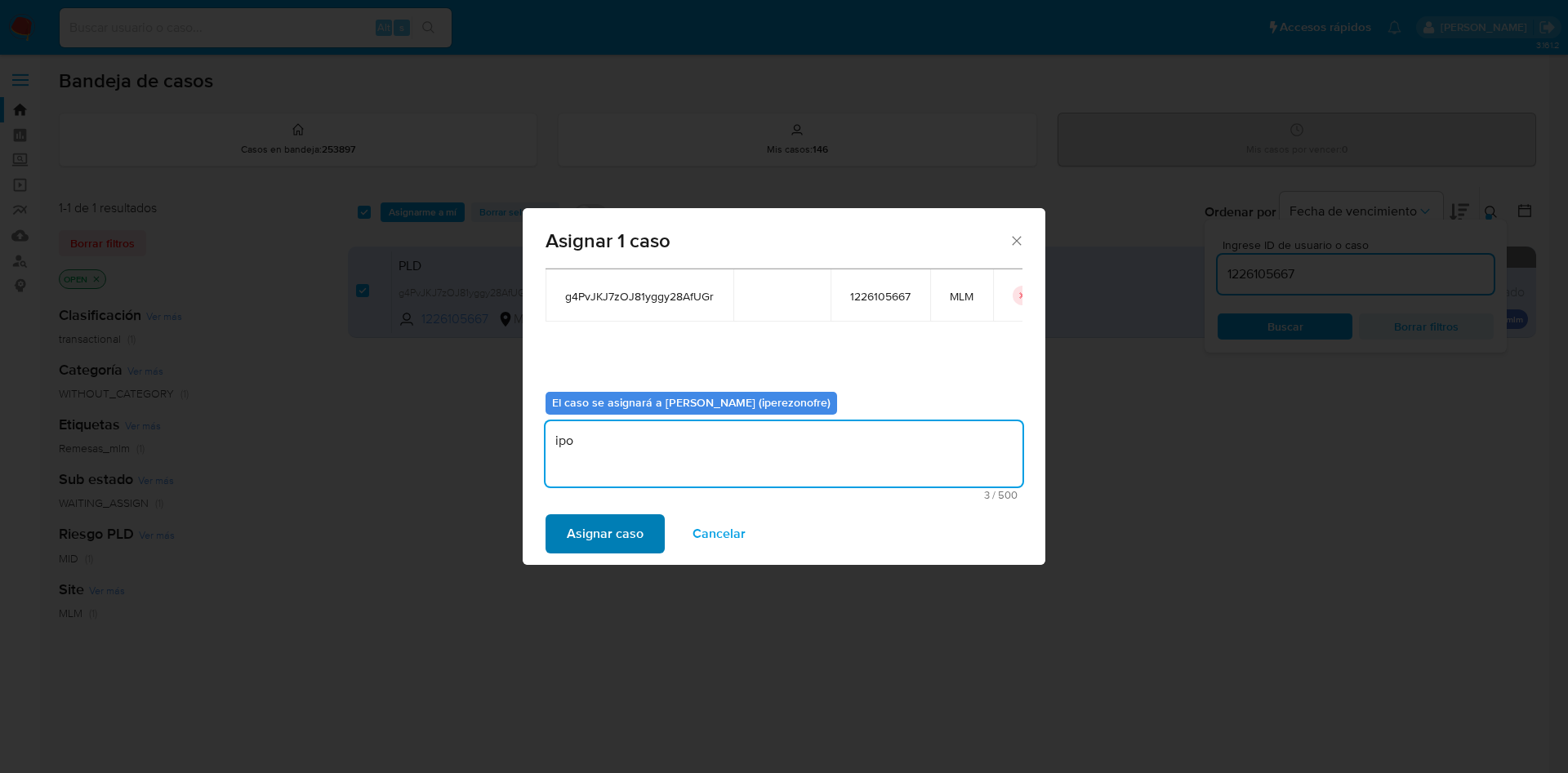
type textarea "ipo"
click at [581, 521] on span "Asignar caso" at bounding box center [605, 533] width 77 height 36
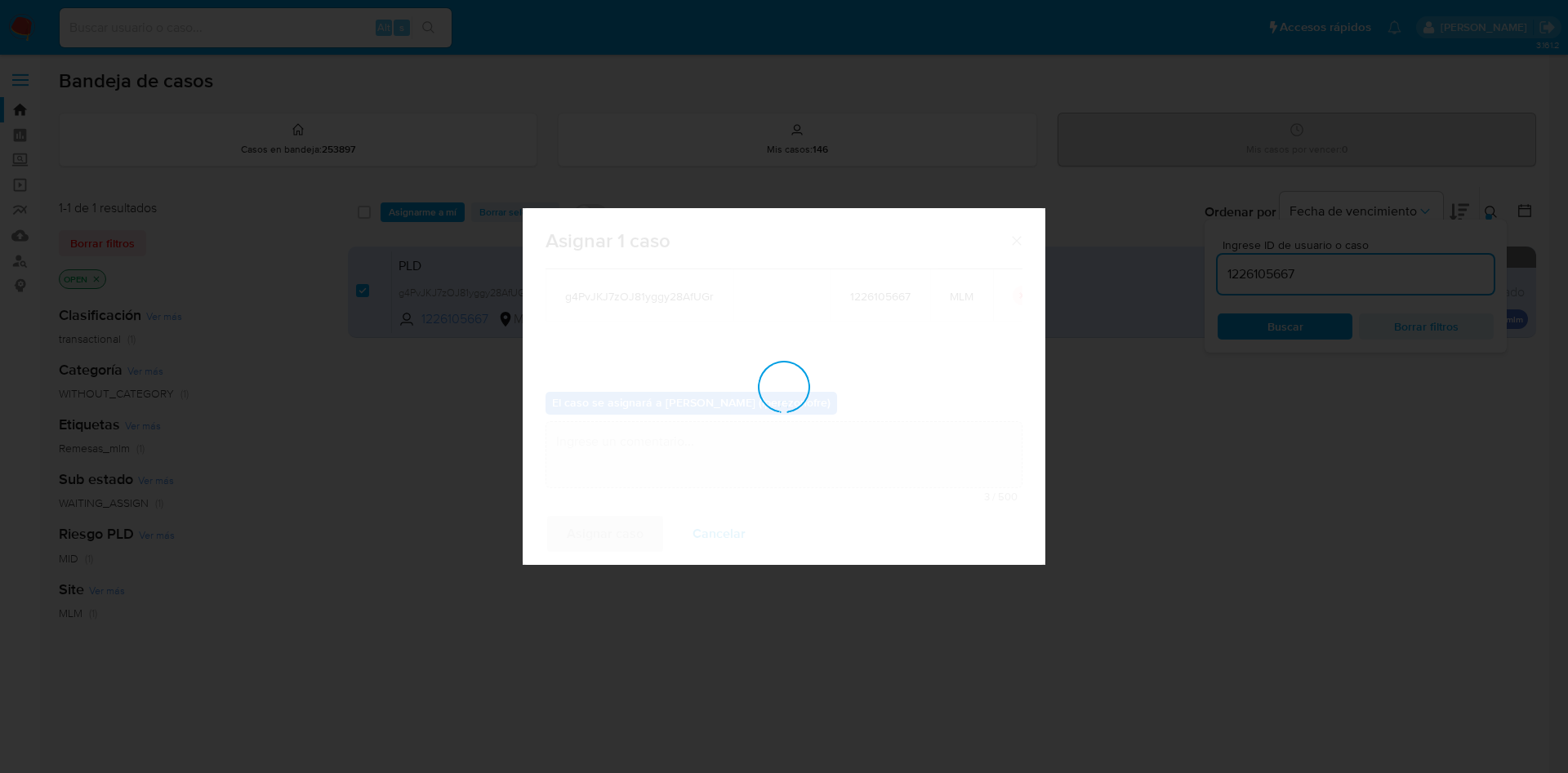
checkbox input "false"
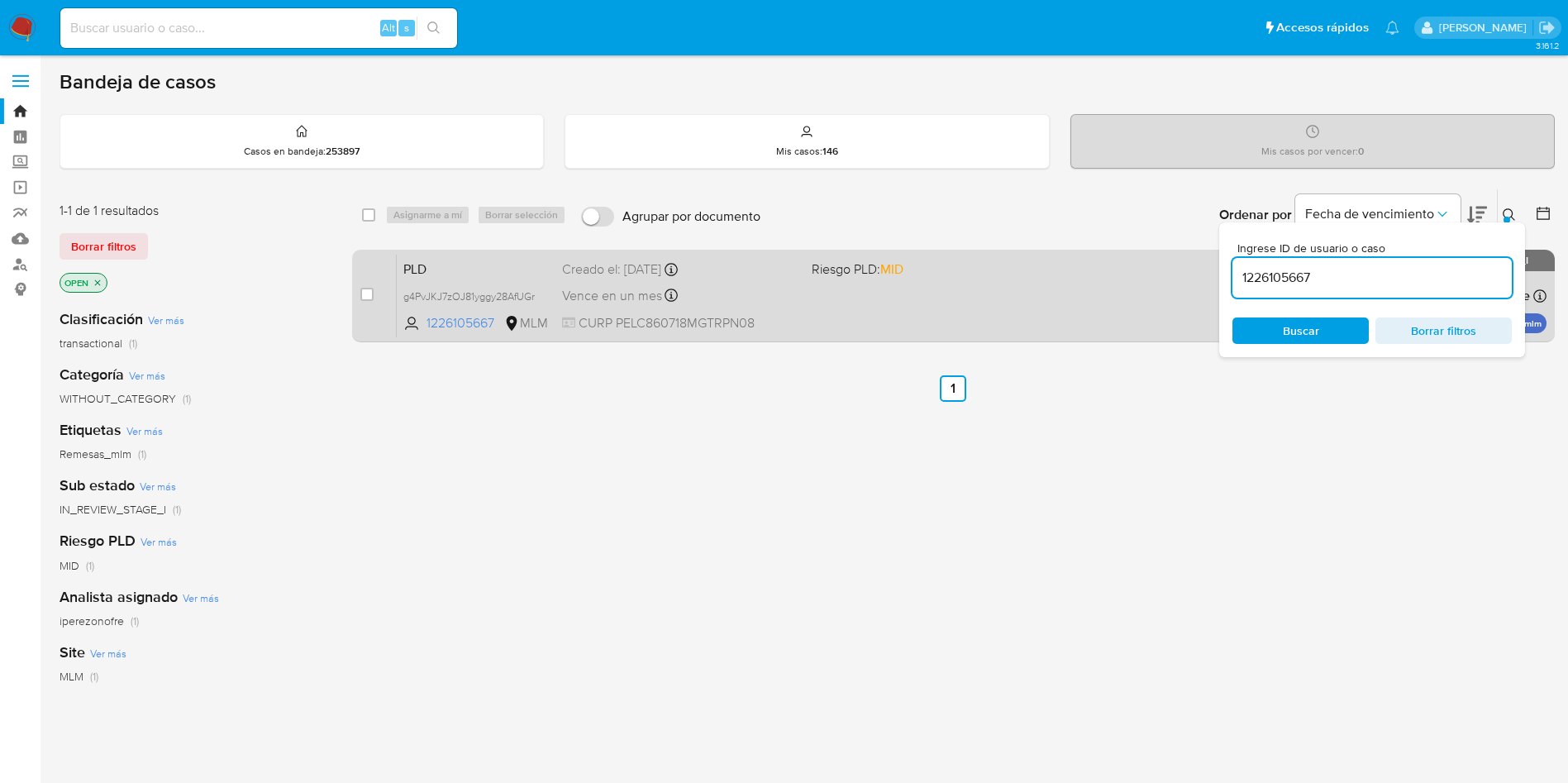
click at [754, 332] on span "CURP PELC860718MGTRPN08" at bounding box center [680, 323] width 236 height 19
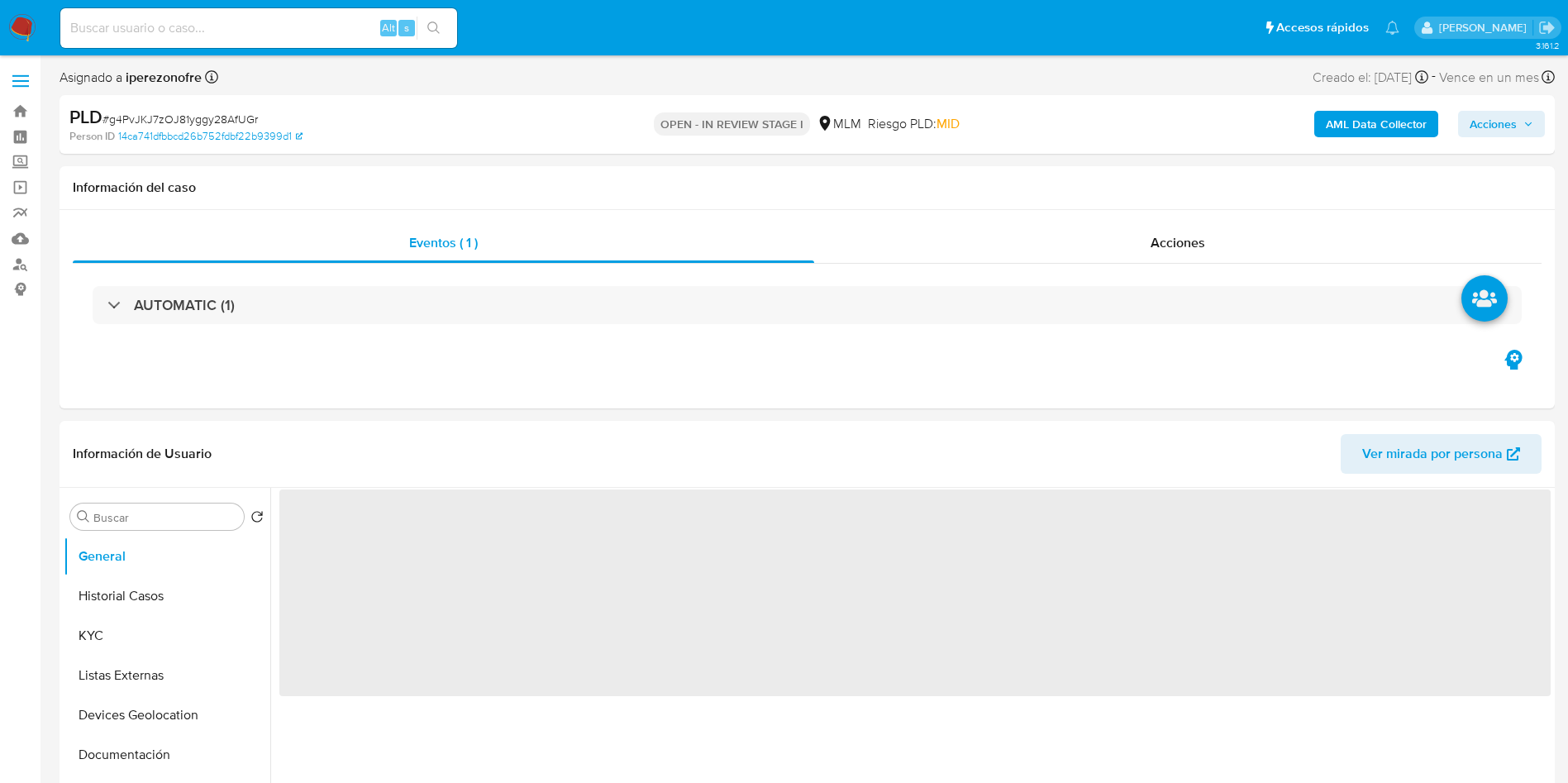
select select "10"
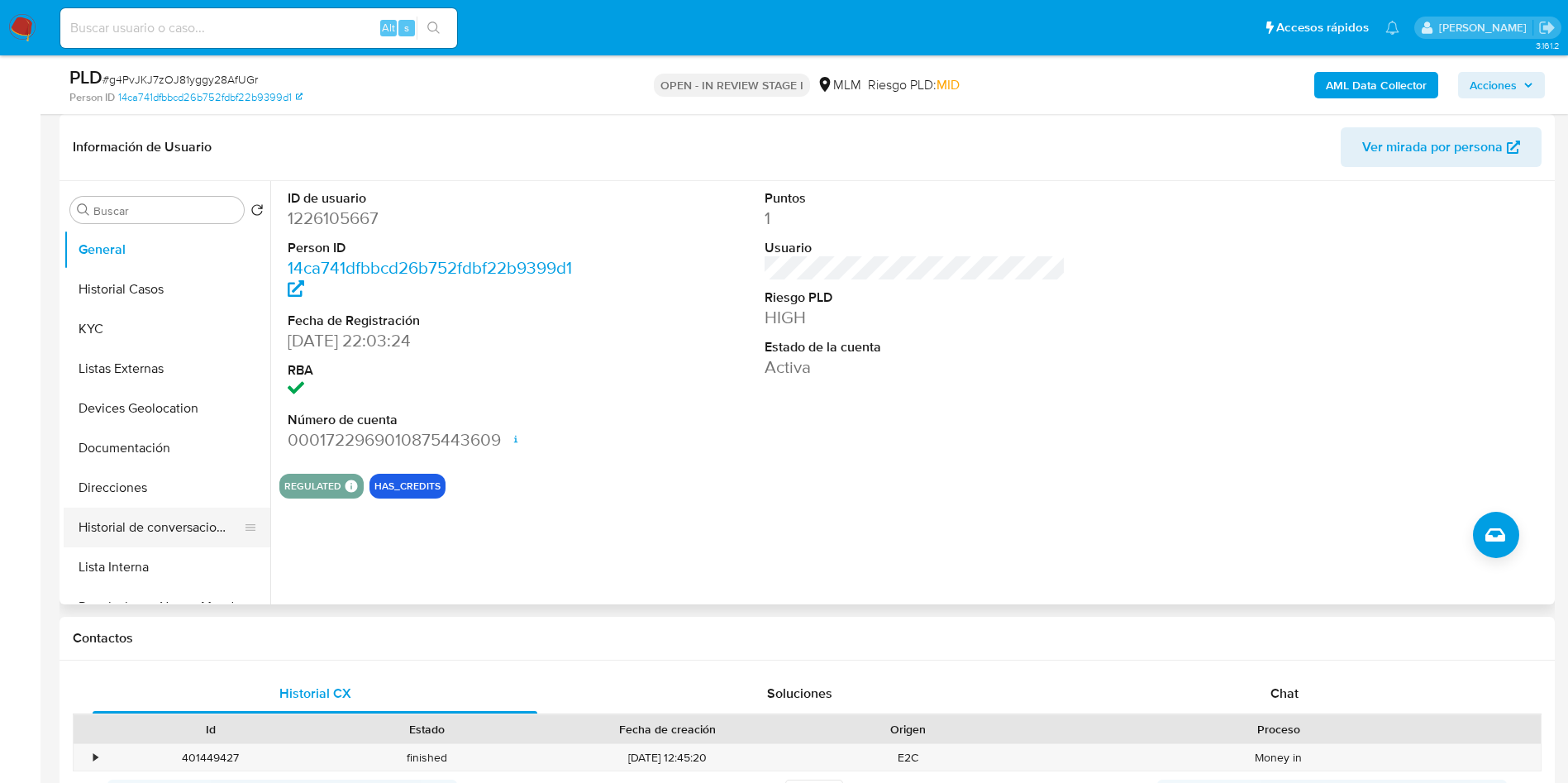
scroll to position [124, 0]
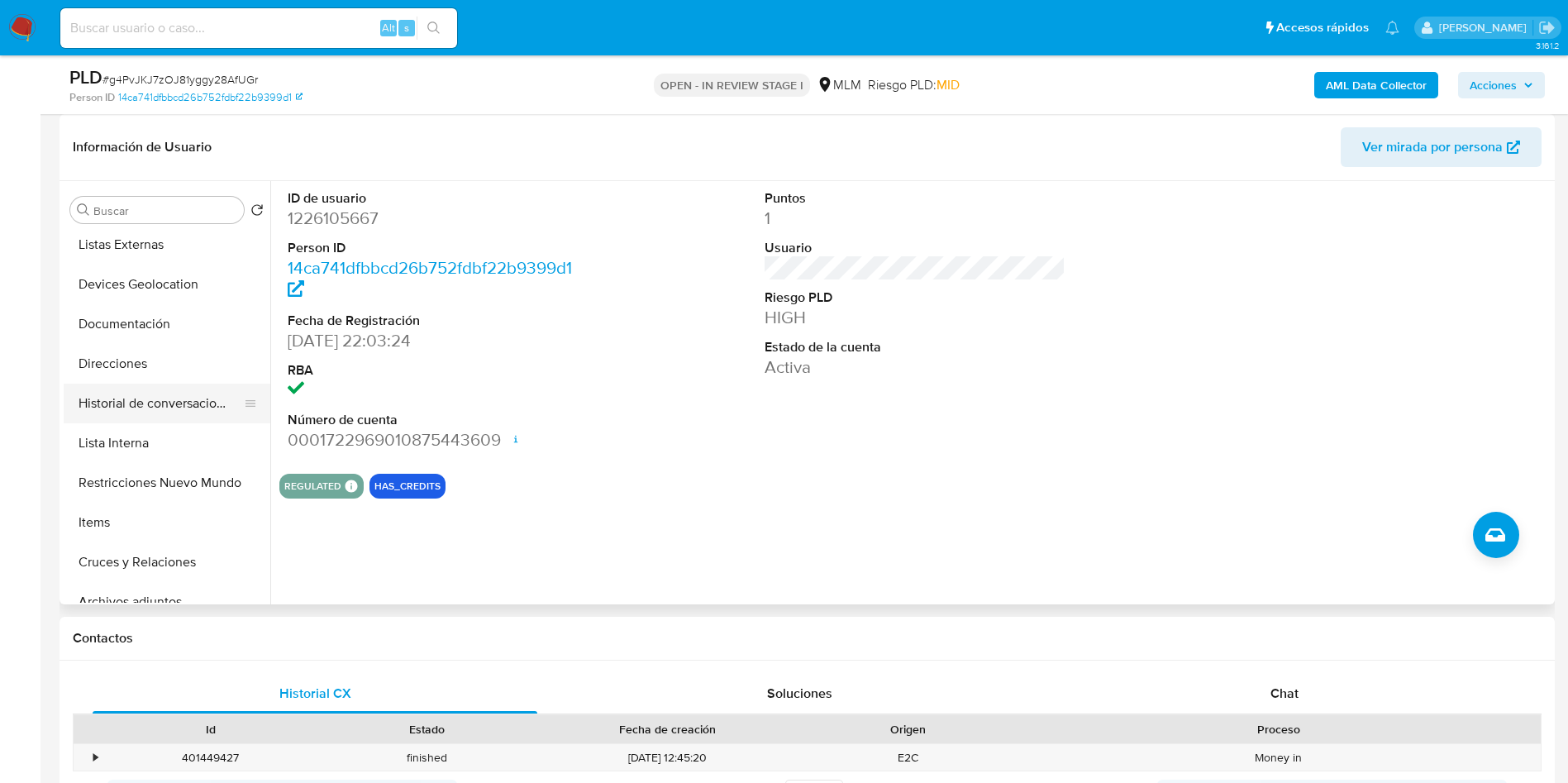
click at [133, 413] on button "Historial de conversaciones" at bounding box center [160, 403] width 194 height 40
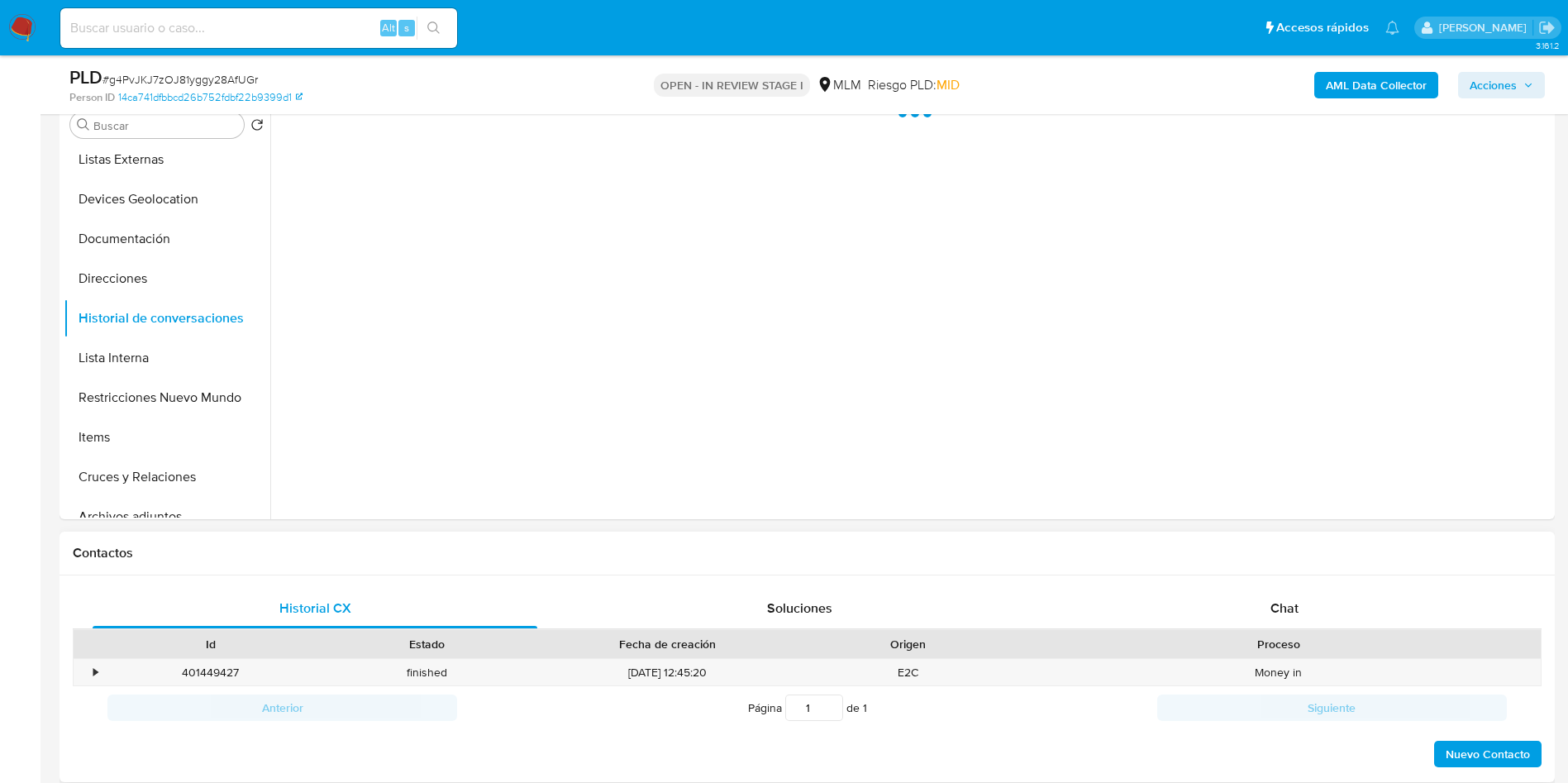
scroll to position [372, 0]
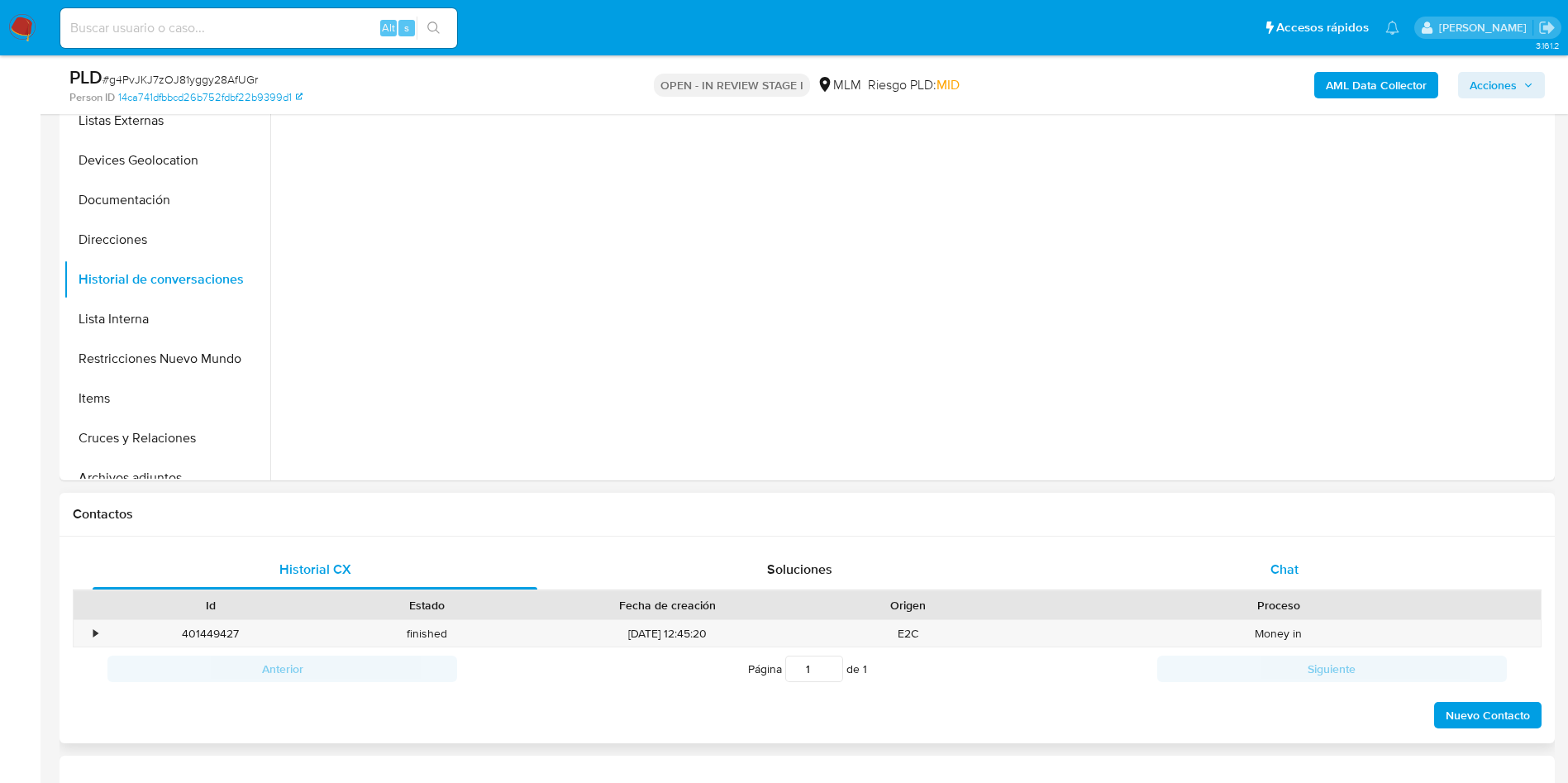
click at [1293, 571] on span "Chat" at bounding box center [1284, 569] width 28 height 19
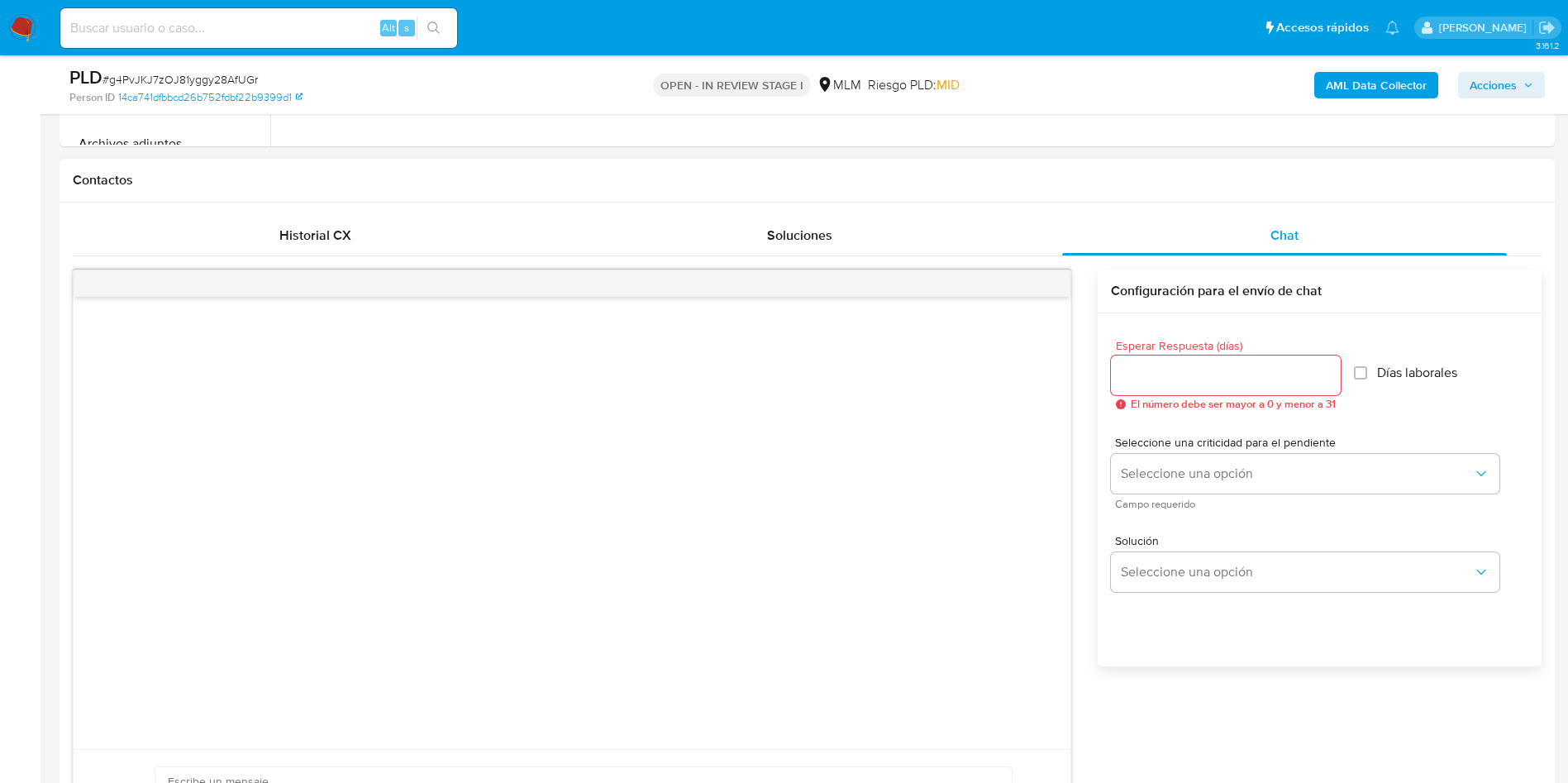
scroll to position [744, 0]
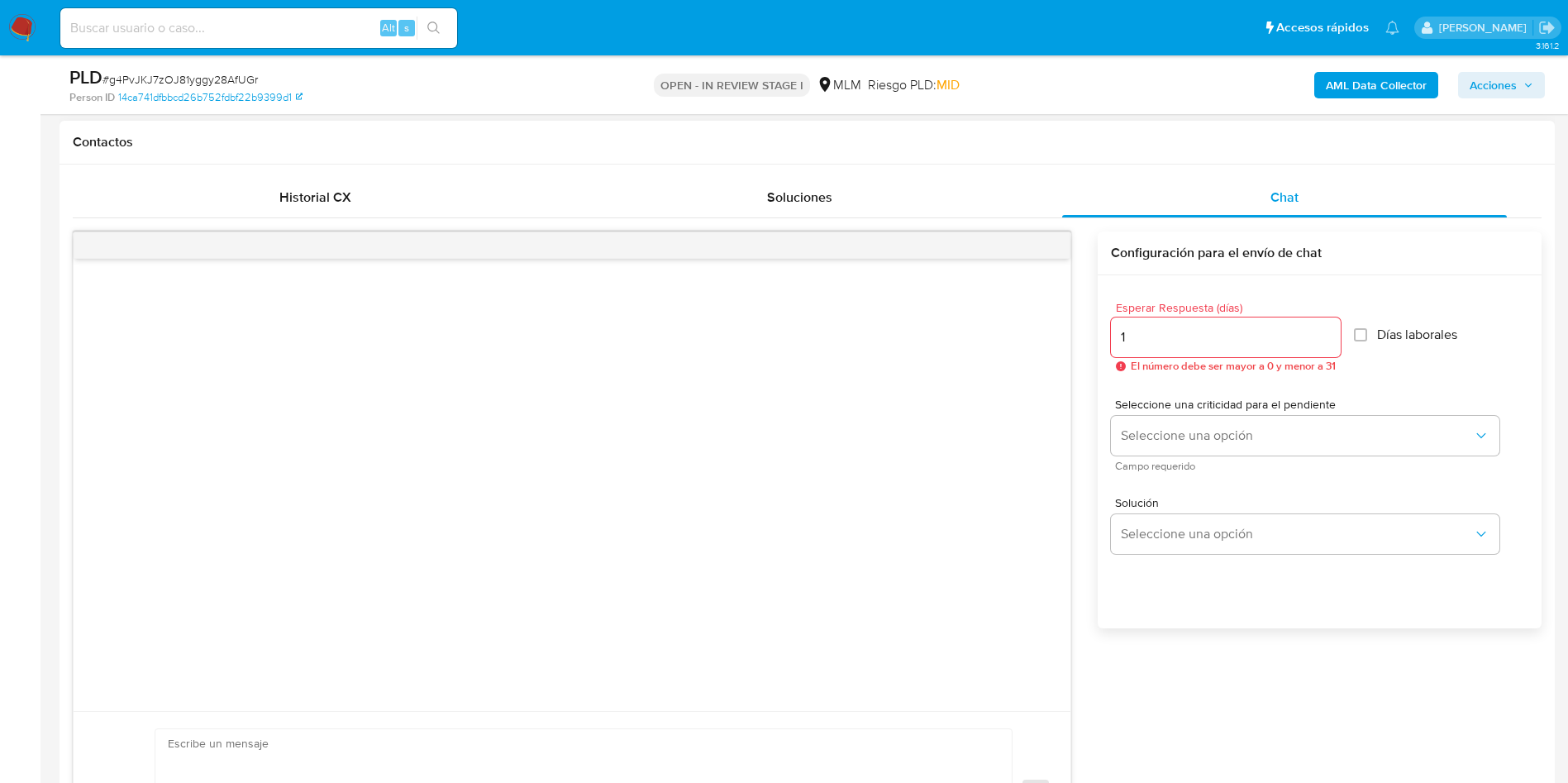
click at [1324, 333] on input "1" at bounding box center [1225, 336] width 230 height 21
click at [1324, 333] on input "2" at bounding box center [1221, 336] width 221 height 21
click at [1324, 333] on input "3" at bounding box center [1221, 336] width 221 height 21
click at [1324, 333] on input "4" at bounding box center [1221, 336] width 221 height 21
type input "5"
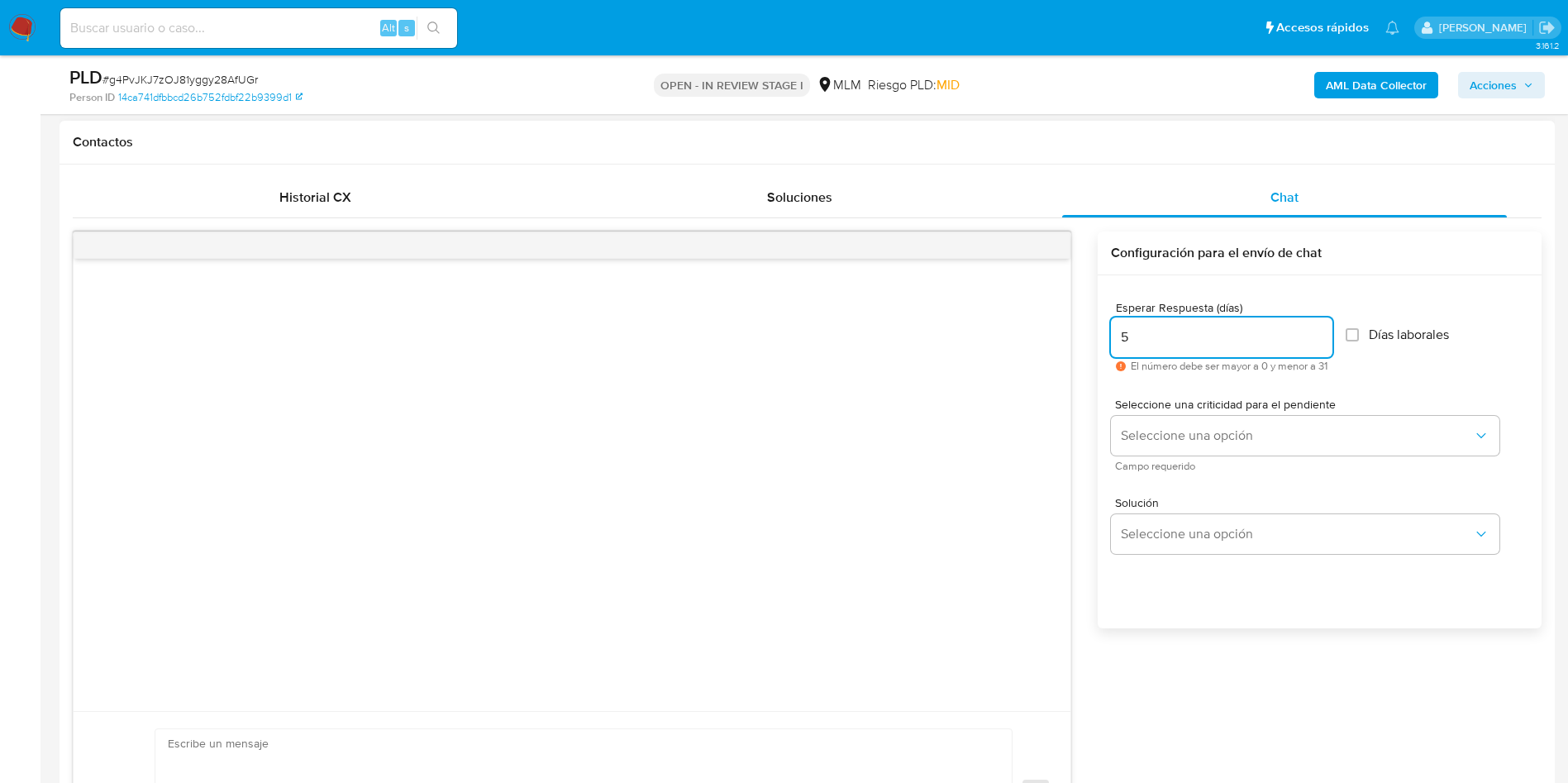
click at [1324, 333] on input "5" at bounding box center [1221, 336] width 221 height 21
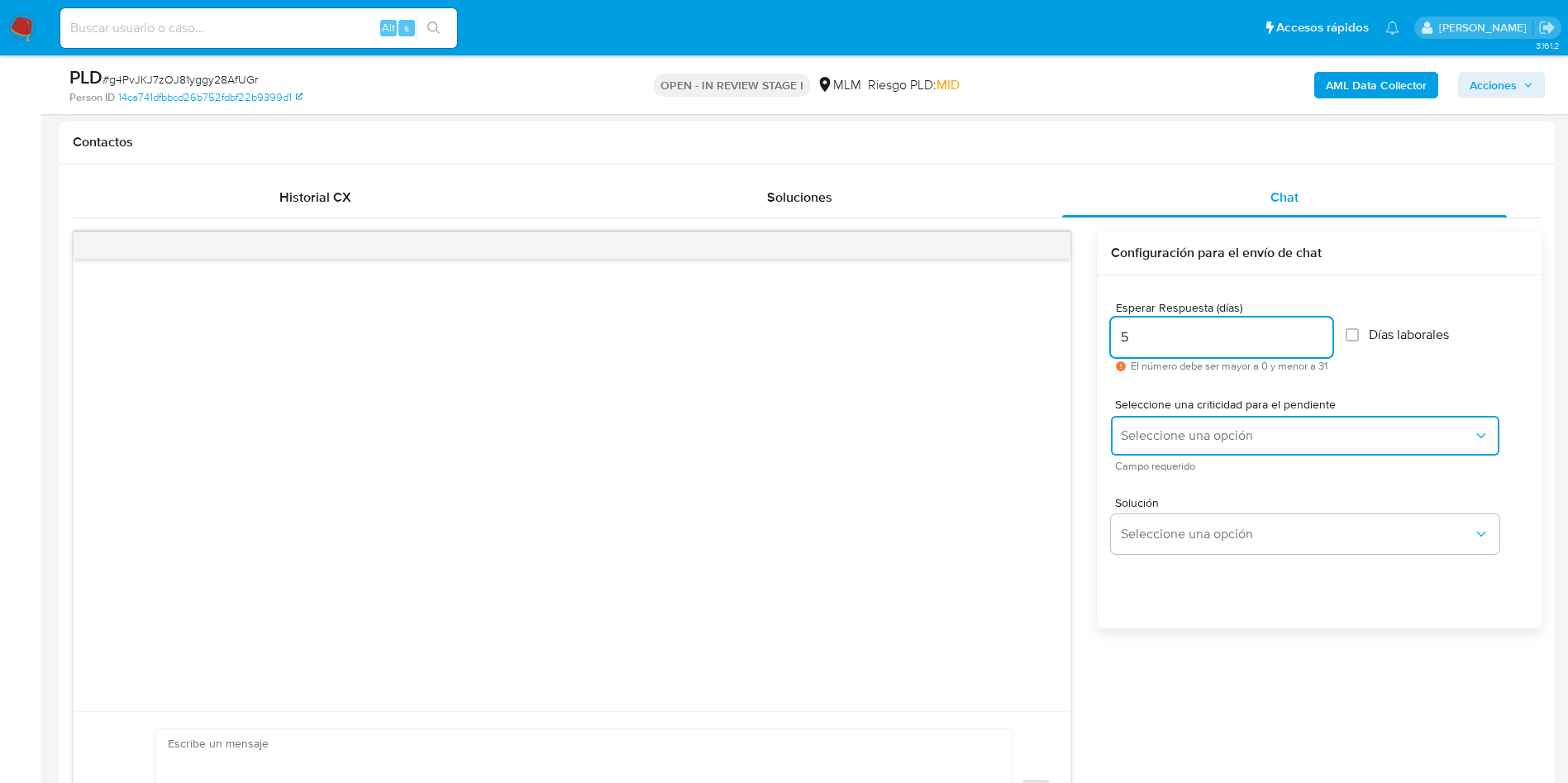
click at [1485, 432] on icon "button" at bounding box center [1481, 436] width 17 height 17
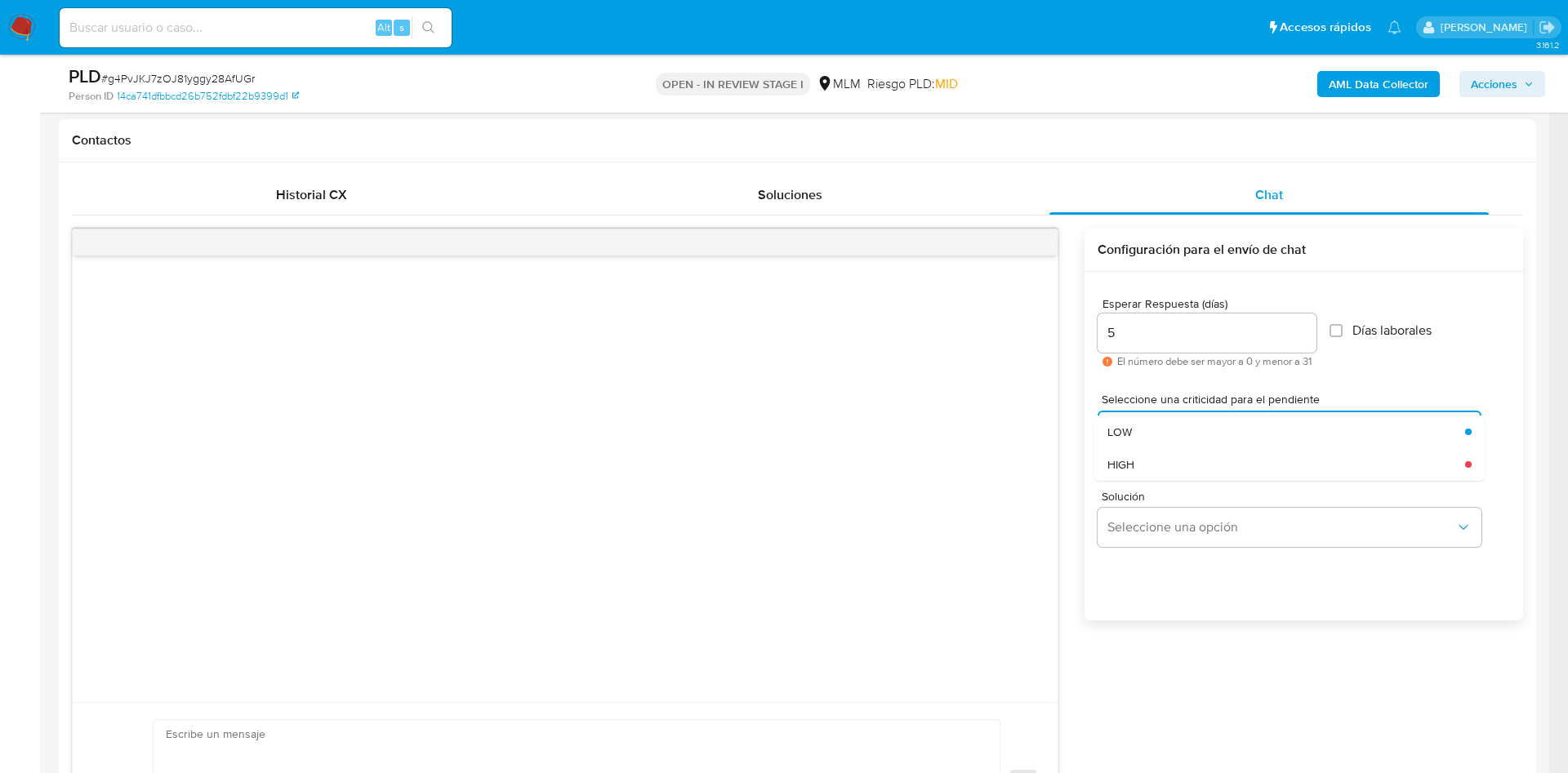
drag, startPoint x: 1255, startPoint y: 451, endPoint x: 1292, endPoint y: 468, distance: 40.7
click at [1254, 453] on div "HIGH" at bounding box center [1281, 465] width 348 height 33
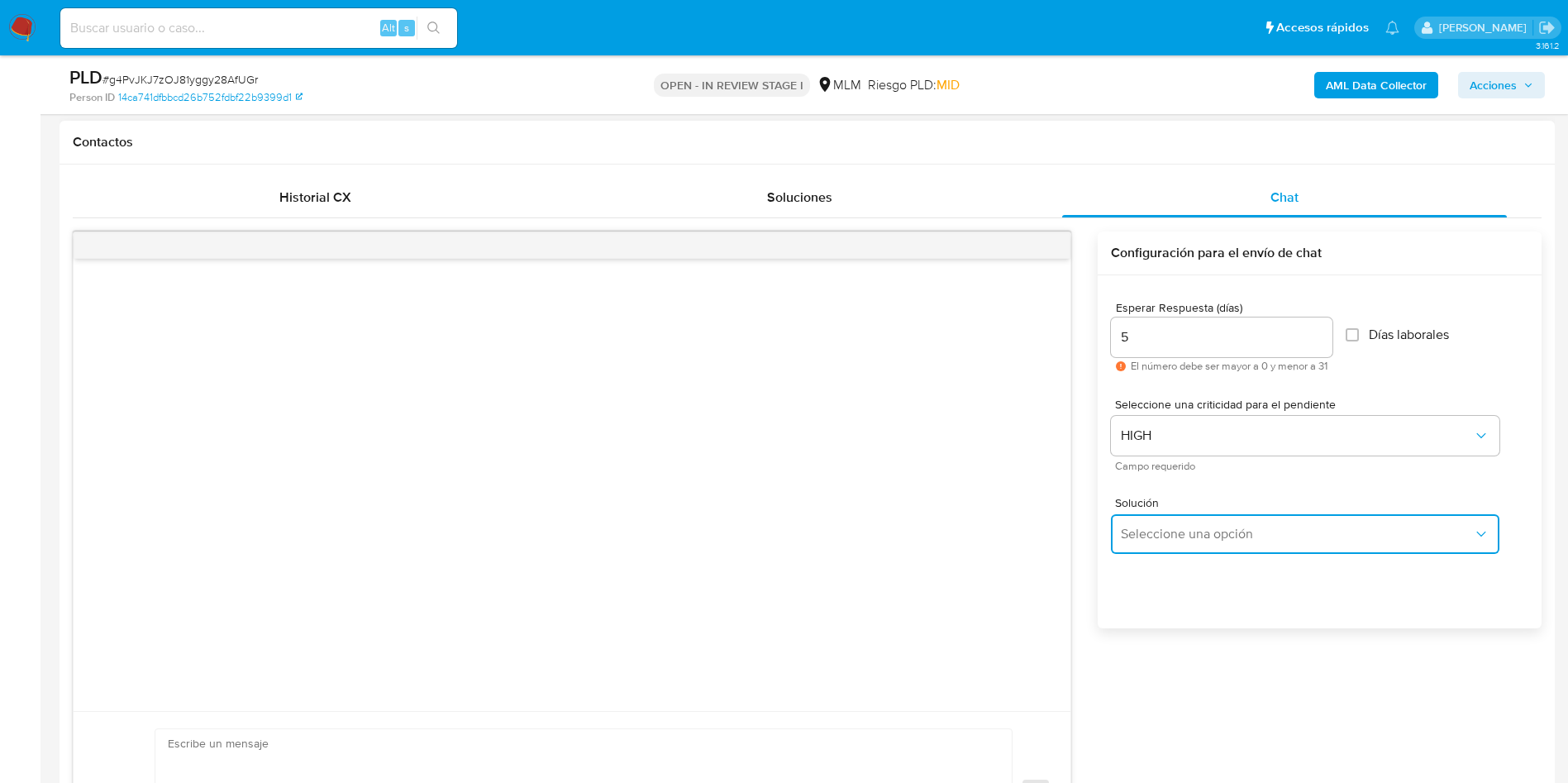
click at [1488, 530] on icon "button" at bounding box center [1481, 534] width 17 height 17
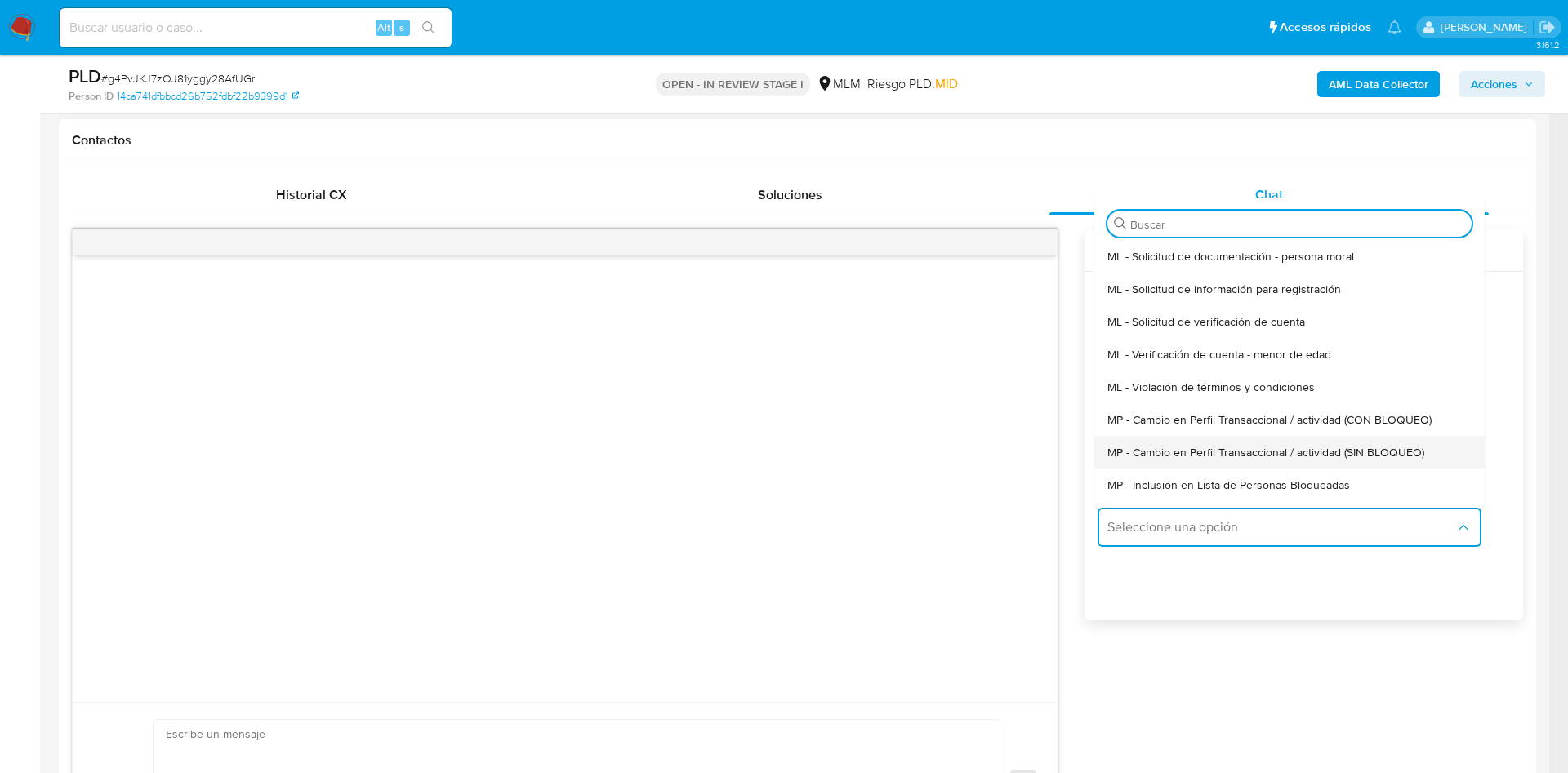
click at [1414, 456] on span "MP - Cambio en Perfil Transaccional / actividad (SIN BLOQUEO)" at bounding box center [1266, 452] width 317 height 15
type textarea "Estimado ,Te comunicamos que se ha identificado un cambio en el uso habitual de…"
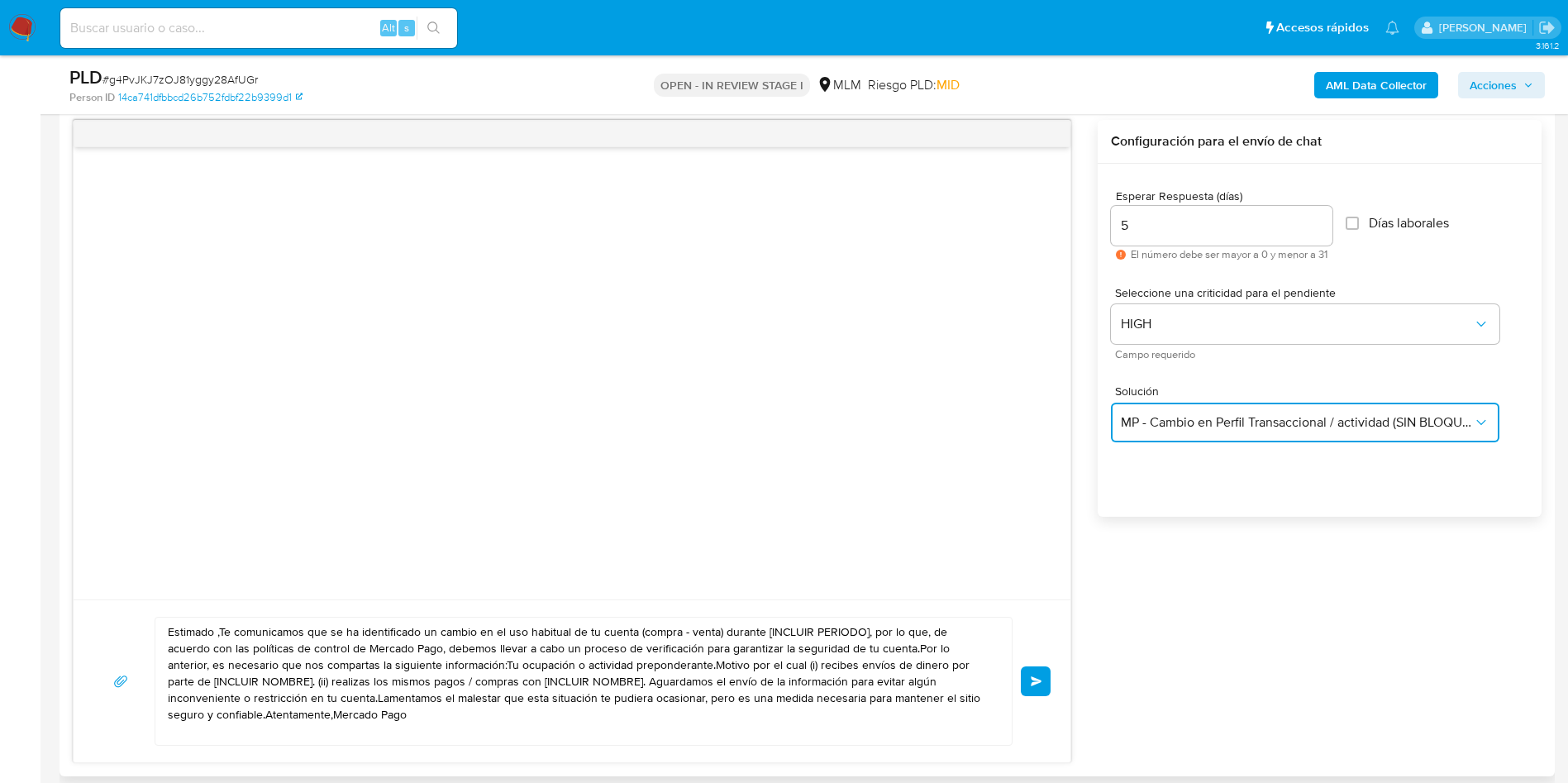
scroll to position [992, 0]
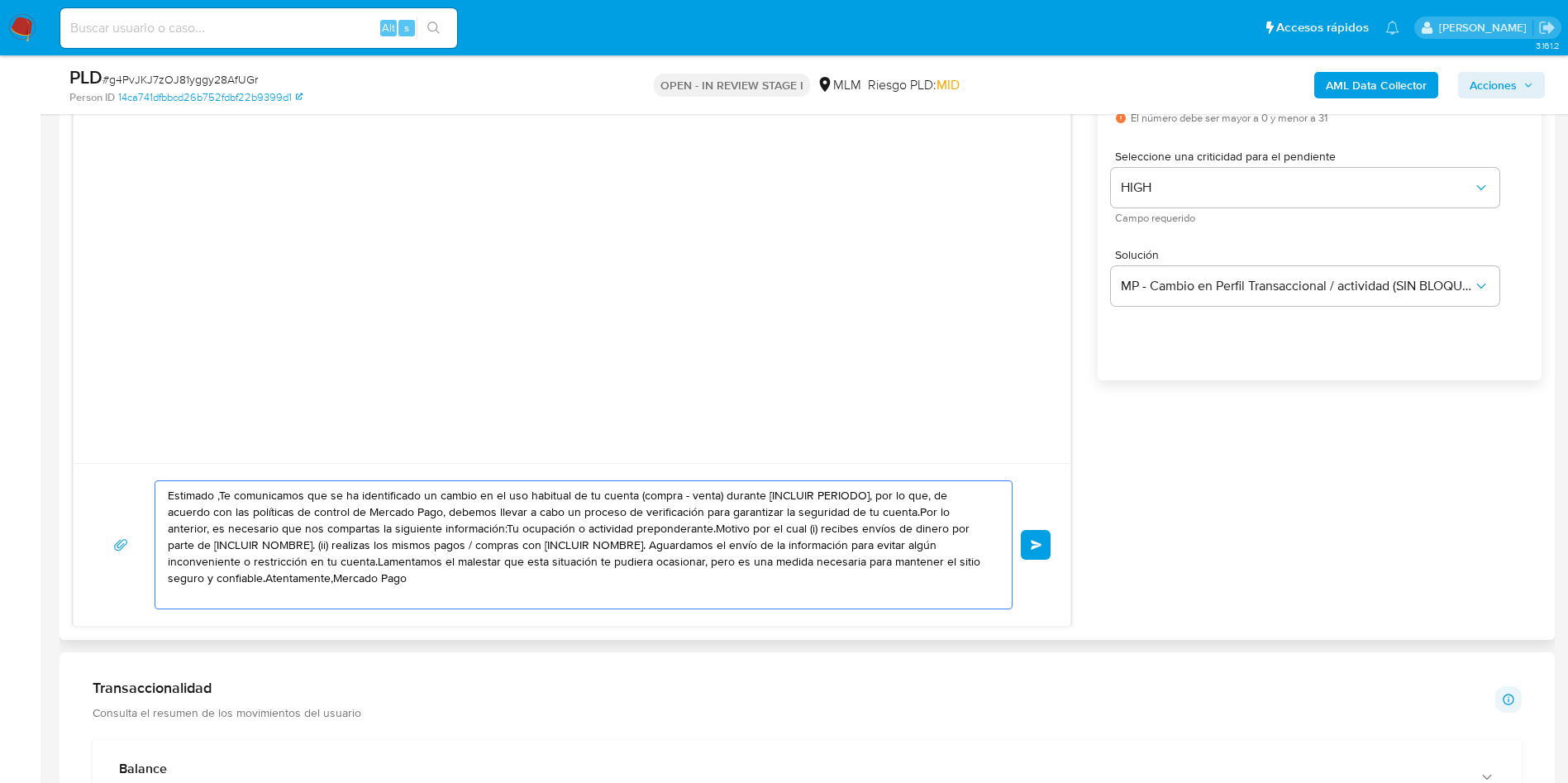
drag, startPoint x: 418, startPoint y: 583, endPoint x: 168, endPoint y: 503, distance: 262.5
click at [169, 505] on textarea "Estimado ,Te comunicamos que se ha identificado un cambio en el uso habitual de…" at bounding box center [579, 544] width 823 height 127
click at [165, 499] on div "Estimado ,Te comunicamos que se ha identificado un cambio en el uso habitual de…" at bounding box center [579, 544] width 847 height 127
click at [169, 495] on textarea "Estimado ,Te comunicamos que se ha identificado un cambio en el uso habitual de…" at bounding box center [579, 544] width 823 height 127
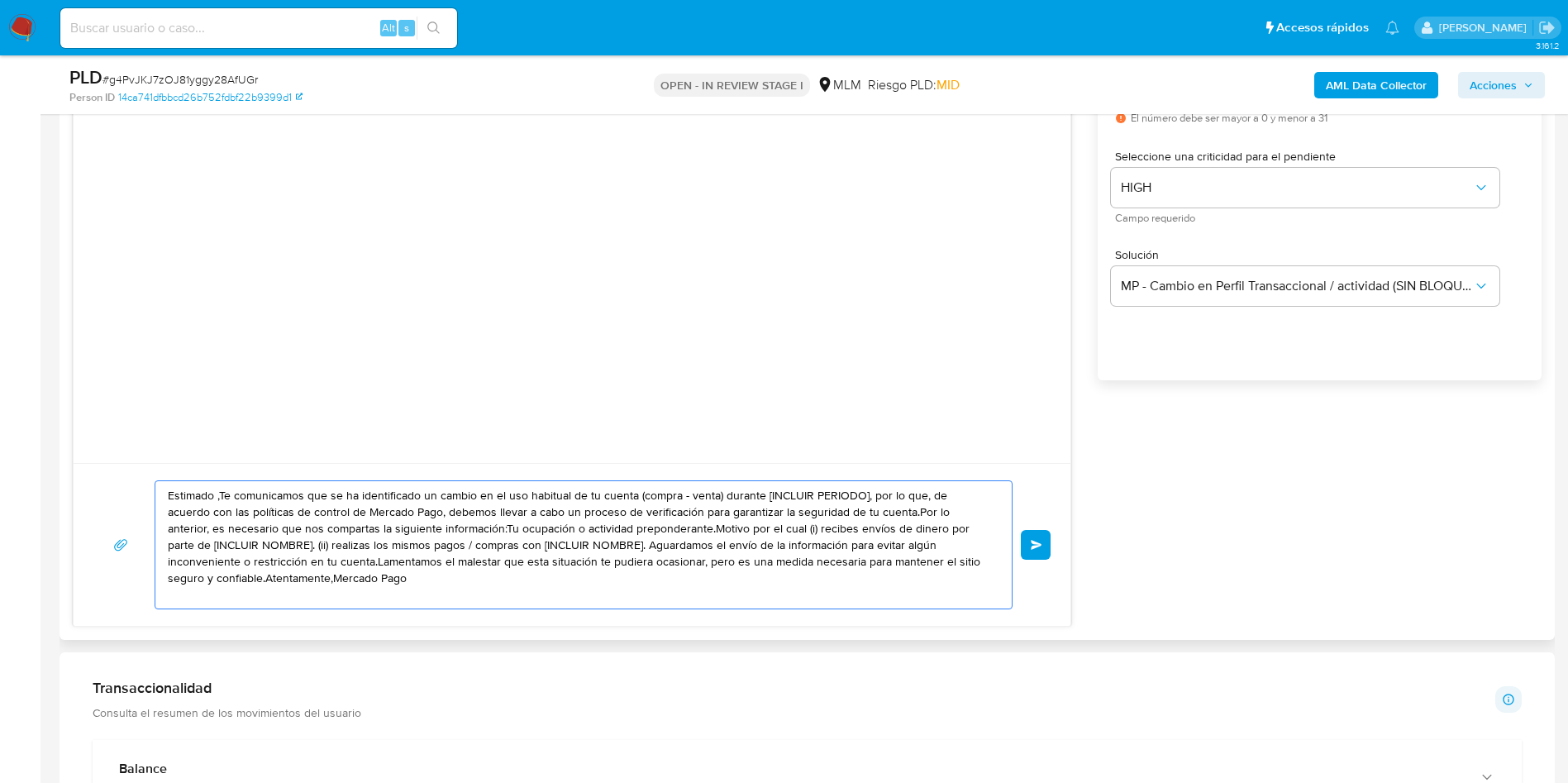
drag, startPoint x: 169, startPoint y: 495, endPoint x: 425, endPoint y: 610, distance: 280.6
click at [425, 610] on div "Estimado ,Te comunicamos que se ha identificado un cambio en el uso habitual de…" at bounding box center [571, 545] width 997 height 163
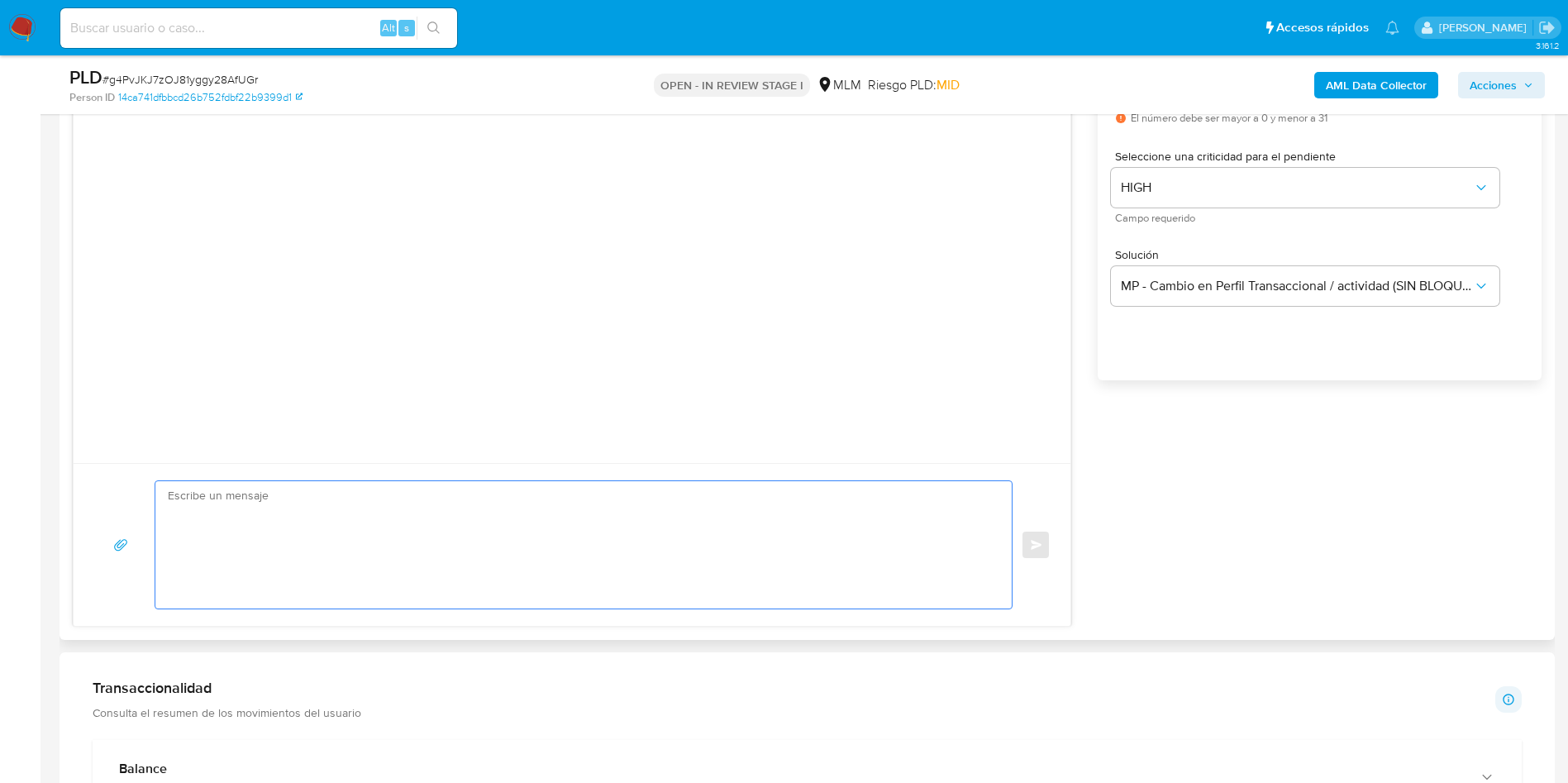
paste textarea "Estimada Consuelo Pérez López, Te comunicamos que se ha identificado un cambio …"
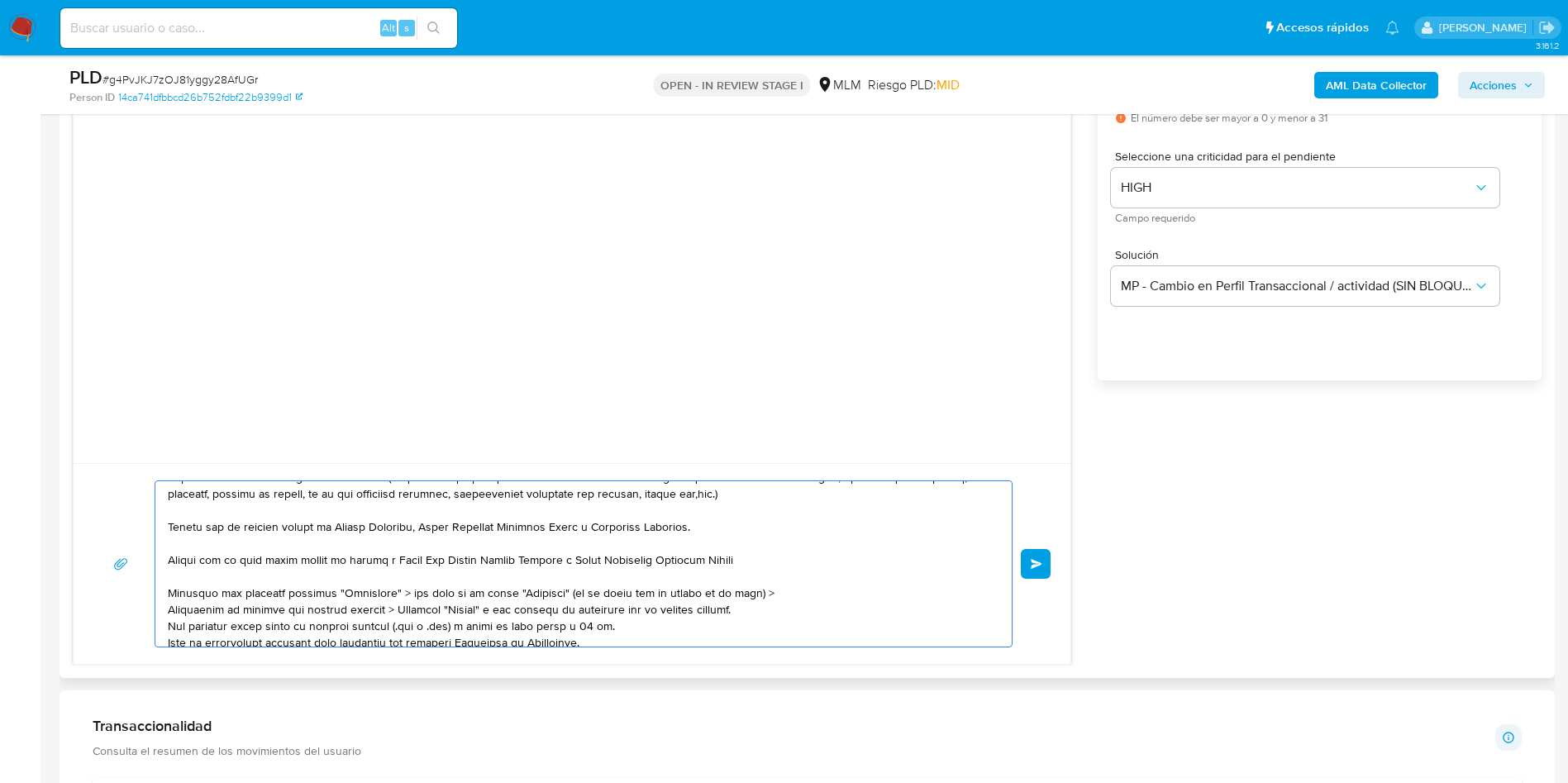
scroll to position [69, 0]
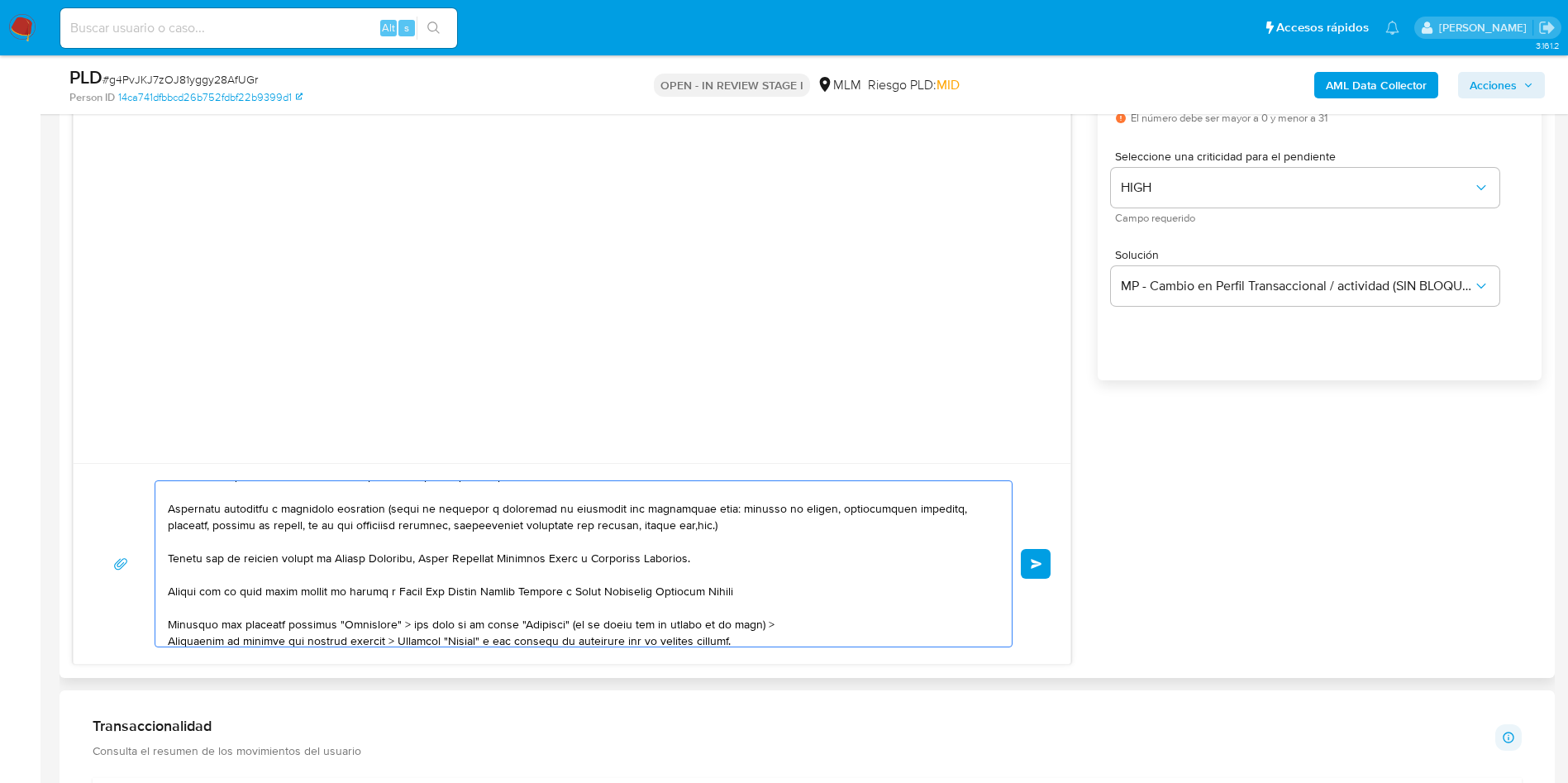
drag, startPoint x: 398, startPoint y: 594, endPoint x: 387, endPoint y: 593, distance: 11.0
click at [387, 593] on textarea at bounding box center [579, 563] width 823 height 165
click at [415, 592] on textarea at bounding box center [579, 563] width 823 height 165
click at [745, 572] on textarea at bounding box center [579, 563] width 823 height 165
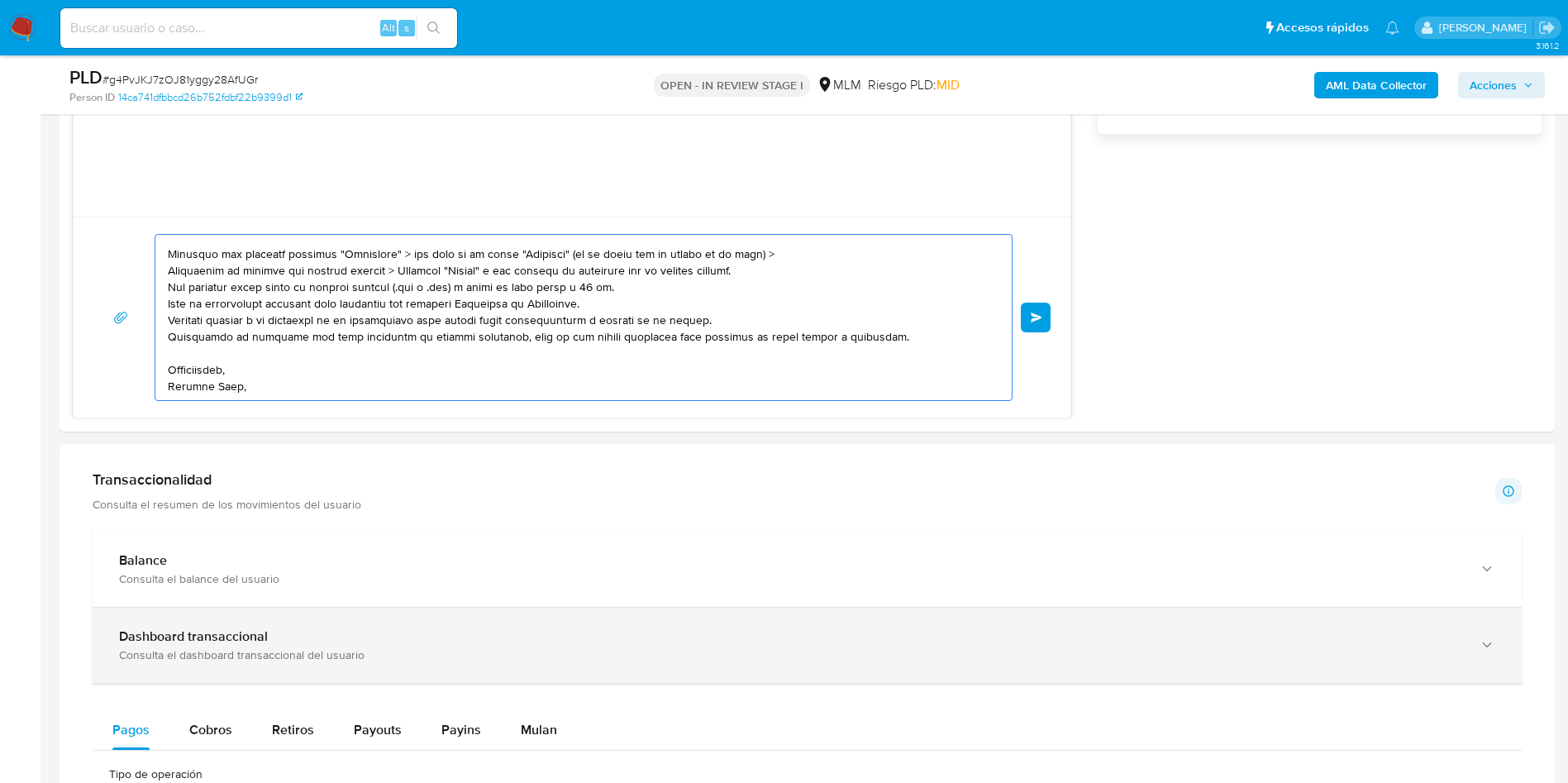
scroll to position [1240, 0]
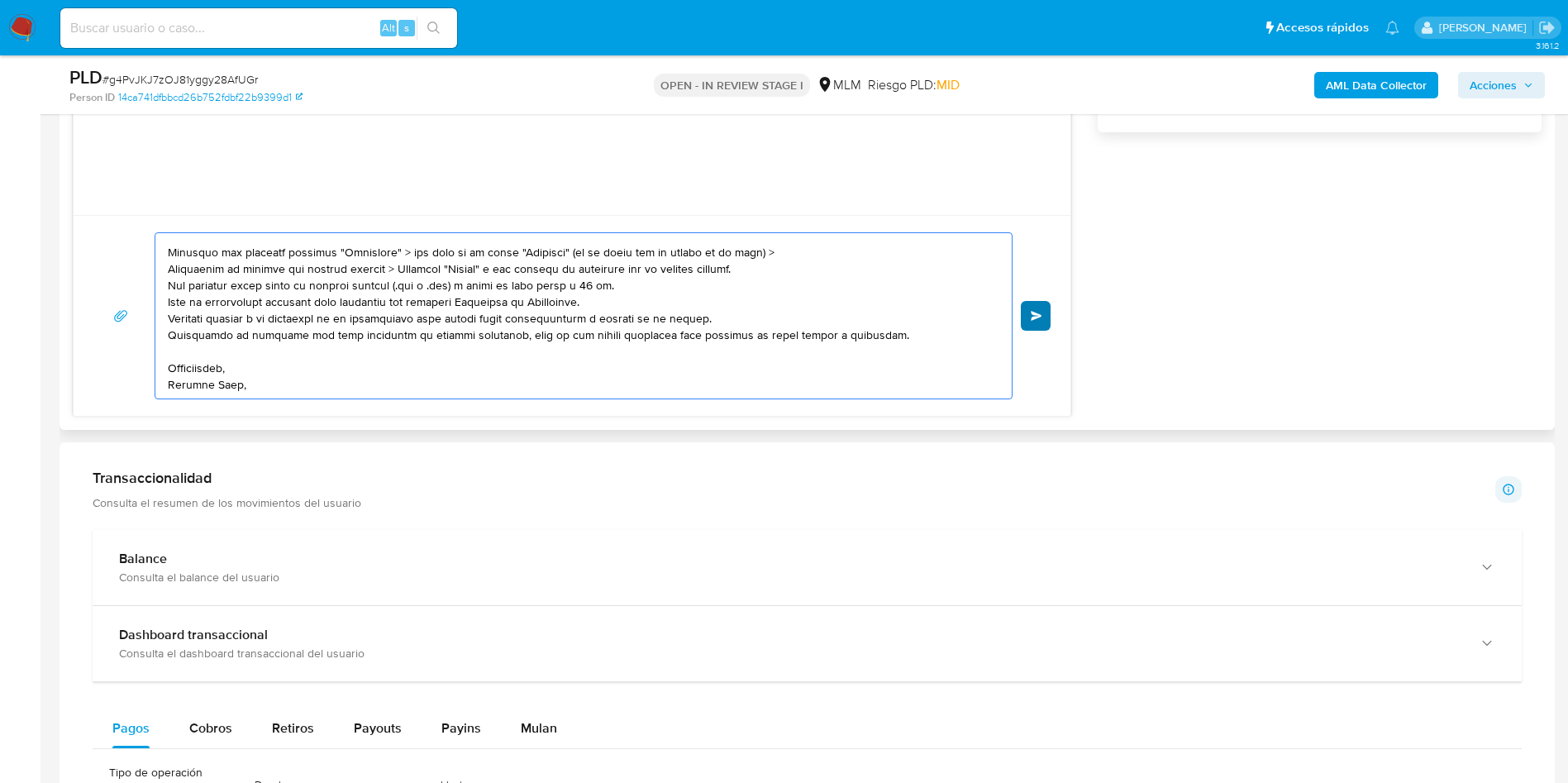
type textarea "Estimada Consuelo Pérez López, Te comunicamos que se ha identificado un cambio …"
click at [1039, 310] on span "Enviar" at bounding box center [1036, 315] width 11 height 10
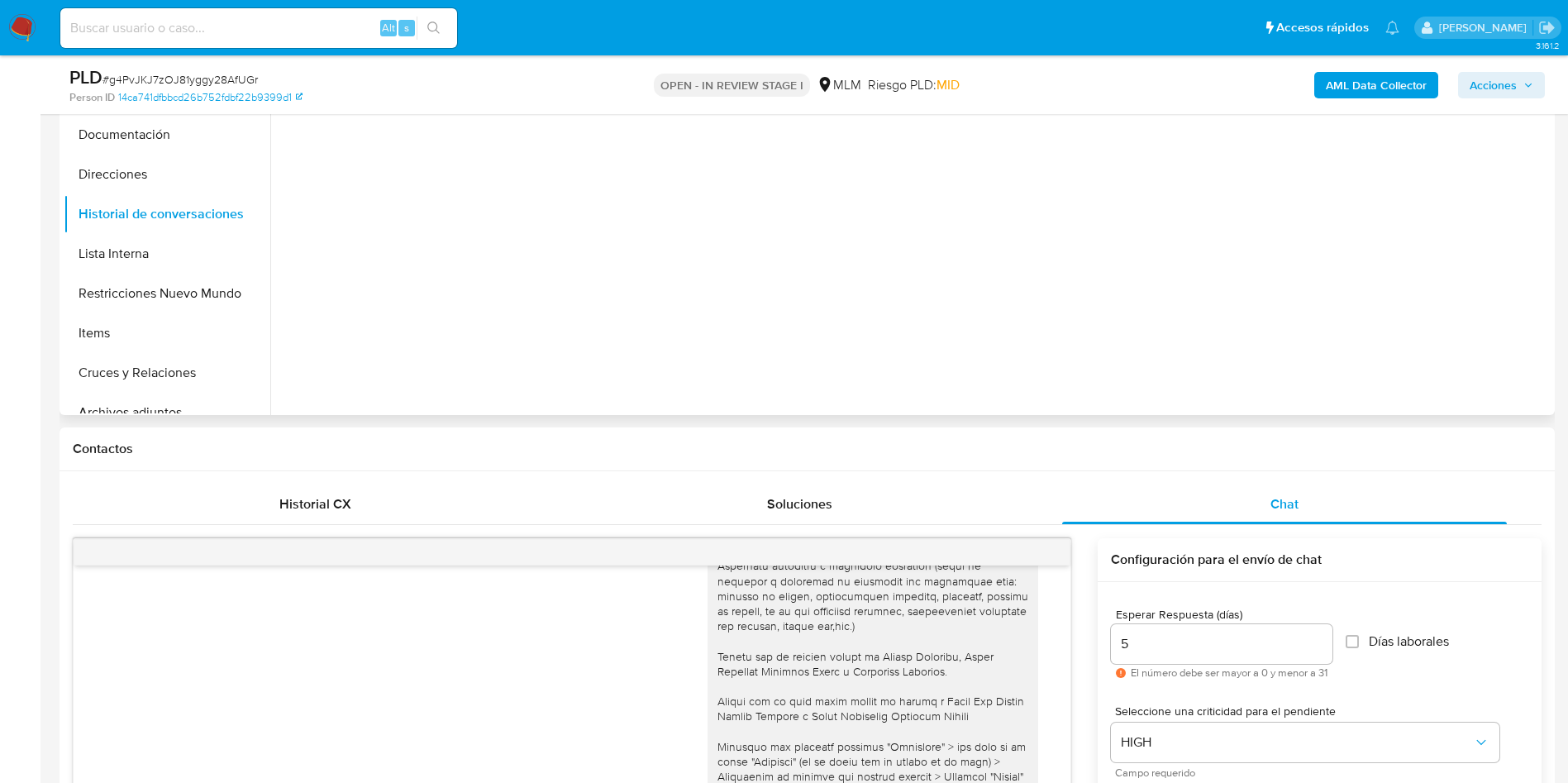
scroll to position [372, 0]
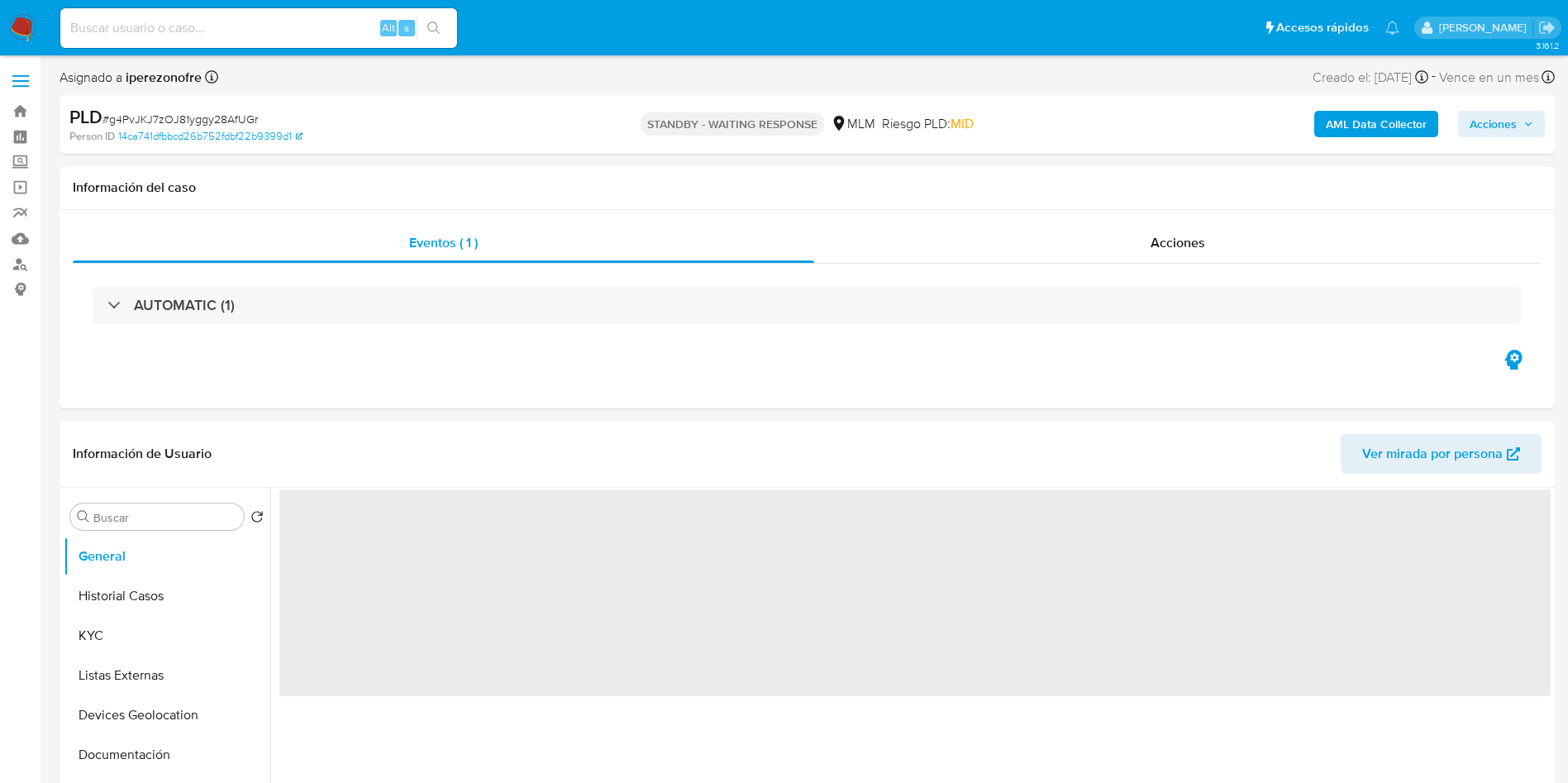
select select "10"
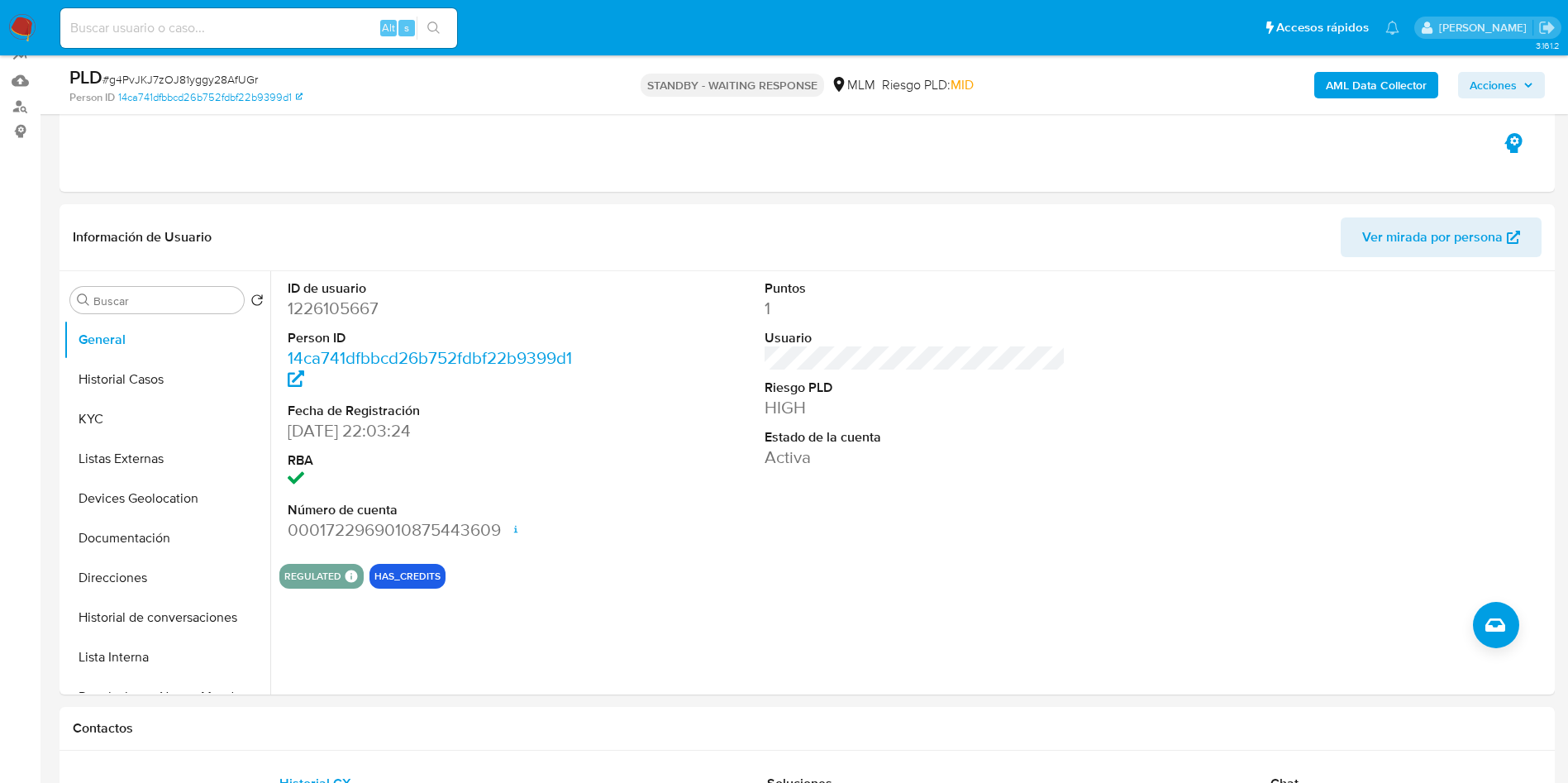
scroll to position [124, 0]
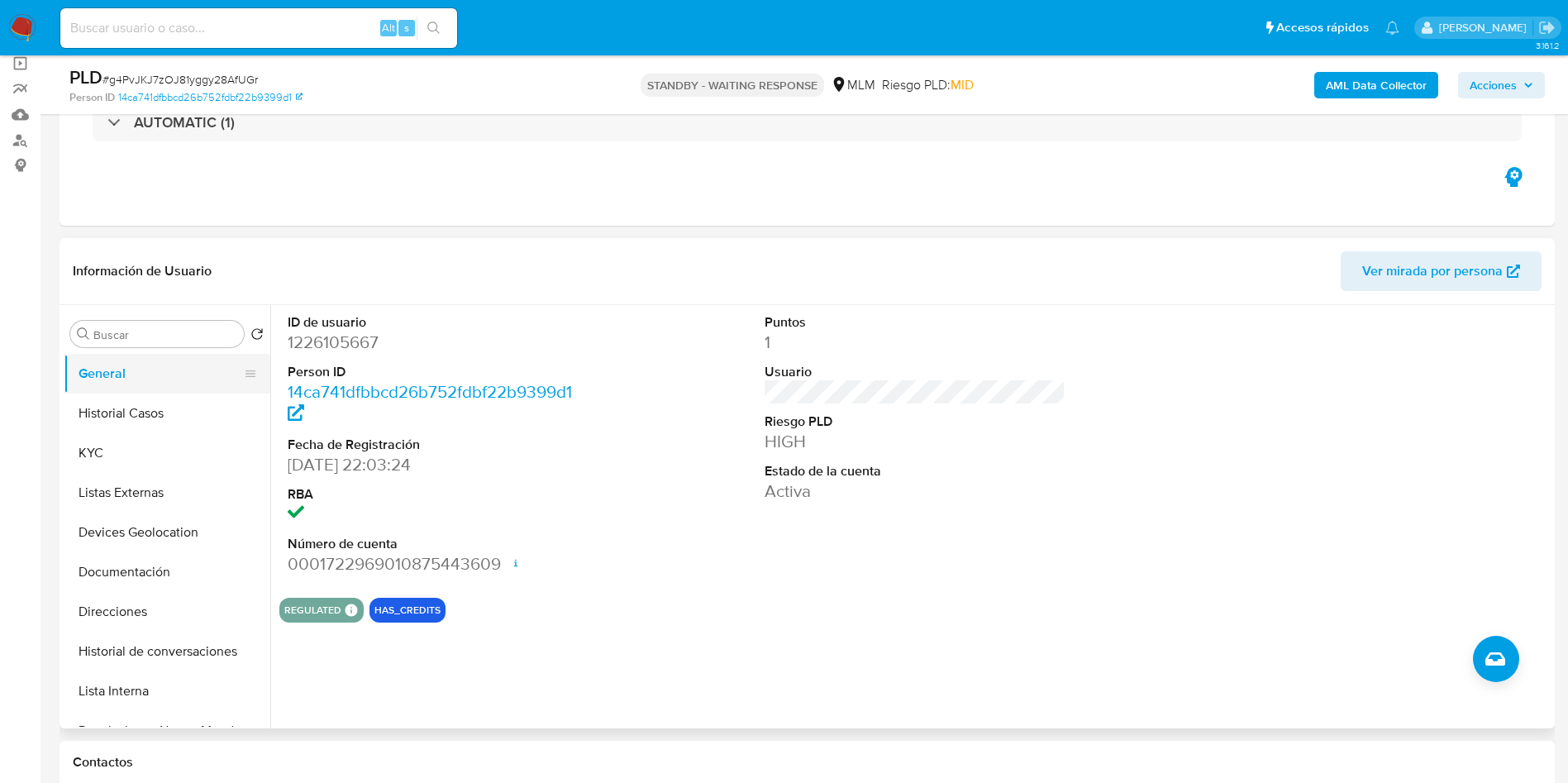
click at [114, 380] on button "General" at bounding box center [160, 373] width 194 height 40
click at [175, 648] on button "Historial de conversaciones" at bounding box center [160, 651] width 194 height 40
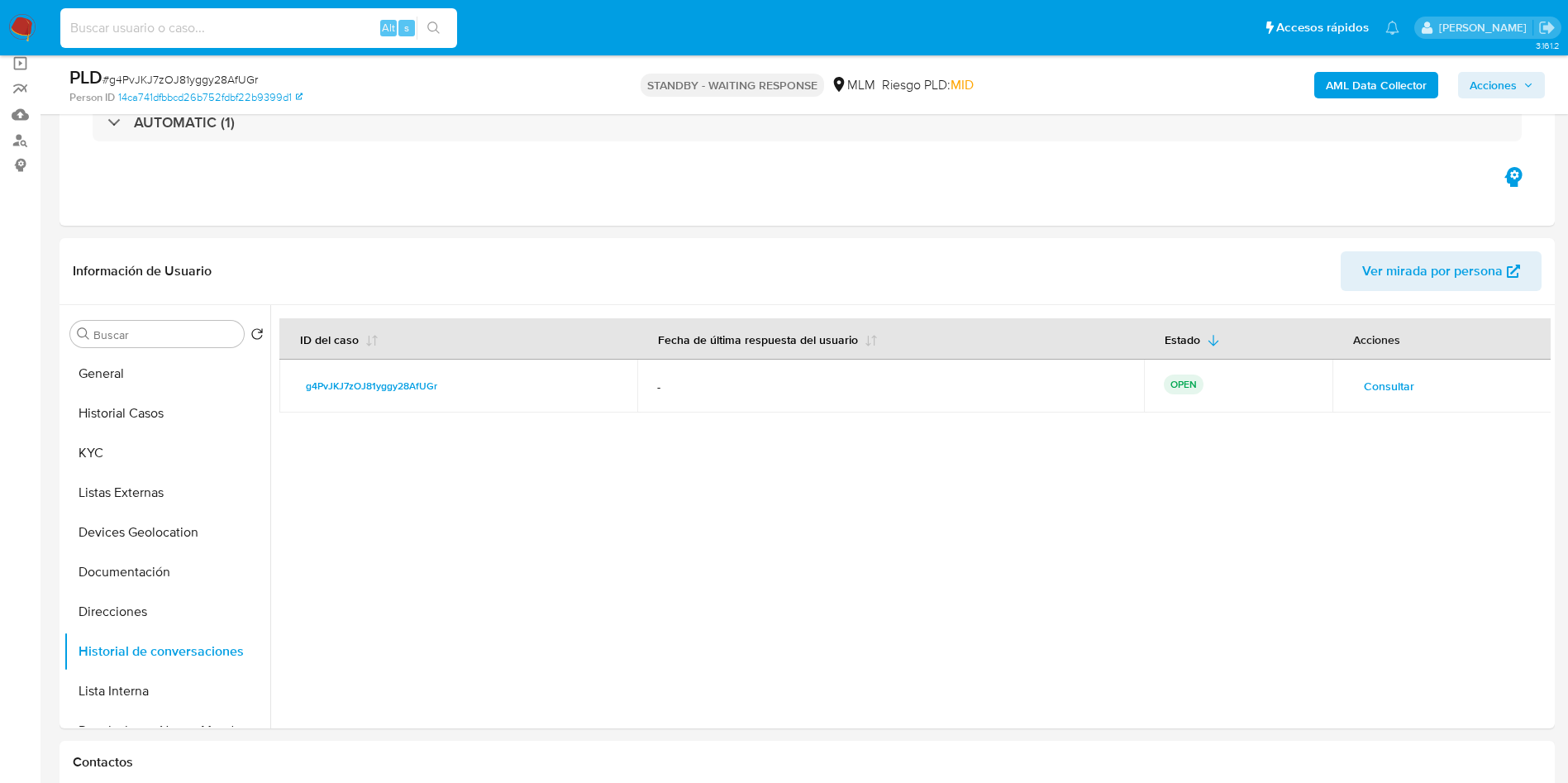
click at [175, 25] on input at bounding box center [258, 28] width 396 height 21
paste input "1688101331"
type input "1688101331"
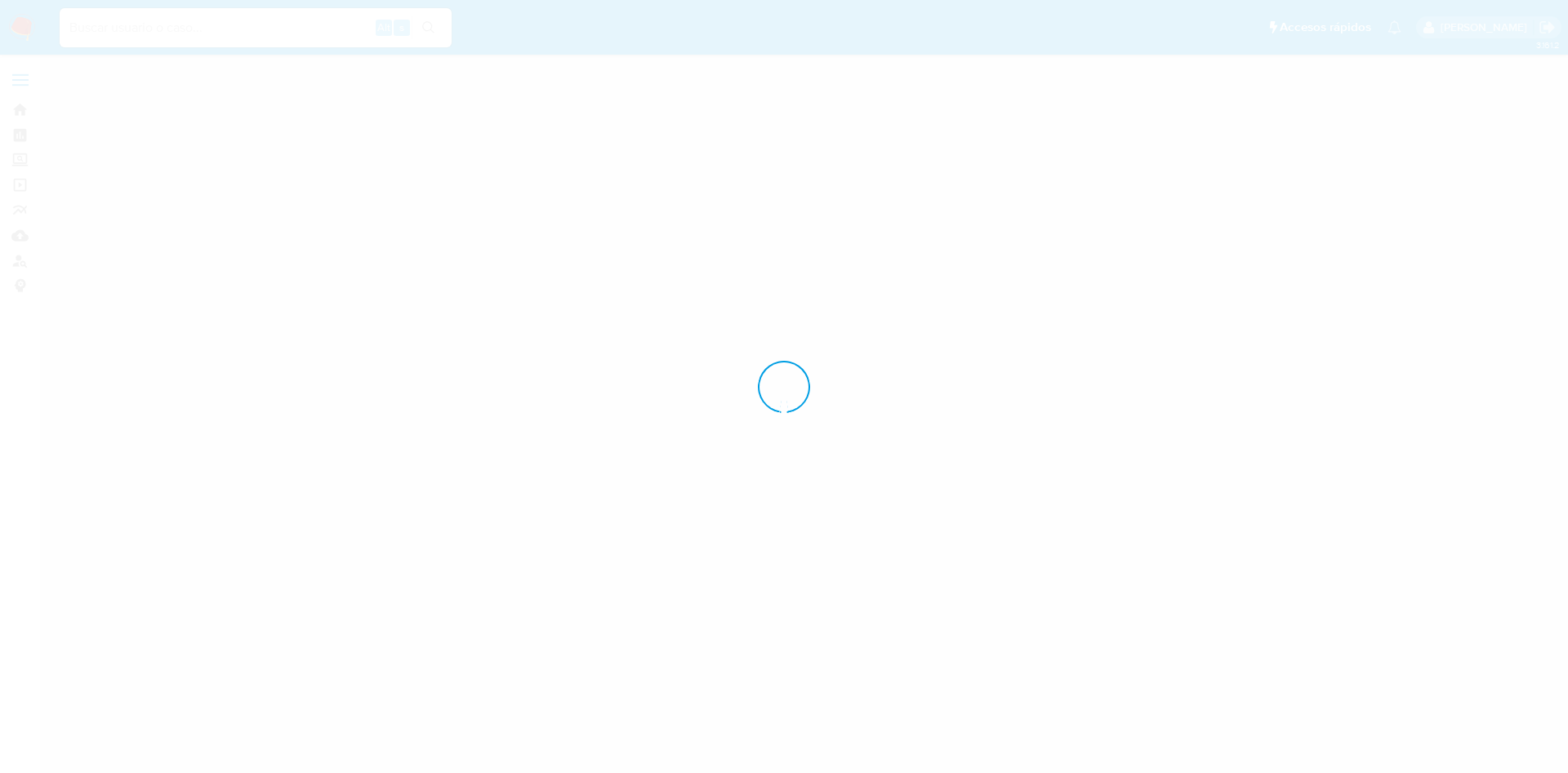
click at [173, 25] on div at bounding box center [784, 386] width 1568 height 773
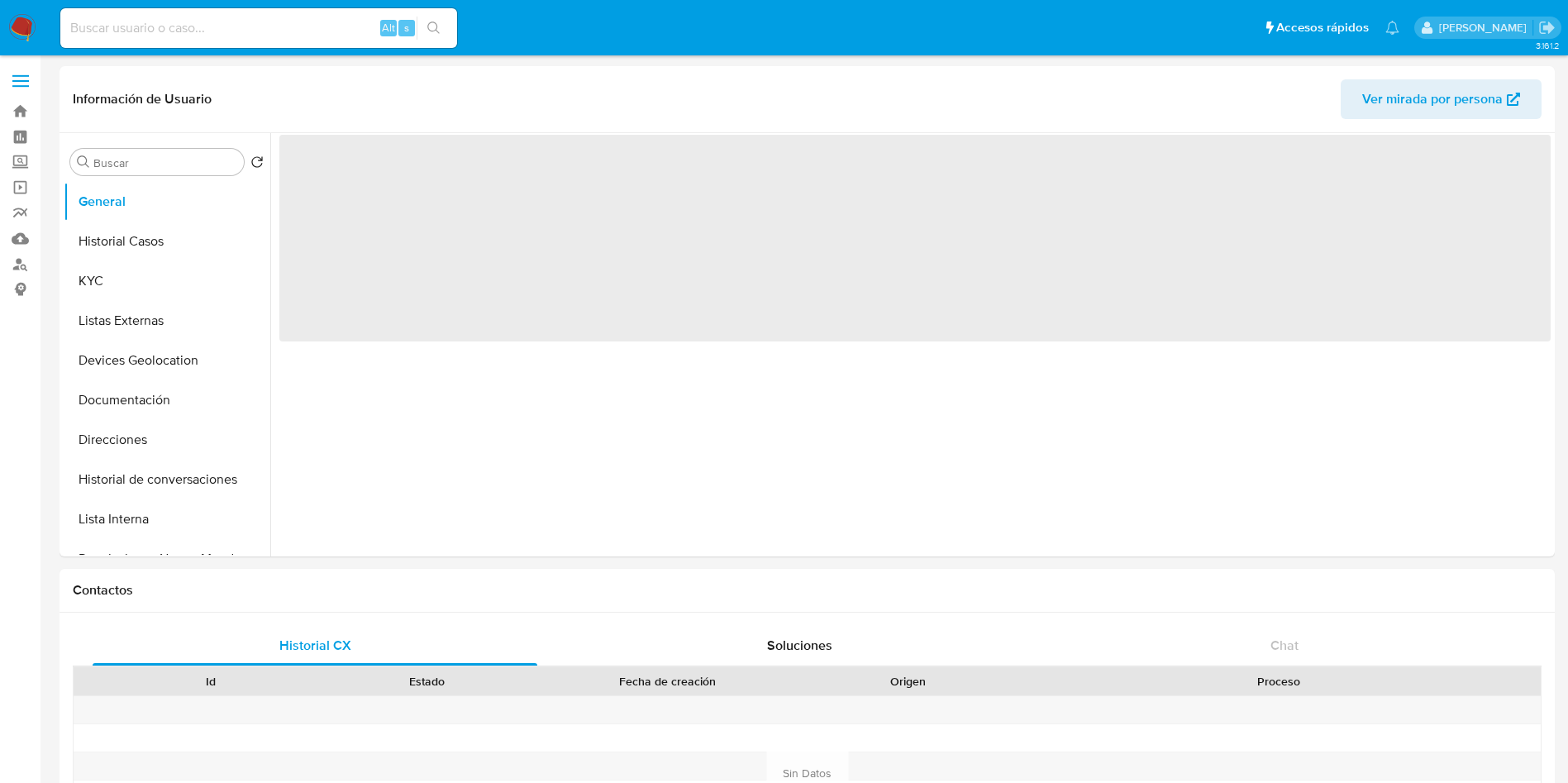
click at [172, 25] on input at bounding box center [258, 28] width 396 height 21
paste input "1688101331"
type input "1688101331"
select select "10"
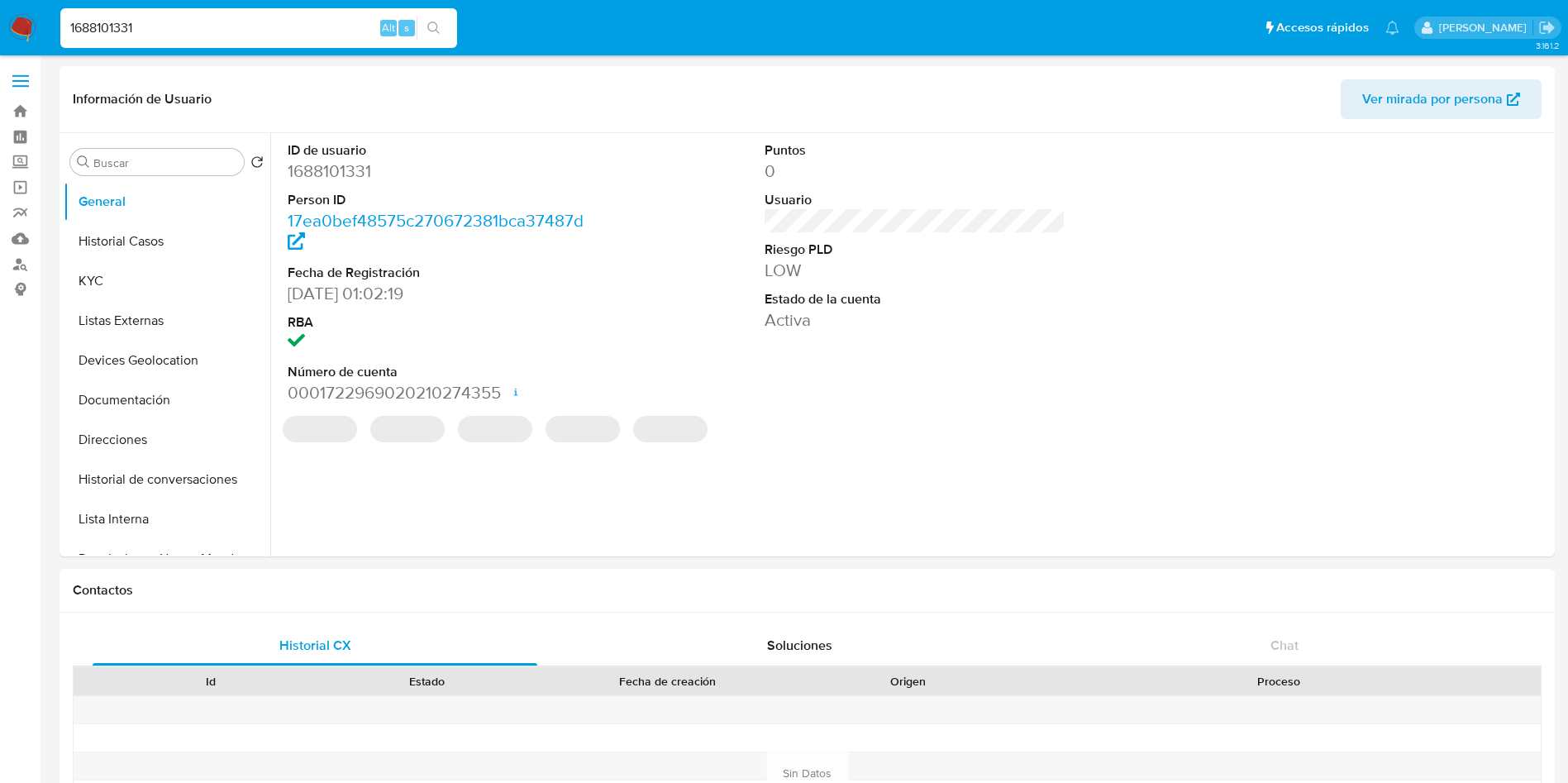
type input "1688101331"
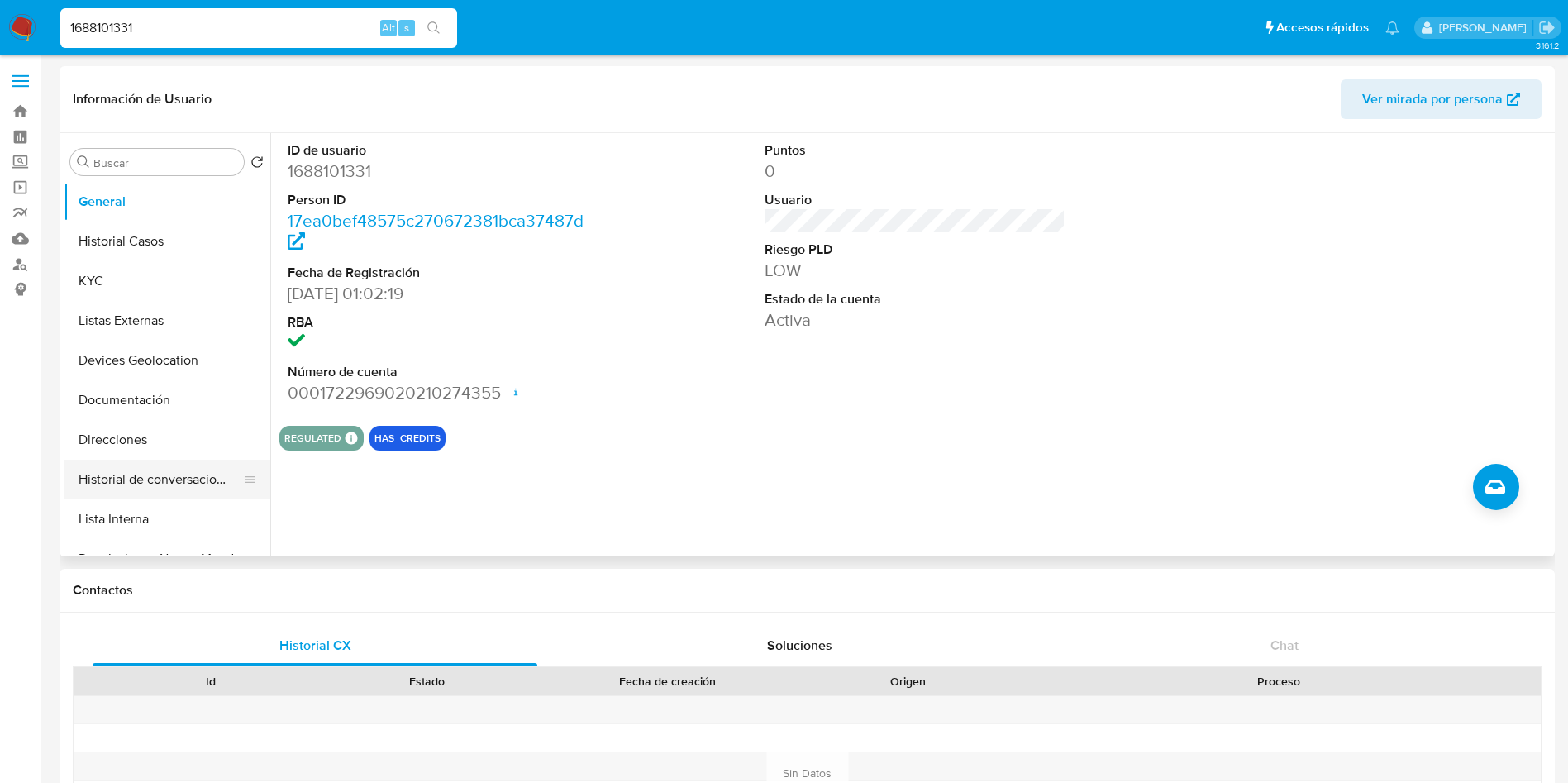
click at [171, 480] on button "Historial de conversaciones" at bounding box center [160, 479] width 194 height 40
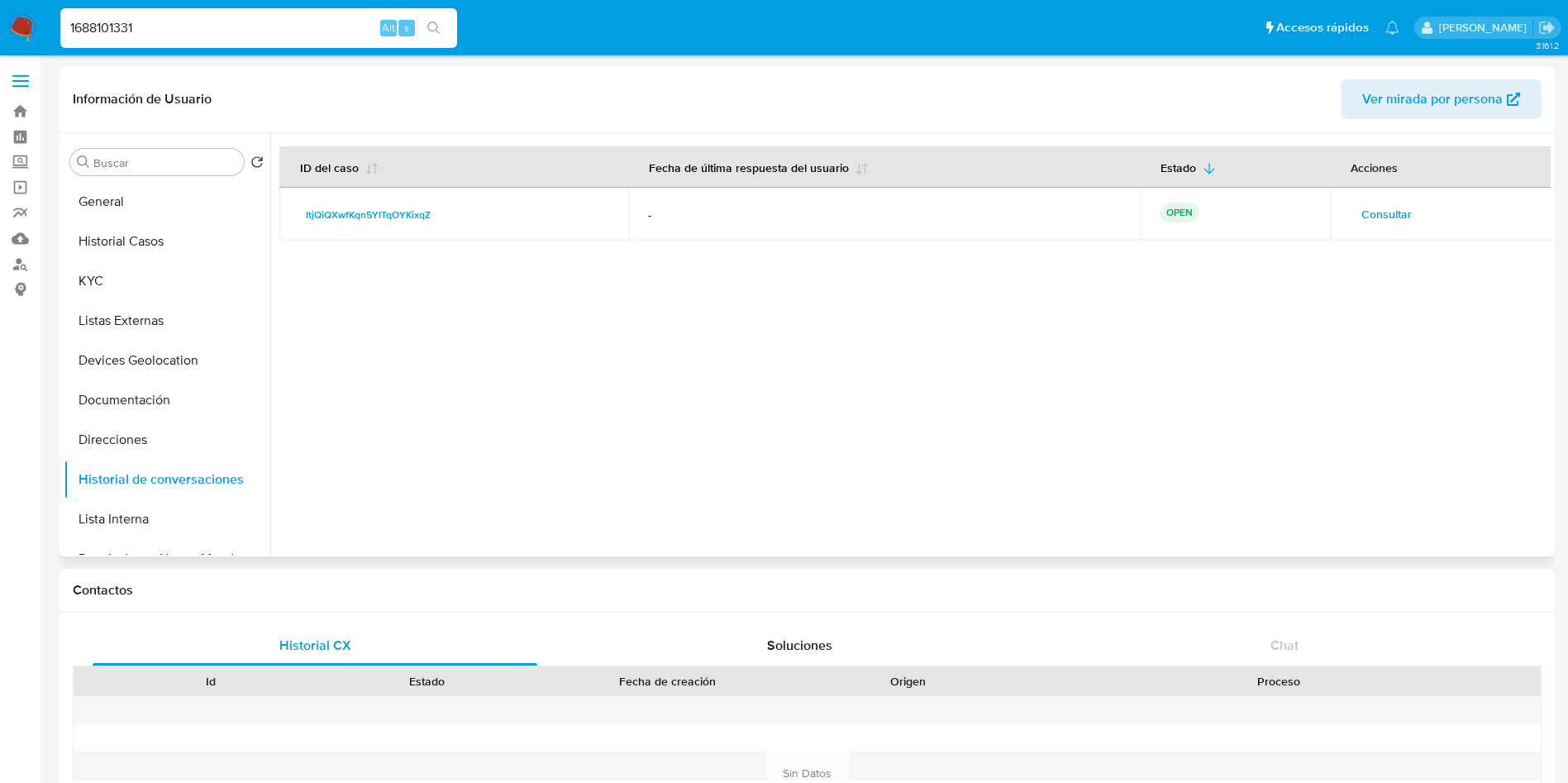
click at [1391, 217] on span "Consultar" at bounding box center [1386, 214] width 50 height 23
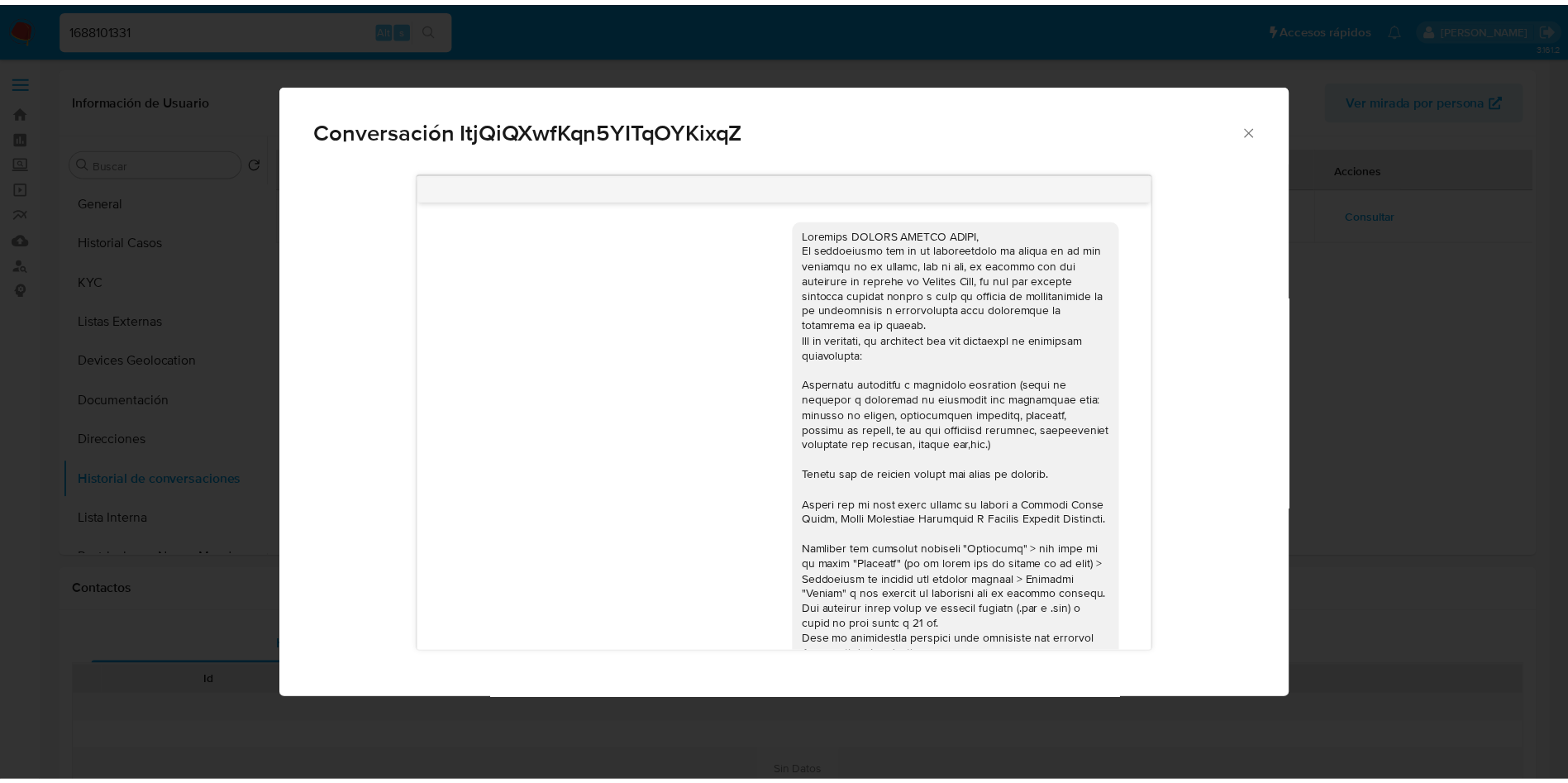
scroll to position [184, 0]
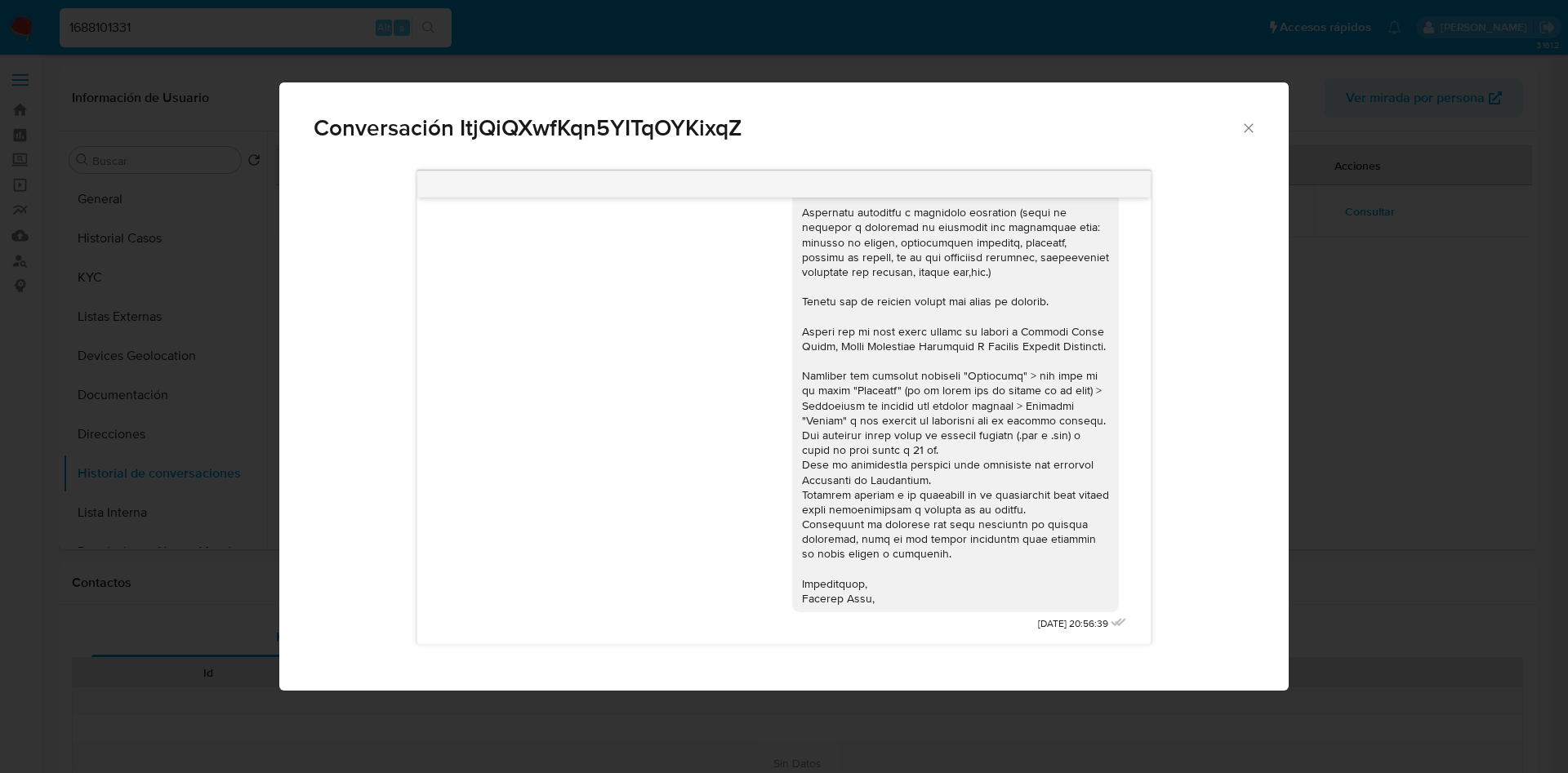
click at [1253, 125] on icon "Cerrar" at bounding box center [1249, 128] width 16 height 16
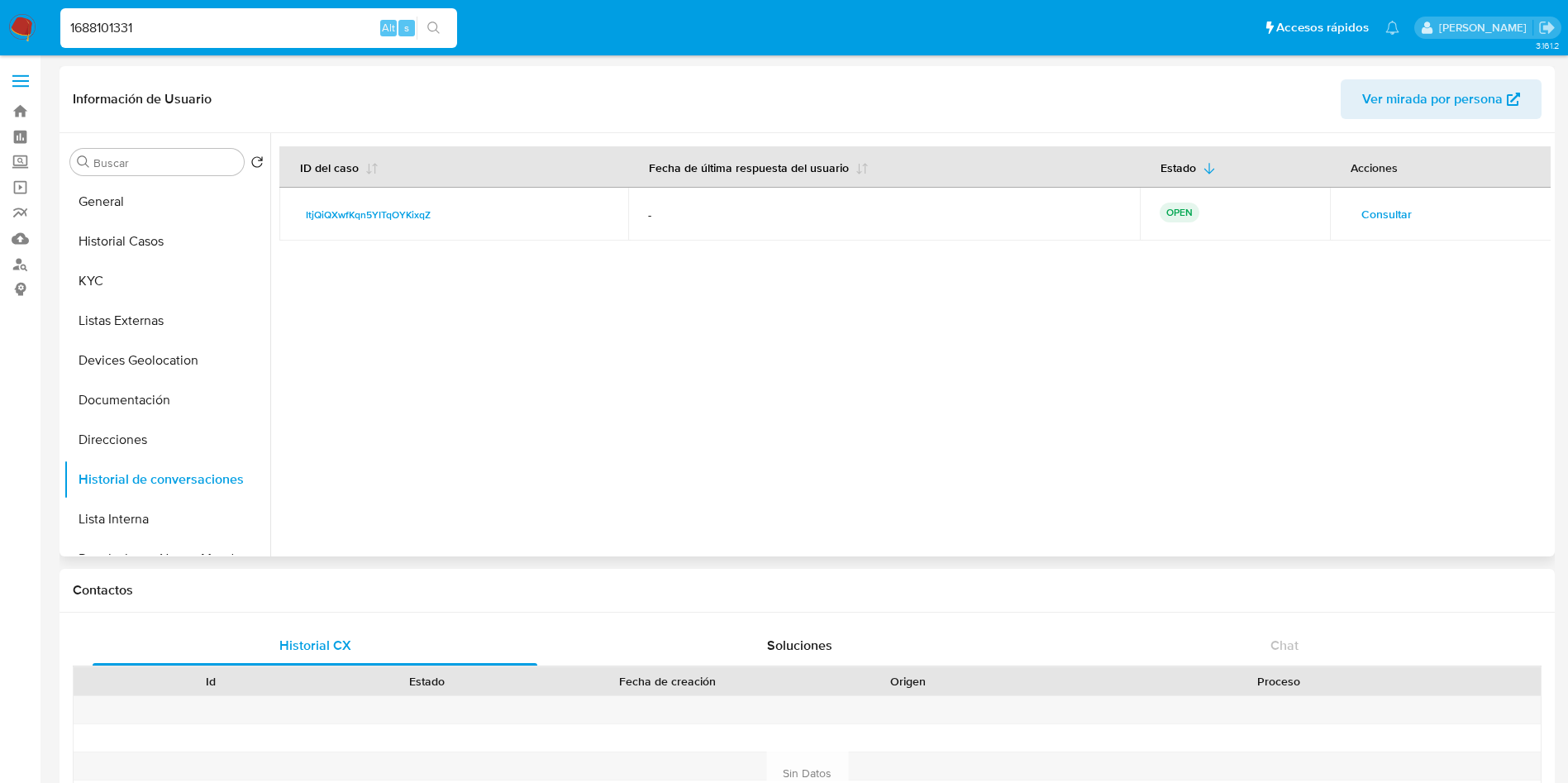
click at [685, 399] on div at bounding box center [910, 345] width 1280 height 423
click at [980, 491] on div at bounding box center [910, 345] width 1280 height 423
drag, startPoint x: 783, startPoint y: 203, endPoint x: 794, endPoint y: 208, distance: 12.1
click at [784, 202] on td "-" at bounding box center [884, 214] width 512 height 53
